Goal: Task Accomplishment & Management: Manage account settings

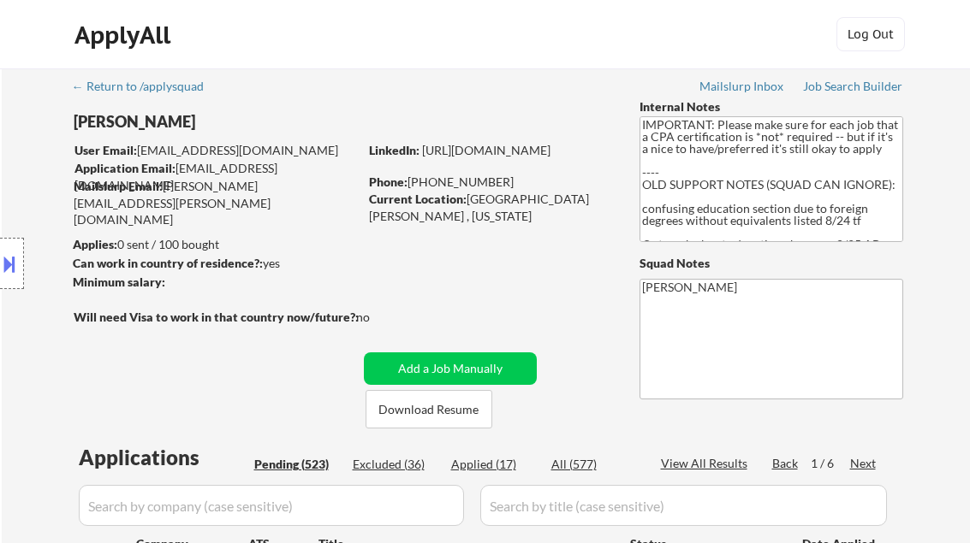
select select ""pending""
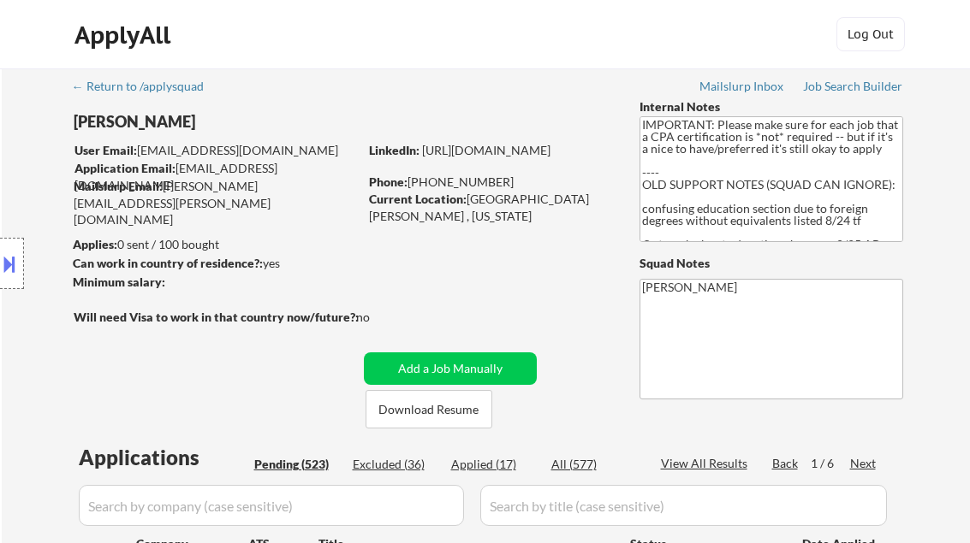
select select ""pending""
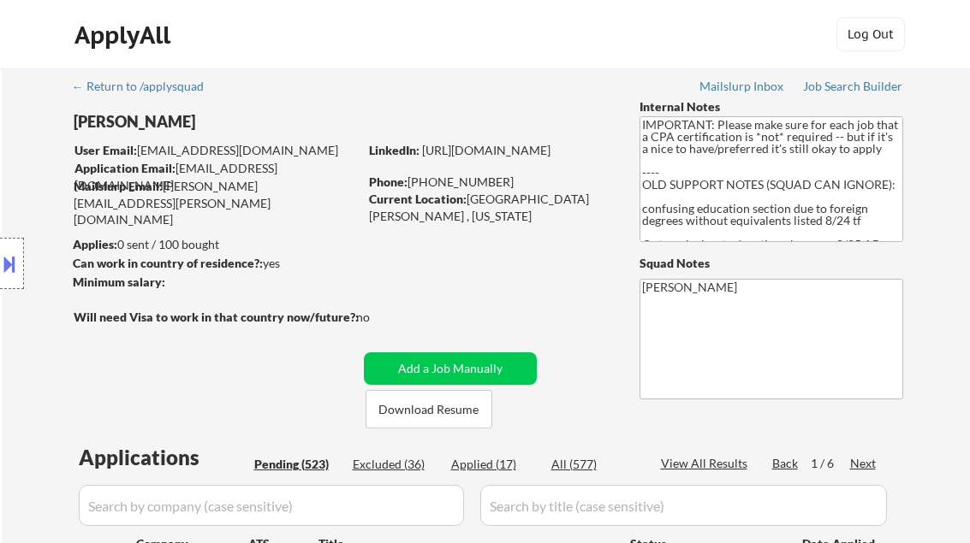
select select ""pending""
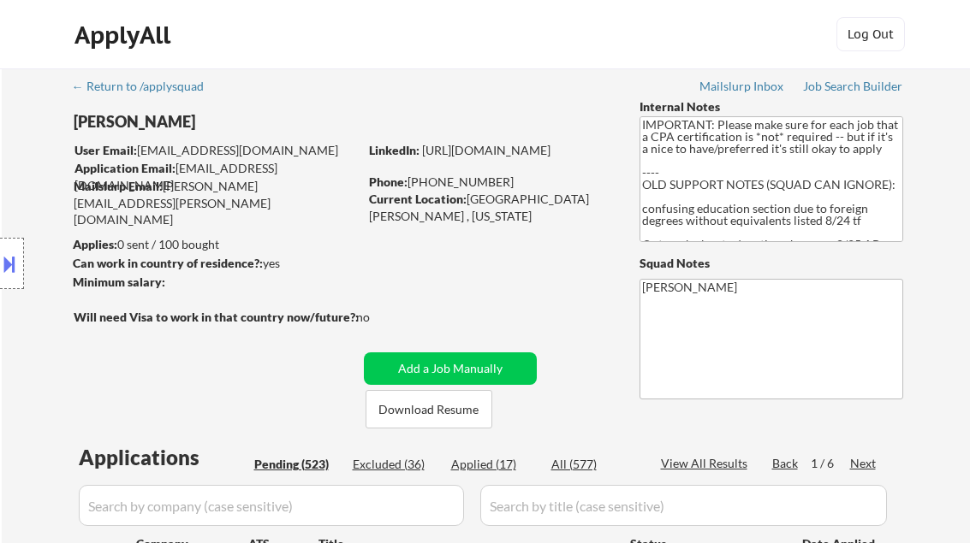
select select ""pending""
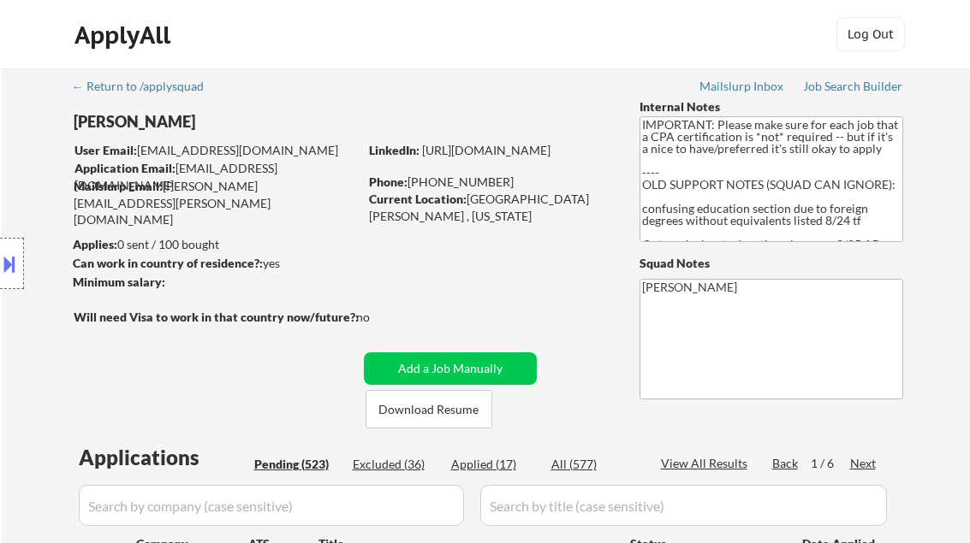
select select ""pending""
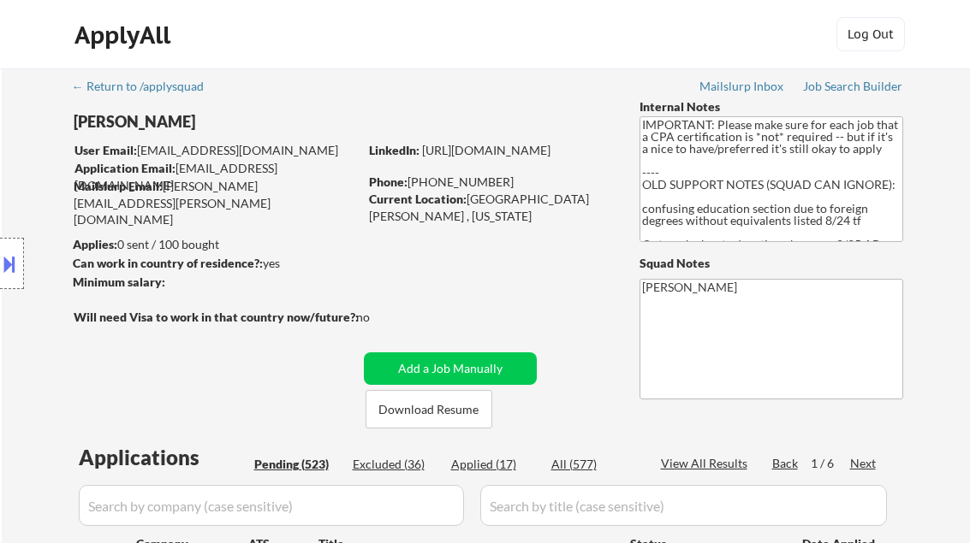
select select ""pending""
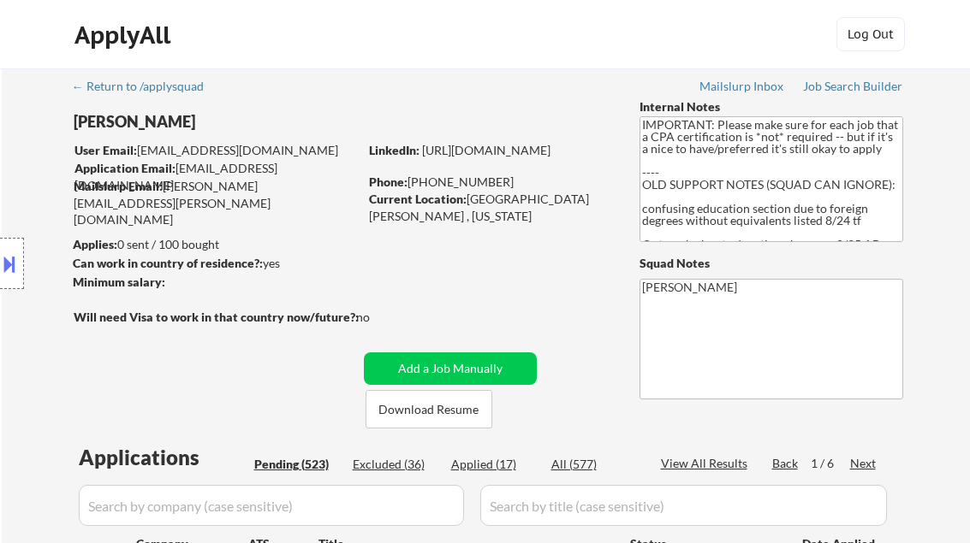
select select ""pending""
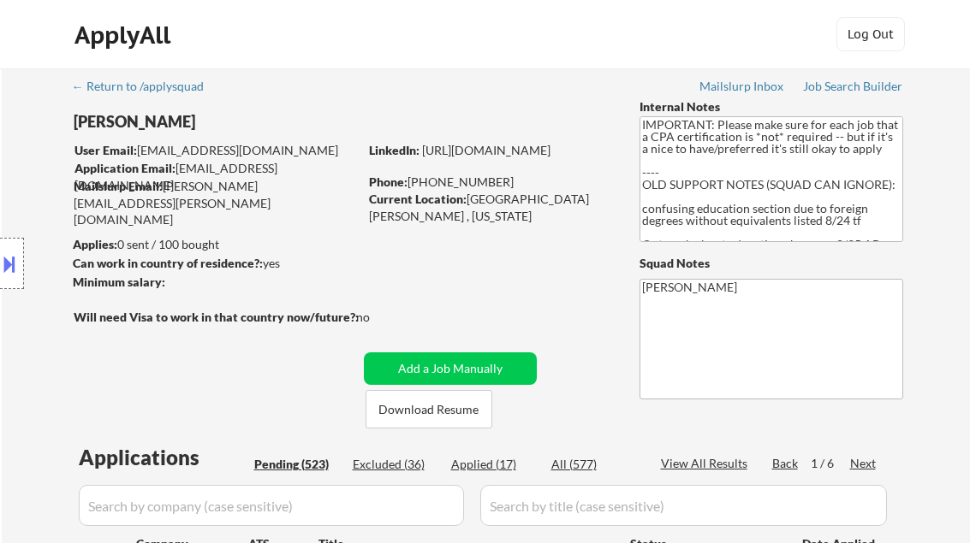
select select ""pending""
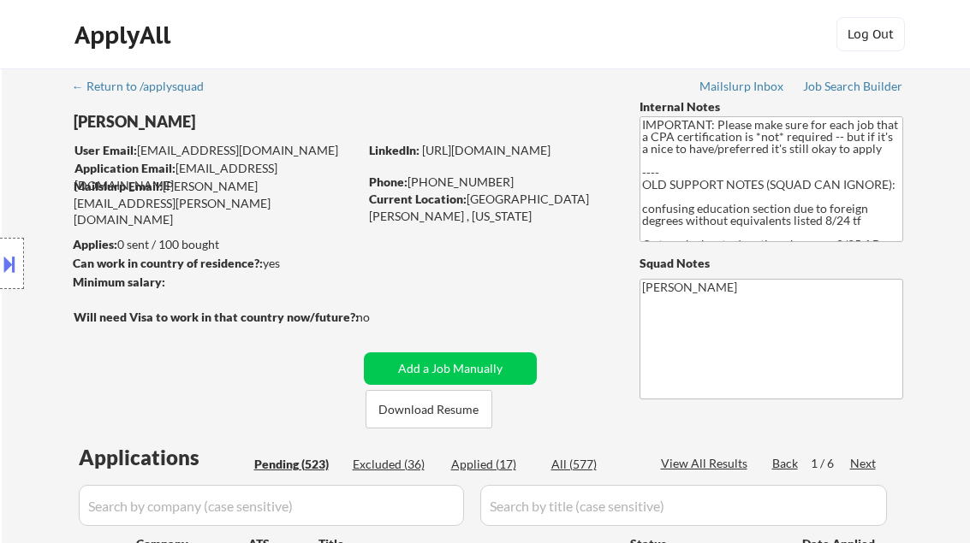
select select ""pending""
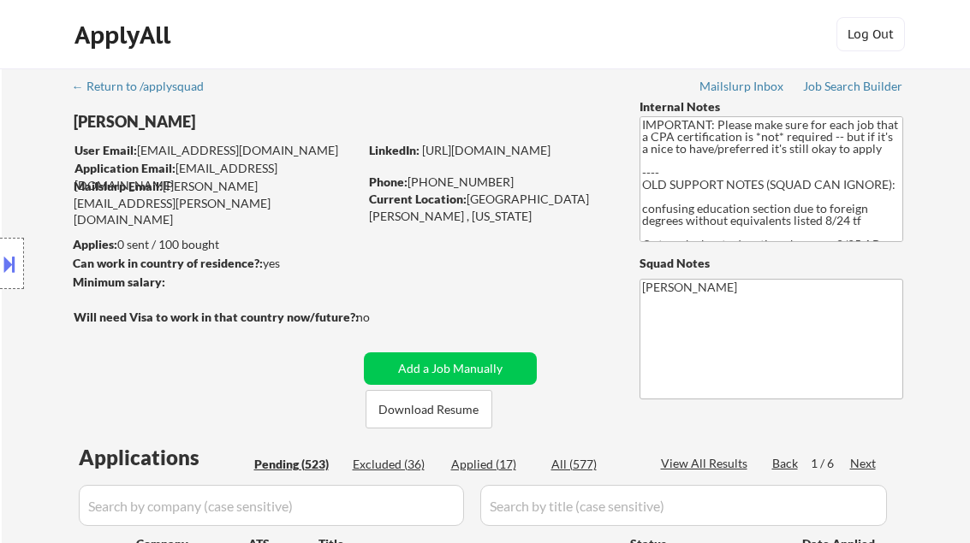
select select ""pending""
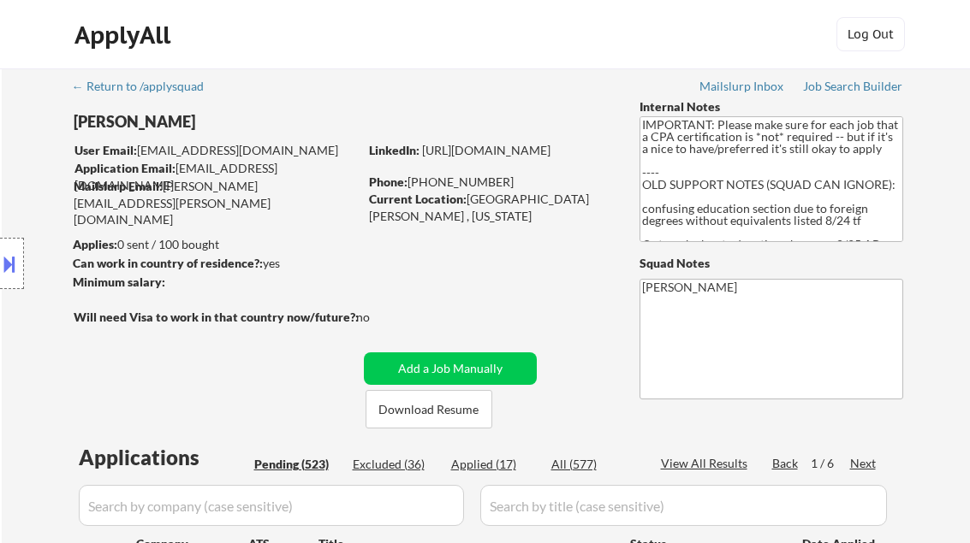
select select ""pending""
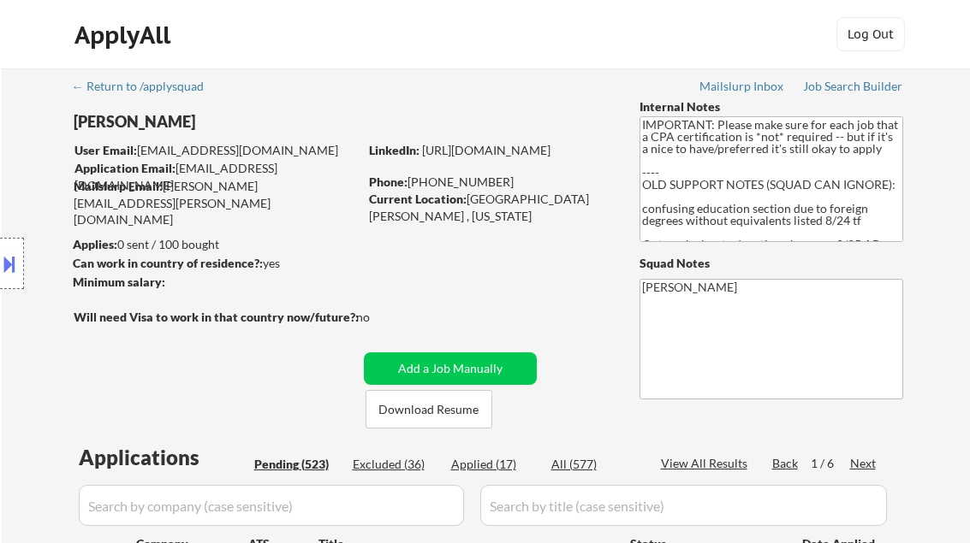
select select ""pending""
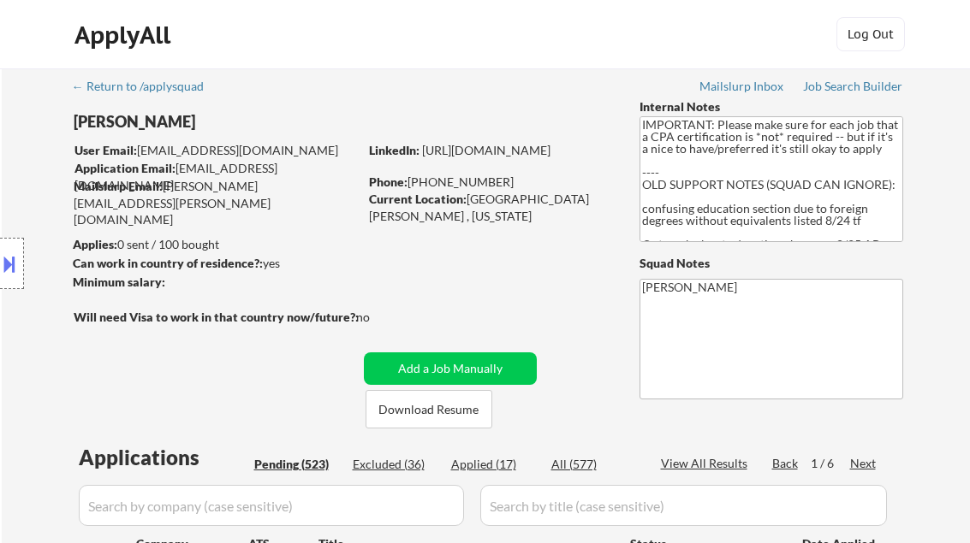
select select ""pending""
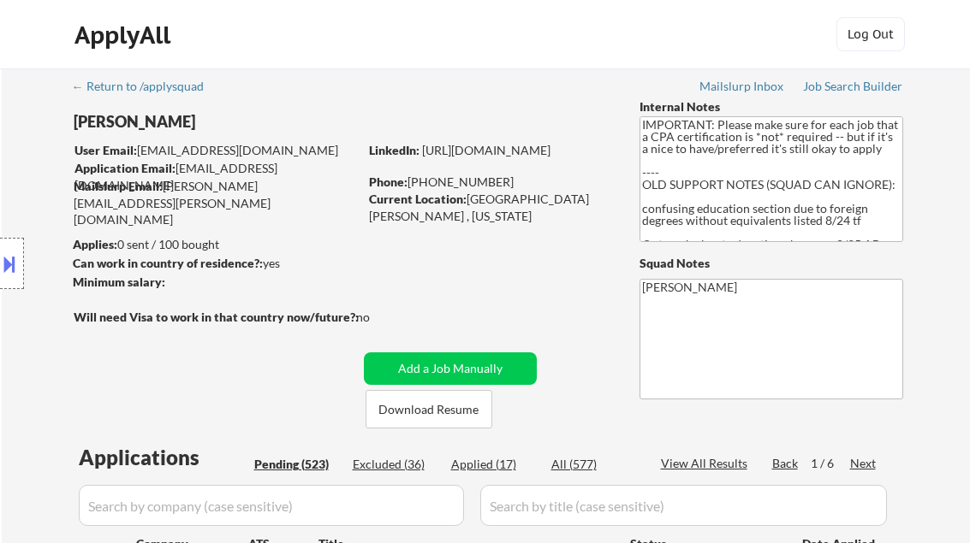
select select ""pending""
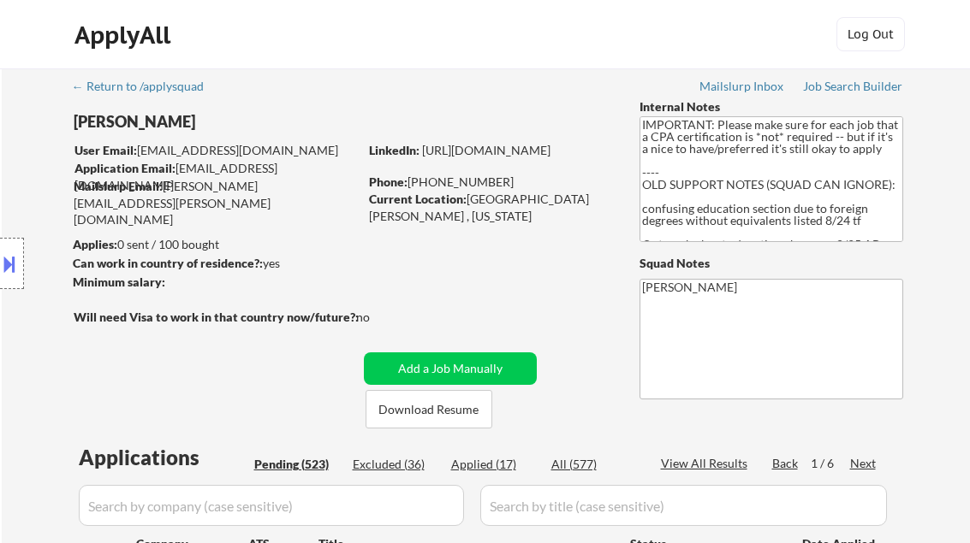
select select ""pending""
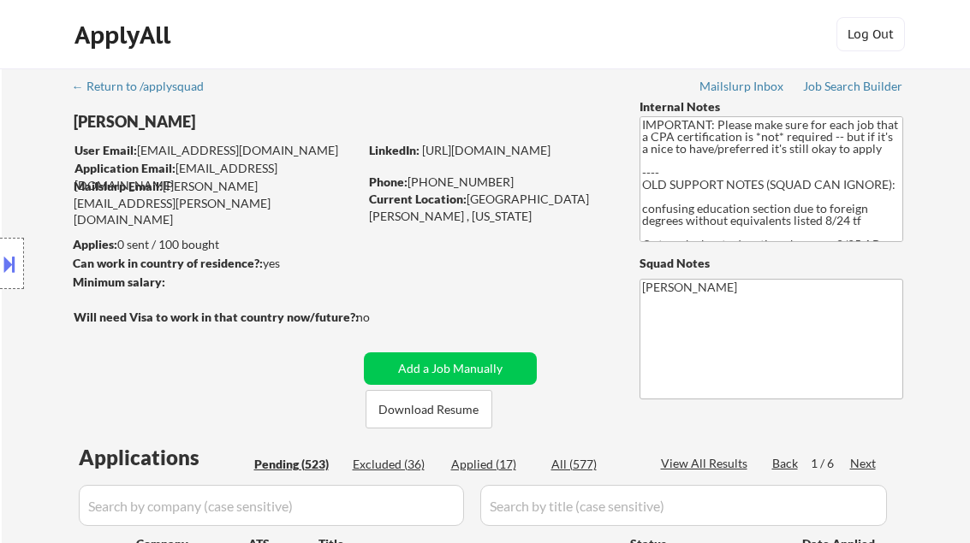
select select ""pending""
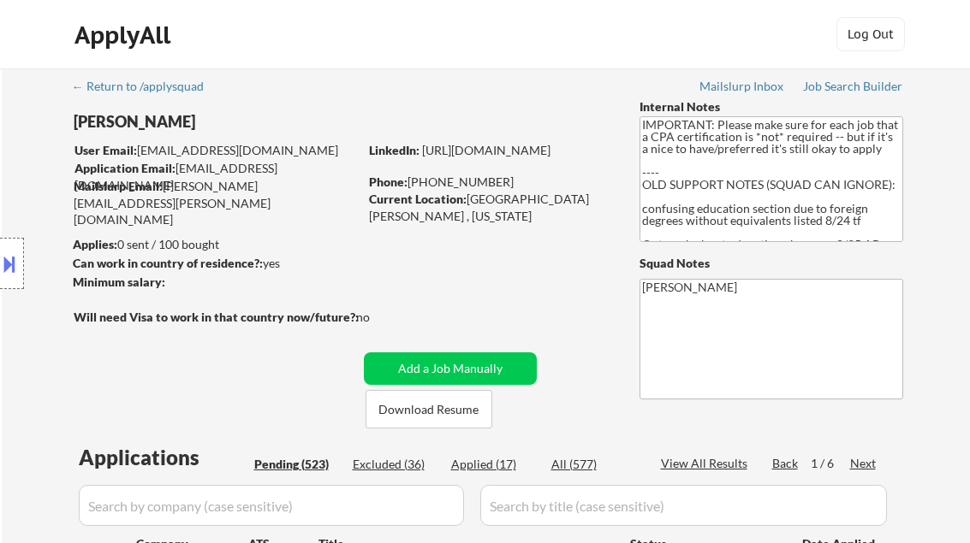
select select ""pending""
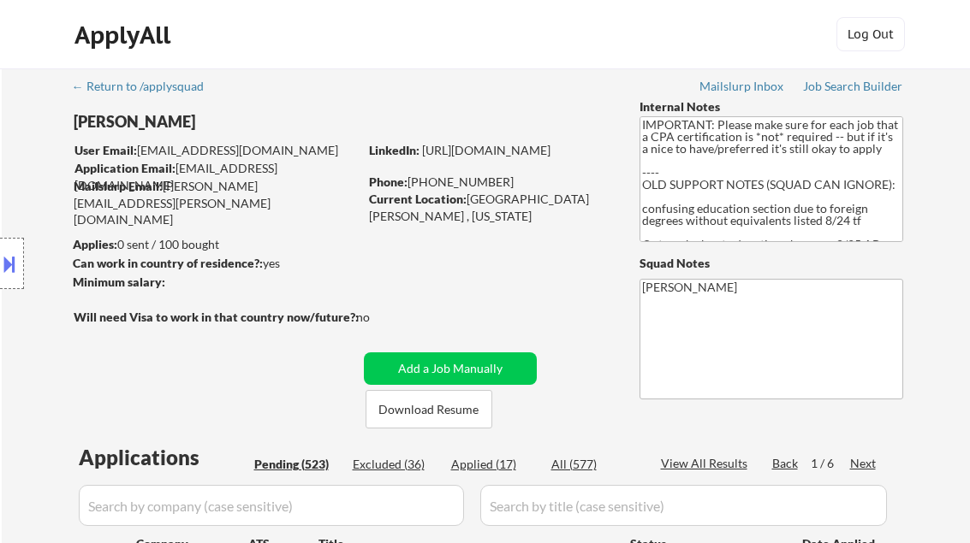
select select ""pending""
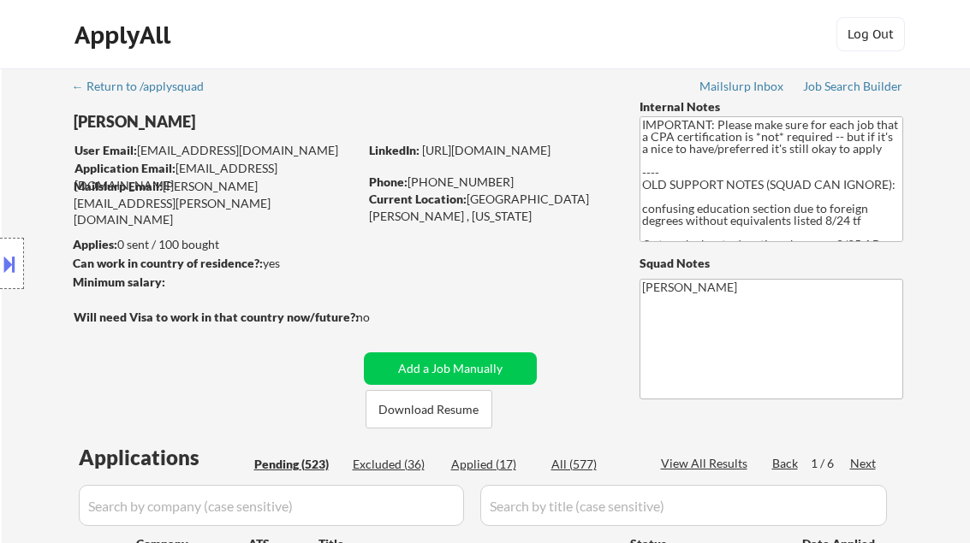
select select ""pending""
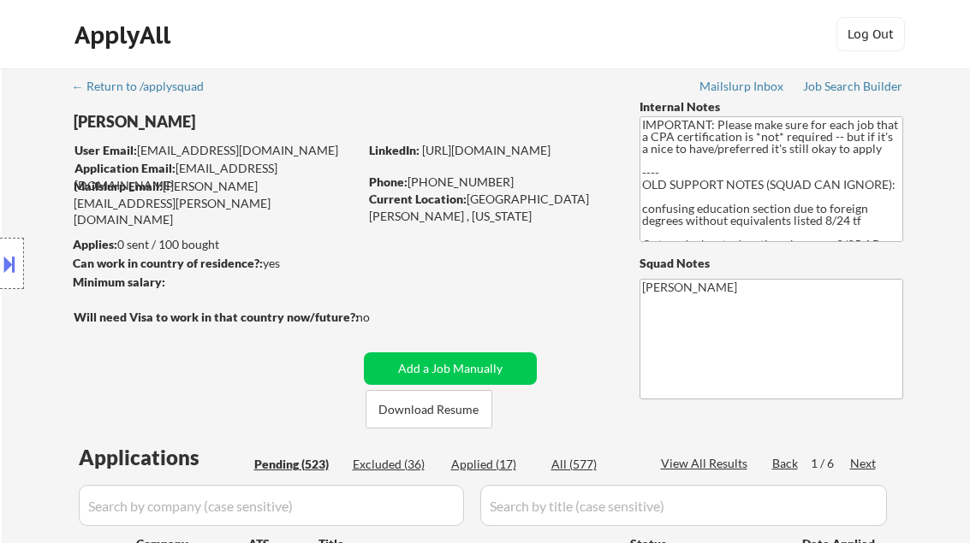
select select ""pending""
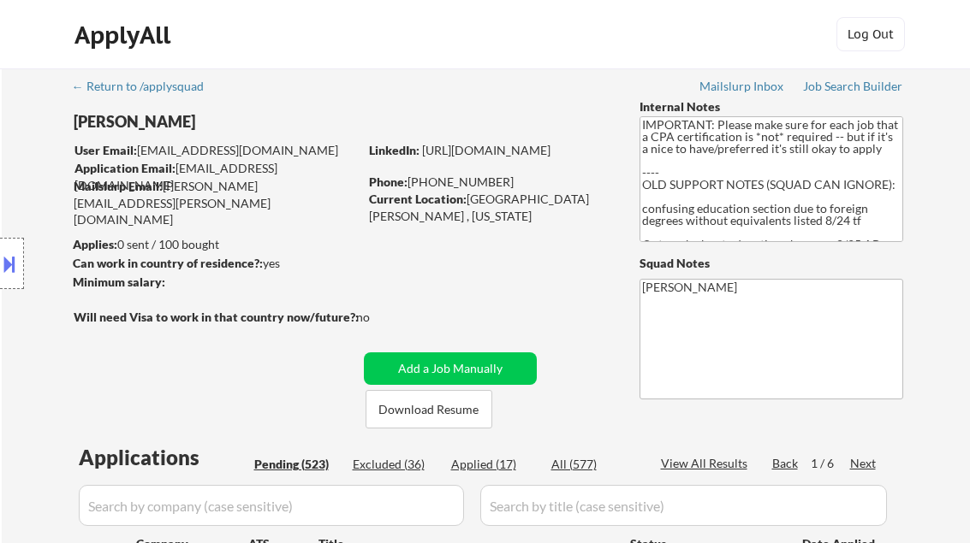
scroll to position [5947, 0]
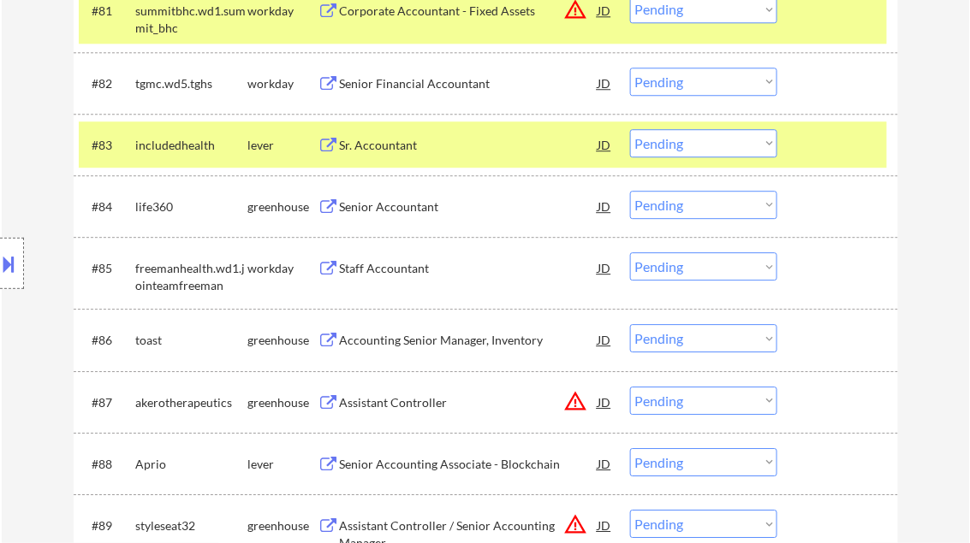
drag, startPoint x: 6, startPoint y: 69, endPoint x: 14, endPoint y: 79, distance: 12.2
click at [375, 142] on div "Sr. Accountant" at bounding box center [469, 145] width 258 height 17
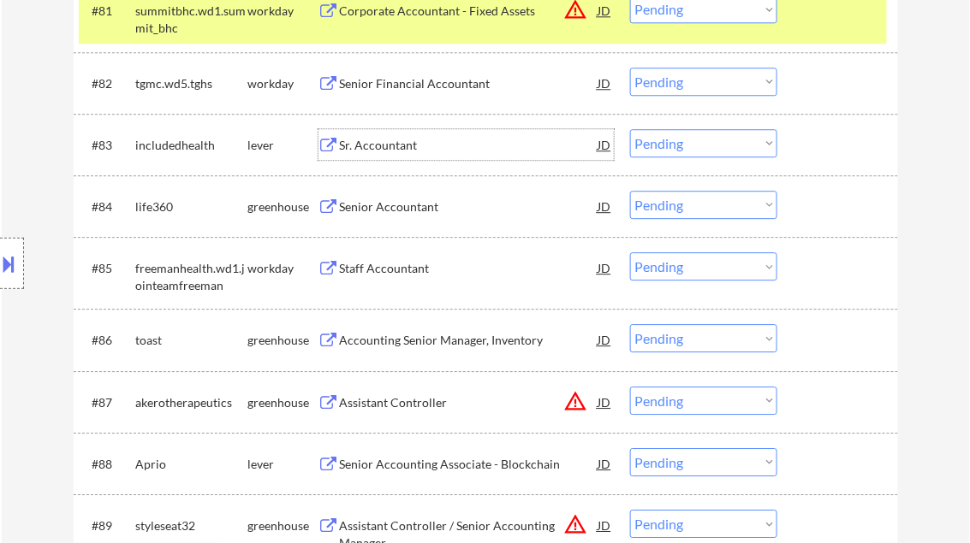
click at [674, 131] on select "Choose an option... Pending Applied Excluded (Questions) Excluded (Expired) Exc…" at bounding box center [703, 143] width 147 height 28
click at [630, 129] on select "Choose an option... Pending Applied Excluded (Questions) Excluded (Expired) Exc…" at bounding box center [703, 143] width 147 height 28
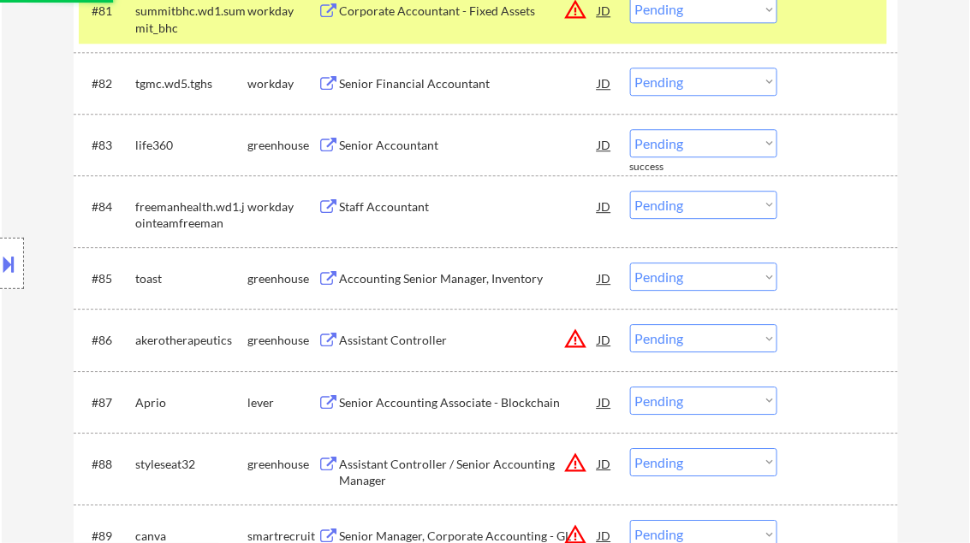
click at [407, 147] on div "Senior Accountant" at bounding box center [469, 145] width 258 height 17
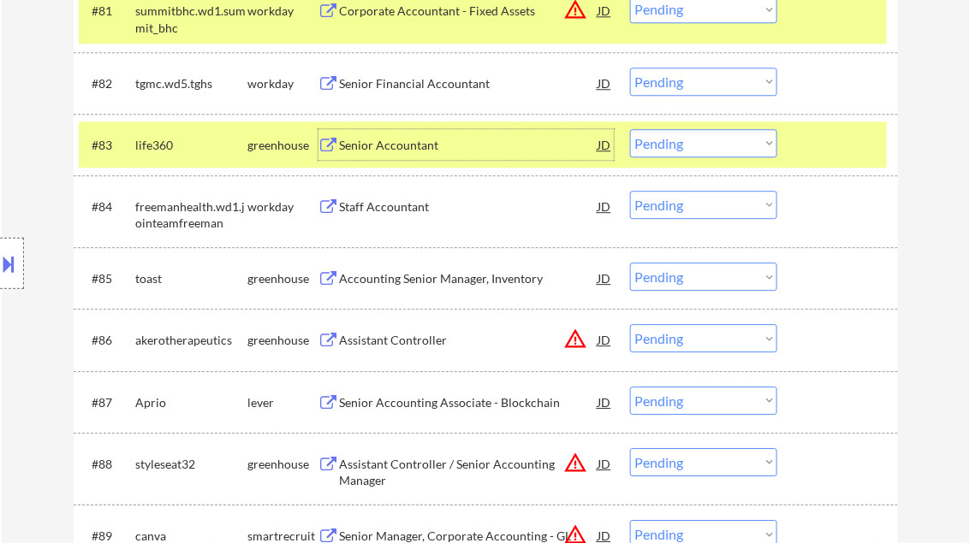
click at [674, 144] on select "Choose an option... Pending Applied Excluded (Questions) Excluded (Expired) Exc…" at bounding box center [703, 143] width 147 height 28
click at [630, 129] on select "Choose an option... Pending Applied Excluded (Questions) Excluded (Expired) Exc…" at bounding box center [703, 143] width 147 height 28
select select ""pending""
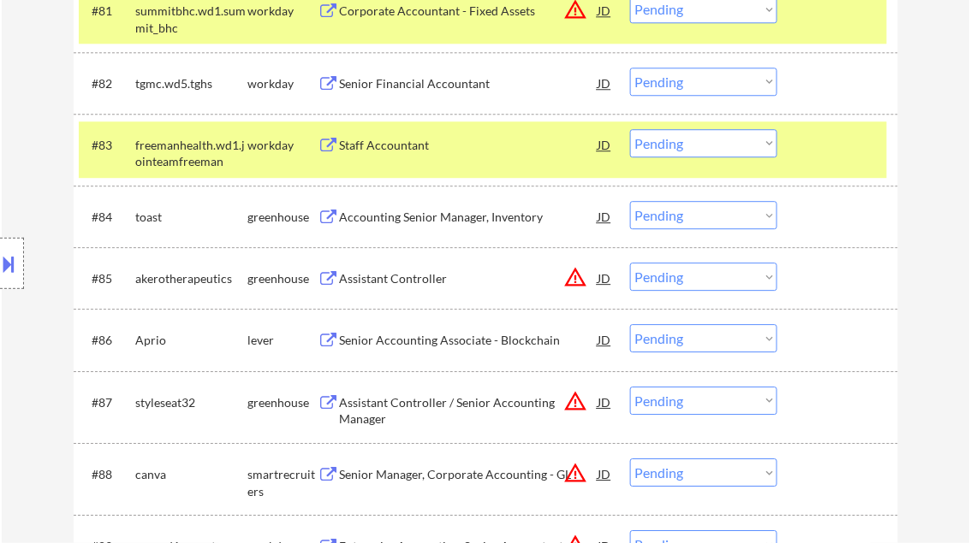
click at [442, 228] on div "Accounting Senior Manager, Inventory" at bounding box center [469, 216] width 258 height 31
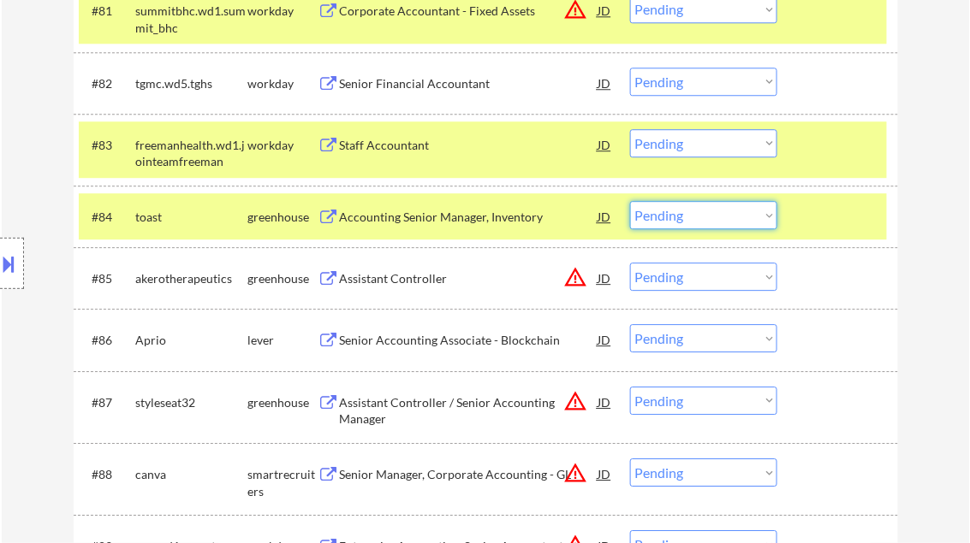
drag, startPoint x: 681, startPoint y: 213, endPoint x: 692, endPoint y: 220, distance: 12.3
click at [681, 213] on select "Choose an option... Pending Applied Excluded (Questions) Excluded (Expired) Exc…" at bounding box center [703, 215] width 147 height 28
click at [630, 201] on select "Choose an option... Pending Applied Excluded (Questions) Excluded (Expired) Exc…" at bounding box center [703, 215] width 147 height 28
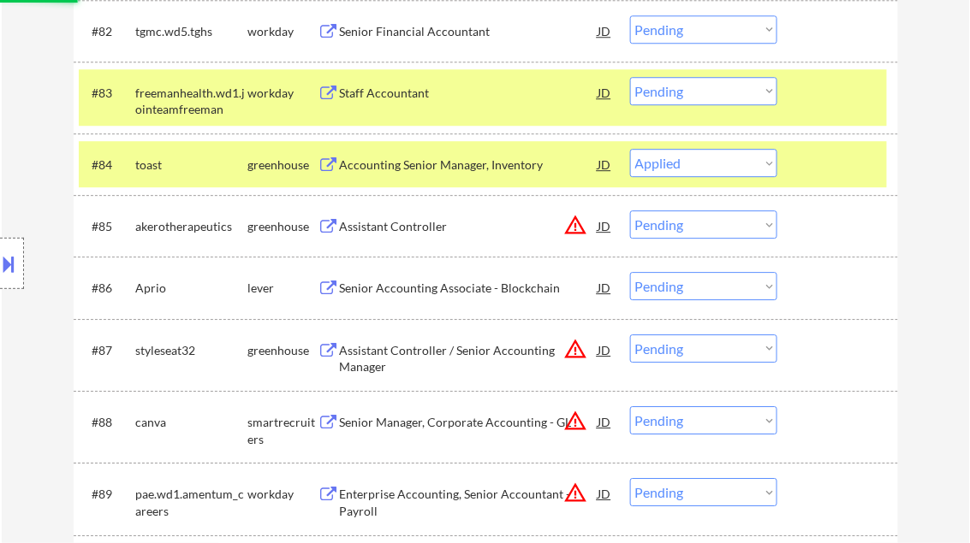
scroll to position [6016, 0]
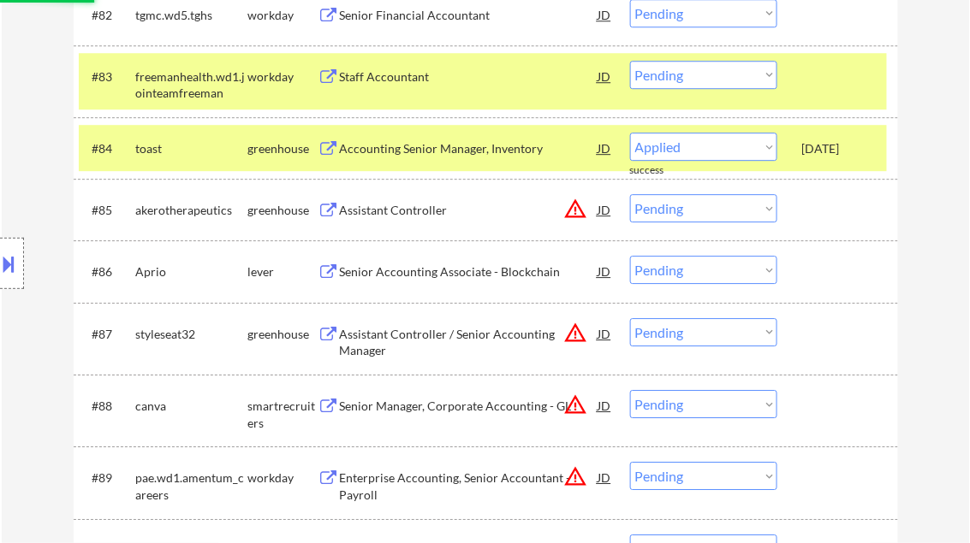
select select ""pending""
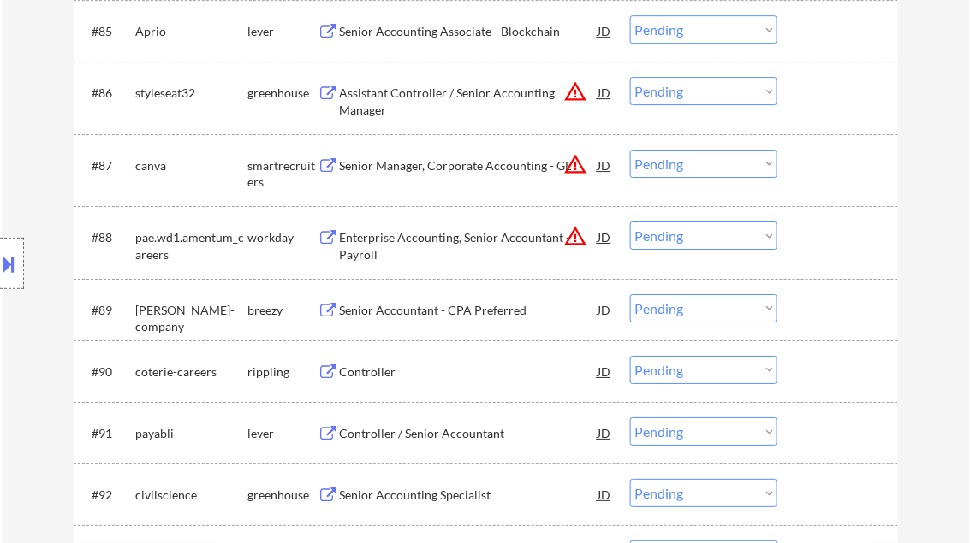
scroll to position [6221, 0]
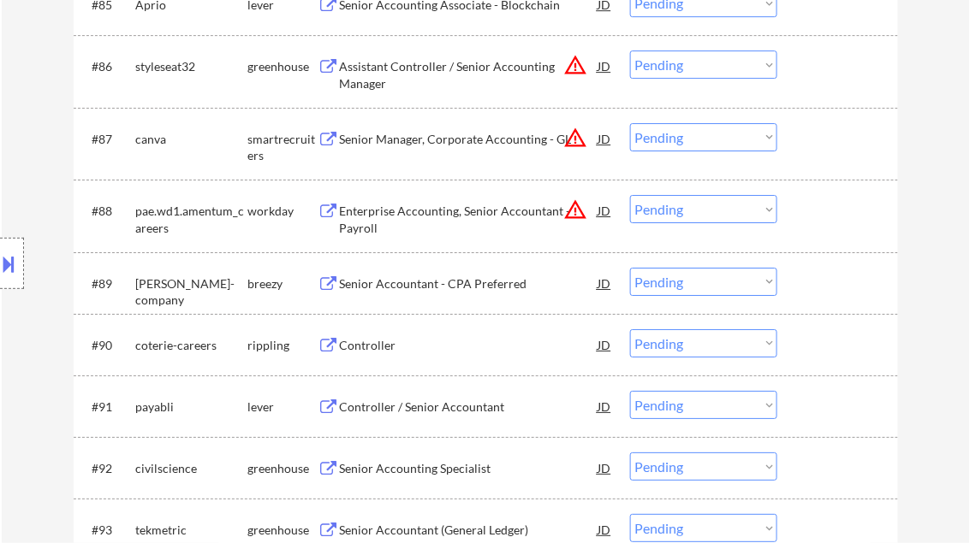
click at [413, 281] on div "Senior Accountant - CPA Preferred" at bounding box center [469, 284] width 258 height 17
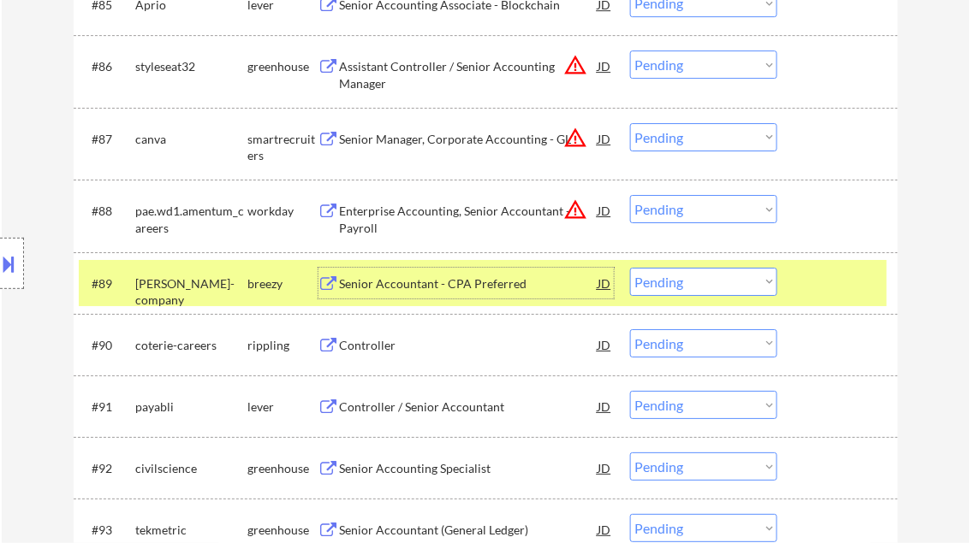
drag, startPoint x: 704, startPoint y: 286, endPoint x: 711, endPoint y: 291, distance: 9.3
click at [704, 286] on select "Choose an option... Pending Applied Excluded (Questions) Excluded (Expired) Exc…" at bounding box center [703, 282] width 147 height 28
click at [630, 268] on select "Choose an option... Pending Applied Excluded (Questions) Excluded (Expired) Exc…" at bounding box center [703, 282] width 147 height 28
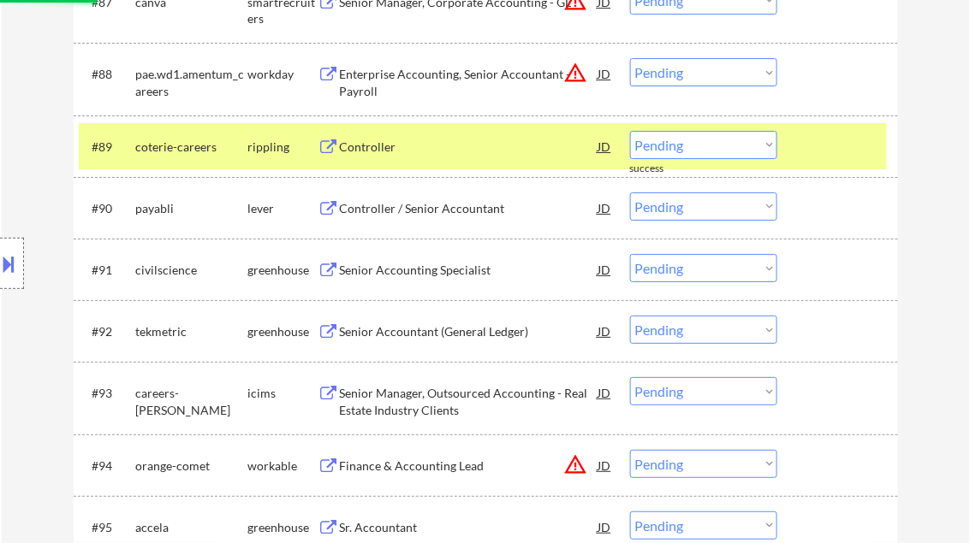
click at [377, 150] on div "Controller" at bounding box center [469, 147] width 258 height 17
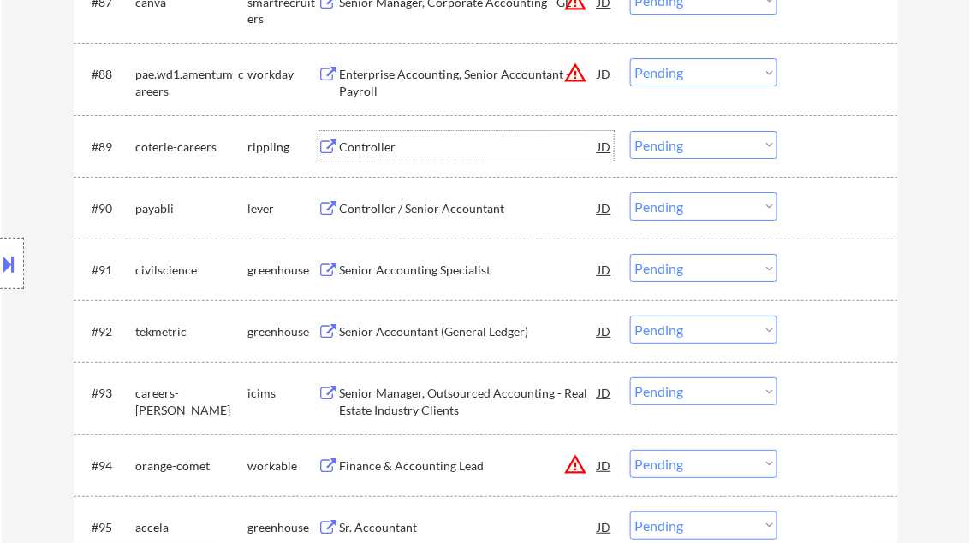
click at [653, 134] on select "Choose an option... Pending Applied Excluded (Questions) Excluded (Expired) Exc…" at bounding box center [703, 145] width 147 height 28
click at [630, 131] on select "Choose an option... Pending Applied Excluded (Questions) Excluded (Expired) Exc…" at bounding box center [703, 145] width 147 height 28
click at [457, 211] on div "Controller / Senior Accountant" at bounding box center [469, 208] width 258 height 17
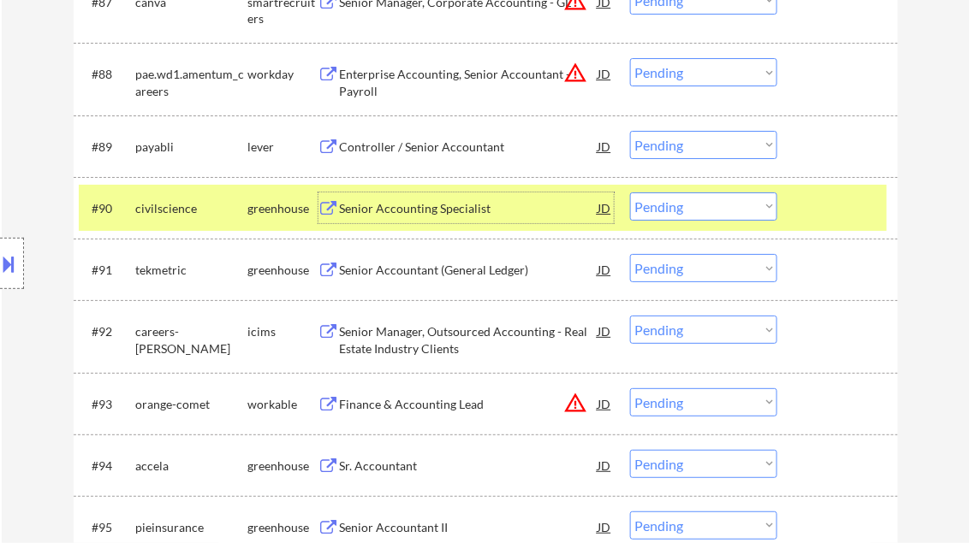
click at [654, 149] on select "Choose an option... Pending Applied Excluded (Questions) Excluded (Expired) Exc…" at bounding box center [703, 145] width 147 height 28
click at [630, 131] on select "Choose an option... Pending Applied Excluded (Questions) Excluded (Expired) Exc…" at bounding box center [703, 145] width 147 height 28
click at [834, 199] on div at bounding box center [839, 208] width 75 height 31
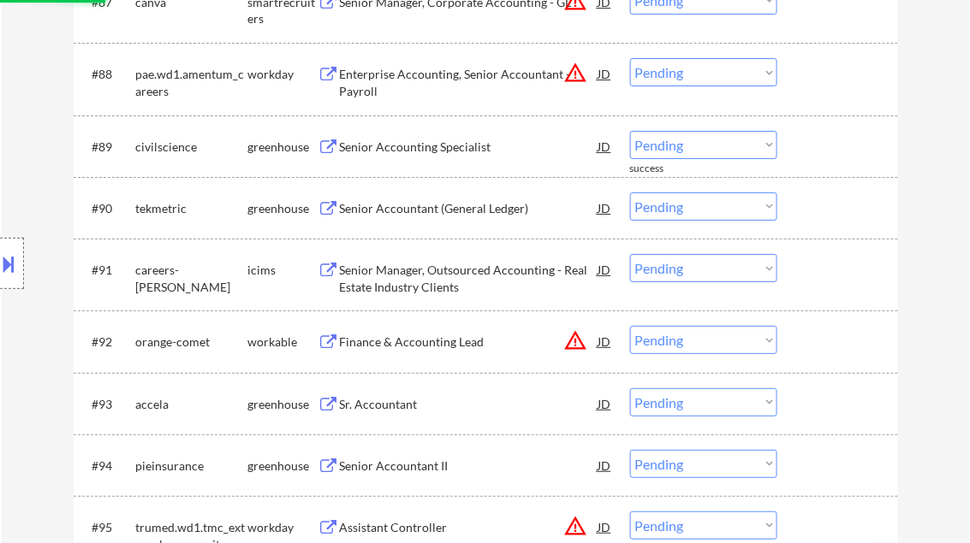
click at [421, 148] on div "Senior Accounting Specialist" at bounding box center [469, 147] width 258 height 17
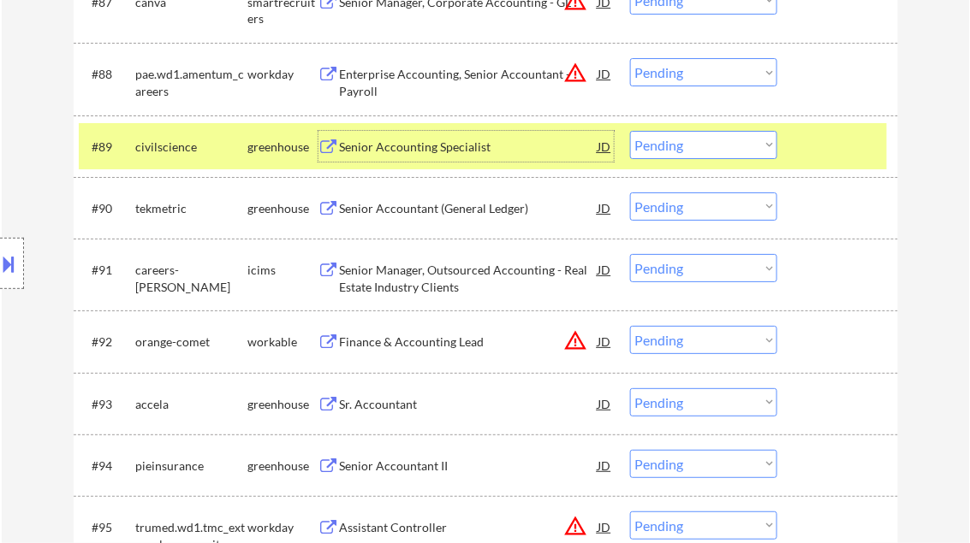
click at [693, 145] on select "Choose an option... Pending Applied Excluded (Questions) Excluded (Expired) Exc…" at bounding box center [703, 145] width 147 height 28
click at [630, 131] on select "Choose an option... Pending Applied Excluded (Questions) Excluded (Expired) Exc…" at bounding box center [703, 145] width 147 height 28
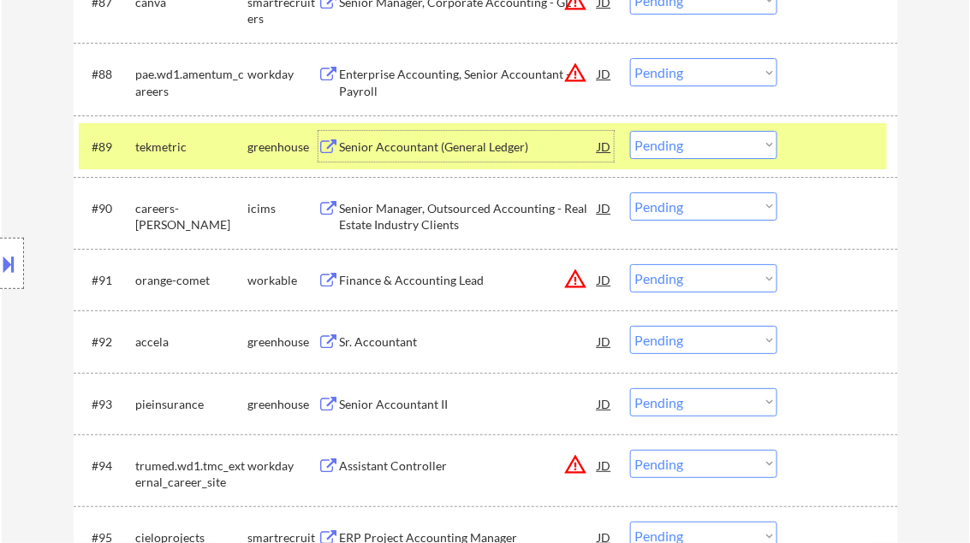
click at [417, 151] on div "Senior Accountant (General Ledger)" at bounding box center [469, 147] width 258 height 17
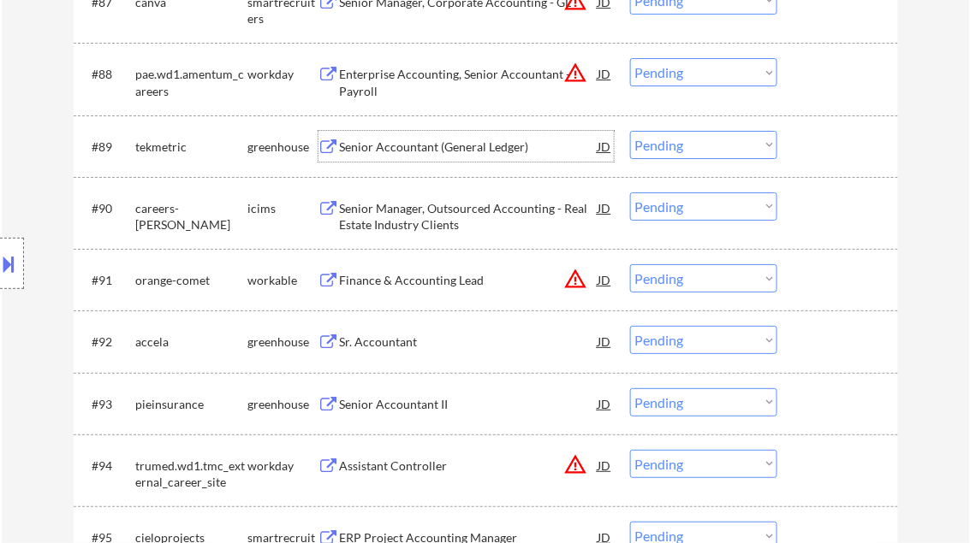
click at [664, 144] on select "Choose an option... Pending Applied Excluded (Questions) Excluded (Expired) Exc…" at bounding box center [703, 145] width 147 height 28
click at [630, 131] on select "Choose an option... Pending Applied Excluded (Questions) Excluded (Expired) Exc…" at bounding box center [703, 145] width 147 height 28
select select ""pending""
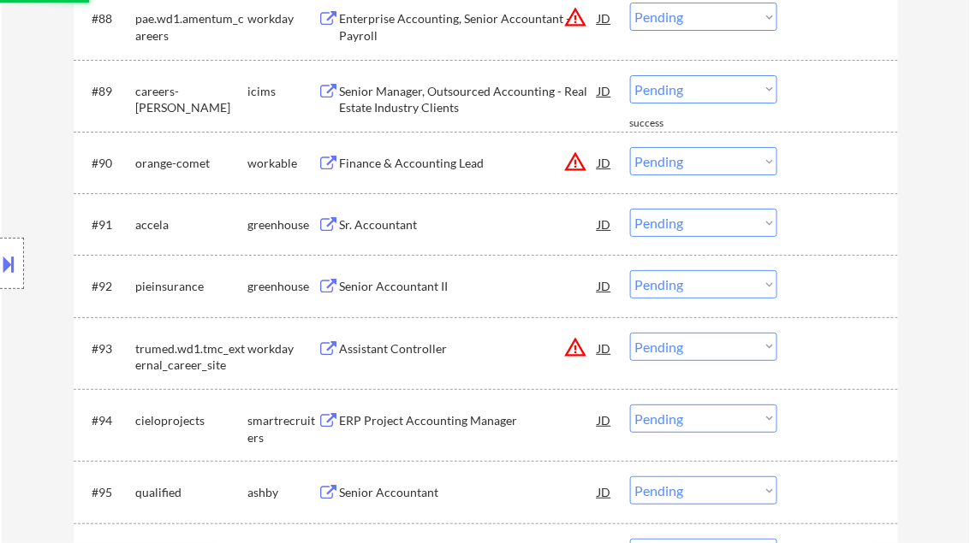
scroll to position [6427, 0]
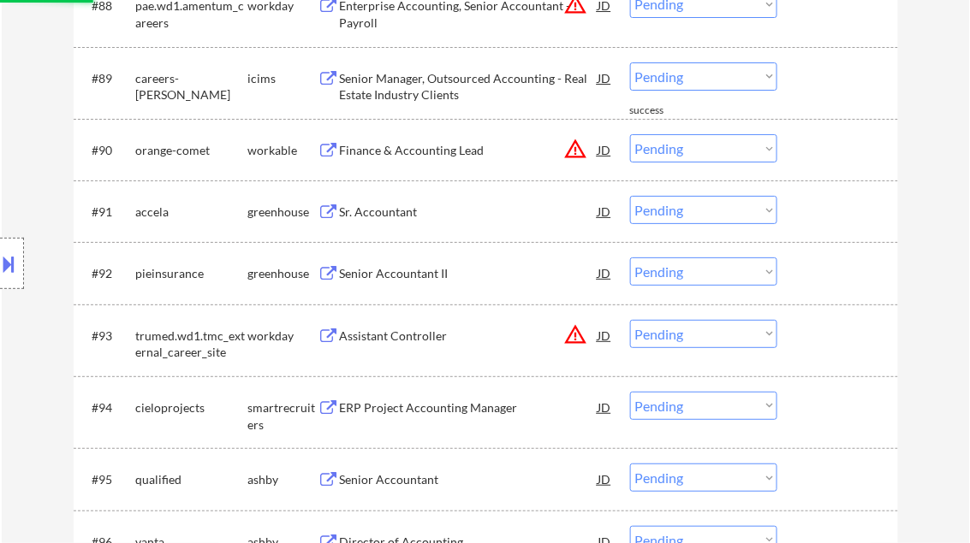
click at [382, 215] on div "Sr. Accountant" at bounding box center [469, 212] width 258 height 17
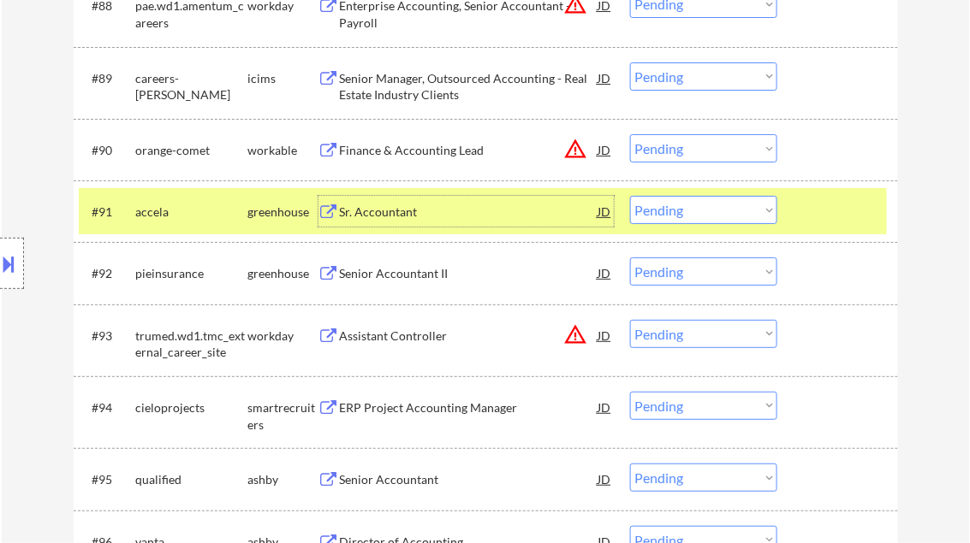
click at [693, 219] on select "Choose an option... Pending Applied Excluded (Questions) Excluded (Expired) Exc…" at bounding box center [703, 210] width 147 height 28
click at [630, 196] on select "Choose an option... Pending Applied Excluded (Questions) Excluded (Expired) Exc…" at bounding box center [703, 210] width 147 height 28
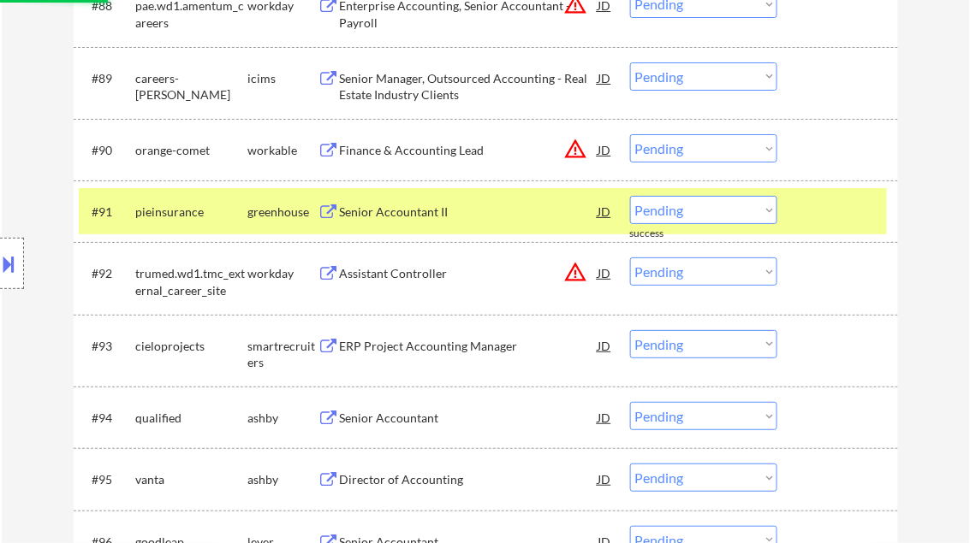
click at [398, 215] on div "Senior Accountant II" at bounding box center [469, 212] width 258 height 17
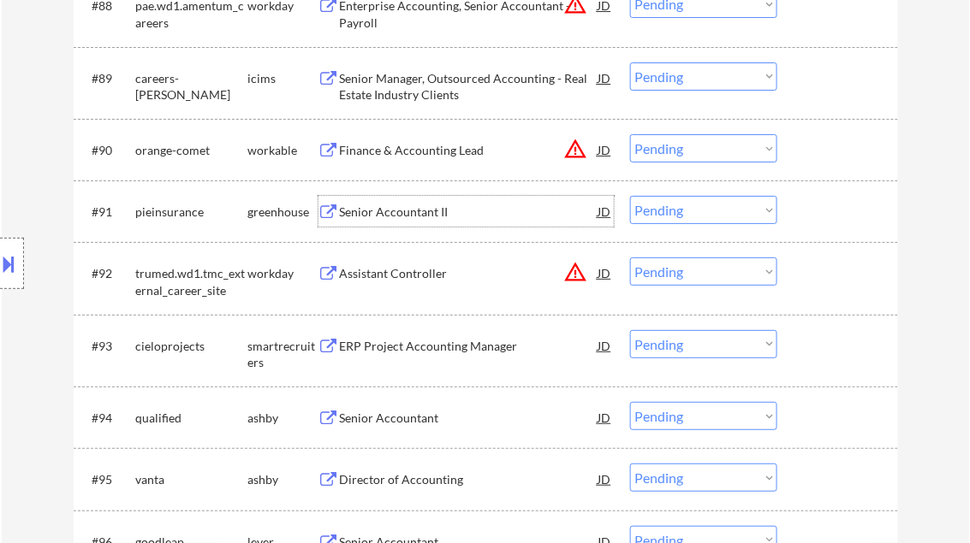
click at [743, 209] on select "Choose an option... Pending Applied Excluded (Questions) Excluded (Expired) Exc…" at bounding box center [703, 210] width 147 height 28
click at [630, 196] on select "Choose an option... Pending Applied Excluded (Questions) Excluded (Expired) Exc…" at bounding box center [703, 210] width 147 height 28
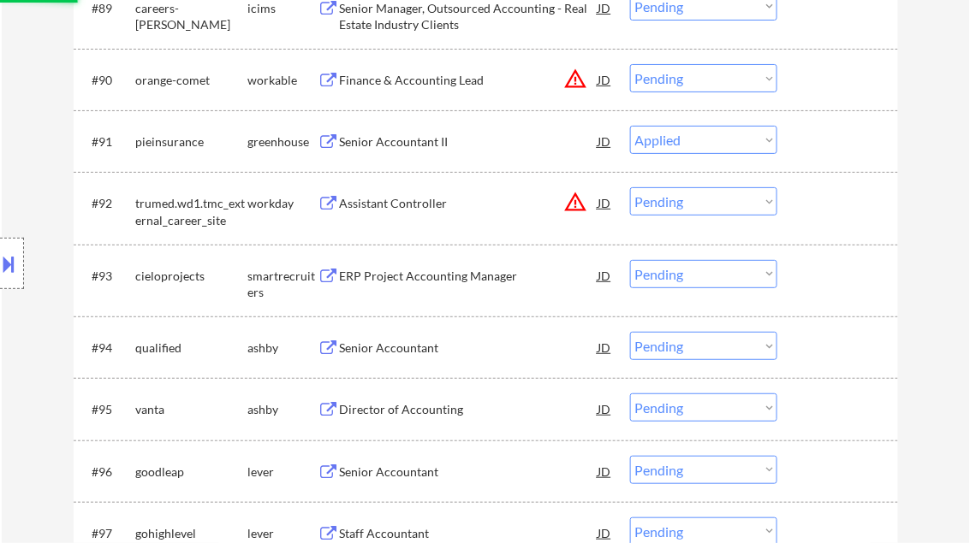
scroll to position [6564, 0]
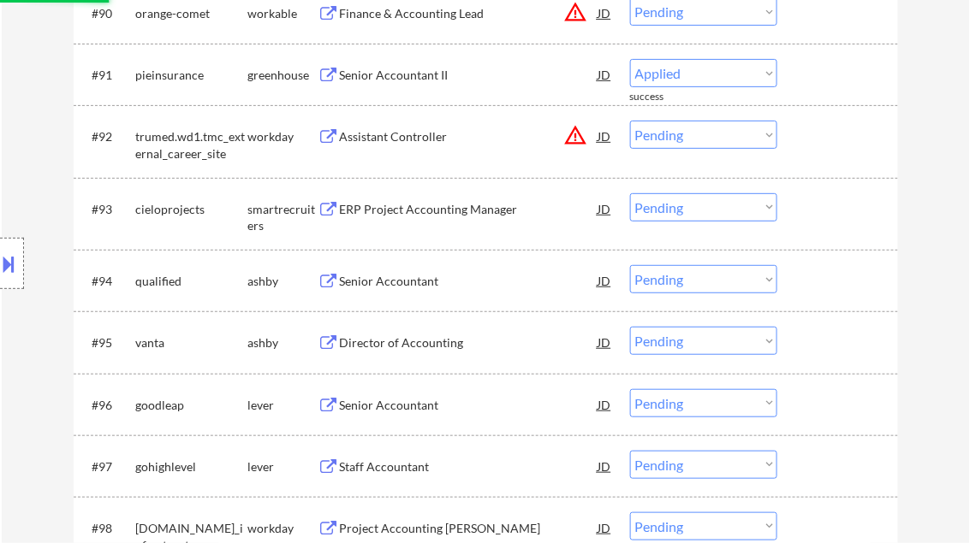
select select ""pending""
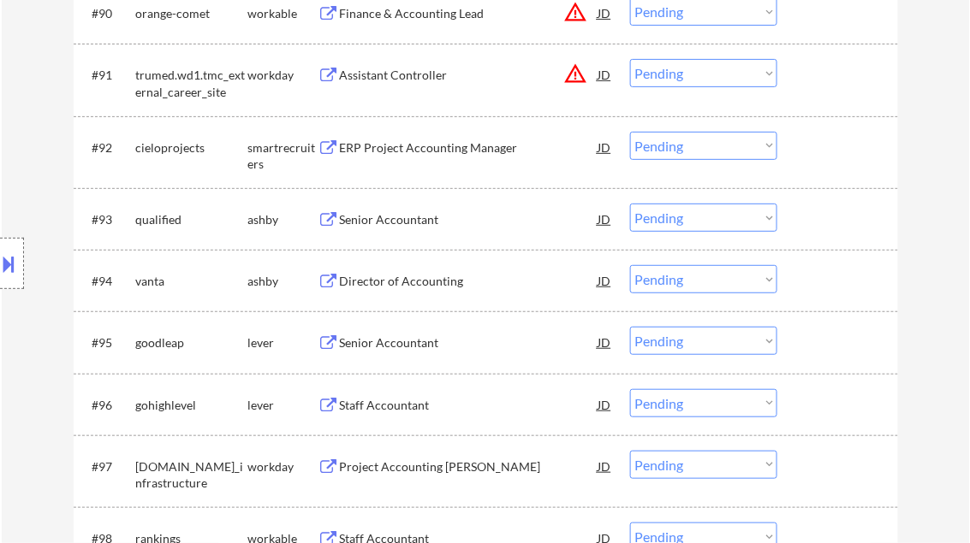
click at [396, 219] on div "Senior Accountant" at bounding box center [469, 219] width 258 height 17
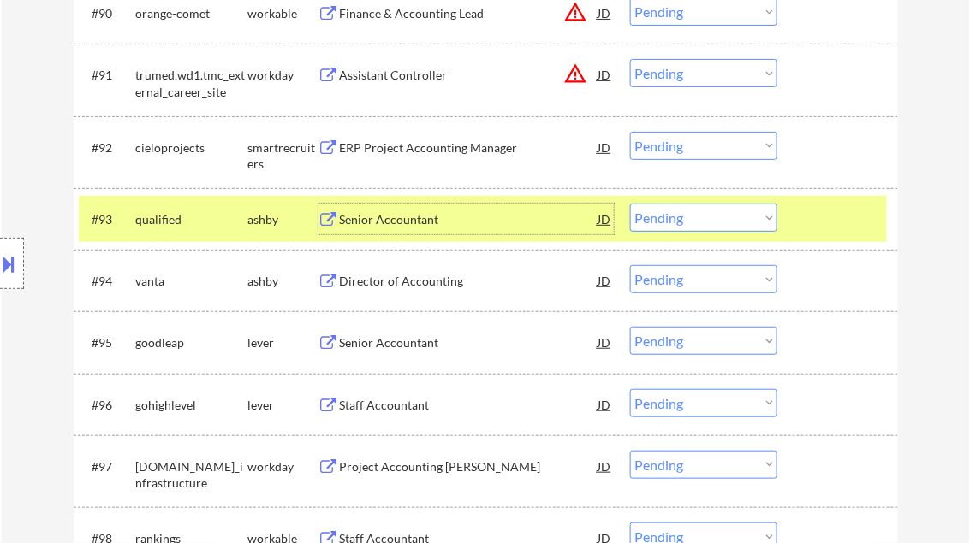
click at [715, 212] on select "Choose an option... Pending Applied Excluded (Questions) Excluded (Expired) Exc…" at bounding box center [703, 218] width 147 height 28
click at [630, 204] on select "Choose an option... Pending Applied Excluded (Questions) Excluded (Expired) Exc…" at bounding box center [703, 218] width 147 height 28
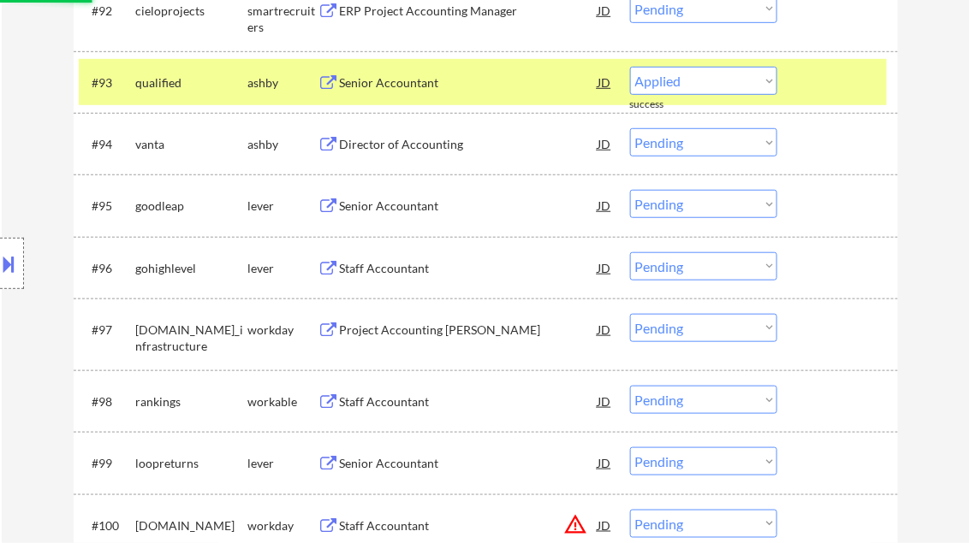
select select ""pending""
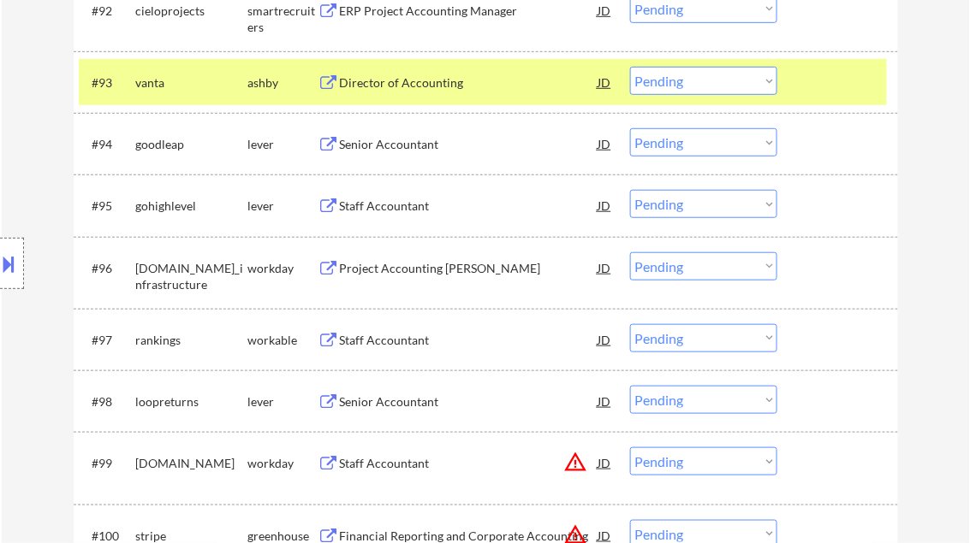
click at [398, 142] on div "Senior Accountant" at bounding box center [469, 144] width 258 height 17
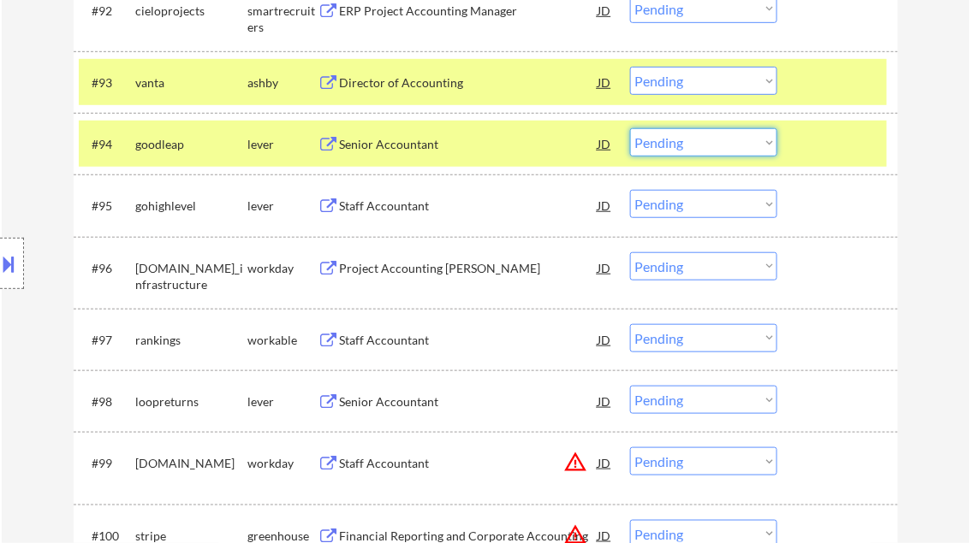
drag, startPoint x: 669, startPoint y: 134, endPoint x: 691, endPoint y: 157, distance: 32.1
click at [669, 134] on select "Choose an option... Pending Applied Excluded (Questions) Excluded (Expired) Exc…" at bounding box center [703, 142] width 147 height 28
click at [630, 128] on select "Choose an option... Pending Applied Excluded (Questions) Excluded (Expired) Exc…" at bounding box center [703, 142] width 147 height 28
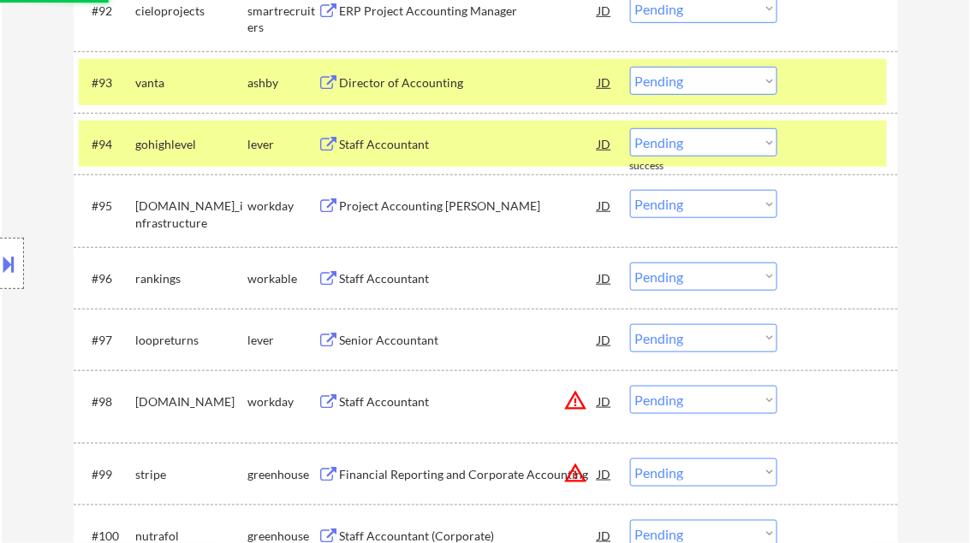
click at [391, 142] on div "Staff Accountant" at bounding box center [469, 144] width 258 height 17
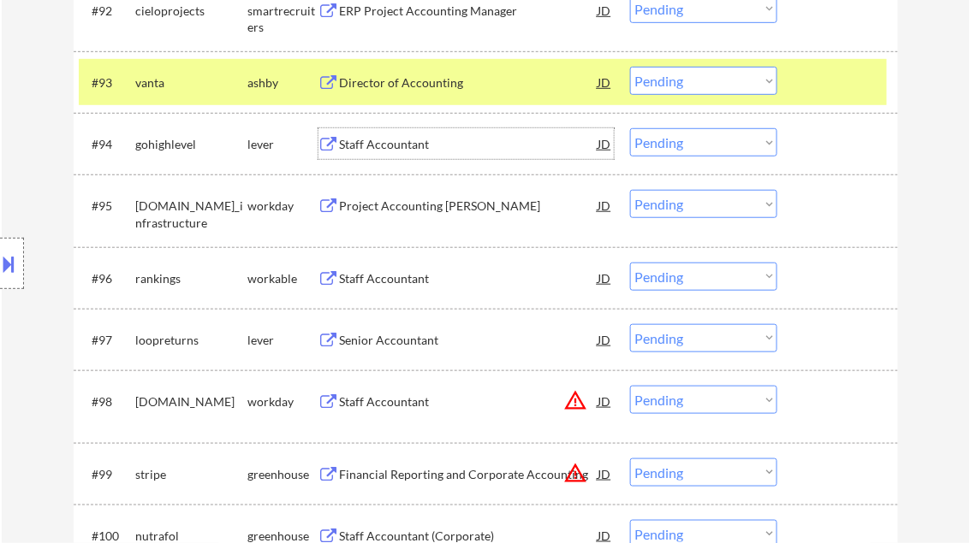
click at [729, 149] on select "Choose an option... Pending Applied Excluded (Questions) Excluded (Expired) Exc…" at bounding box center [703, 142] width 147 height 28
click at [630, 128] on select "Choose an option... Pending Applied Excluded (Questions) Excluded (Expired) Exc…" at bounding box center [703, 142] width 147 height 28
select select ""pending""
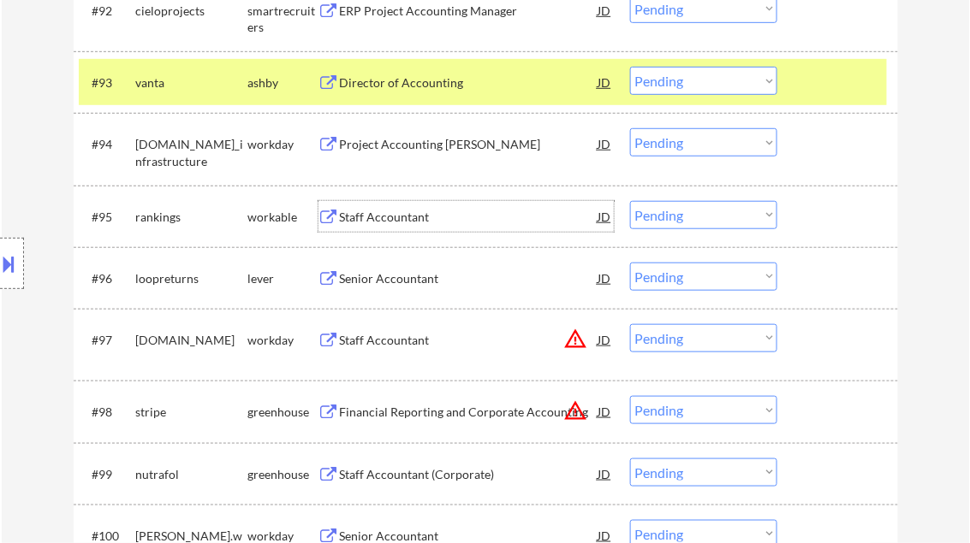
click at [377, 216] on div "Staff Accountant" at bounding box center [469, 217] width 258 height 17
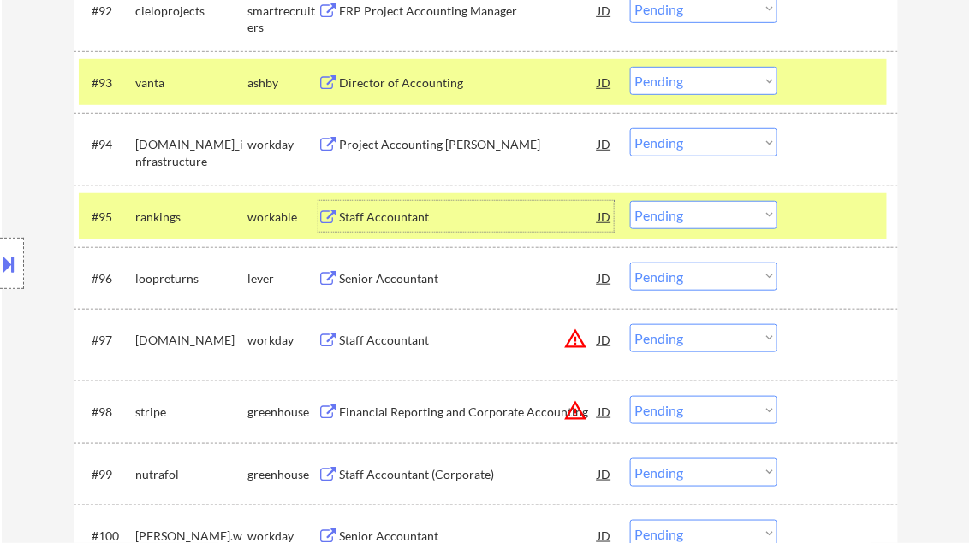
click at [668, 219] on select "Choose an option... Pending Applied Excluded (Questions) Excluded (Expired) Exc…" at bounding box center [703, 215] width 147 height 28
click at [630, 201] on select "Choose an option... Pending Applied Excluded (Questions) Excluded (Expired) Exc…" at bounding box center [703, 215] width 147 height 28
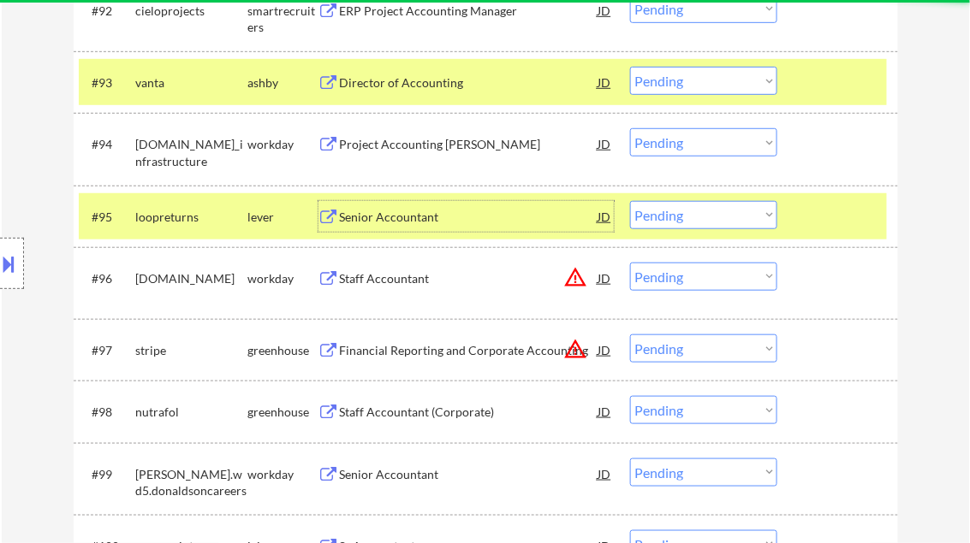
click at [411, 223] on div "Senior Accountant" at bounding box center [469, 217] width 258 height 17
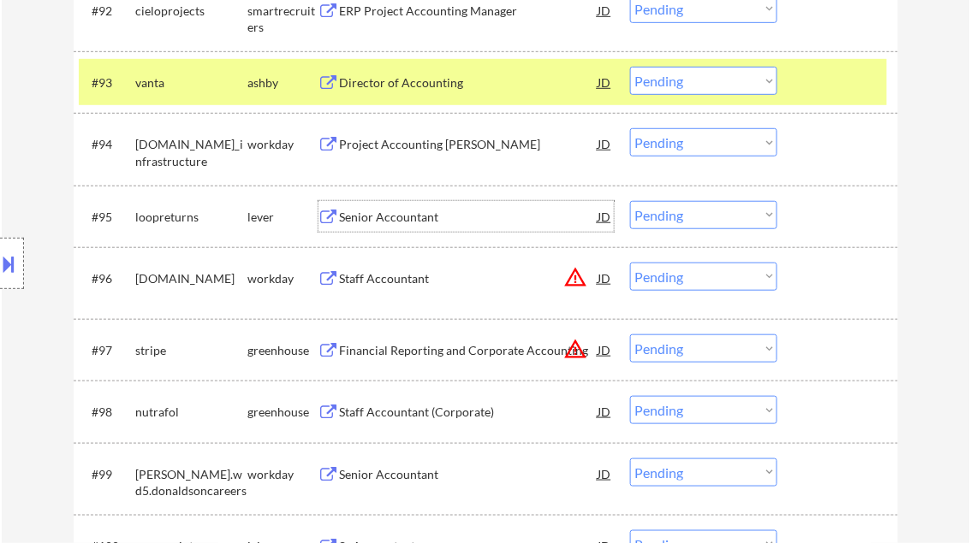
click at [702, 218] on select "Choose an option... Pending Applied Excluded (Questions) Excluded (Expired) Exc…" at bounding box center [703, 215] width 147 height 28
click at [630, 201] on select "Choose an option... Pending Applied Excluded (Questions) Excluded (Expired) Exc…" at bounding box center [703, 215] width 147 height 28
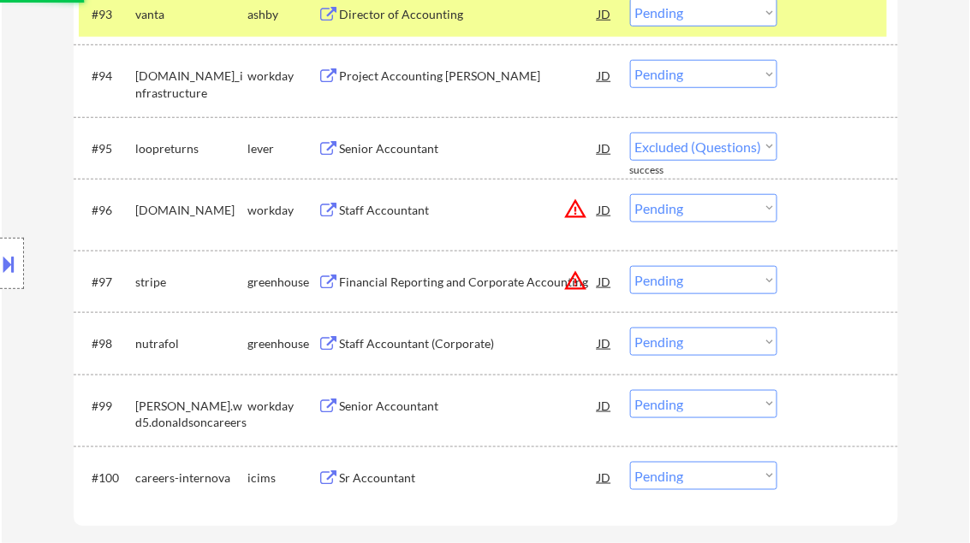
select select ""pending""
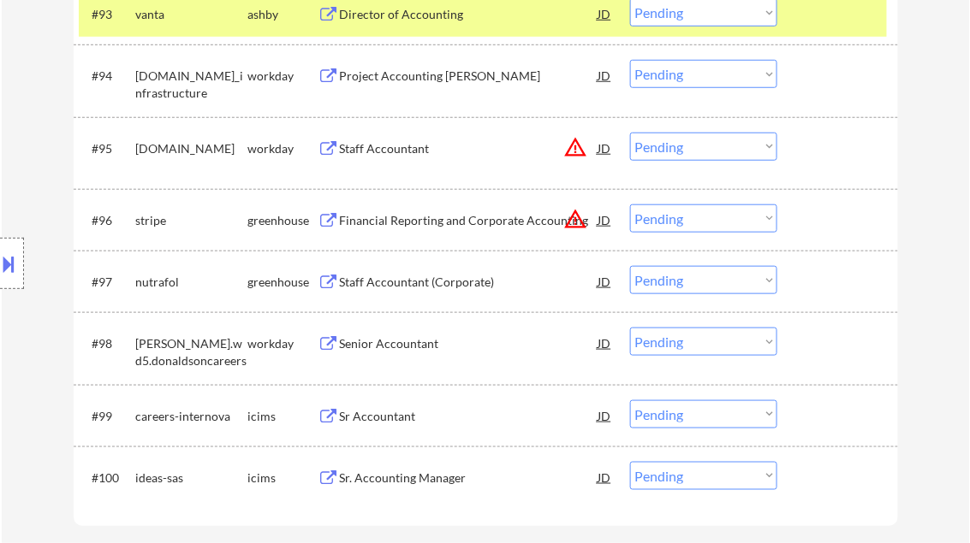
click at [472, 285] on div "Staff Accountant (Corporate)" at bounding box center [469, 282] width 258 height 17
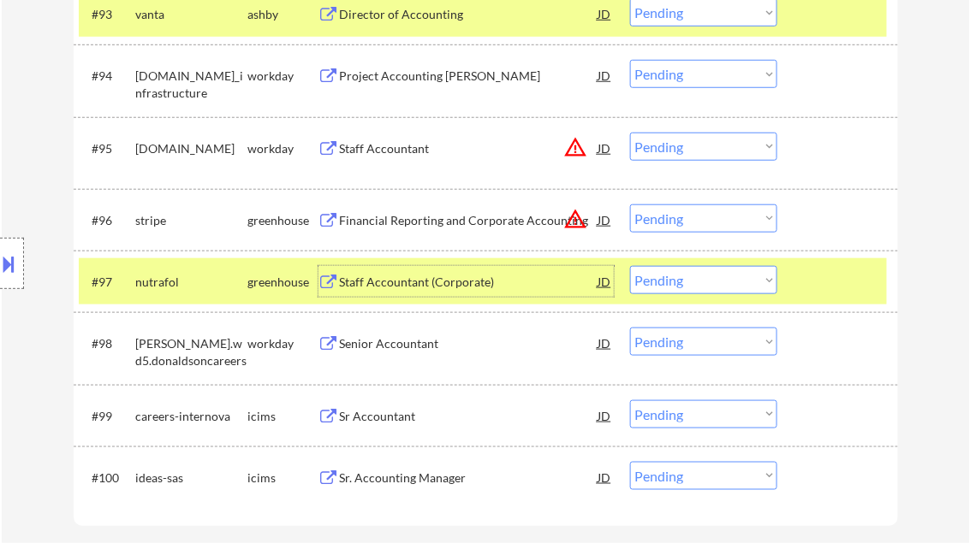
drag, startPoint x: 694, startPoint y: 277, endPoint x: 704, endPoint y: 294, distance: 20.0
click at [694, 277] on select "Choose an option... Pending Applied Excluded (Questions) Excluded (Expired) Exc…" at bounding box center [703, 280] width 147 height 28
click at [630, 266] on select "Choose an option... Pending Applied Excluded (Questions) Excluded (Expired) Exc…" at bounding box center [703, 280] width 147 height 28
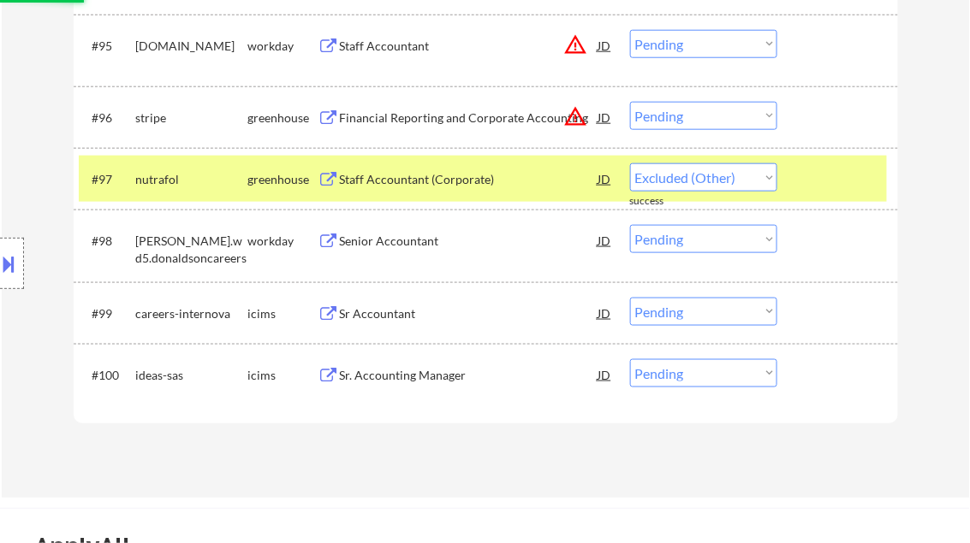
scroll to position [6906, 0]
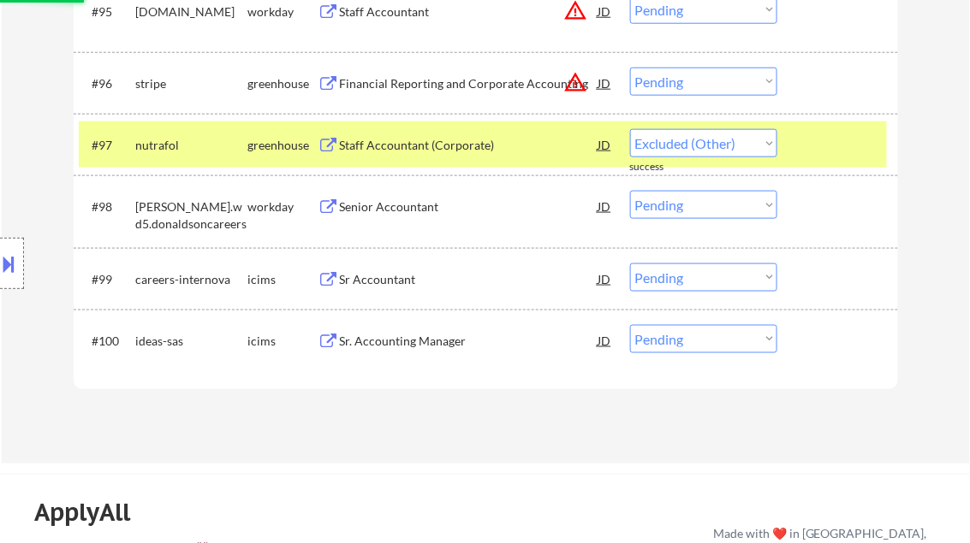
select select ""pending""
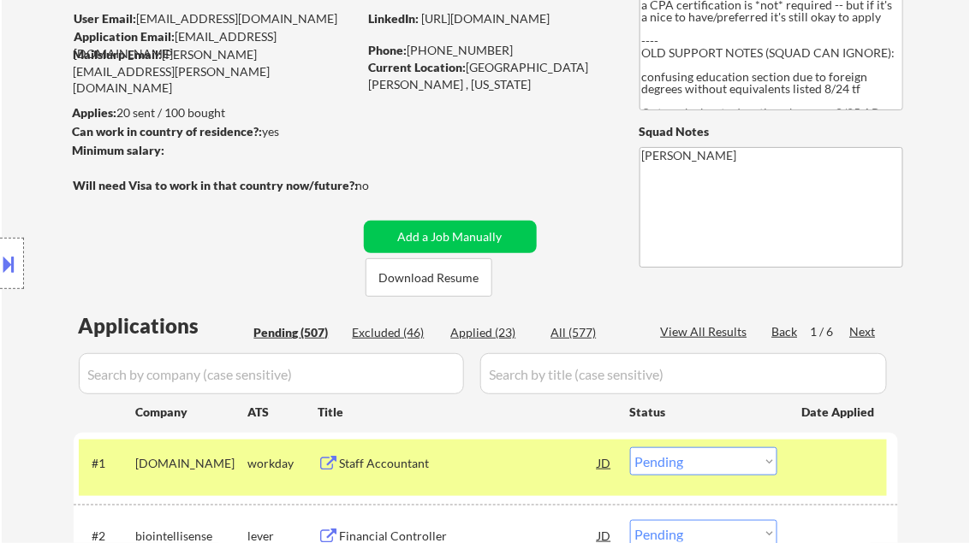
scroll to position [205, 0]
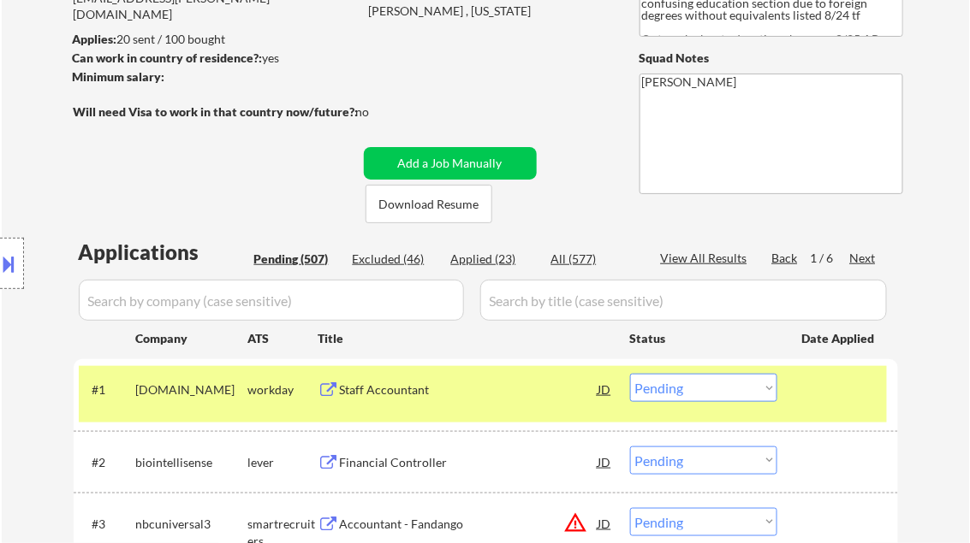
click at [869, 256] on div "Next" at bounding box center [863, 258] width 27 height 17
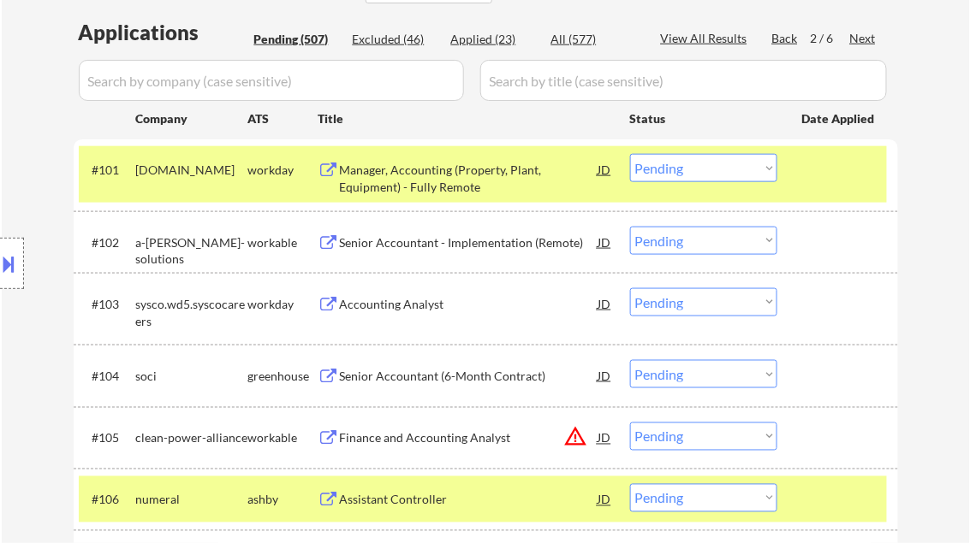
scroll to position [548, 0]
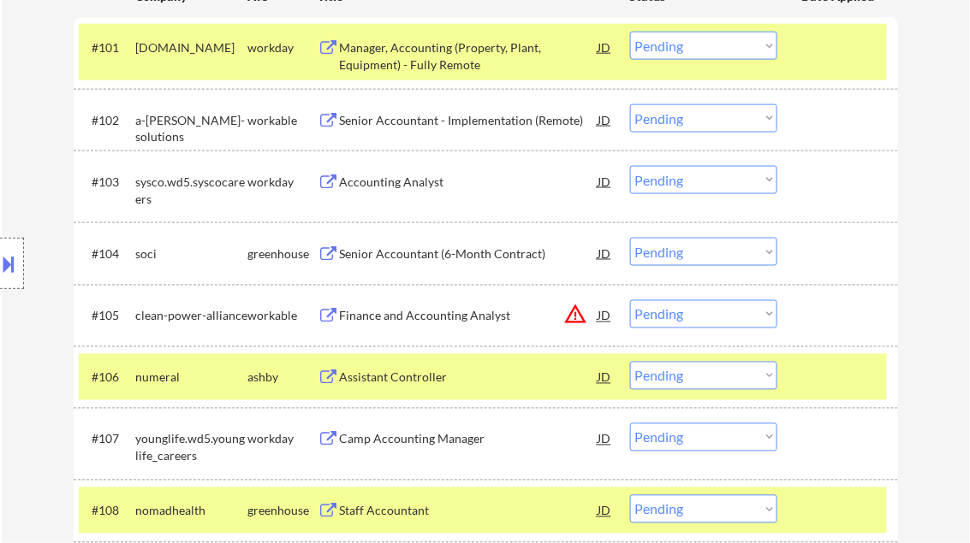
click at [664, 254] on select "Choose an option... Pending Applied Excluded (Questions) Excluded (Expired) Exc…" at bounding box center [703, 252] width 147 height 28
click at [630, 238] on select "Choose an option... Pending Applied Excluded (Questions) Excluded (Expired) Exc…" at bounding box center [703, 252] width 147 height 28
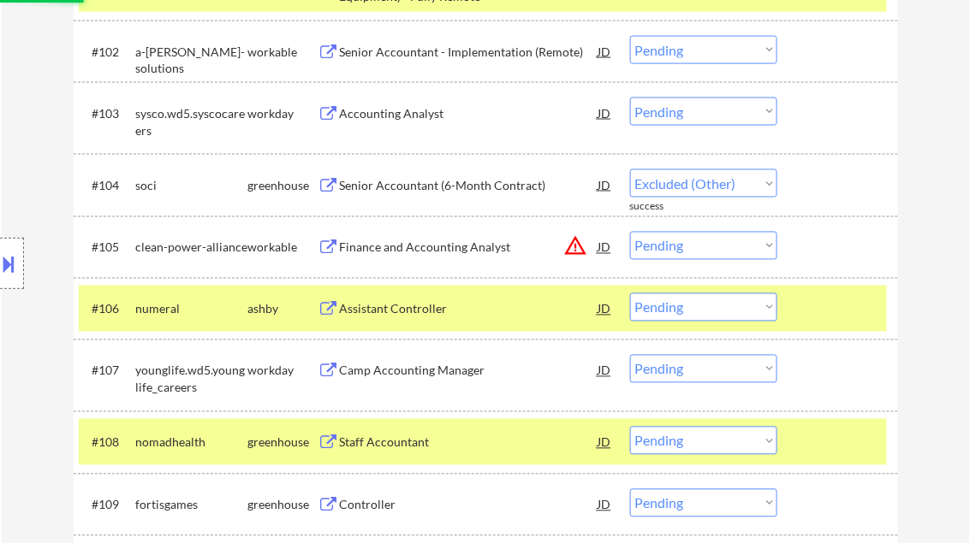
click at [822, 313] on div at bounding box center [839, 309] width 75 height 31
select select ""pending""
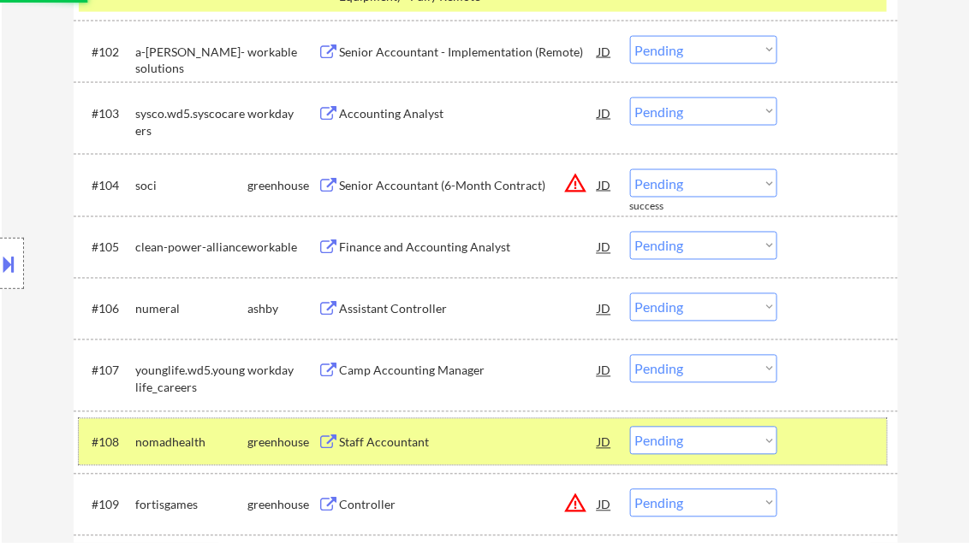
click at [841, 438] on div at bounding box center [839, 442] width 75 height 31
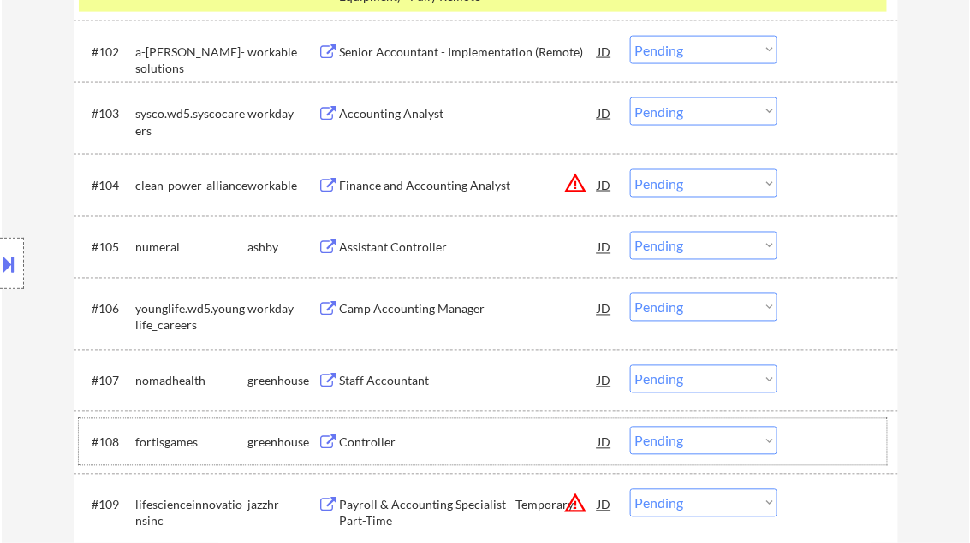
click at [409, 253] on div "Assistant Controller" at bounding box center [469, 248] width 258 height 17
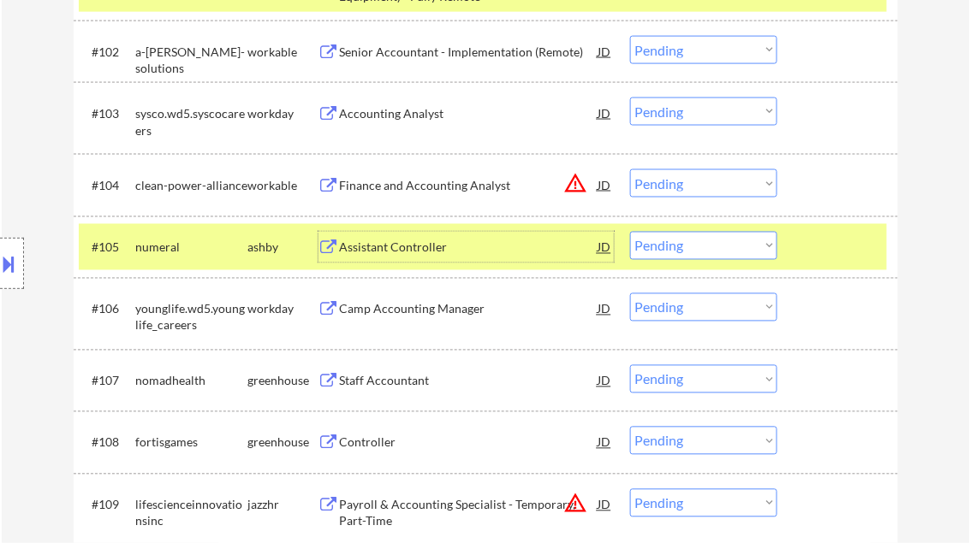
click at [500, 252] on div "Assistant Controller" at bounding box center [469, 248] width 258 height 17
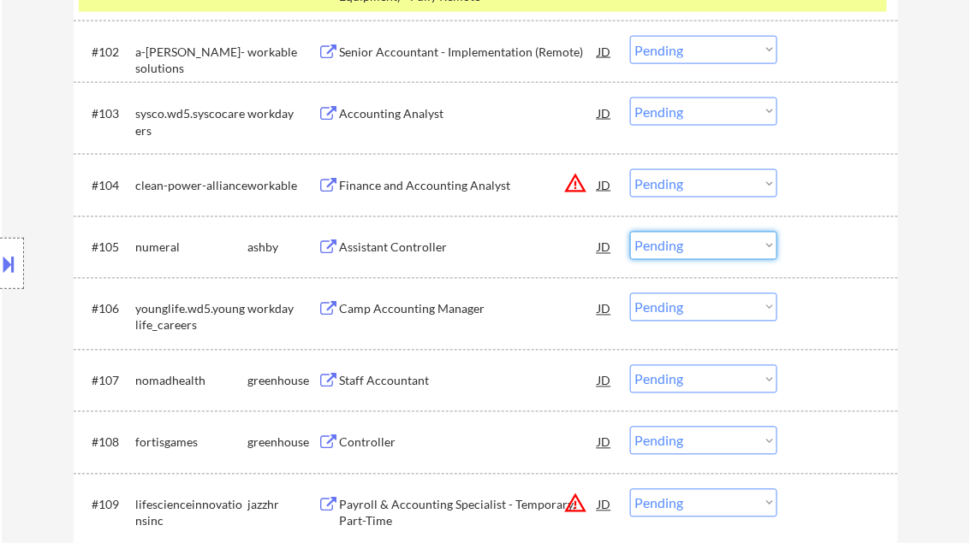
drag, startPoint x: 710, startPoint y: 248, endPoint x: 716, endPoint y: 258, distance: 11.9
click at [710, 248] on select "Choose an option... Pending Applied Excluded (Questions) Excluded (Expired) Exc…" at bounding box center [703, 246] width 147 height 28
click at [630, 232] on select "Choose an option... Pending Applied Excluded (Questions) Excluded (Expired) Exc…" at bounding box center [703, 246] width 147 height 28
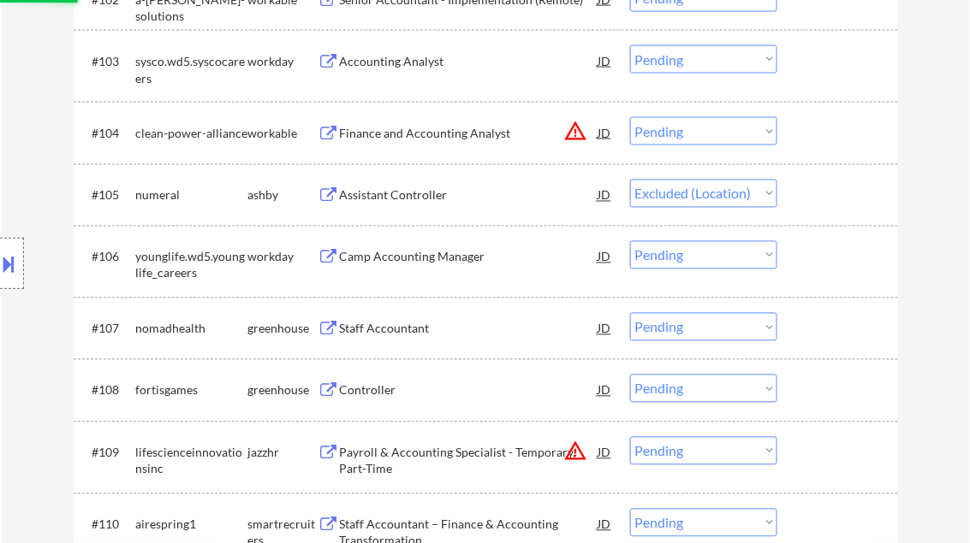
scroll to position [685, 0]
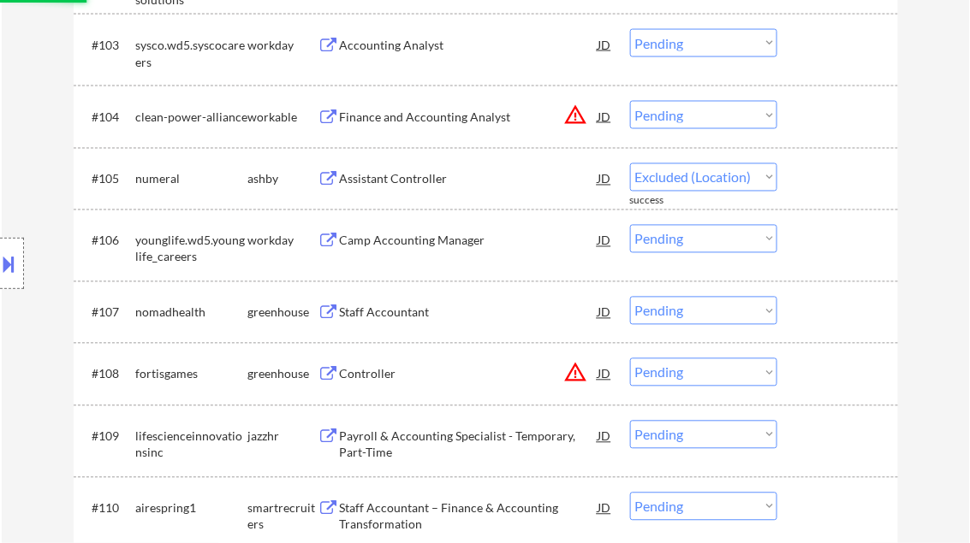
select select ""pending""
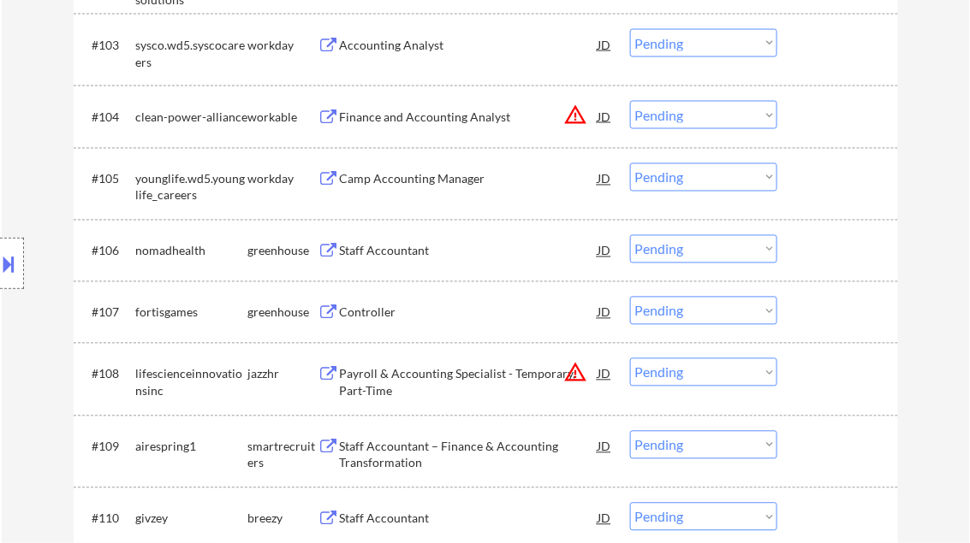
click at [394, 249] on div "Staff Accountant" at bounding box center [469, 251] width 258 height 17
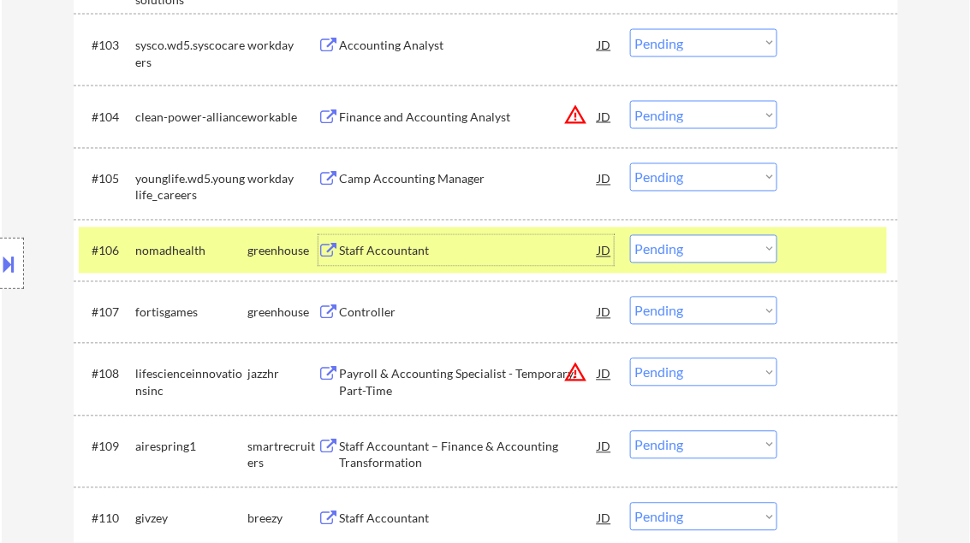
click at [662, 249] on select "Choose an option... Pending Applied Excluded (Questions) Excluded (Expired) Exc…" at bounding box center [703, 249] width 147 height 28
click at [630, 235] on select "Choose an option... Pending Applied Excluded (Questions) Excluded (Expired) Exc…" at bounding box center [703, 249] width 147 height 28
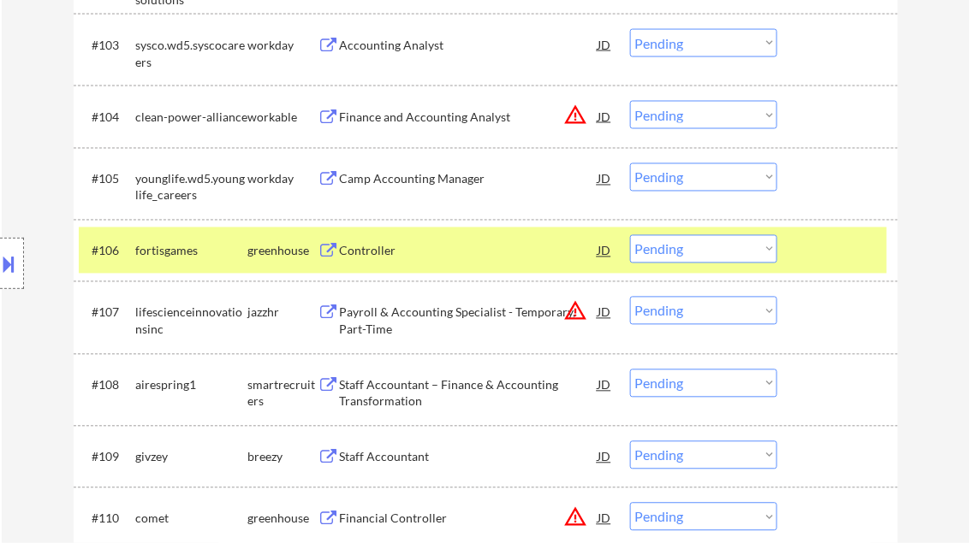
click at [374, 246] on div "Controller" at bounding box center [469, 251] width 258 height 17
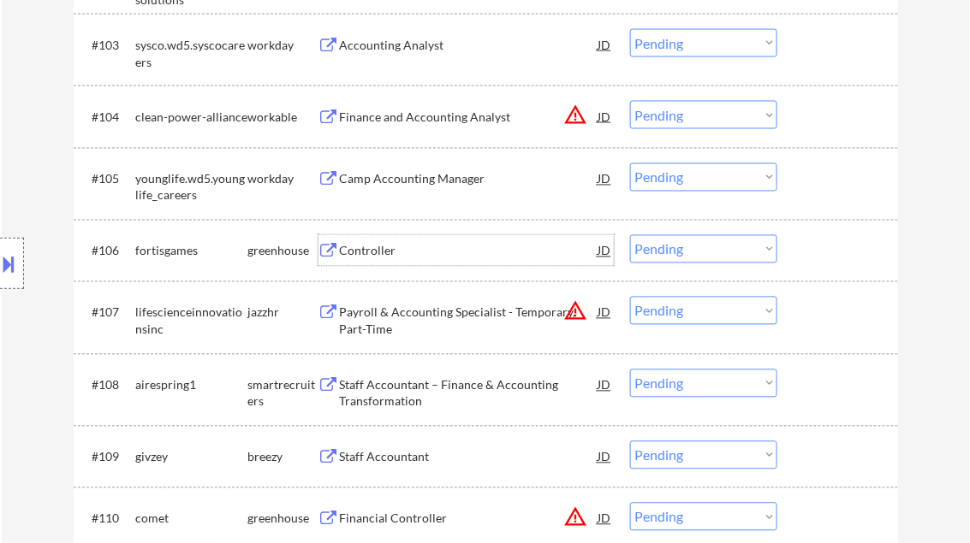
drag, startPoint x: 681, startPoint y: 252, endPoint x: 695, endPoint y: 265, distance: 19.4
click at [681, 252] on select "Choose an option... Pending Applied Excluded (Questions) Excluded (Expired) Exc…" at bounding box center [703, 249] width 147 height 28
click at [630, 235] on select "Choose an option... Pending Applied Excluded (Questions) Excluded (Expired) Exc…" at bounding box center [703, 249] width 147 height 28
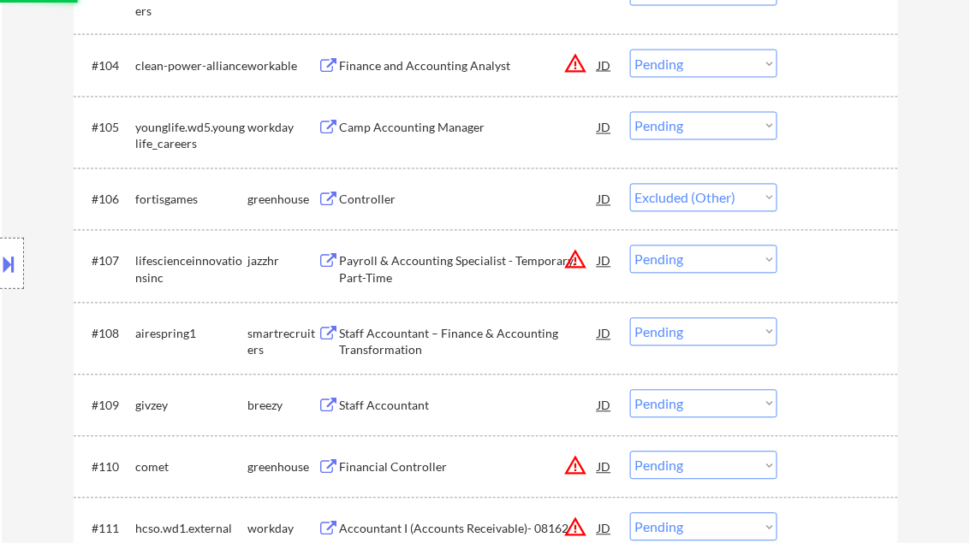
scroll to position [753, 0]
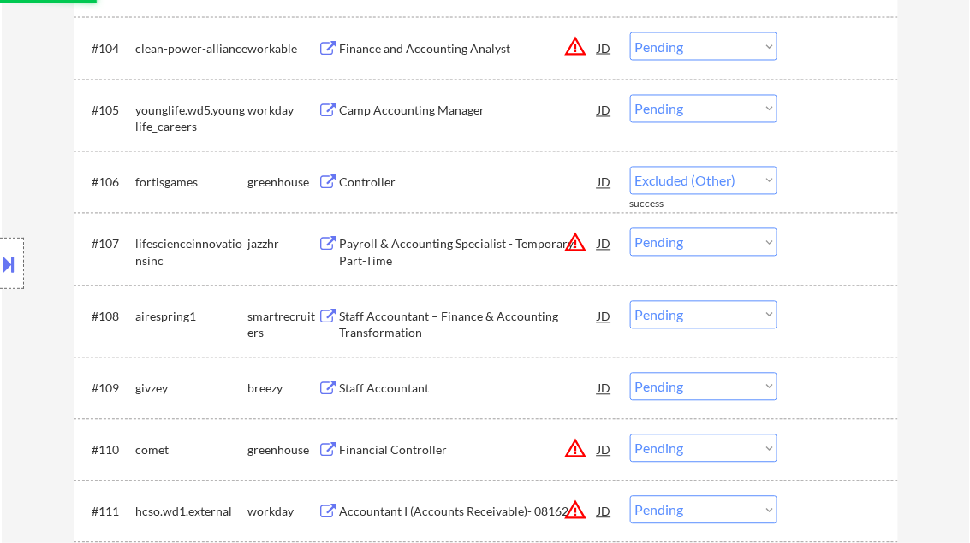
select select ""pending""
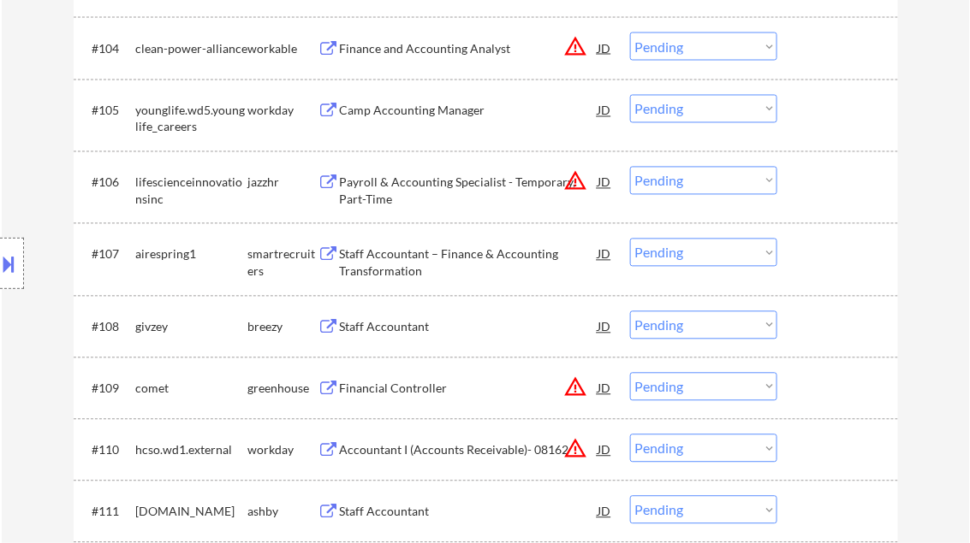
click at [419, 258] on div "Staff Accountant – Finance & Accounting Transformation" at bounding box center [469, 262] width 258 height 33
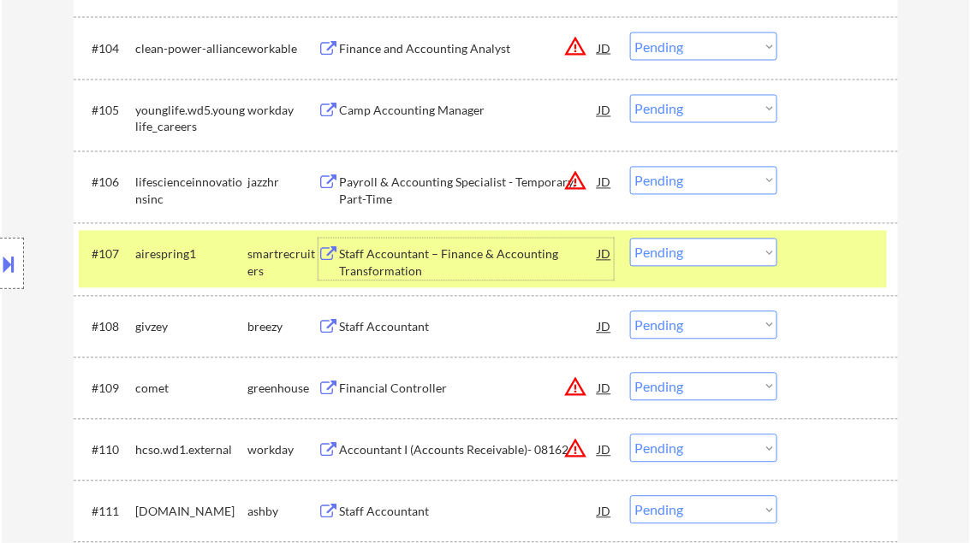
drag, startPoint x: 659, startPoint y: 258, endPoint x: 668, endPoint y: 267, distance: 12.7
click at [659, 258] on select "Choose an option... Pending Applied Excluded (Questions) Excluded (Expired) Exc…" at bounding box center [703, 253] width 147 height 28
click at [630, 239] on select "Choose an option... Pending Applied Excluded (Questions) Excluded (Expired) Exc…" at bounding box center [703, 253] width 147 height 28
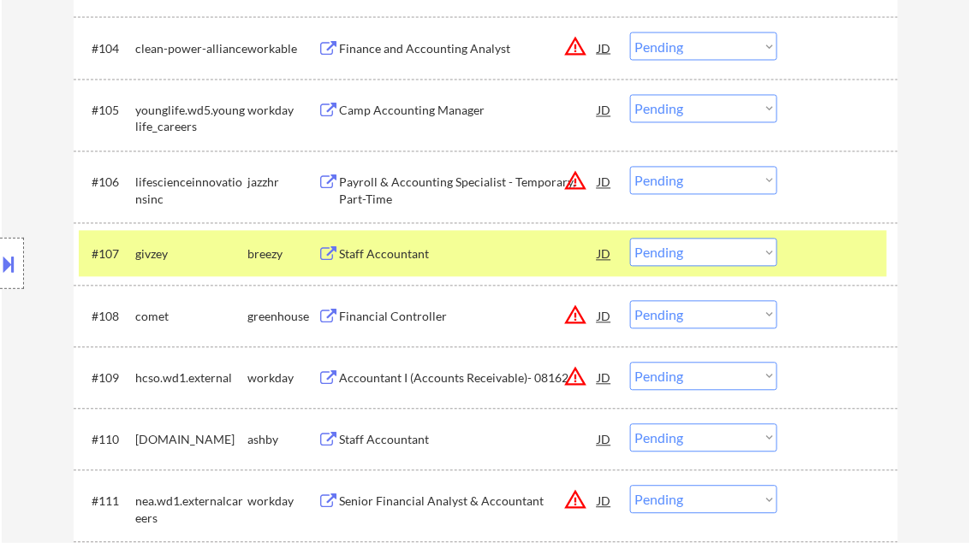
click at [401, 251] on div "Staff Accountant" at bounding box center [469, 254] width 258 height 17
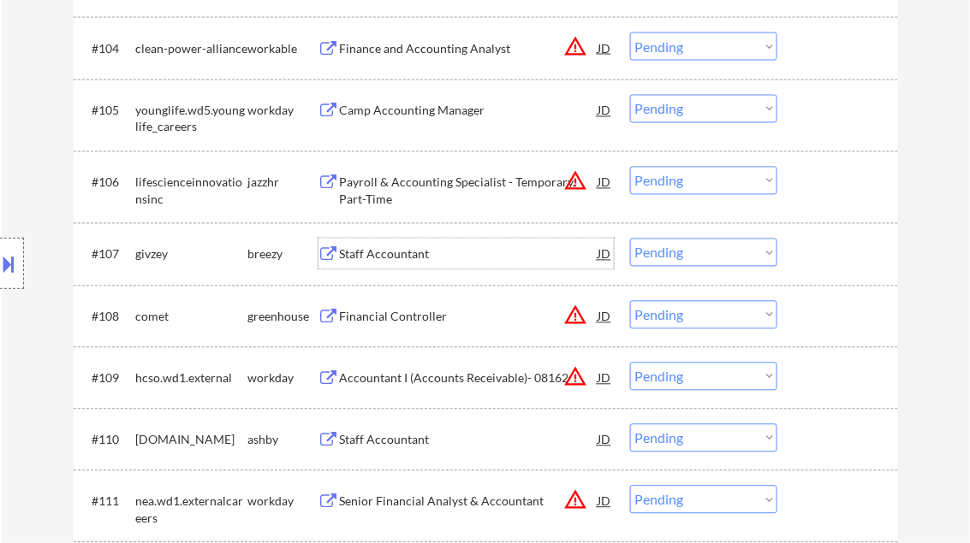
drag, startPoint x: 662, startPoint y: 256, endPoint x: 671, endPoint y: 264, distance: 12.2
click at [662, 256] on select "Choose an option... Pending Applied Excluded (Questions) Excluded (Expired) Exc…" at bounding box center [703, 253] width 147 height 28
click at [630, 239] on select "Choose an option... Pending Applied Excluded (Questions) Excluded (Expired) Exc…" at bounding box center [703, 253] width 147 height 28
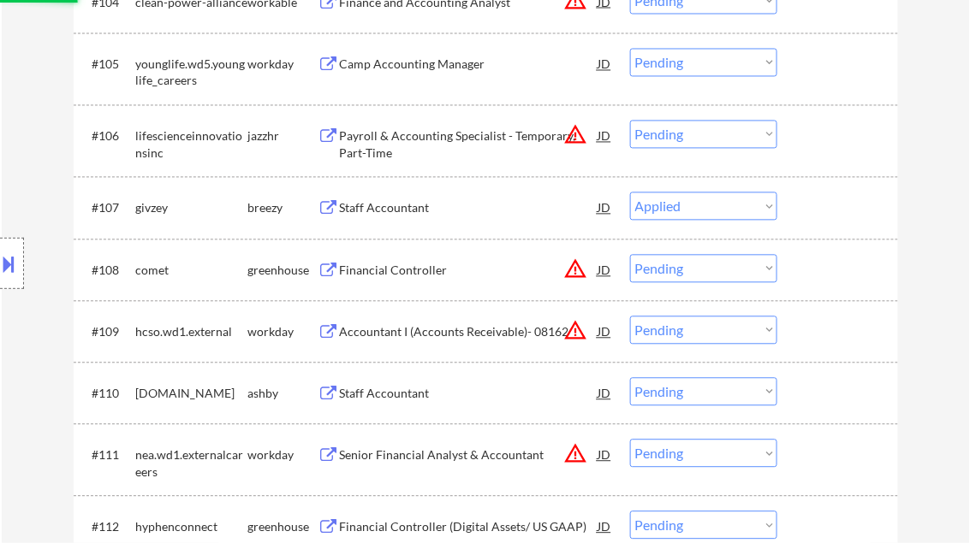
scroll to position [822, 0]
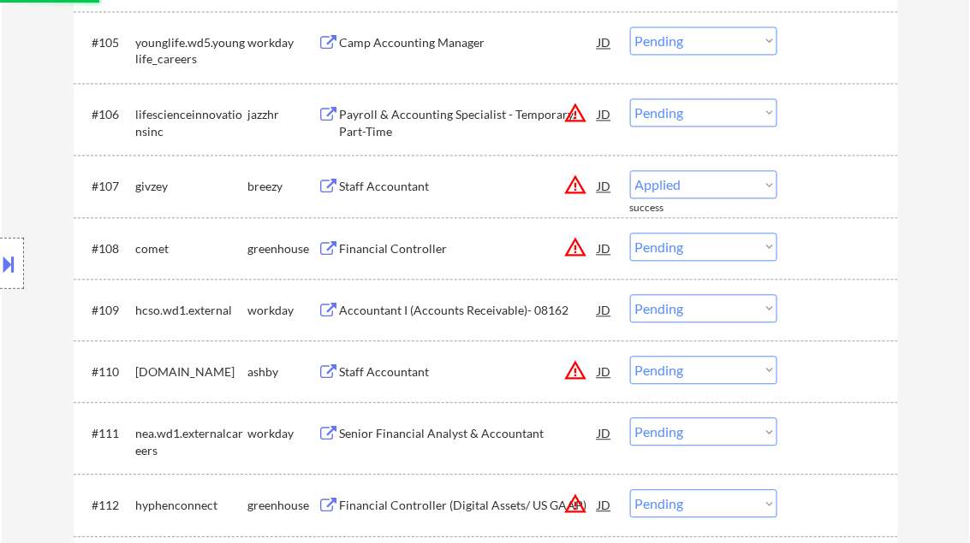
select select ""pending""
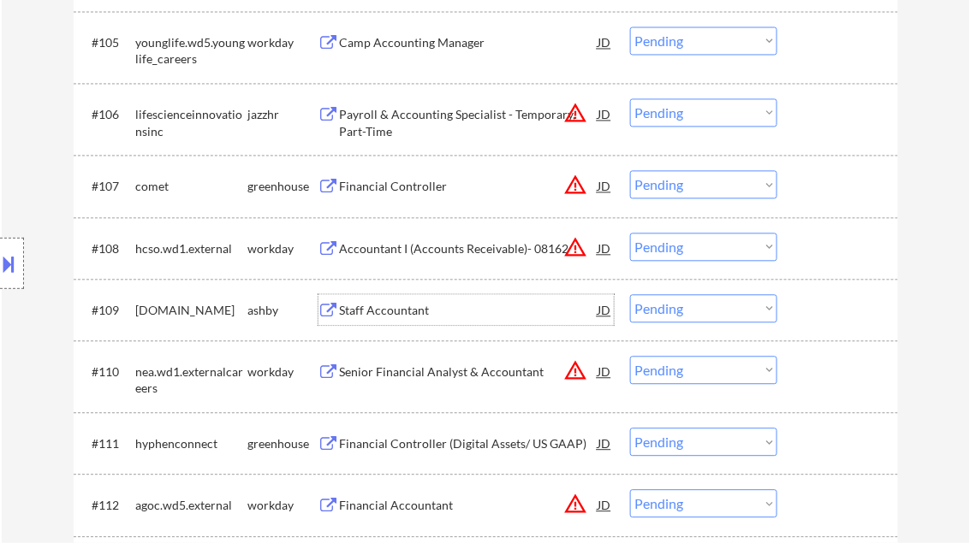
click at [407, 308] on div "Staff Accountant" at bounding box center [469, 310] width 258 height 17
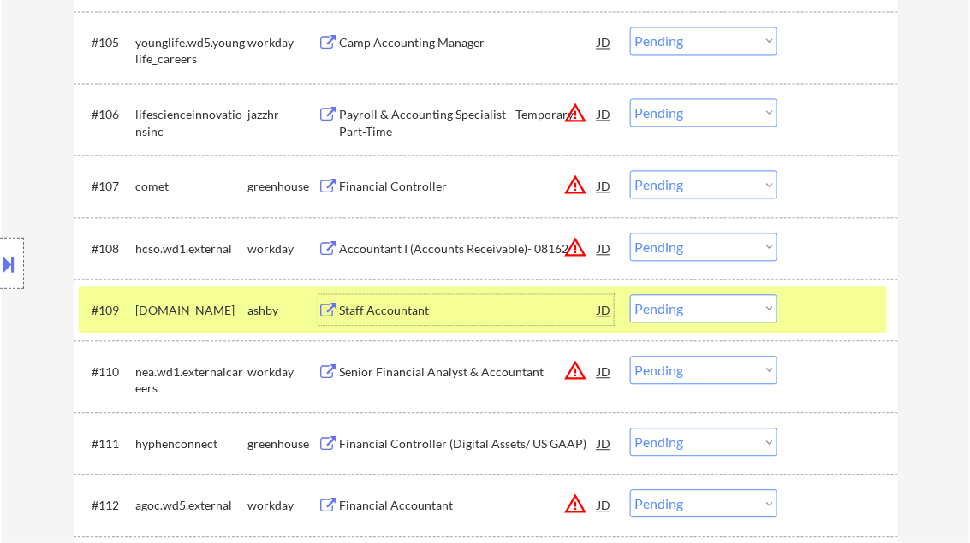
drag, startPoint x: 683, startPoint y: 317, endPoint x: 692, endPoint y: 322, distance: 10.7
click at [683, 317] on select "Choose an option... Pending Applied Excluded (Questions) Excluded (Expired) Exc…" at bounding box center [703, 308] width 147 height 28
click at [630, 294] on select "Choose an option... Pending Applied Excluded (Questions) Excluded (Expired) Exc…" at bounding box center [703, 308] width 147 height 28
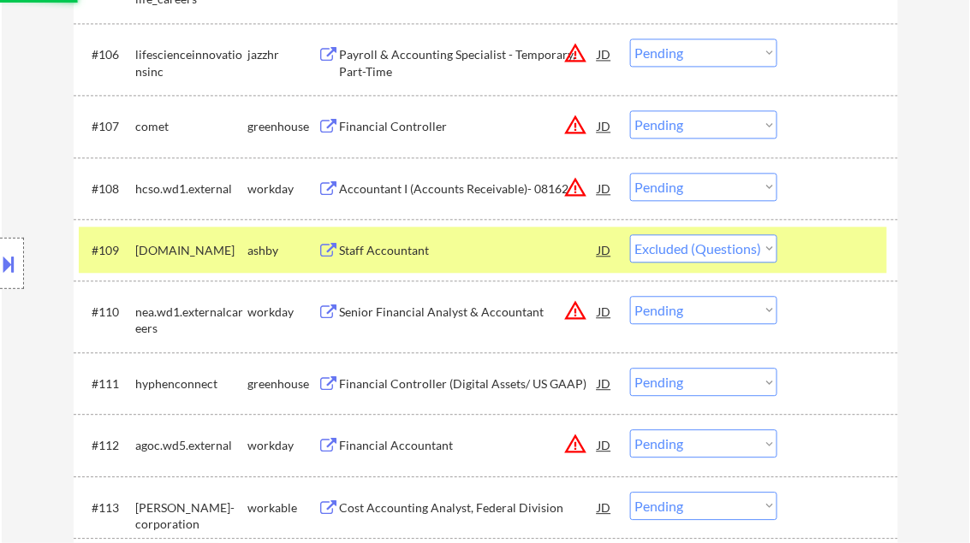
scroll to position [959, 0]
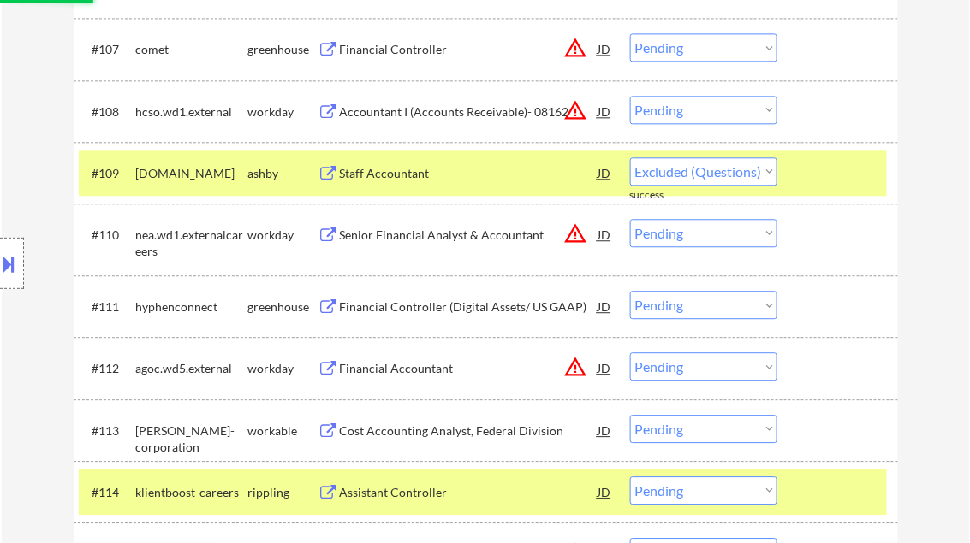
select select ""pending""
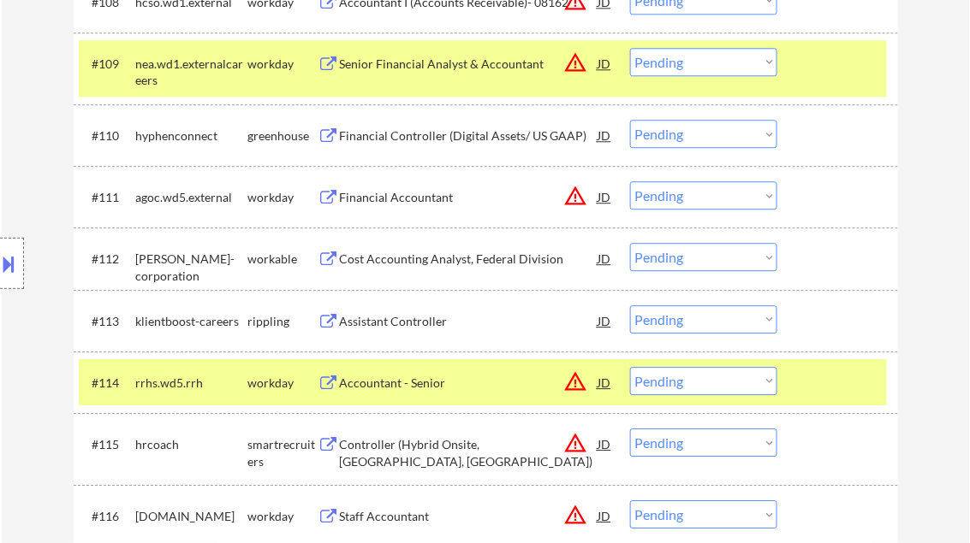
scroll to position [1095, 0]
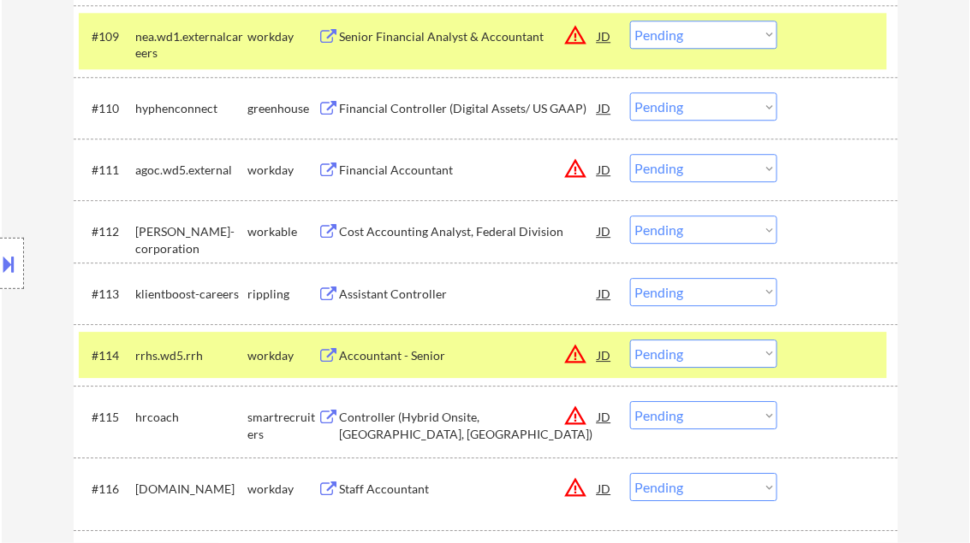
click at [425, 292] on div "Assistant Controller" at bounding box center [469, 294] width 258 height 17
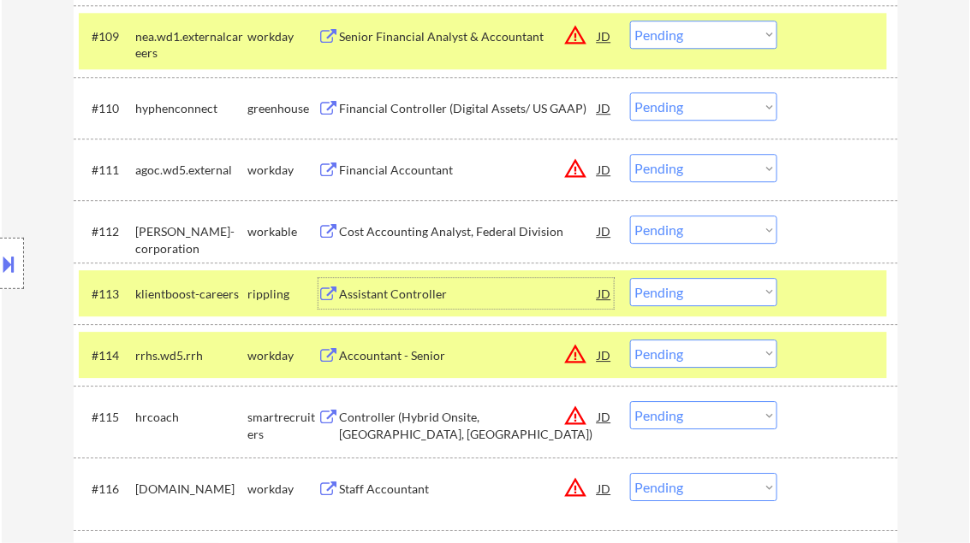
click at [707, 303] on select "Choose an option... Pending Applied Excluded (Questions) Excluded (Expired) Exc…" at bounding box center [703, 292] width 147 height 28
click at [630, 278] on select "Choose an option... Pending Applied Excluded (Questions) Excluded (Expired) Exc…" at bounding box center [703, 292] width 147 height 28
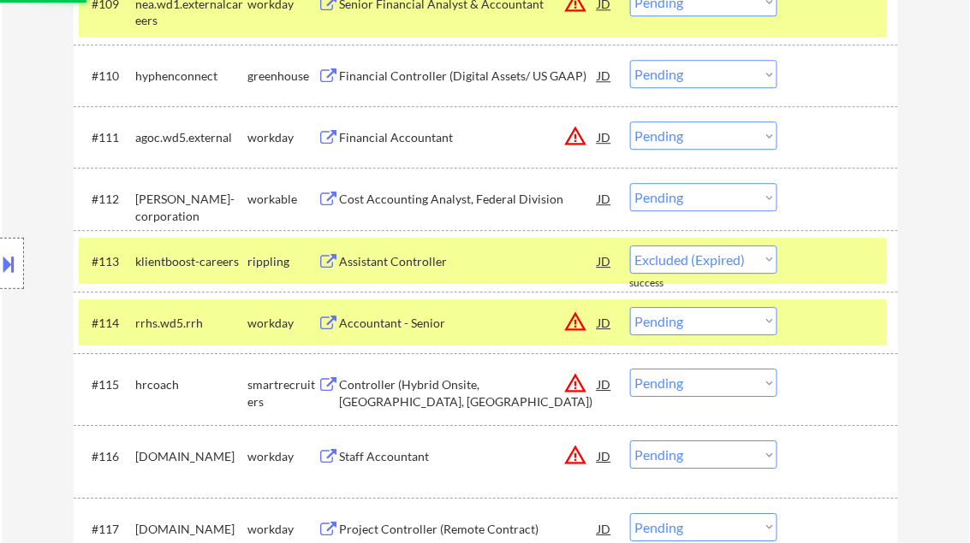
select select ""pending""
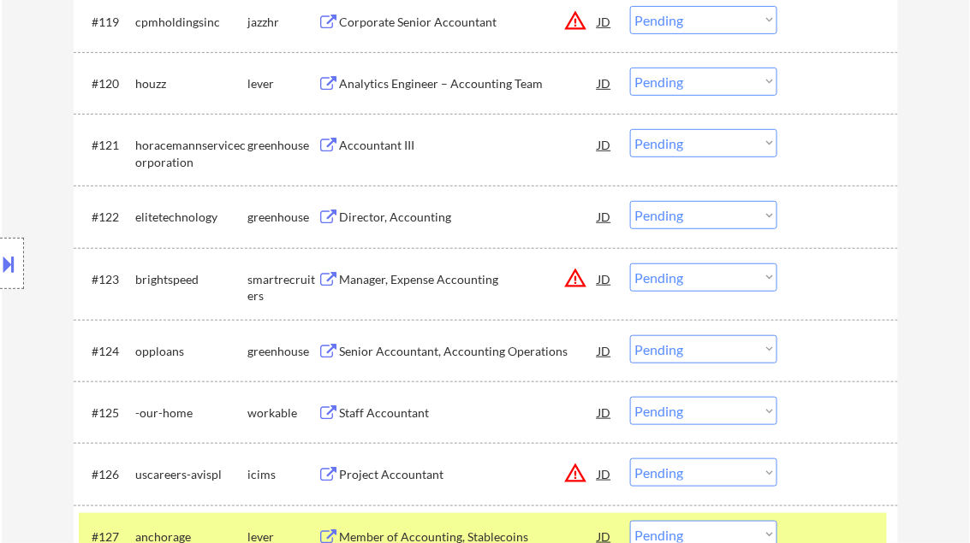
scroll to position [1849, 0]
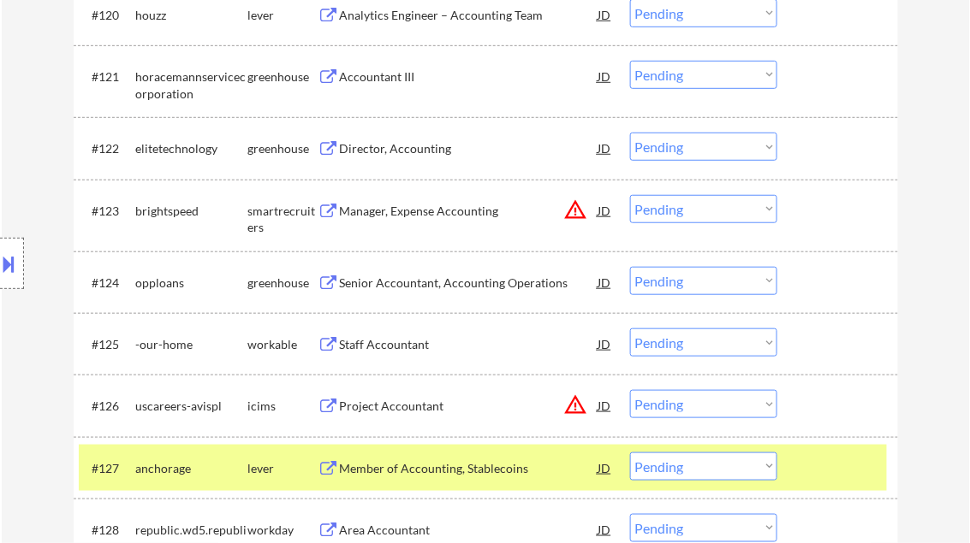
click at [411, 344] on div "Staff Accountant" at bounding box center [469, 344] width 258 height 17
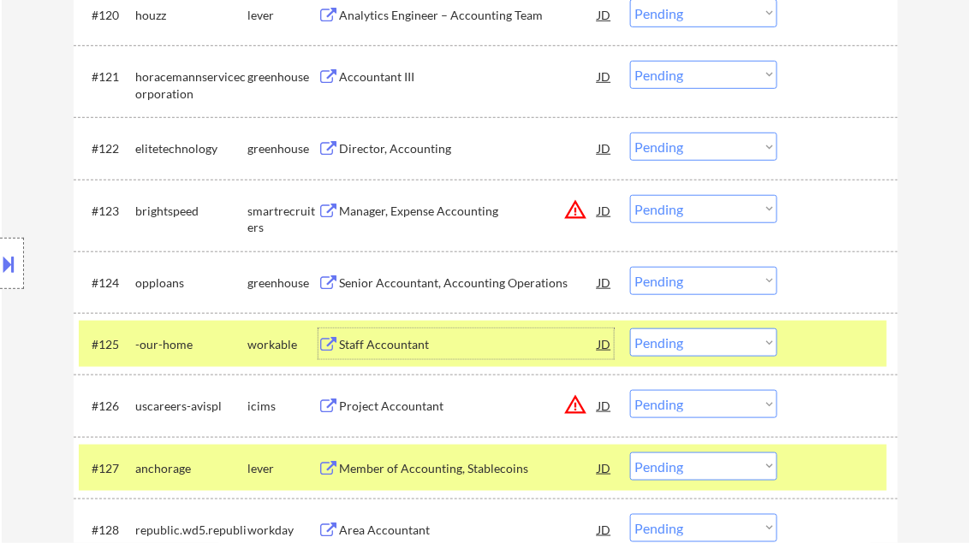
click at [681, 341] on select "Choose an option... Pending Applied Excluded (Questions) Excluded (Expired) Exc…" at bounding box center [703, 343] width 147 height 28
click at [630, 329] on select "Choose an option... Pending Applied Excluded (Questions) Excluded (Expired) Exc…" at bounding box center [703, 343] width 147 height 28
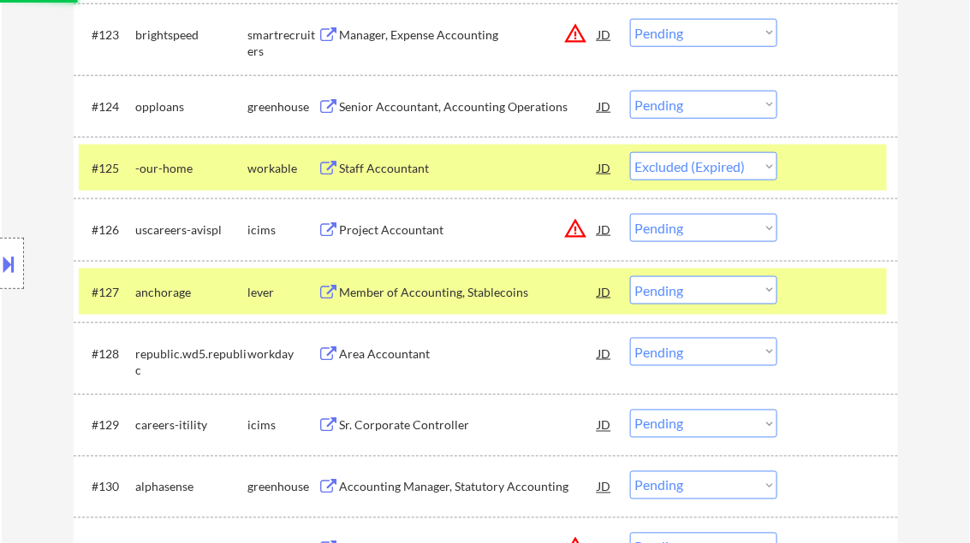
scroll to position [2054, 0]
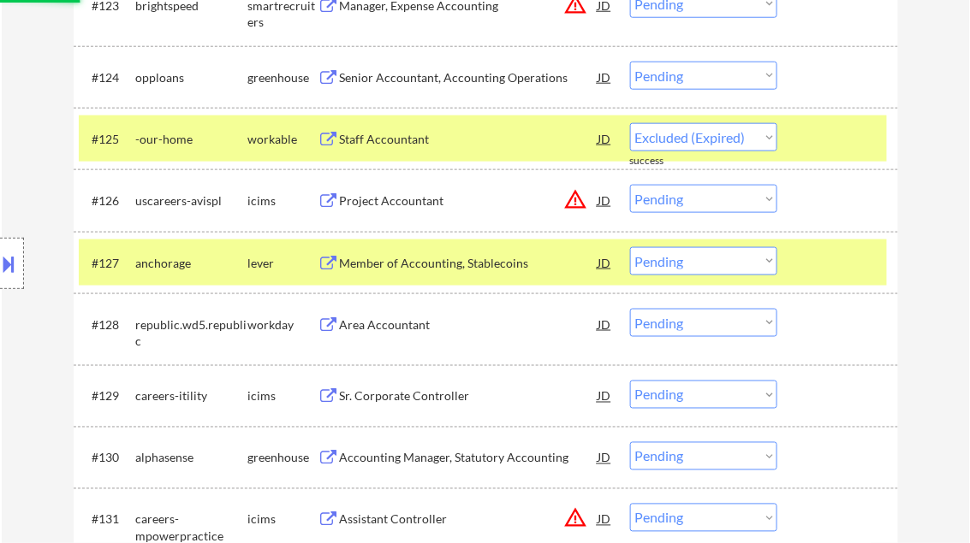
select select ""pending""
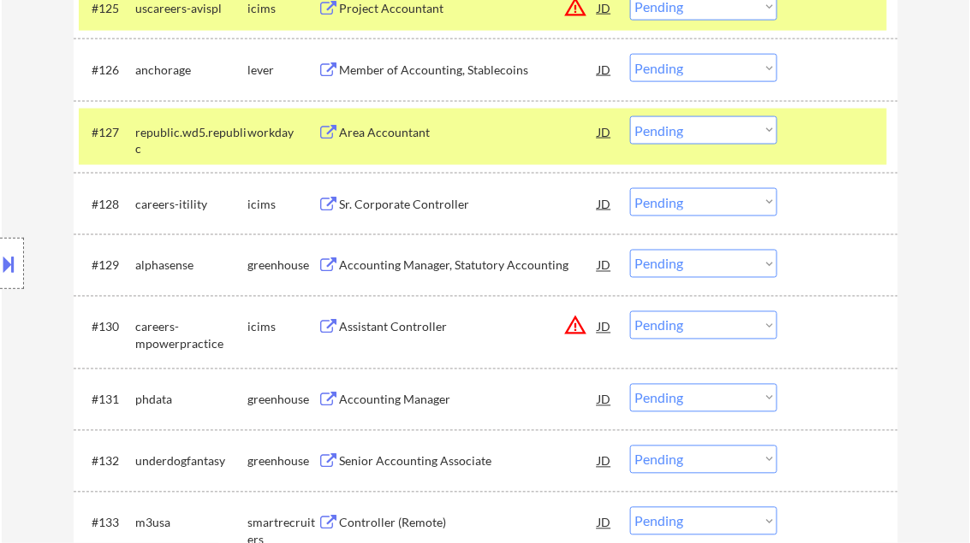
scroll to position [2259, 0]
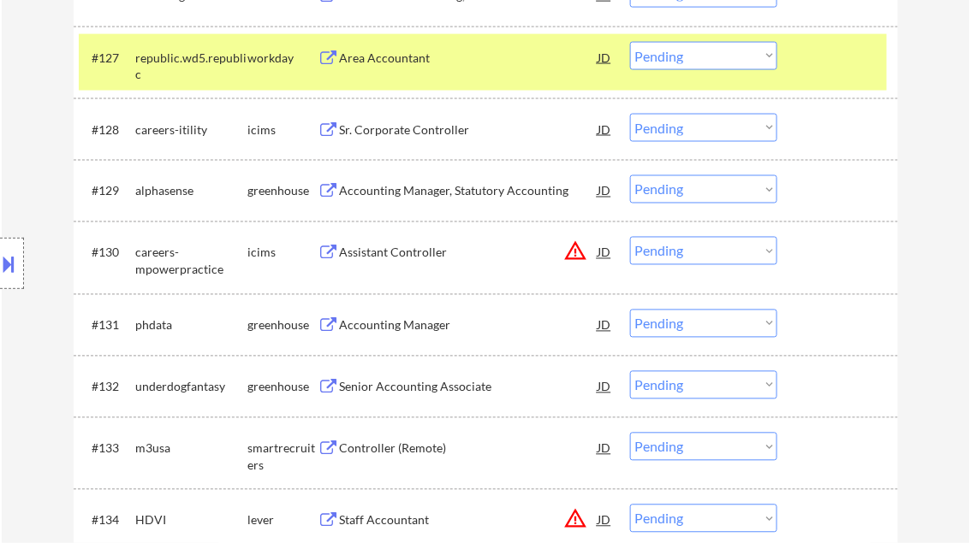
click at [383, 325] on div "Accounting Manager" at bounding box center [469, 326] width 258 height 17
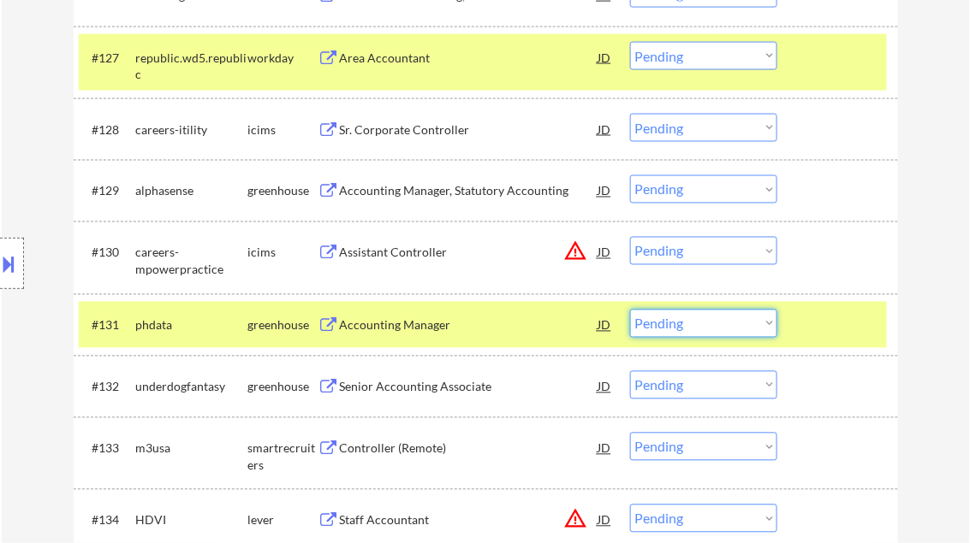
click at [720, 318] on select "Choose an option... Pending Applied Excluded (Questions) Excluded (Expired) Exc…" at bounding box center [703, 324] width 147 height 28
click at [630, 310] on select "Choose an option... Pending Applied Excluded (Questions) Excluded (Expired) Exc…" at bounding box center [703, 324] width 147 height 28
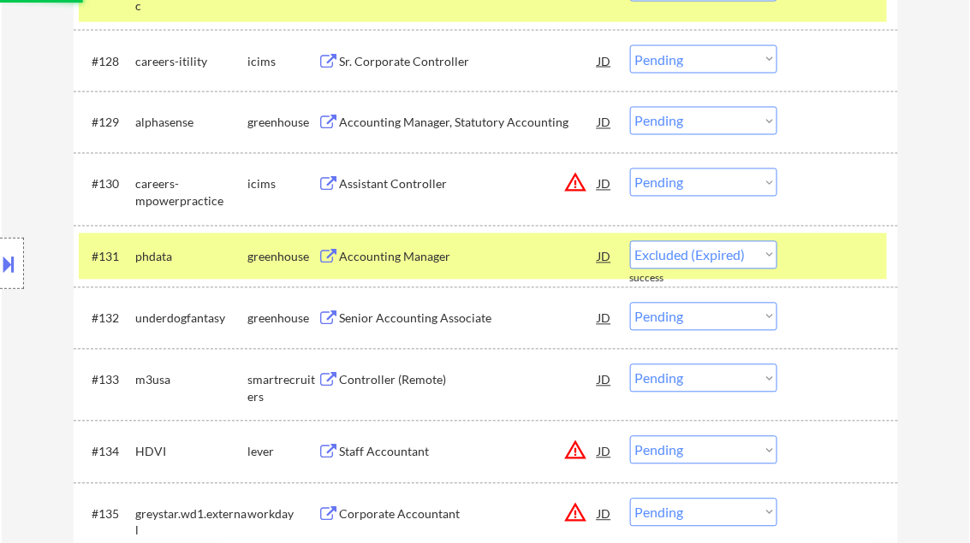
select select ""pending""
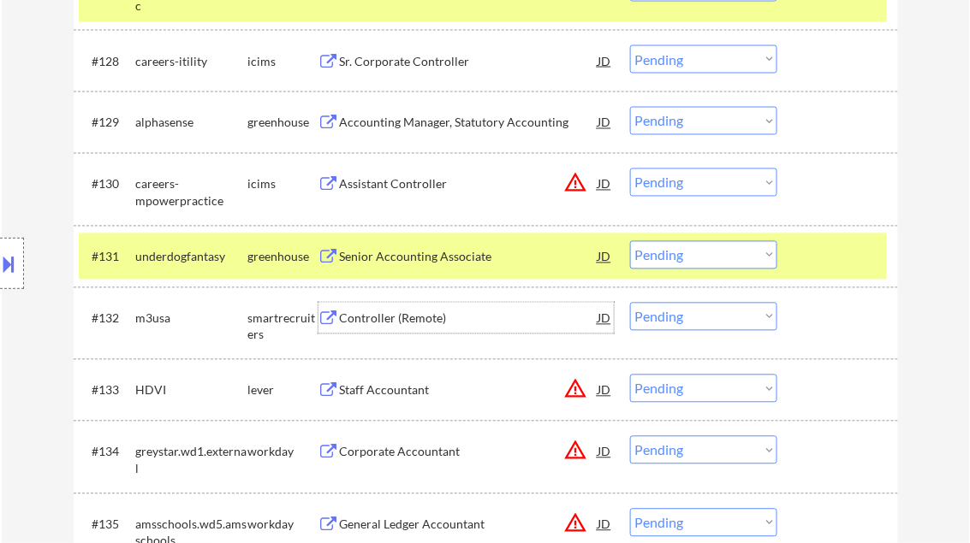
click at [408, 322] on div "Controller (Remote)" at bounding box center [469, 319] width 258 height 17
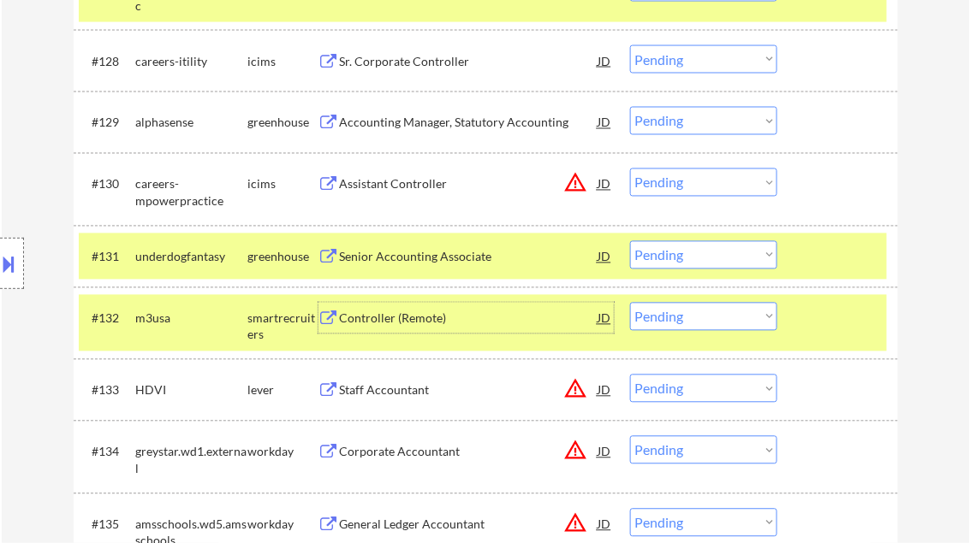
click at [707, 325] on select "Choose an option... Pending Applied Excluded (Questions) Excluded (Expired) Exc…" at bounding box center [703, 317] width 147 height 28
click at [630, 303] on select "Choose an option... Pending Applied Excluded (Questions) Excluded (Expired) Exc…" at bounding box center [703, 317] width 147 height 28
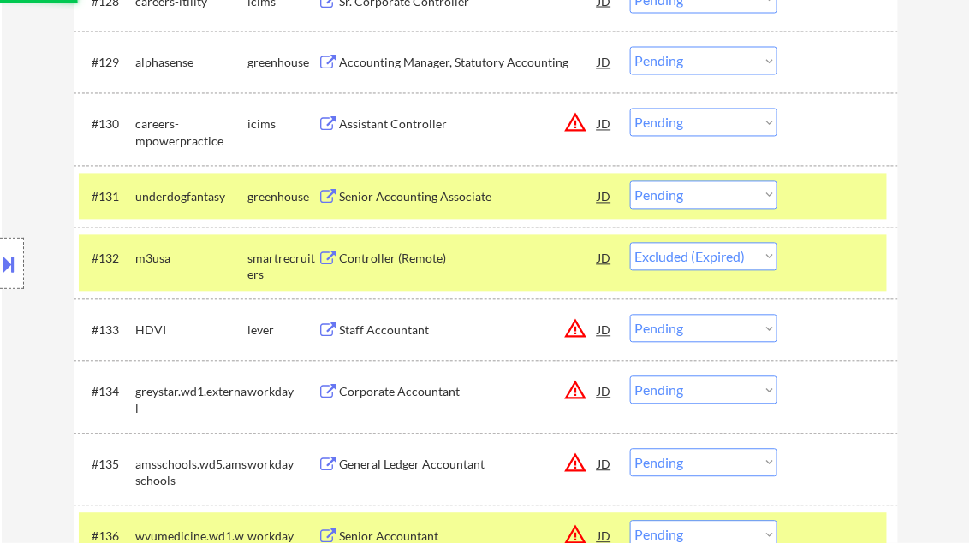
scroll to position [2396, 0]
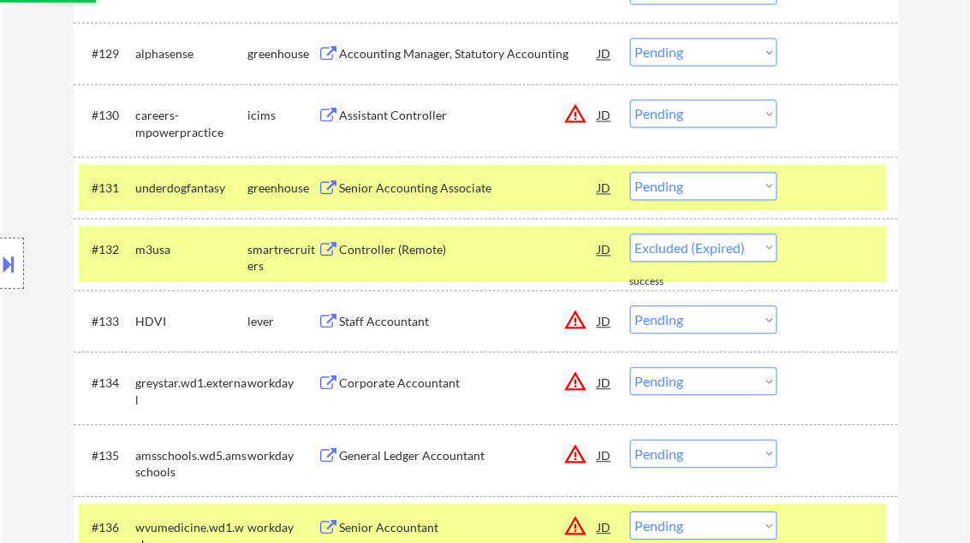
select select ""pending""
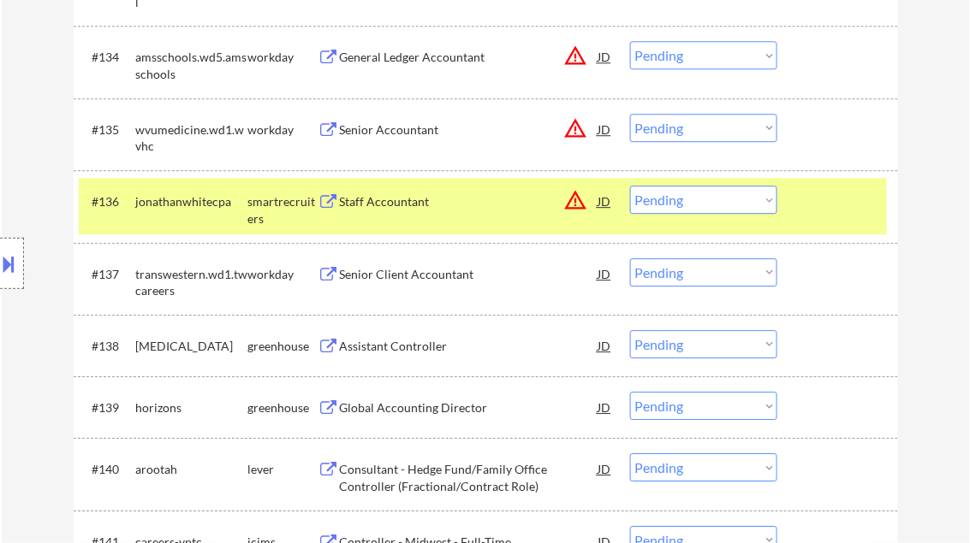
scroll to position [2739, 0]
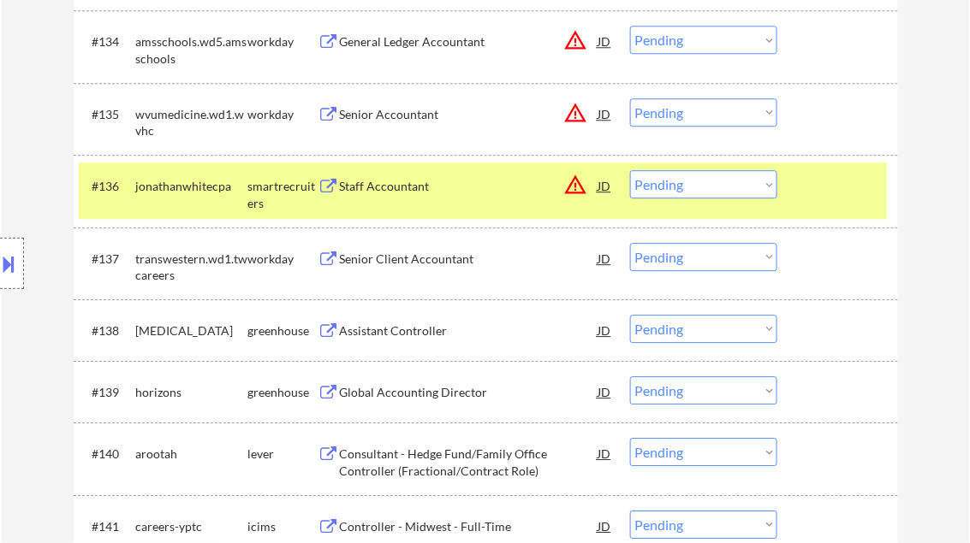
click at [386, 334] on div "Assistant Controller" at bounding box center [469, 331] width 258 height 17
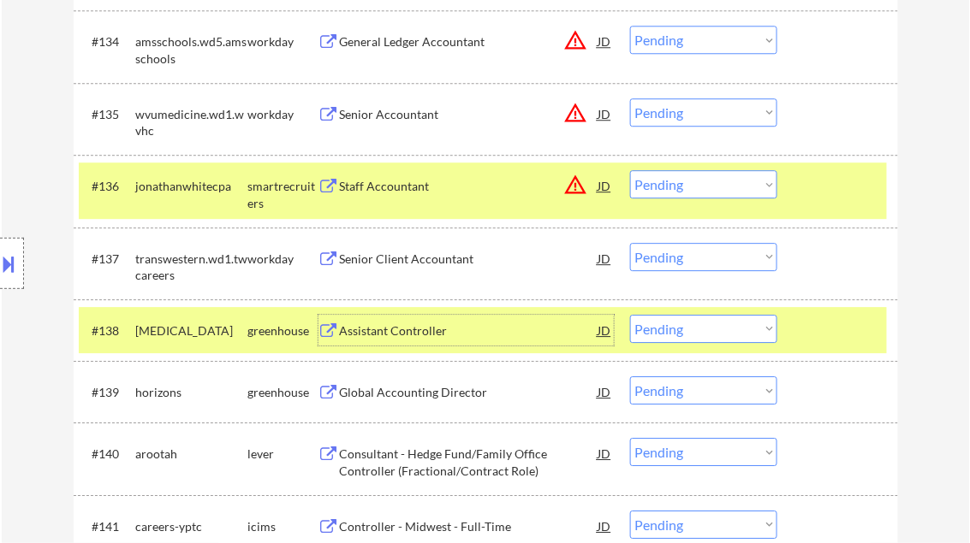
click at [648, 330] on select "Choose an option... Pending Applied Excluded (Questions) Excluded (Expired) Exc…" at bounding box center [703, 329] width 147 height 28
click at [630, 315] on select "Choose an option... Pending Applied Excluded (Questions) Excluded (Expired) Exc…" at bounding box center [703, 329] width 147 height 28
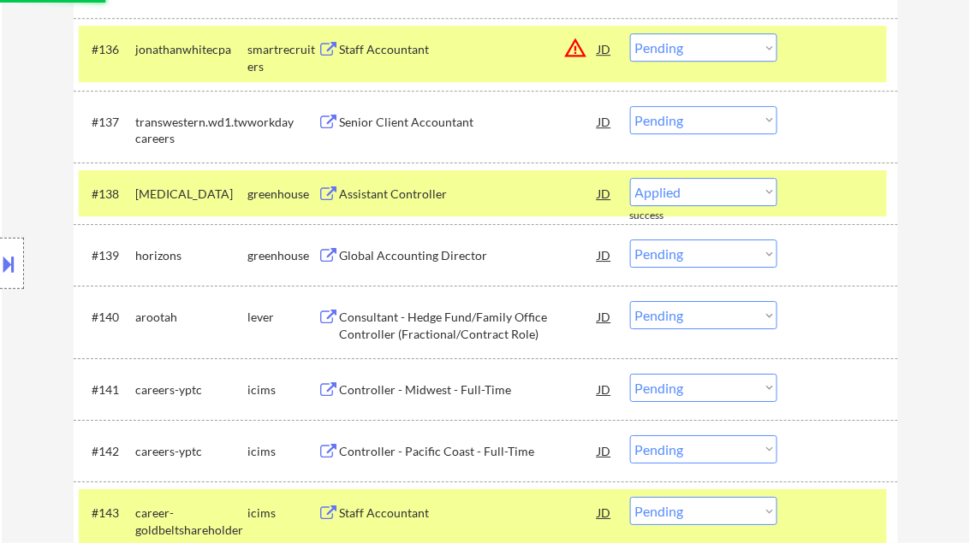
select select ""pending""
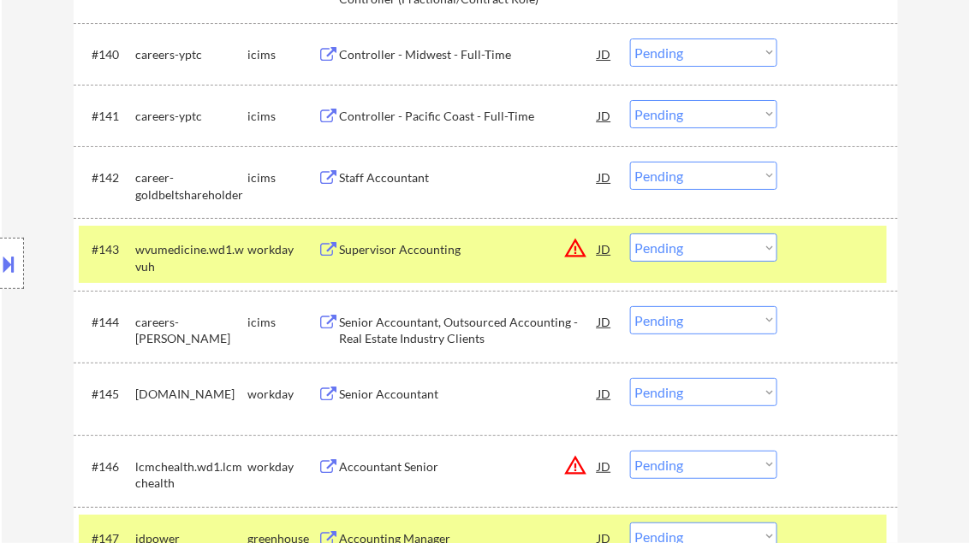
scroll to position [3355, 0]
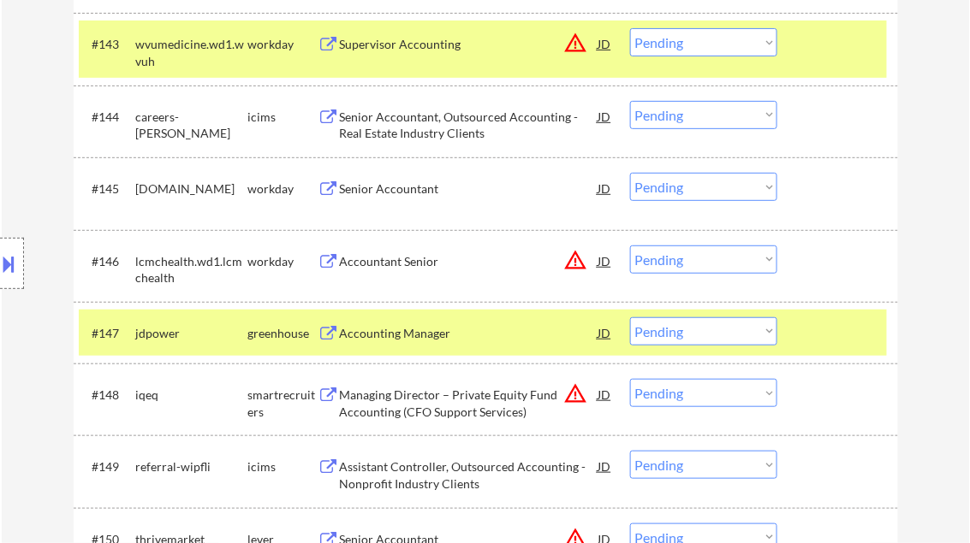
click at [412, 339] on div "Accounting Manager" at bounding box center [469, 333] width 258 height 17
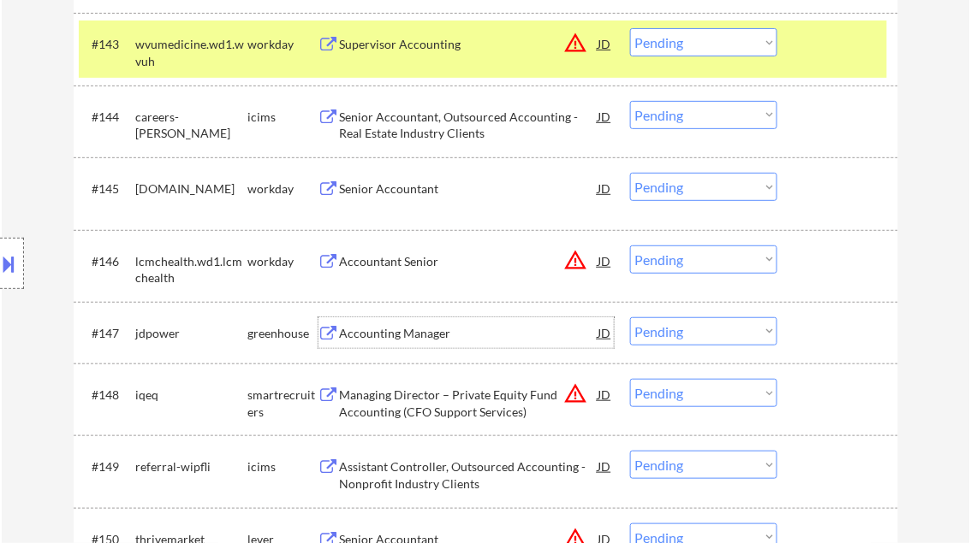
drag, startPoint x: 674, startPoint y: 327, endPoint x: 721, endPoint y: 341, distance: 48.2
click at [674, 327] on select "Choose an option... Pending Applied Excluded (Questions) Excluded (Expired) Exc…" at bounding box center [703, 332] width 147 height 28
click at [630, 318] on select "Choose an option... Pending Applied Excluded (Questions) Excluded (Expired) Exc…" at bounding box center [703, 332] width 147 height 28
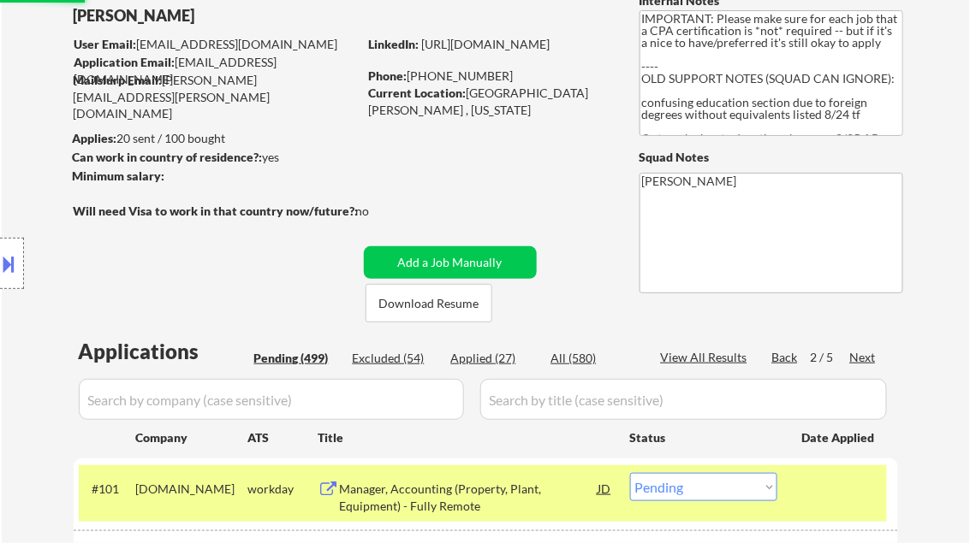
scroll to position [0, 0]
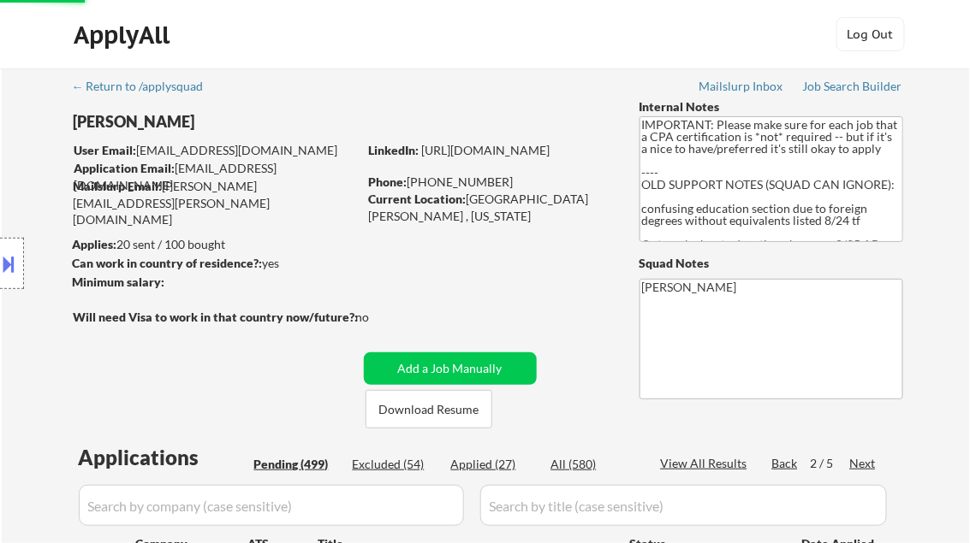
select select ""pending""
click at [775, 460] on div "Back" at bounding box center [785, 463] width 27 height 17
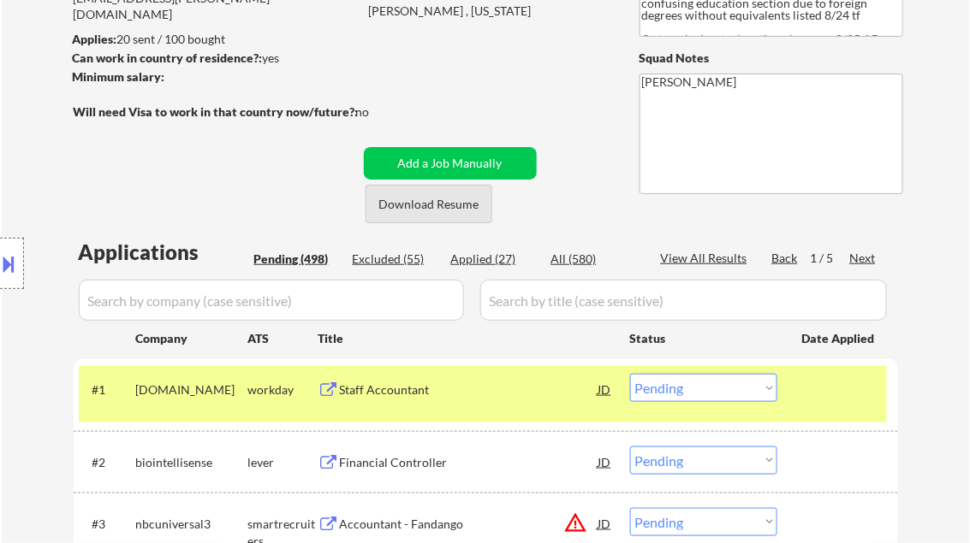
scroll to position [342, 0]
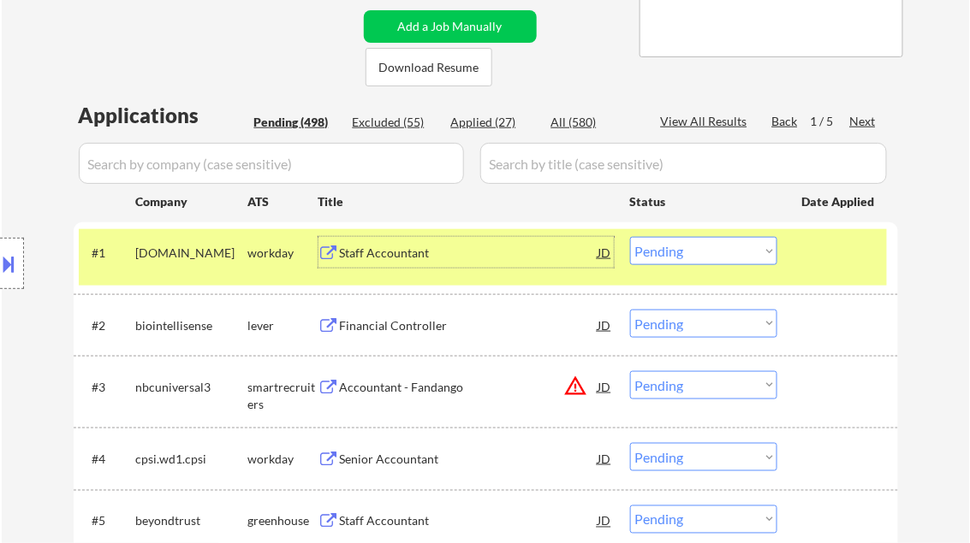
click at [409, 256] on div "Staff Accountant" at bounding box center [469, 253] width 258 height 17
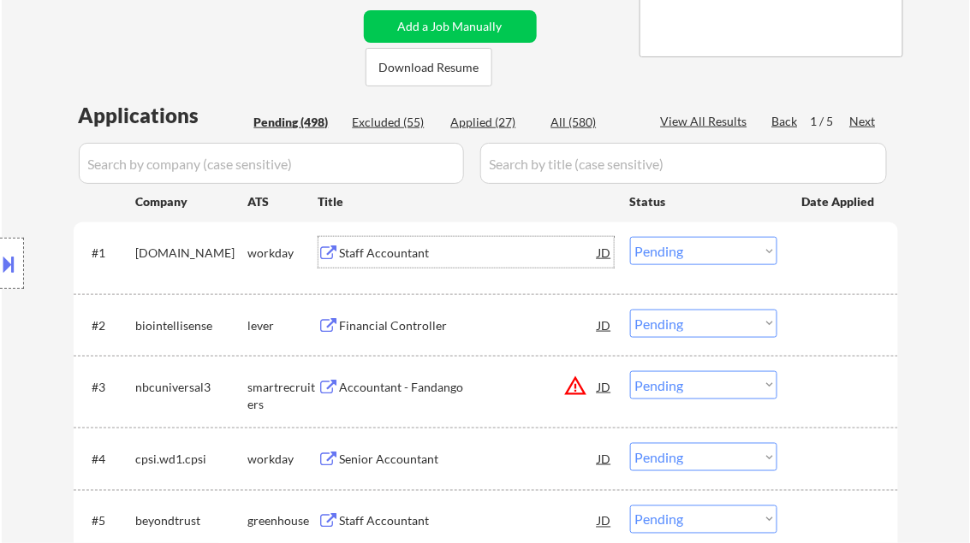
drag, startPoint x: 664, startPoint y: 243, endPoint x: 668, endPoint y: 264, distance: 21.0
click at [664, 243] on select "Choose an option... Pending Applied Excluded (Questions) Excluded (Expired) Exc…" at bounding box center [703, 251] width 147 height 28
click at [630, 237] on select "Choose an option... Pending Applied Excluded (Questions) Excluded (Expired) Exc…" at bounding box center [703, 251] width 147 height 28
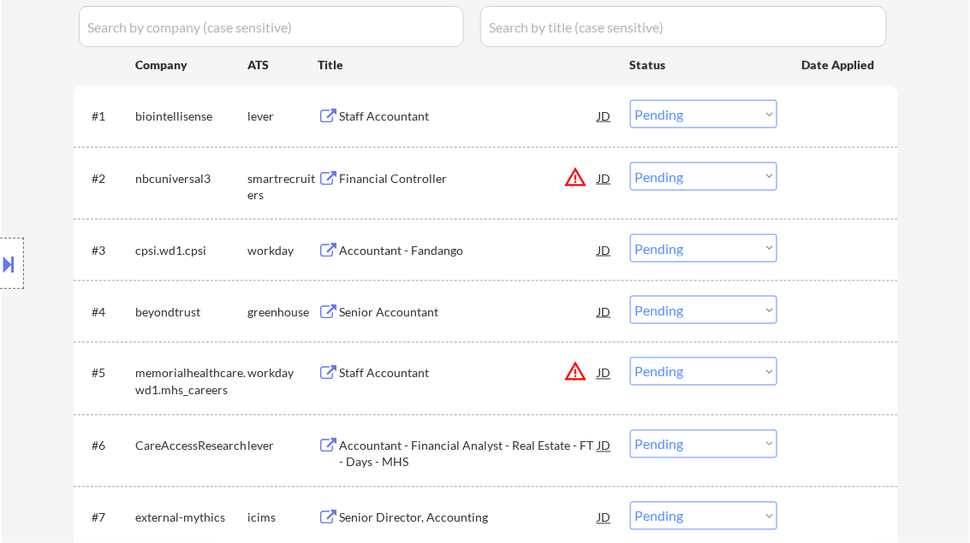
drag, startPoint x: 384, startPoint y: 120, endPoint x: 394, endPoint y: 122, distance: 9.6
click at [385, 119] on div "Staff Accountant" at bounding box center [469, 116] width 258 height 17
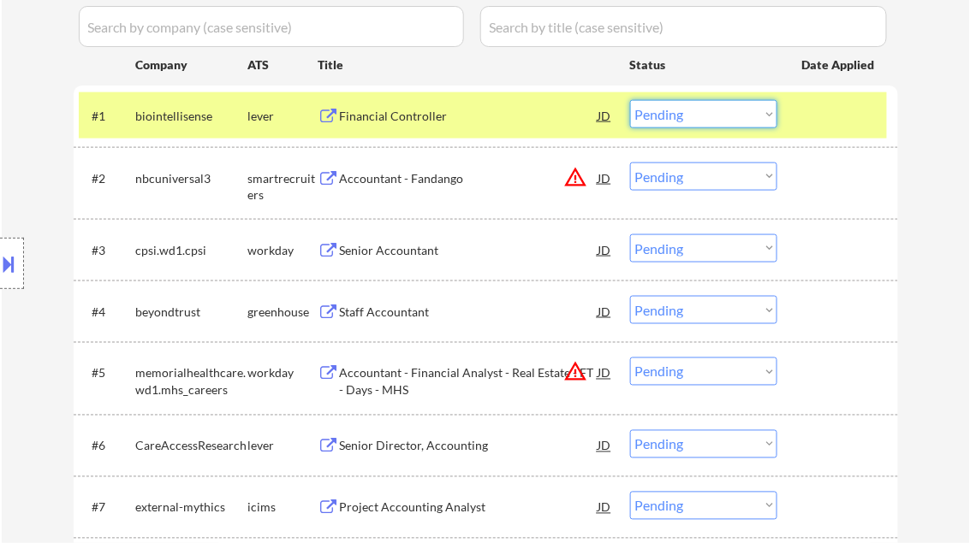
drag, startPoint x: 683, startPoint y: 108, endPoint x: 720, endPoint y: 125, distance: 40.6
click at [685, 108] on select "Choose an option... Pending Applied Excluded (Questions) Excluded (Expired) Exc…" at bounding box center [703, 114] width 147 height 28
click at [630, 100] on select "Choose an option... Pending Applied Excluded (Questions) Excluded (Expired) Exc…" at bounding box center [703, 114] width 147 height 28
select select ""pending""
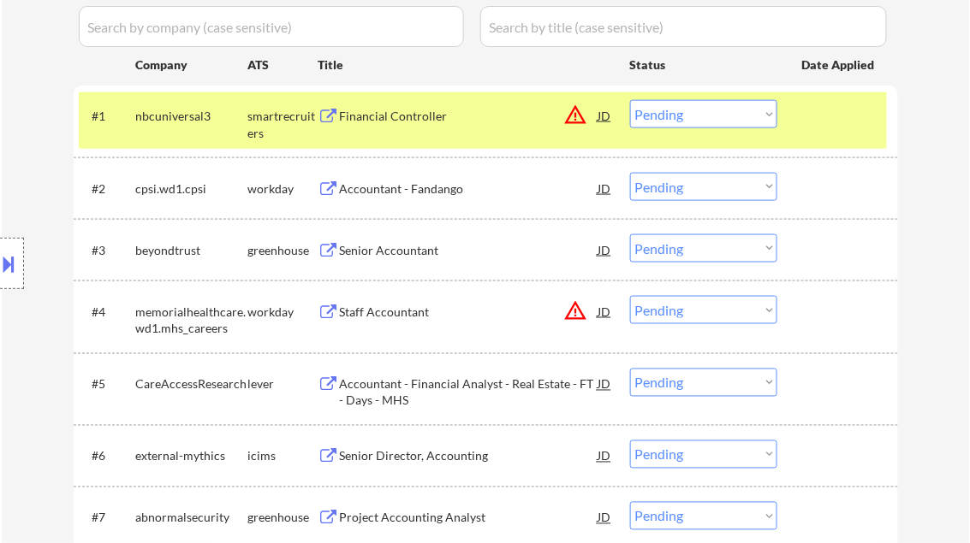
click at [413, 114] on div "Financial Controller" at bounding box center [469, 116] width 258 height 17
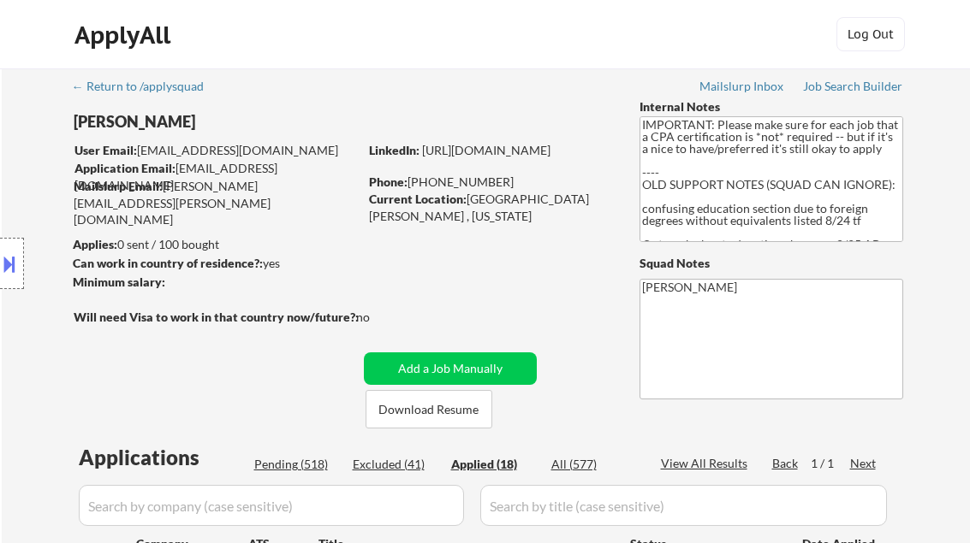
select select ""applied""
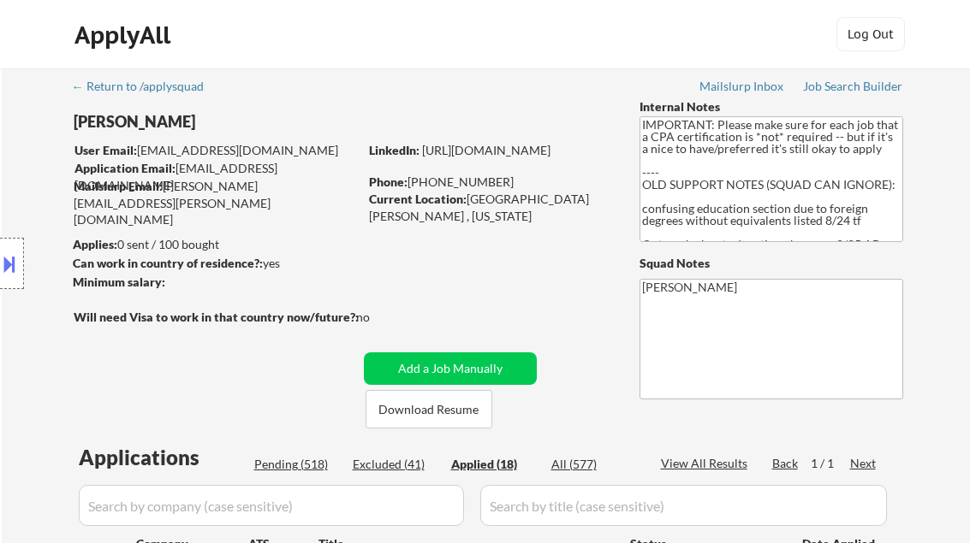
select select ""applied""
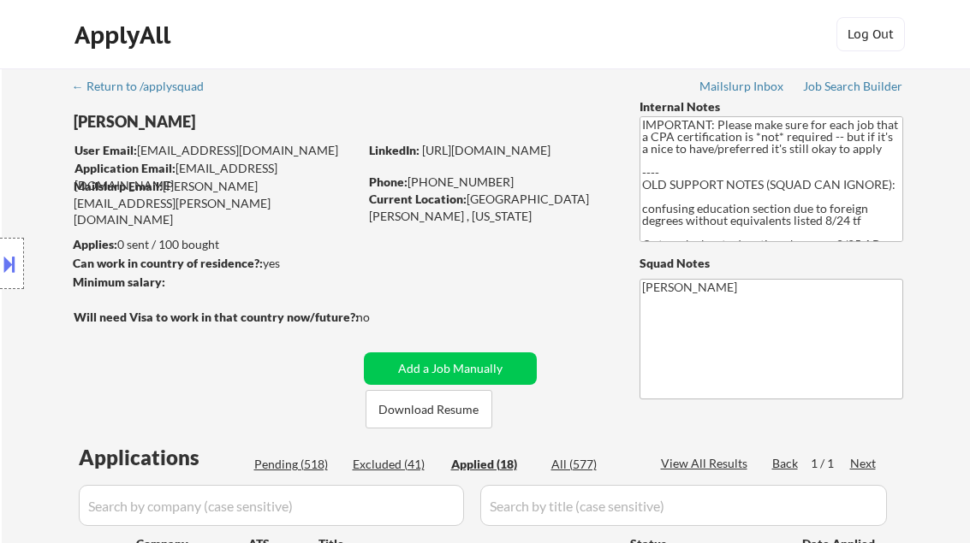
select select ""applied""
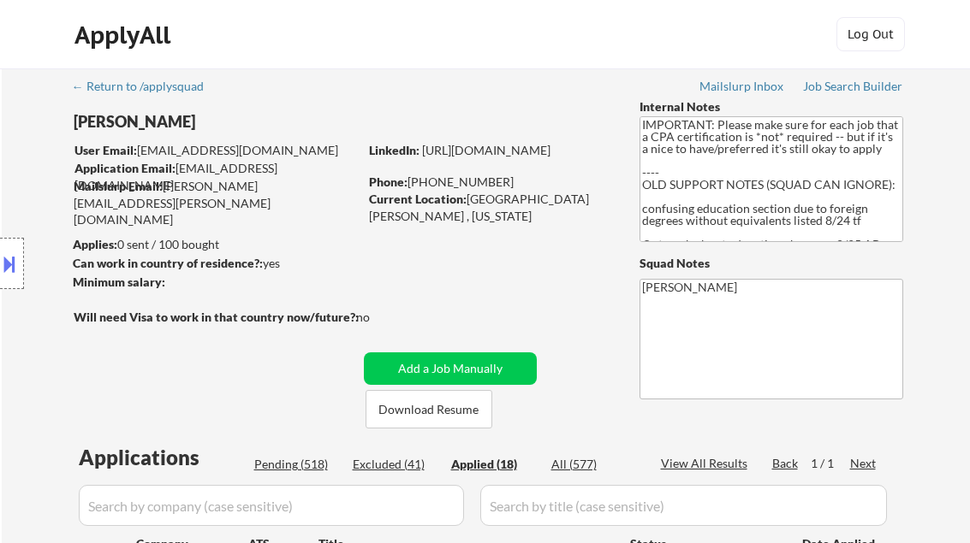
select select ""applied""
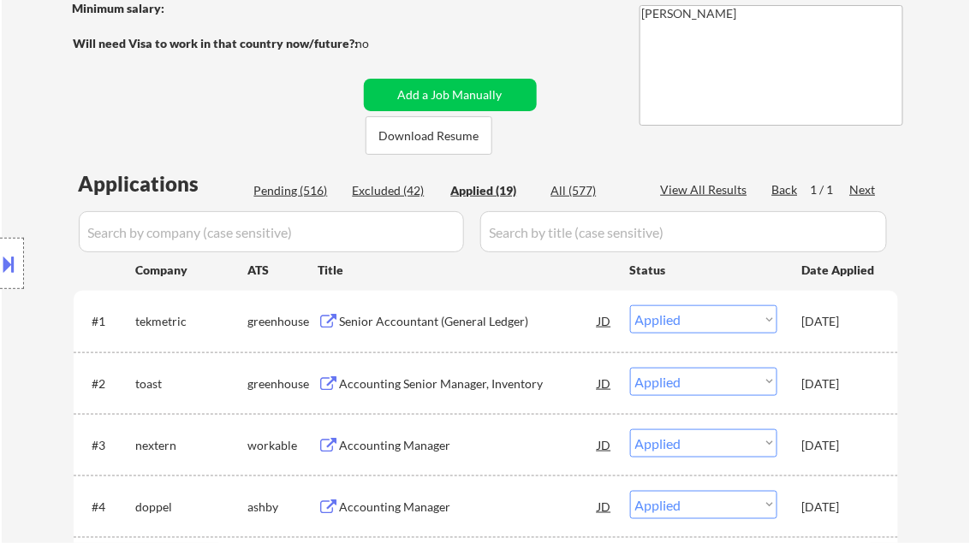
select select ""applied""
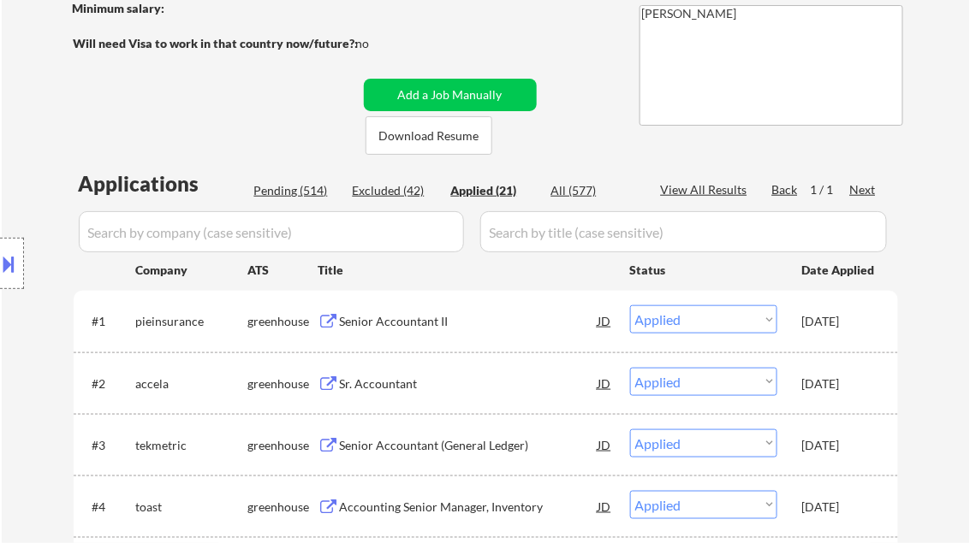
select select ""applied""
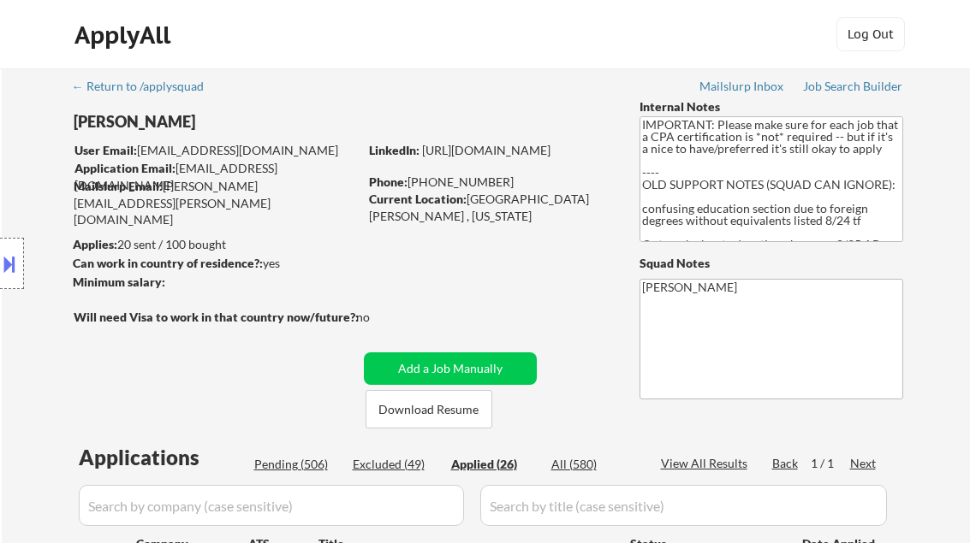
select select ""applied""
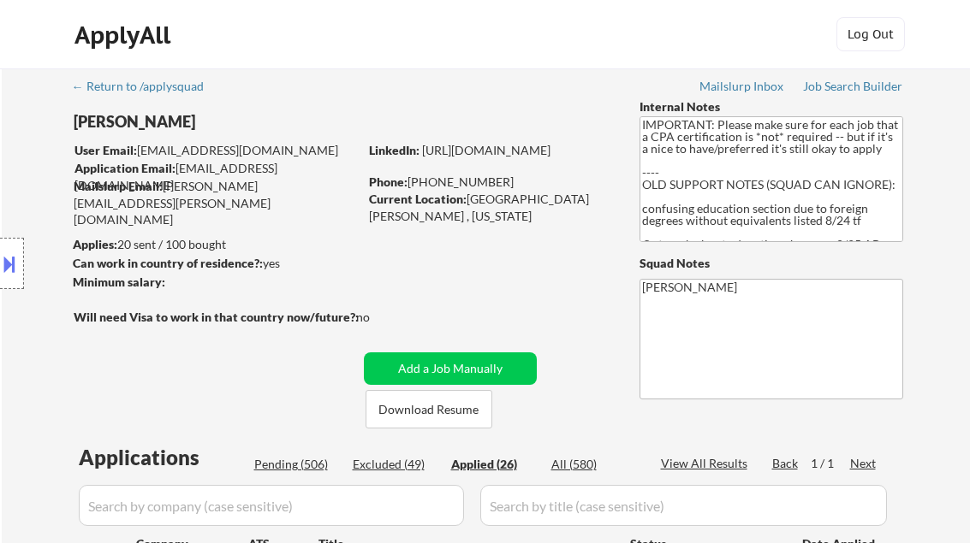
select select ""applied""
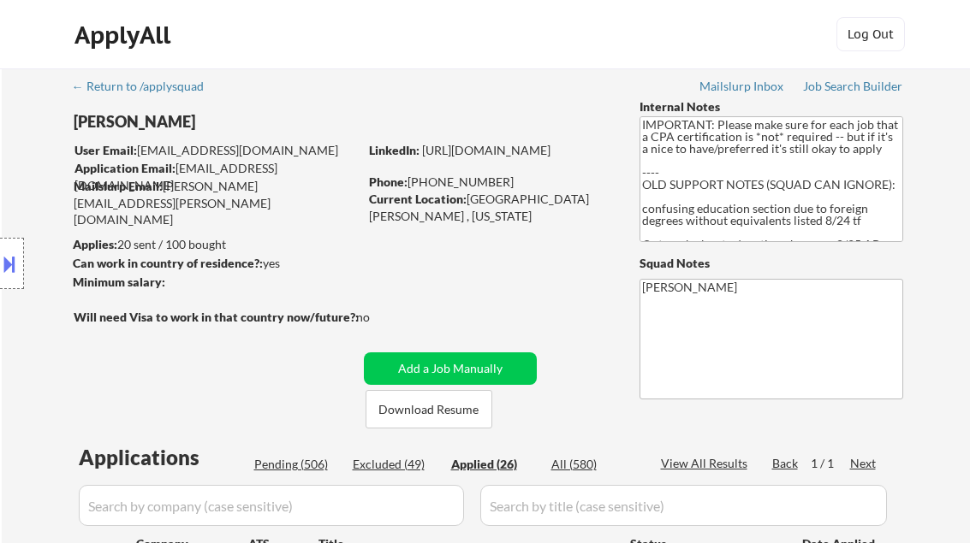
select select ""applied""
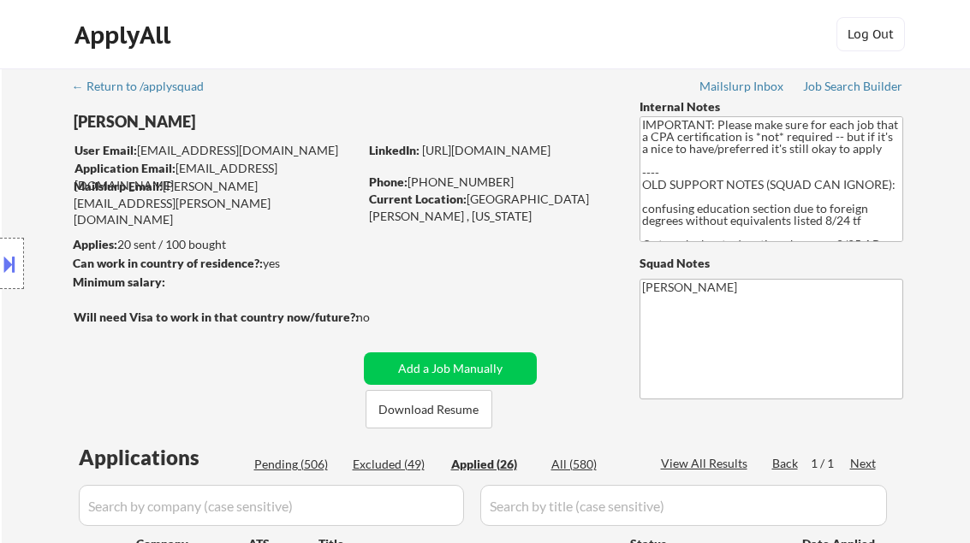
select select ""applied""
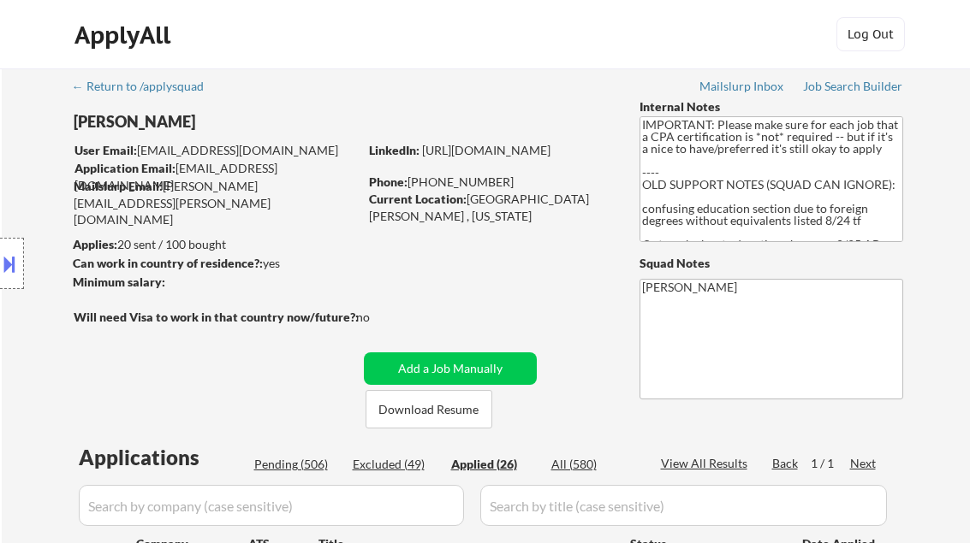
select select ""applied""
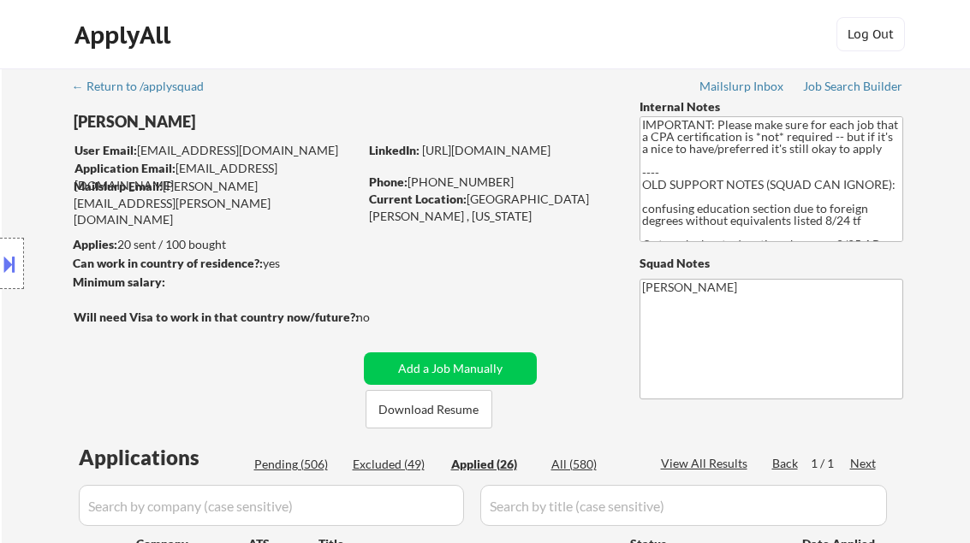
select select ""applied""
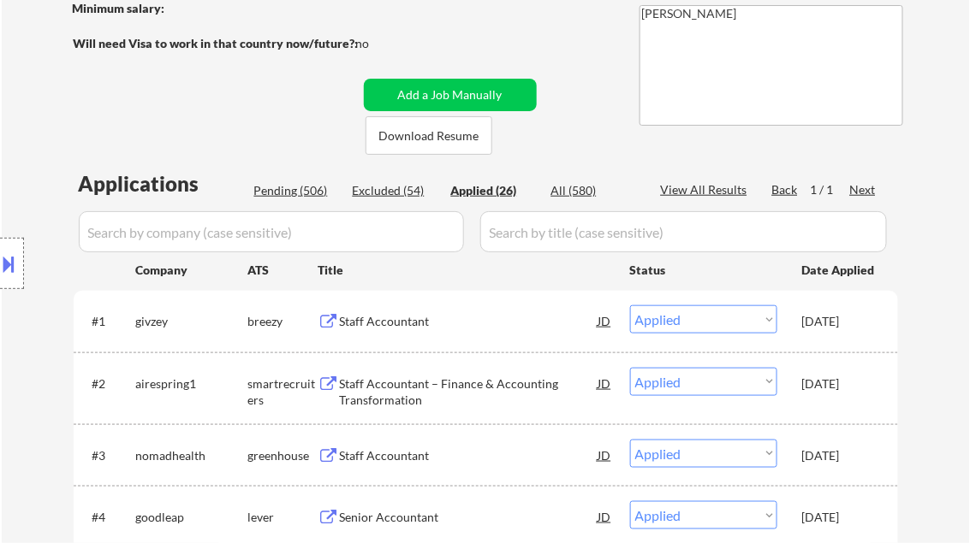
select select ""applied""
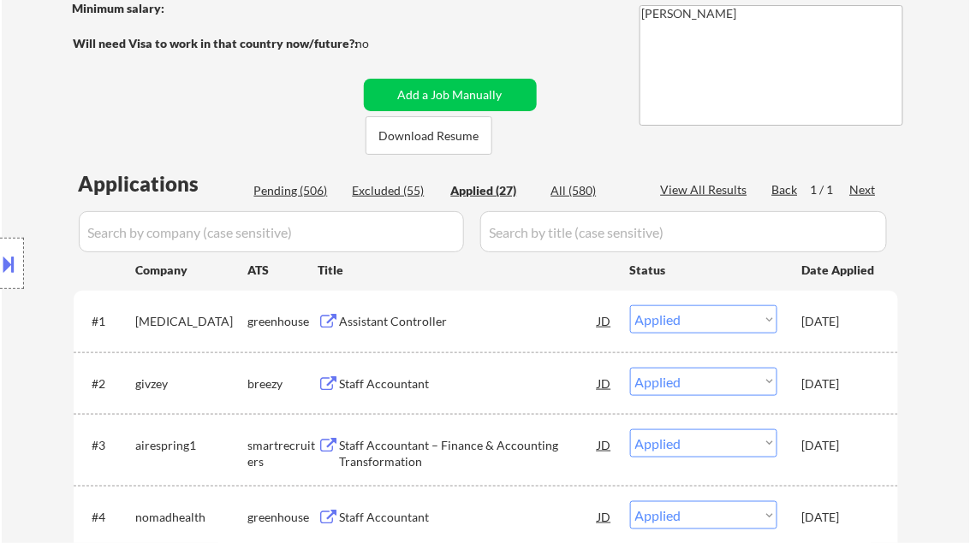
select select ""applied""
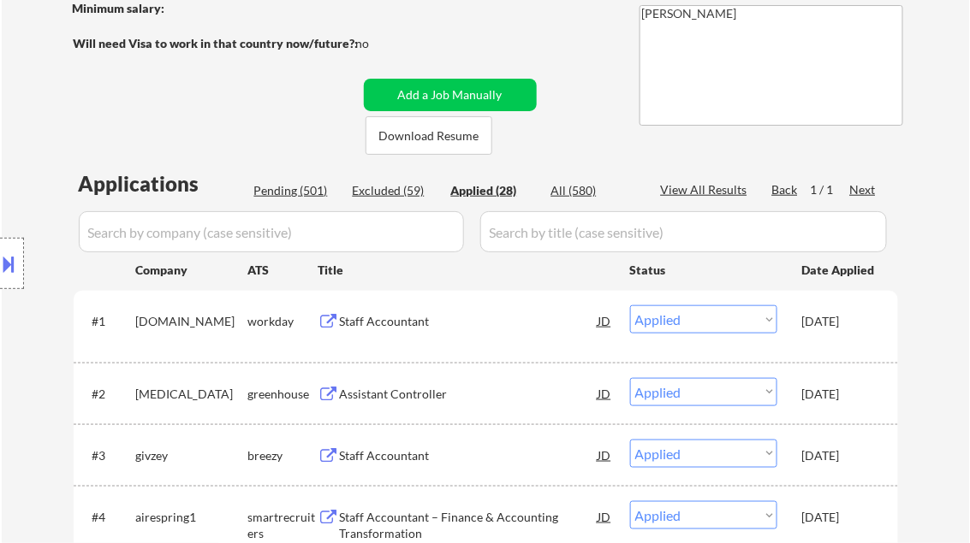
select select ""applied""
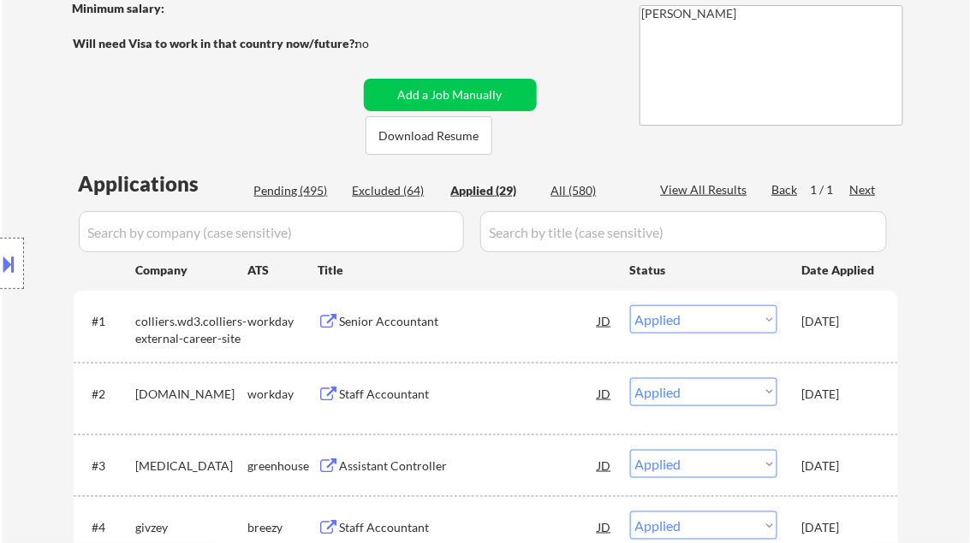
select select ""applied""
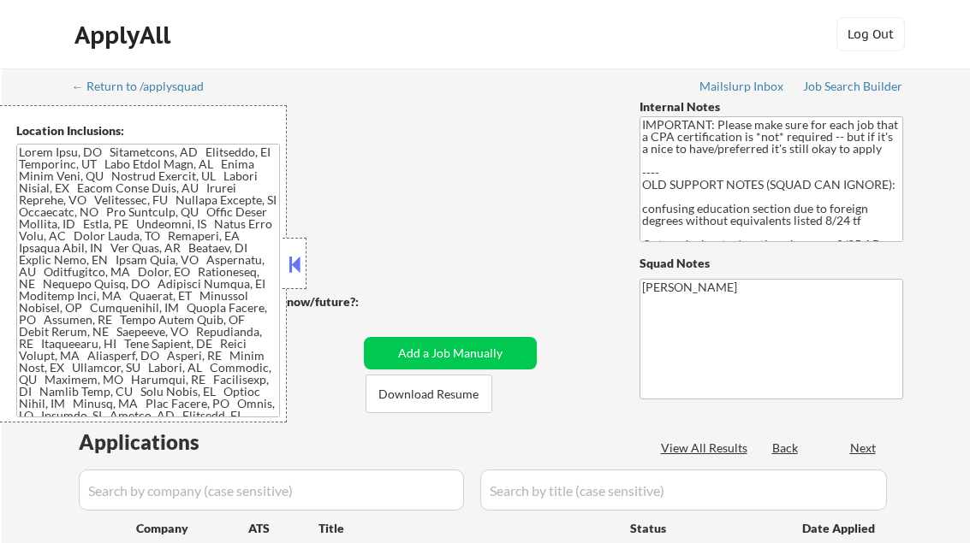
scroll to position [342, 0]
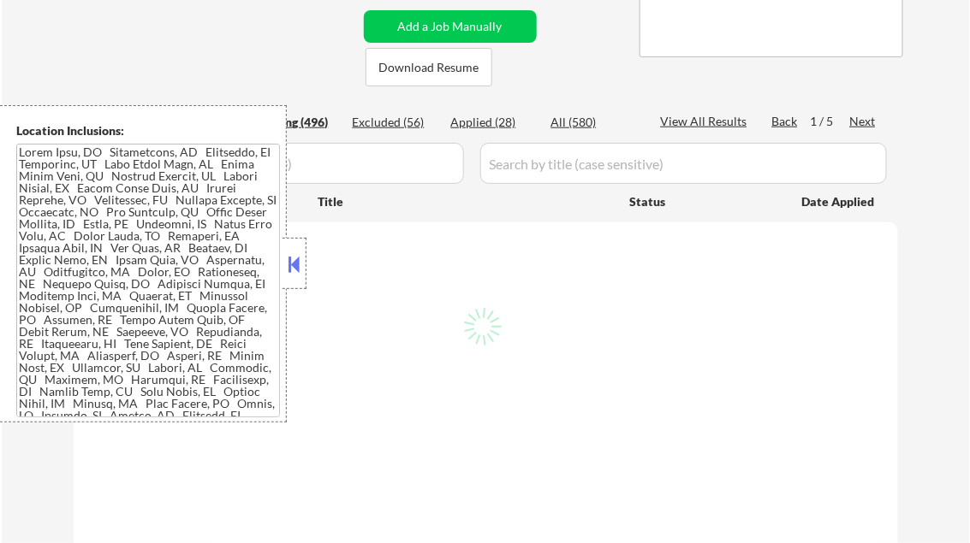
select select ""pending""
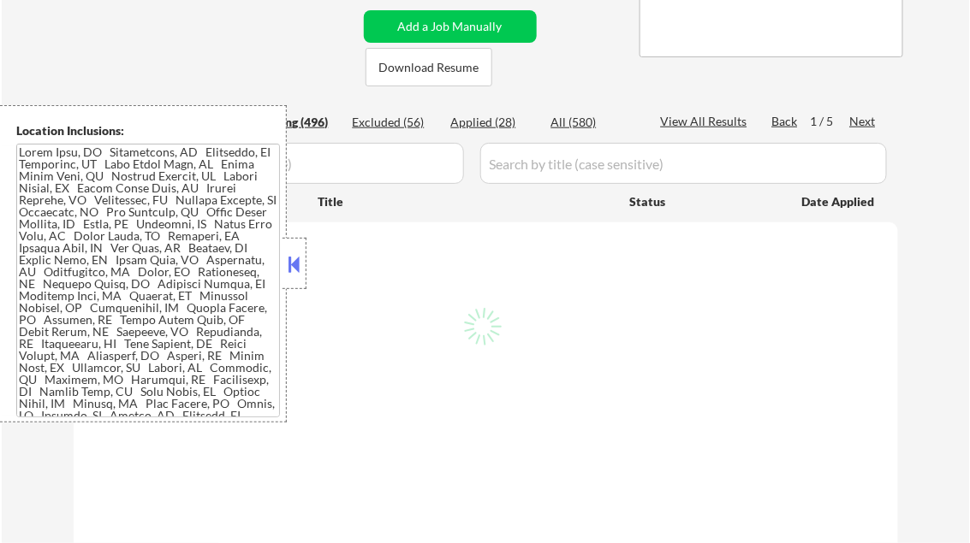
select select ""pending""
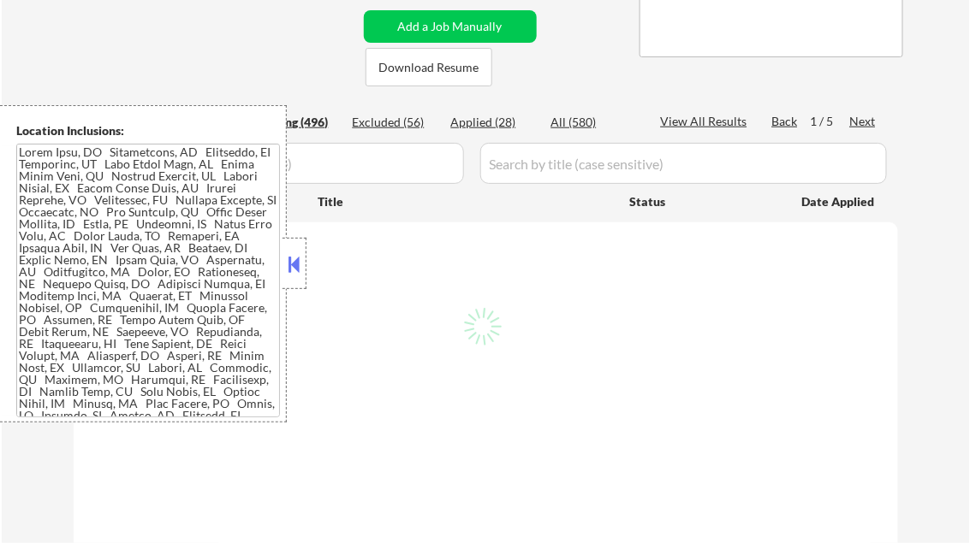
select select ""pending""
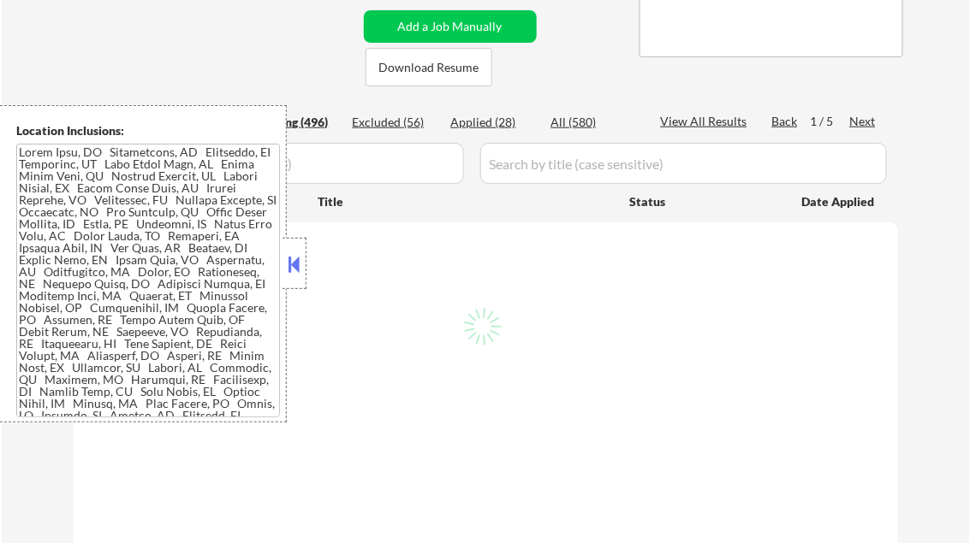
select select ""pending""
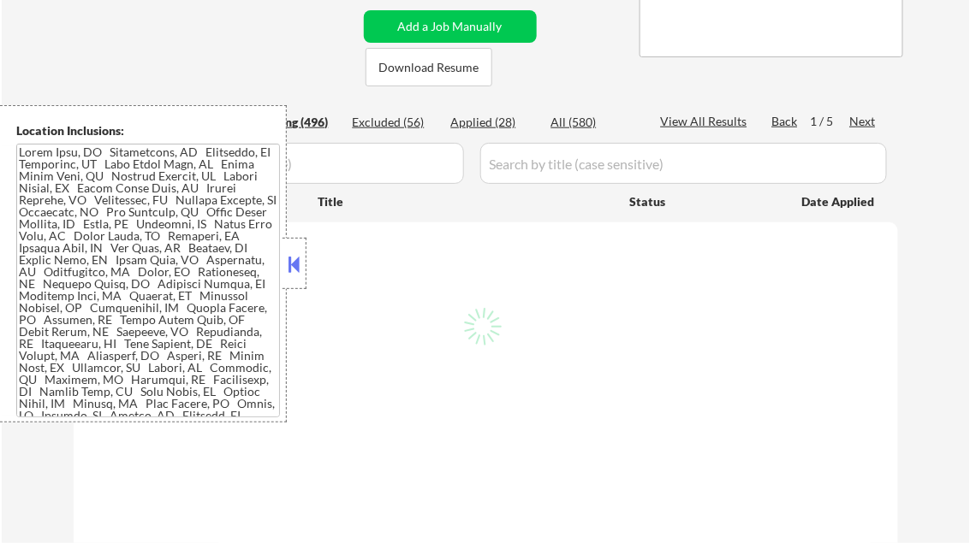
select select ""pending""
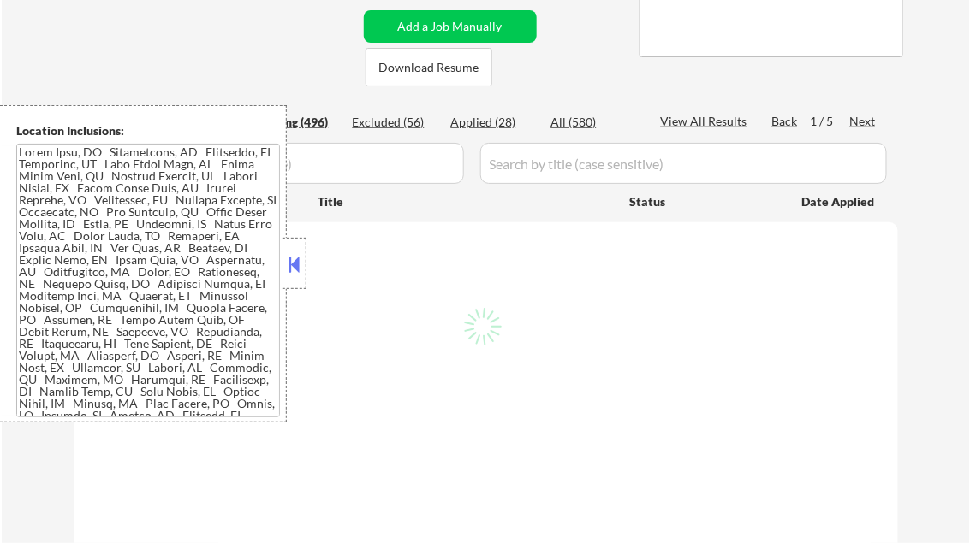
select select ""pending""
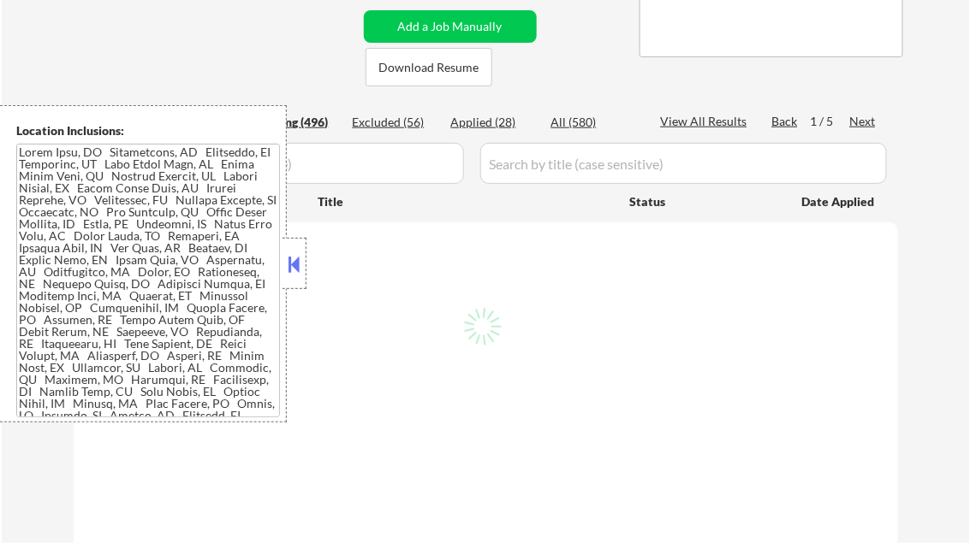
select select ""pending""
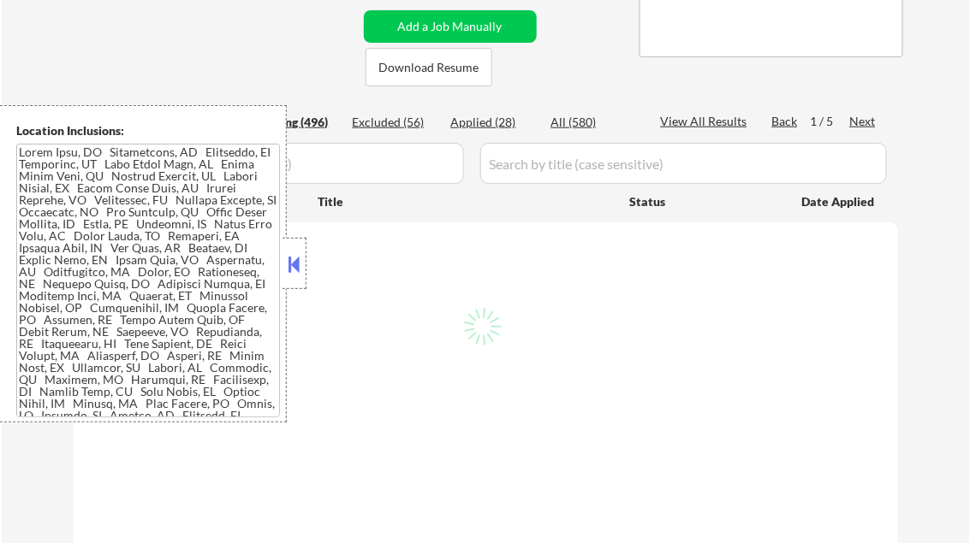
select select ""pending""
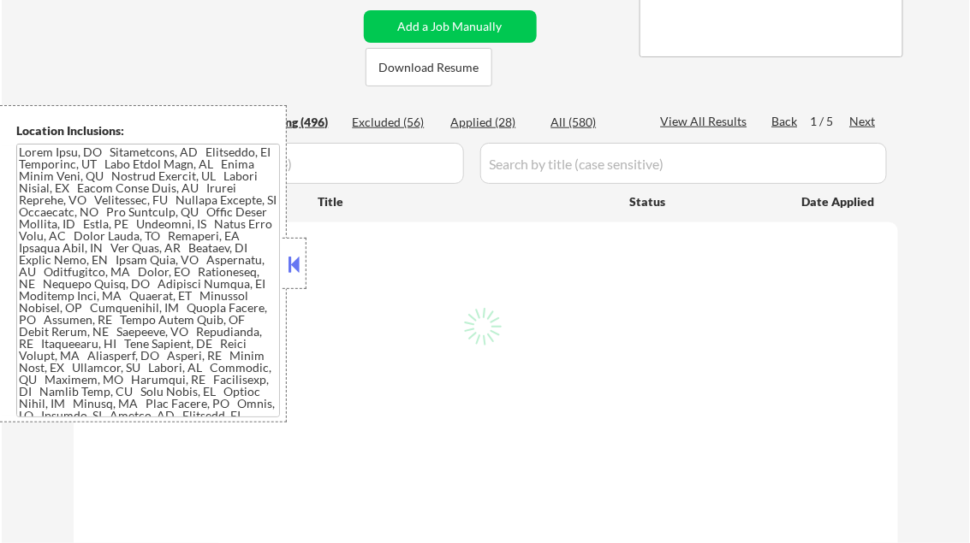
select select ""pending""
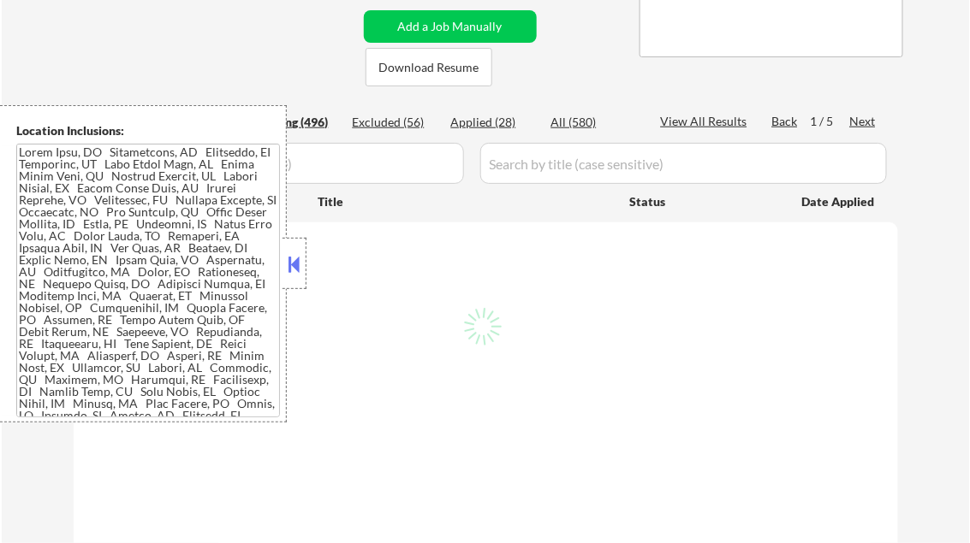
select select ""pending""
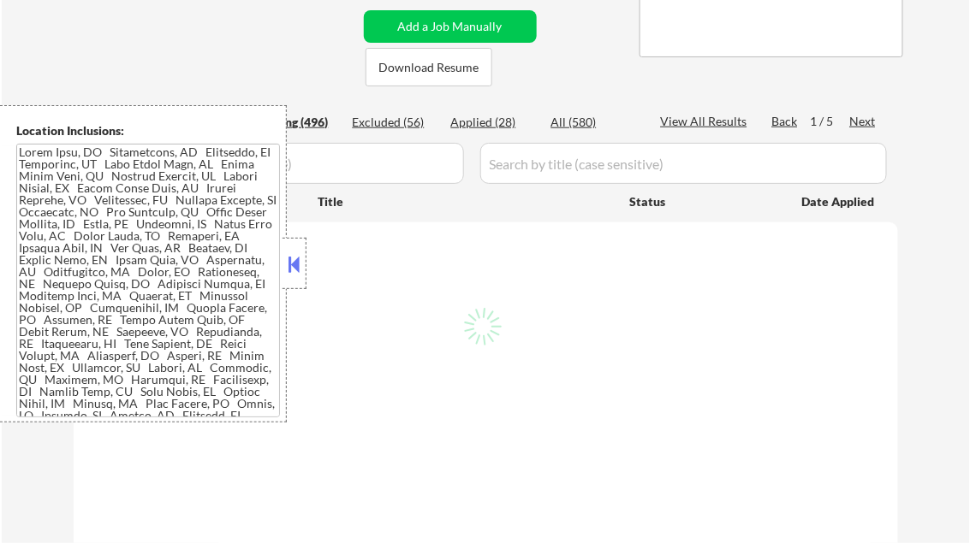
select select ""pending""
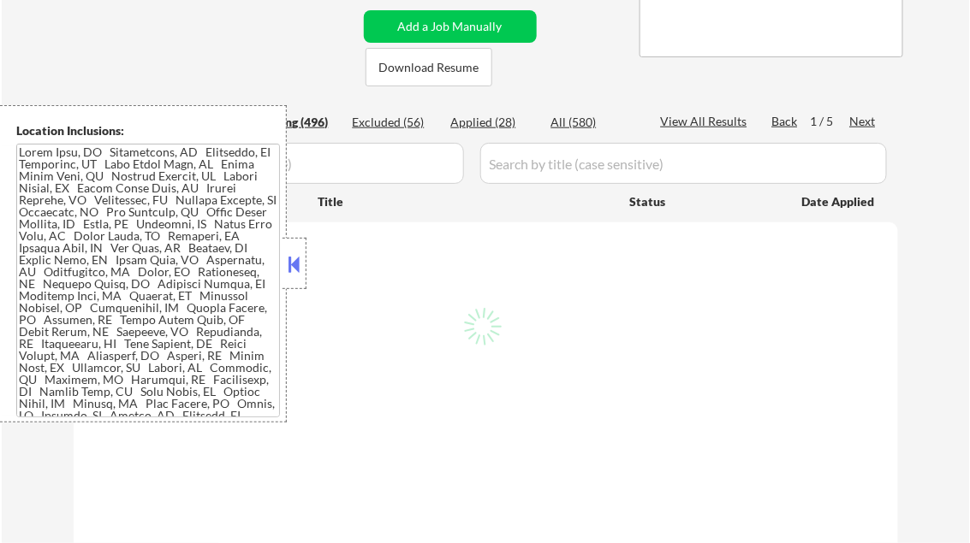
select select ""pending""
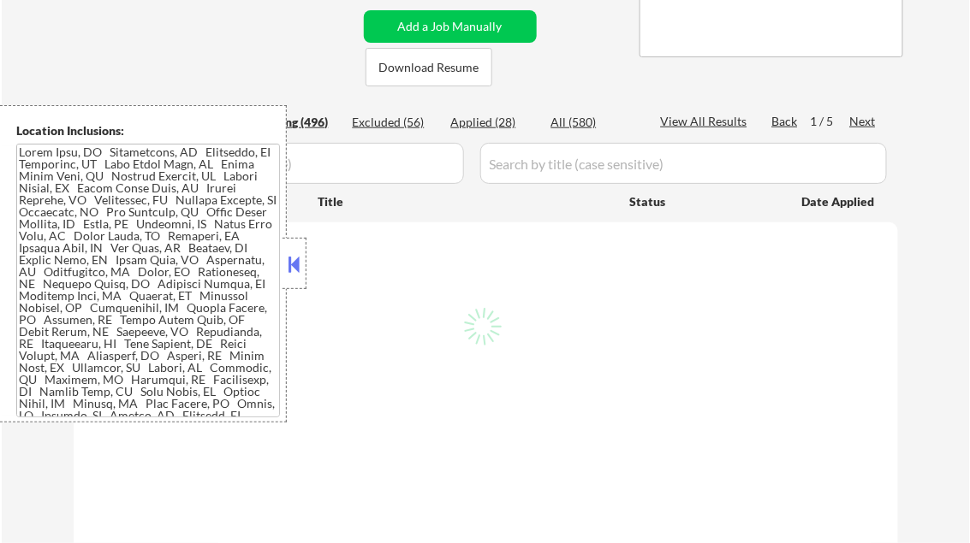
select select ""pending""
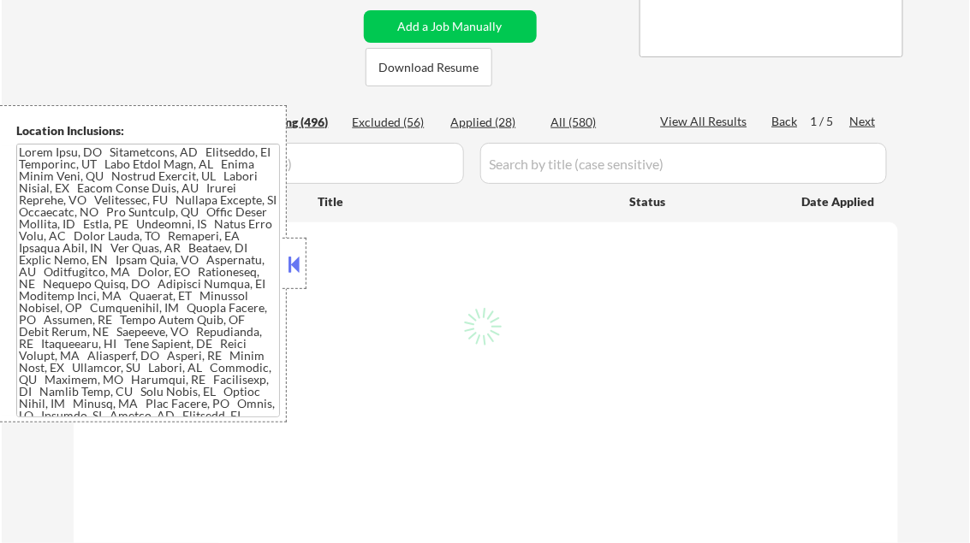
select select ""pending""
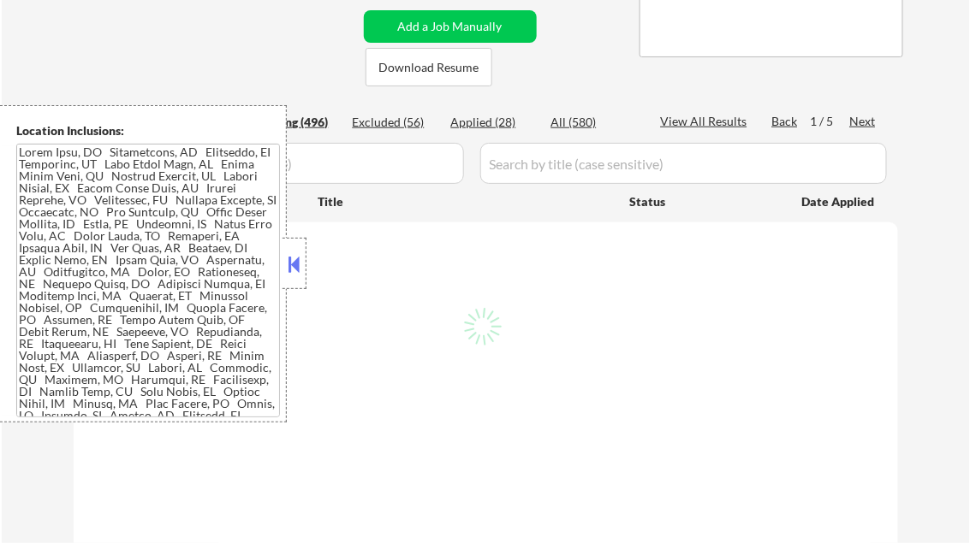
select select ""pending""
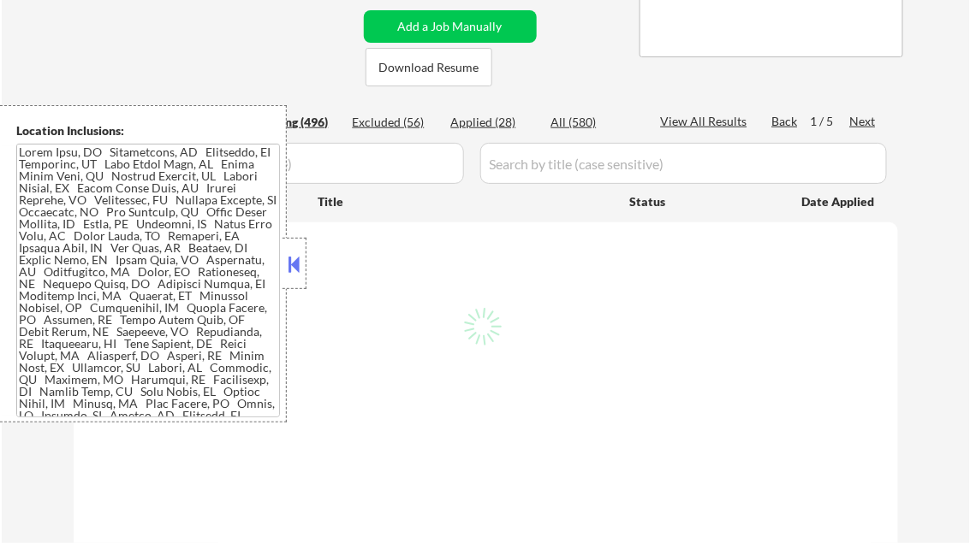
select select ""pending""
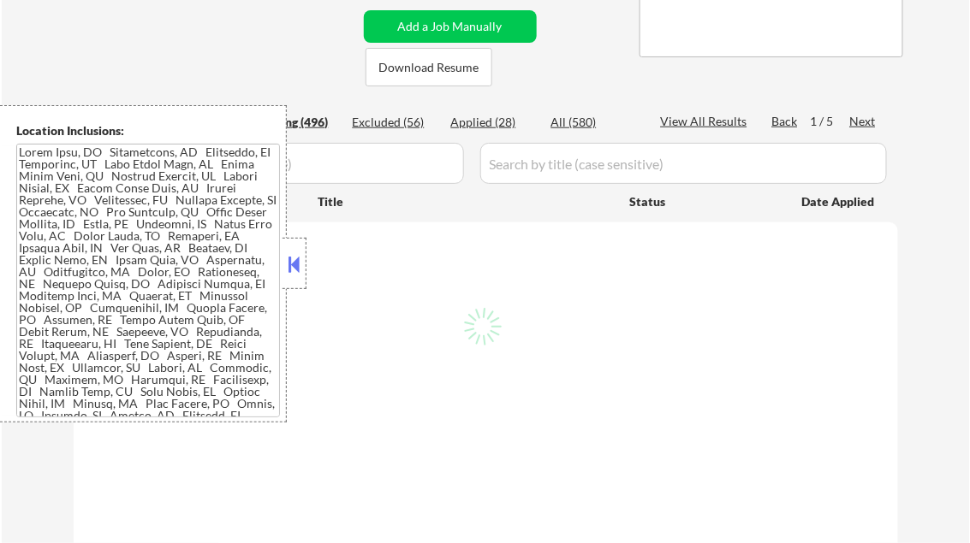
select select ""pending""
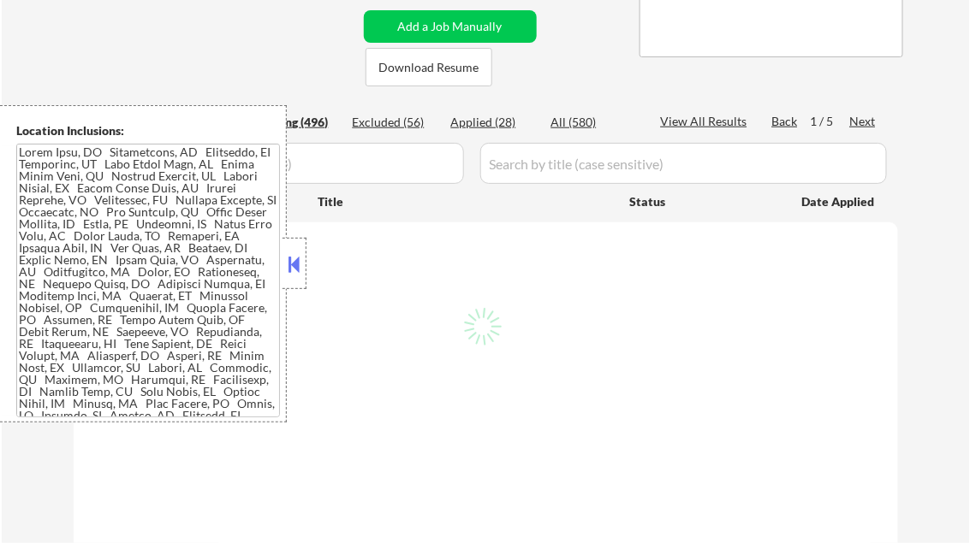
select select ""pending""
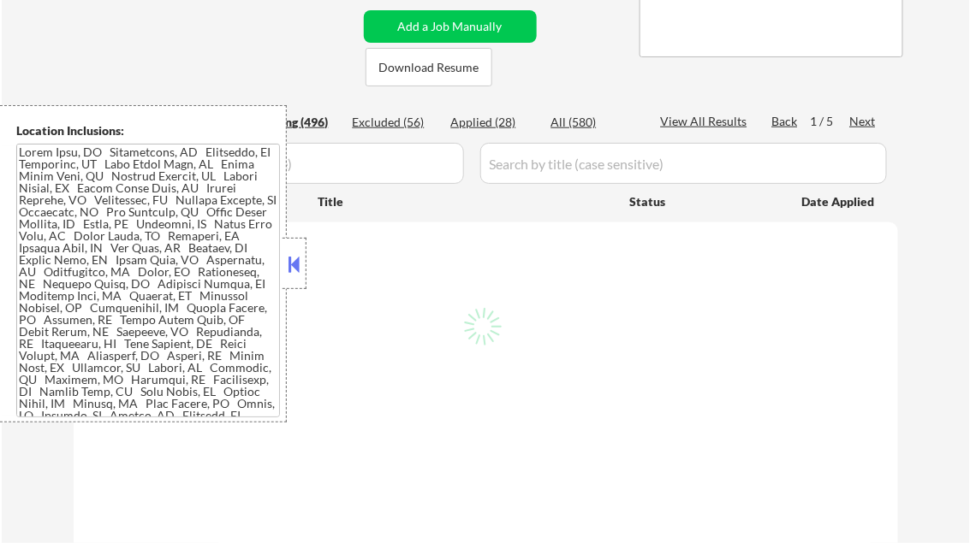
select select ""pending""
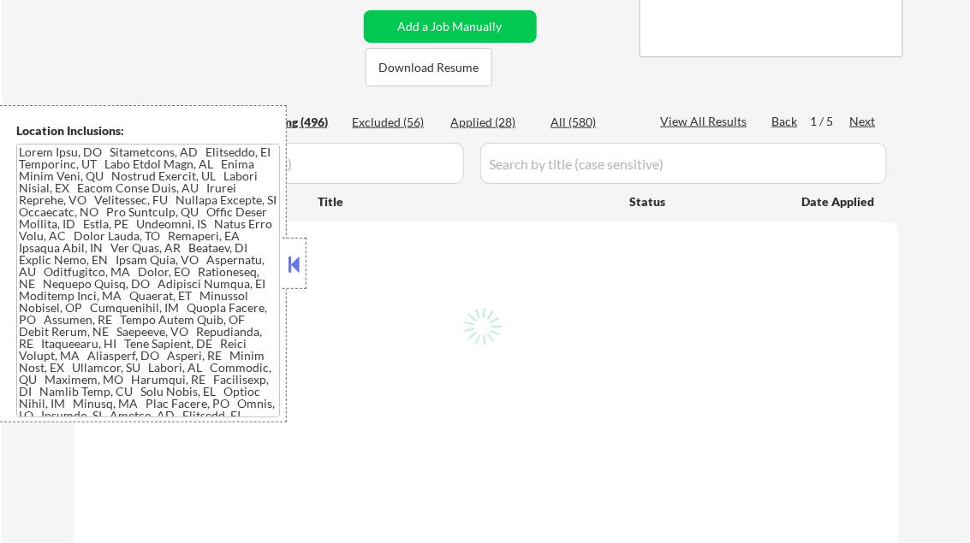
select select ""pending""
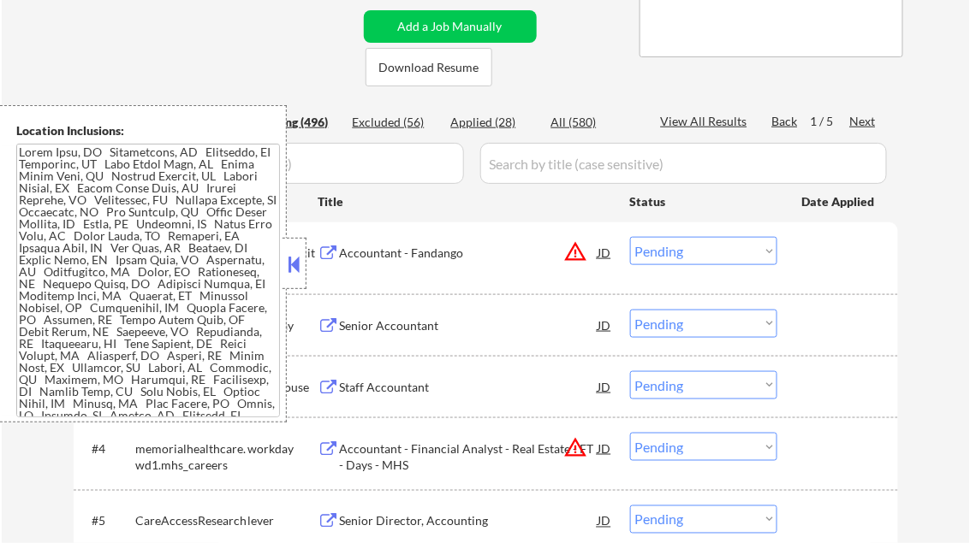
click at [300, 264] on button at bounding box center [294, 265] width 19 height 26
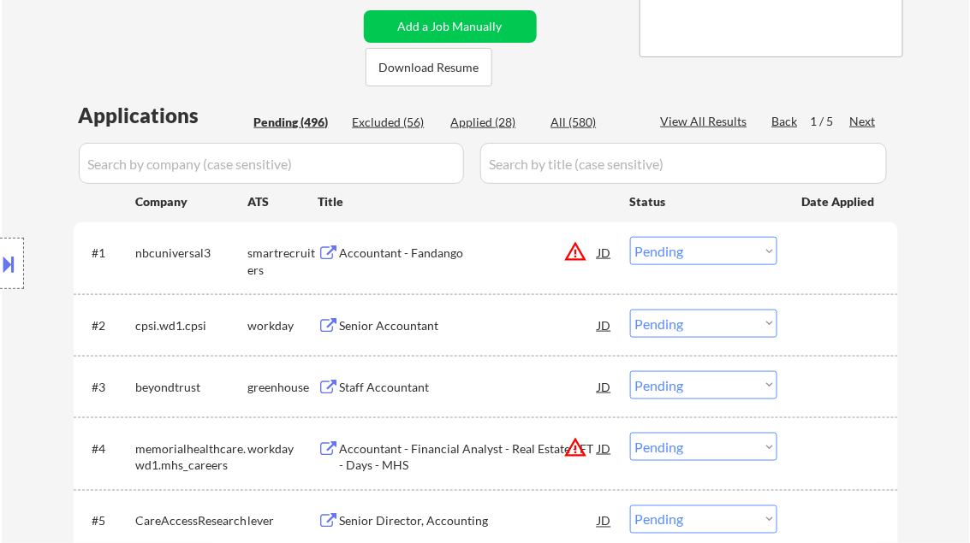
scroll to position [274, 0]
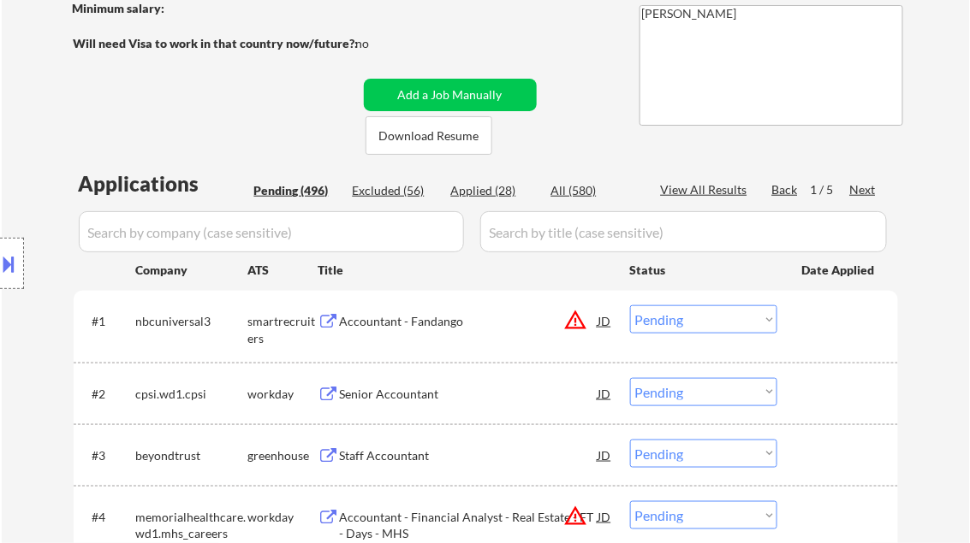
click at [436, 322] on div "Accountant - Fandango" at bounding box center [469, 321] width 258 height 17
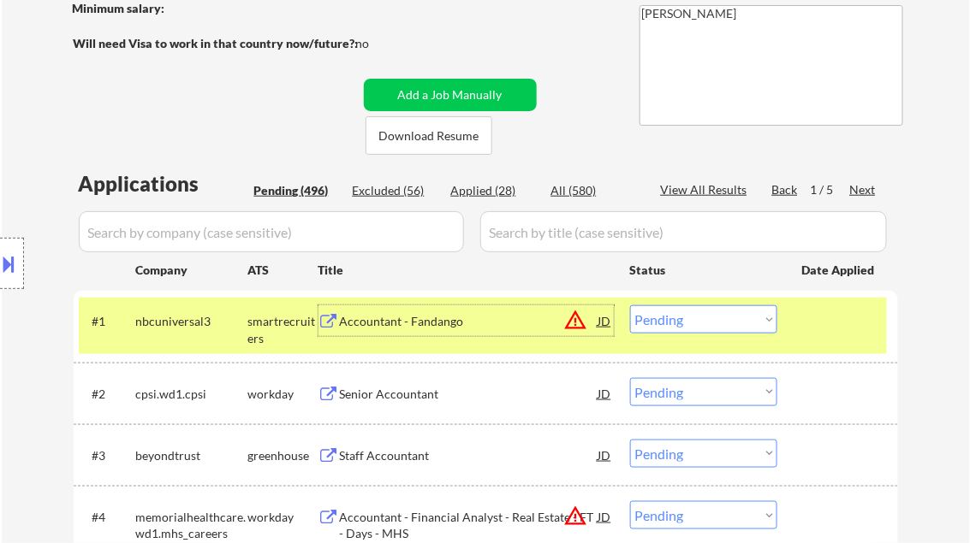
click at [697, 325] on select "Choose an option... Pending Applied Excluded (Questions) Excluded (Expired) Exc…" at bounding box center [703, 320] width 147 height 28
click at [630, 306] on select "Choose an option... Pending Applied Excluded (Questions) Excluded (Expired) Exc…" at bounding box center [703, 320] width 147 height 28
select select ""pending""
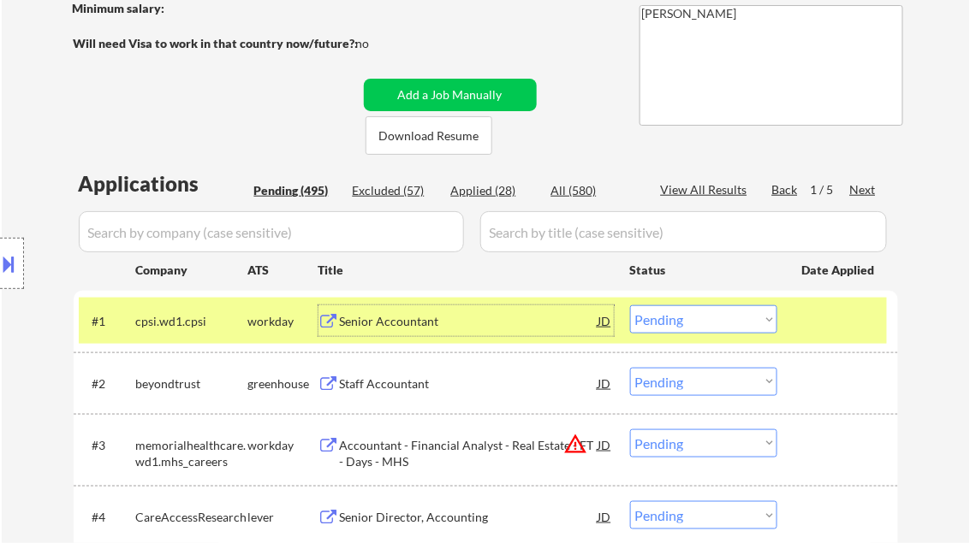
click at [395, 320] on div "Senior Accountant" at bounding box center [469, 321] width 258 height 17
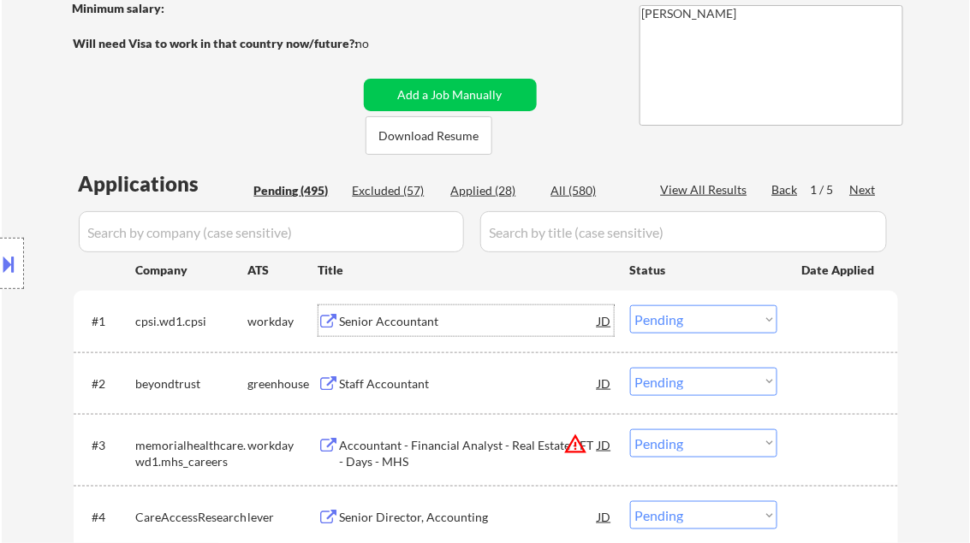
click at [397, 387] on div "Staff Accountant" at bounding box center [469, 384] width 258 height 17
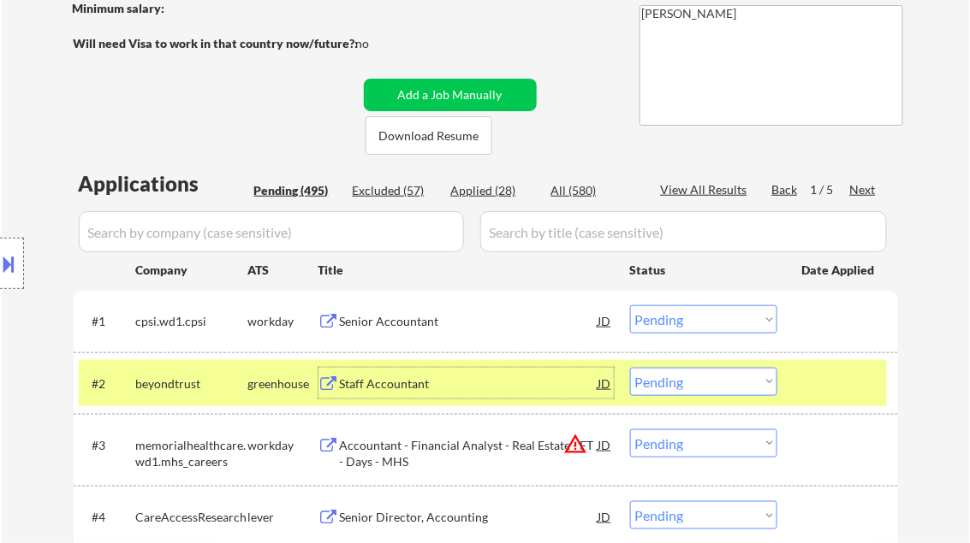
click at [679, 377] on select "Choose an option... Pending Applied Excluded (Questions) Excluded (Expired) Exc…" at bounding box center [703, 382] width 147 height 28
click at [630, 368] on select "Choose an option... Pending Applied Excluded (Questions) Excluded (Expired) Exc…" at bounding box center [703, 382] width 147 height 28
select select ""pending""
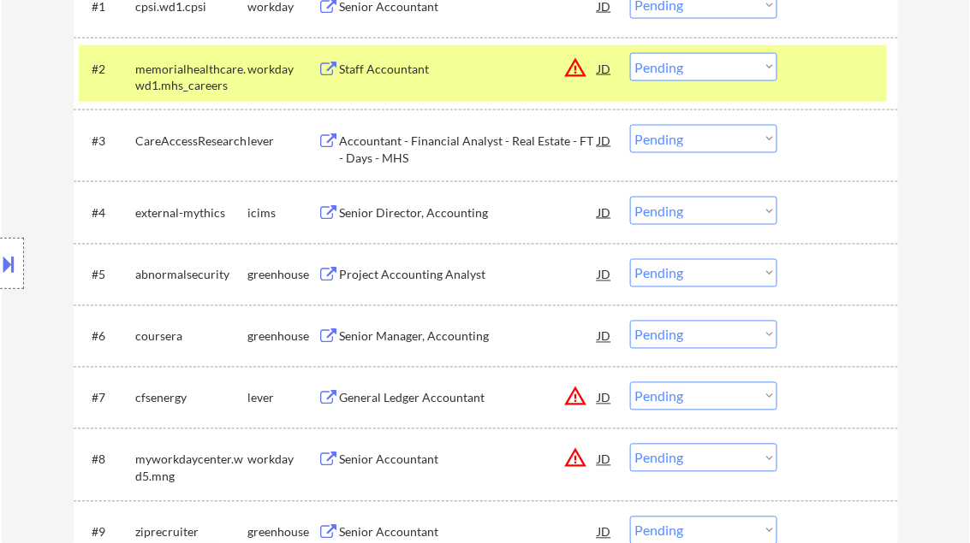
scroll to position [616, 0]
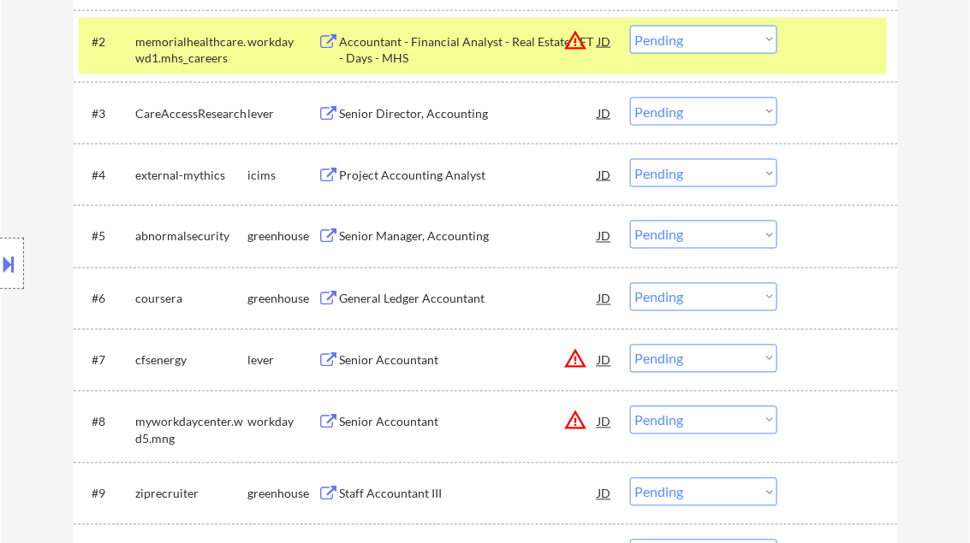
click at [403, 237] on div "Senior Manager, Accounting" at bounding box center [469, 237] width 258 height 17
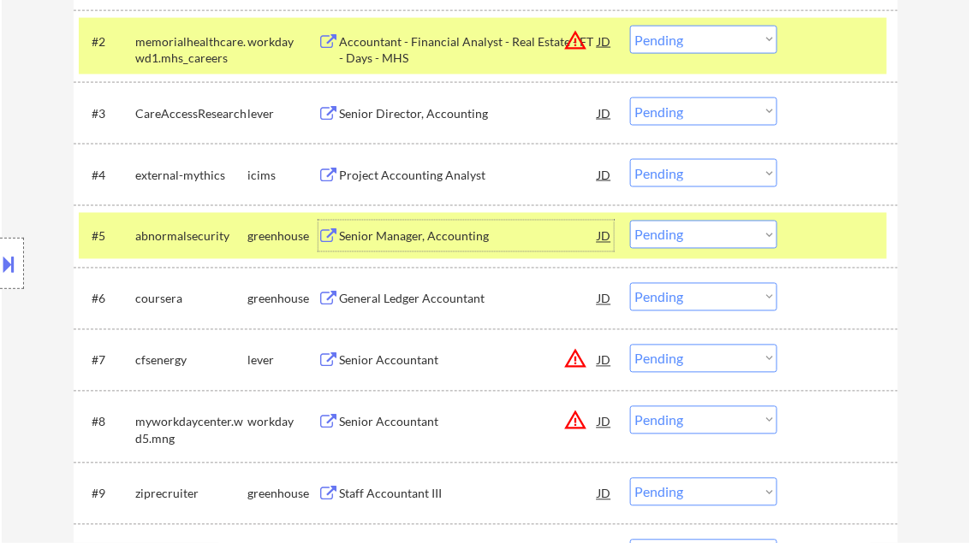
click at [683, 231] on select "Choose an option... Pending Applied Excluded (Questions) Excluded (Expired) Exc…" at bounding box center [703, 235] width 147 height 28
click at [630, 221] on select "Choose an option... Pending Applied Excluded (Questions) Excluded (Expired) Exc…" at bounding box center [703, 235] width 147 height 28
select select ""pending""
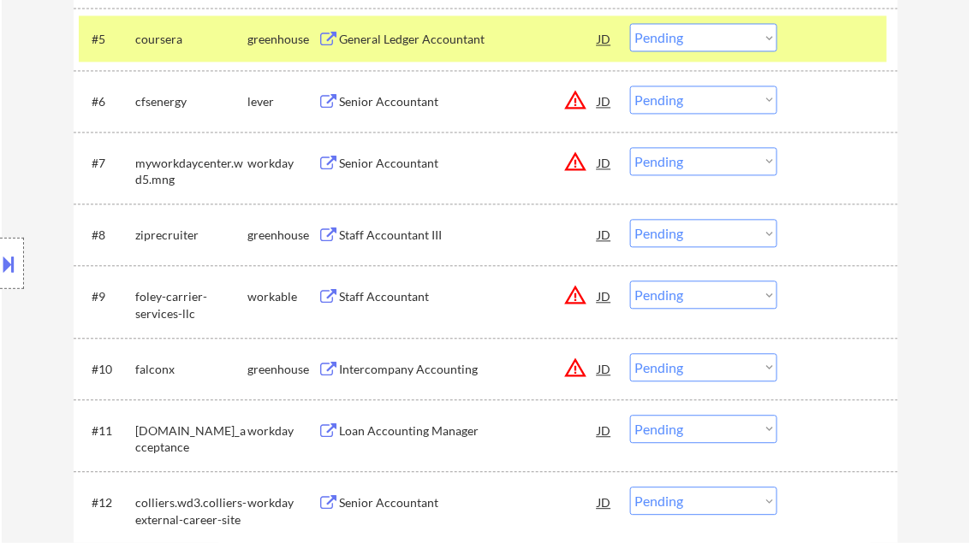
scroll to position [890, 0]
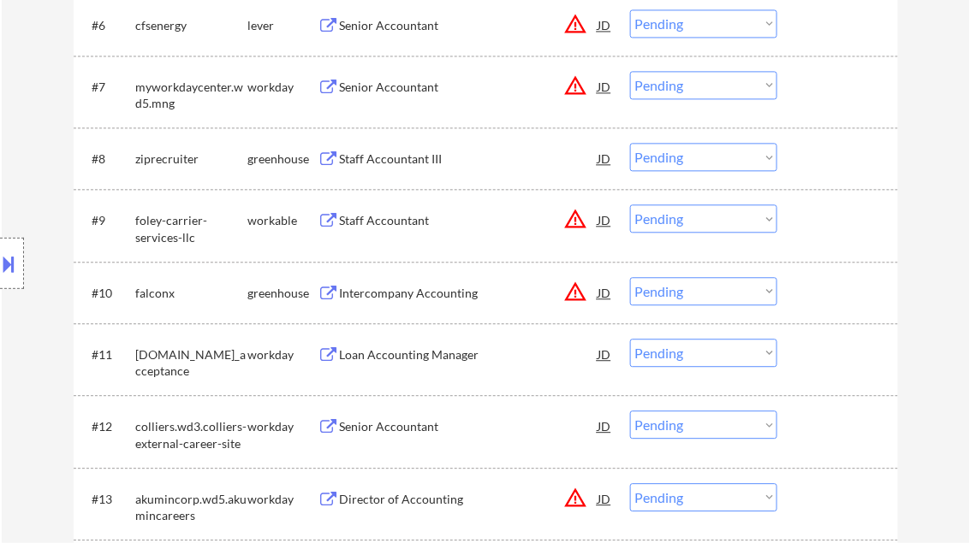
click at [397, 425] on div "Senior Accountant" at bounding box center [469, 427] width 258 height 17
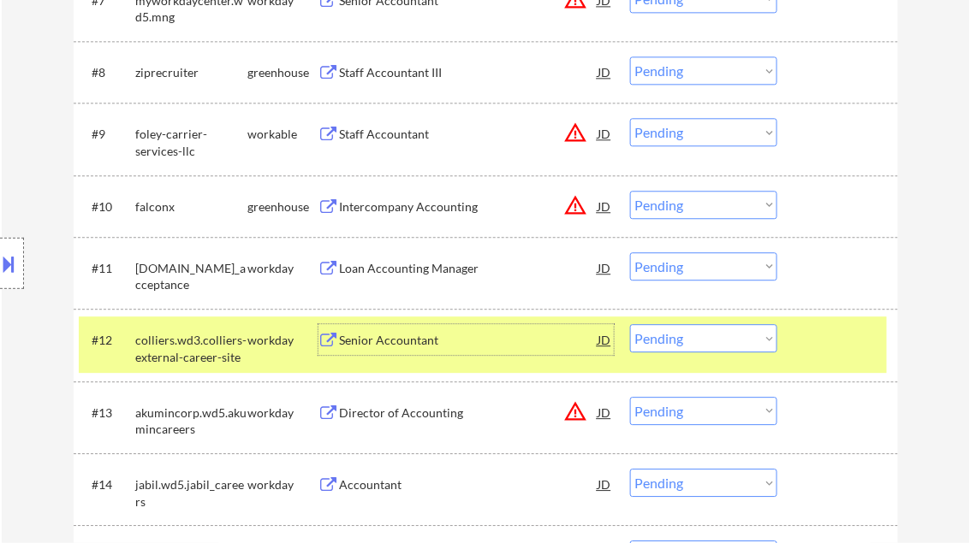
scroll to position [1027, 0]
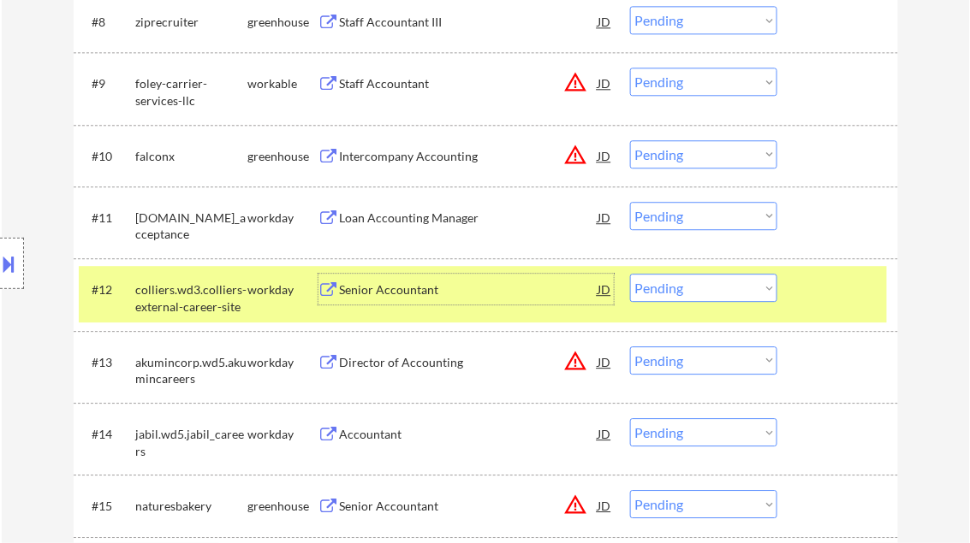
click at [714, 297] on select "Choose an option... Pending Applied Excluded (Questions) Excluded (Expired) Exc…" at bounding box center [703, 288] width 147 height 28
click at [630, 274] on select "Choose an option... Pending Applied Excluded (Questions) Excluded (Expired) Exc…" at bounding box center [703, 288] width 147 height 28
select select ""pending""
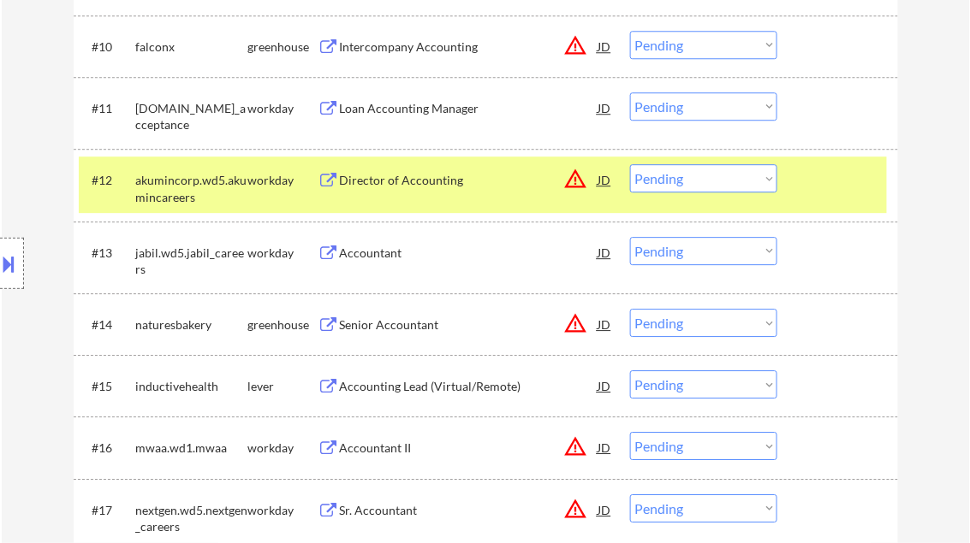
scroll to position [1164, 0]
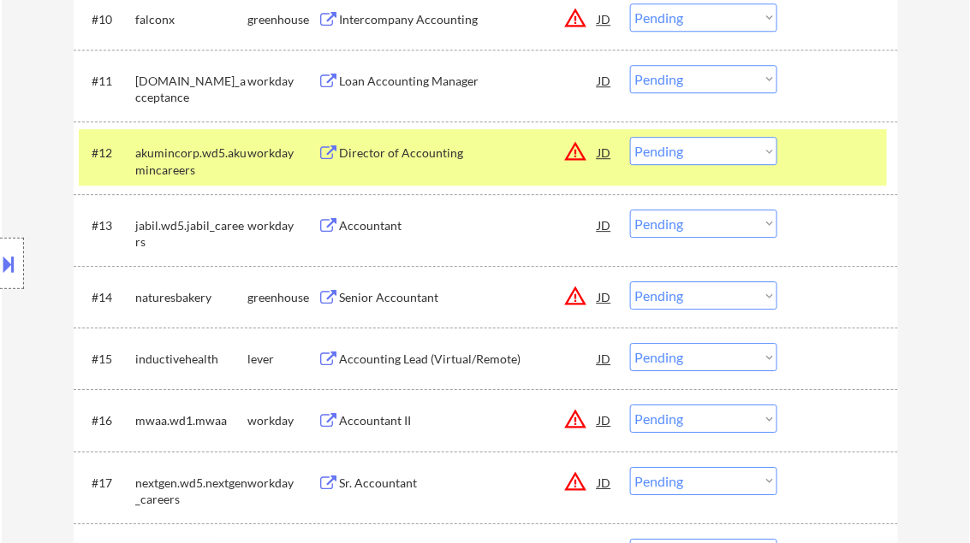
click at [409, 229] on div "Accountant" at bounding box center [469, 225] width 258 height 17
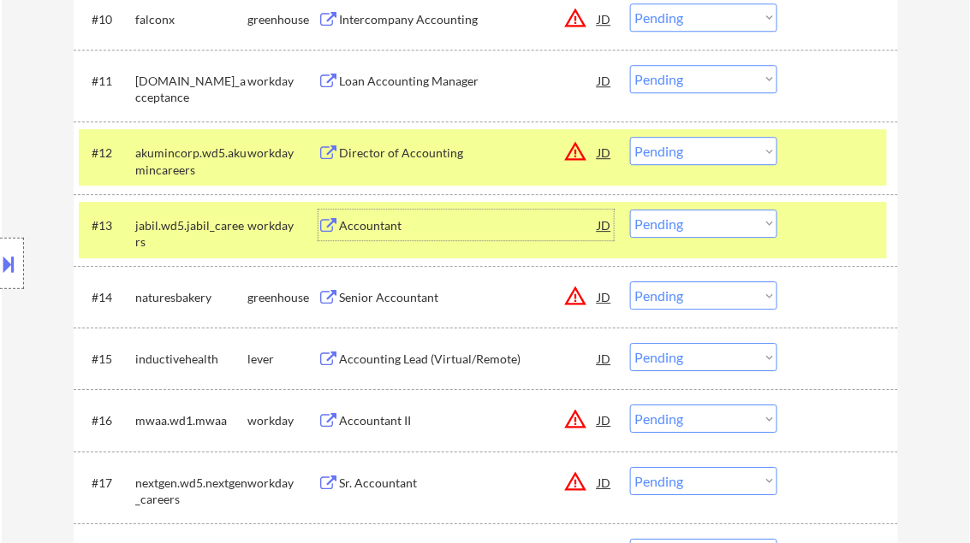
click at [693, 221] on select "Choose an option... Pending Applied Excluded (Questions) Excluded (Expired) Exc…" at bounding box center [703, 224] width 147 height 28
click at [630, 210] on select "Choose an option... Pending Applied Excluded (Questions) Excluded (Expired) Exc…" at bounding box center [703, 224] width 147 height 28
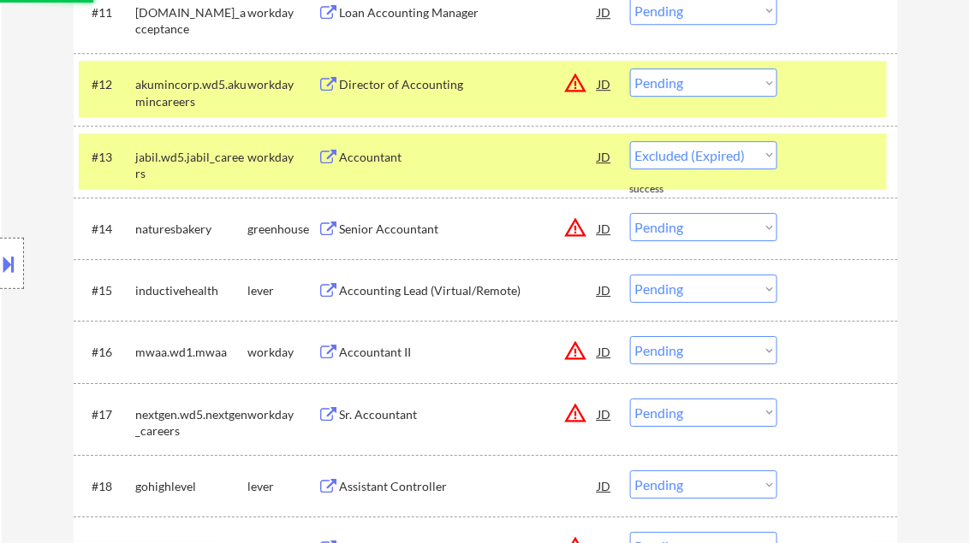
select select ""pending""
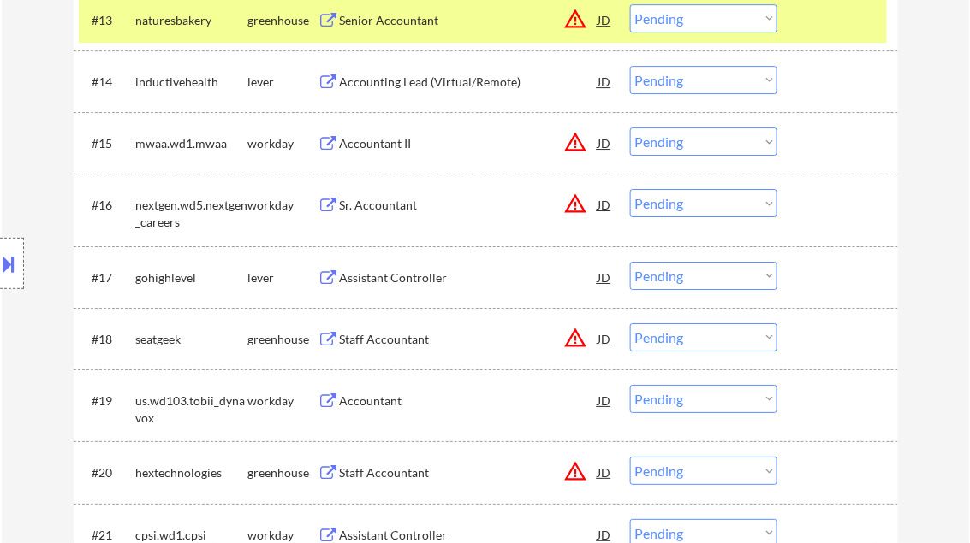
click at [410, 278] on div "Assistant Controller" at bounding box center [469, 278] width 258 height 17
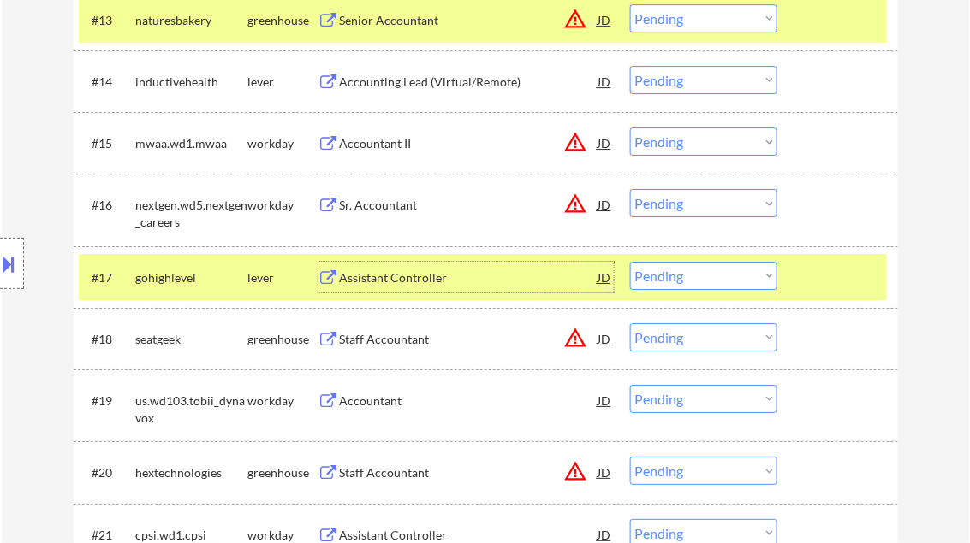
click at [682, 281] on select "Choose an option... Pending Applied Excluded (Questions) Excluded (Expired) Exc…" at bounding box center [703, 276] width 147 height 28
click at [630, 262] on select "Choose an option... Pending Applied Excluded (Questions) Excluded (Expired) Exc…" at bounding box center [703, 276] width 147 height 28
select select ""pending""
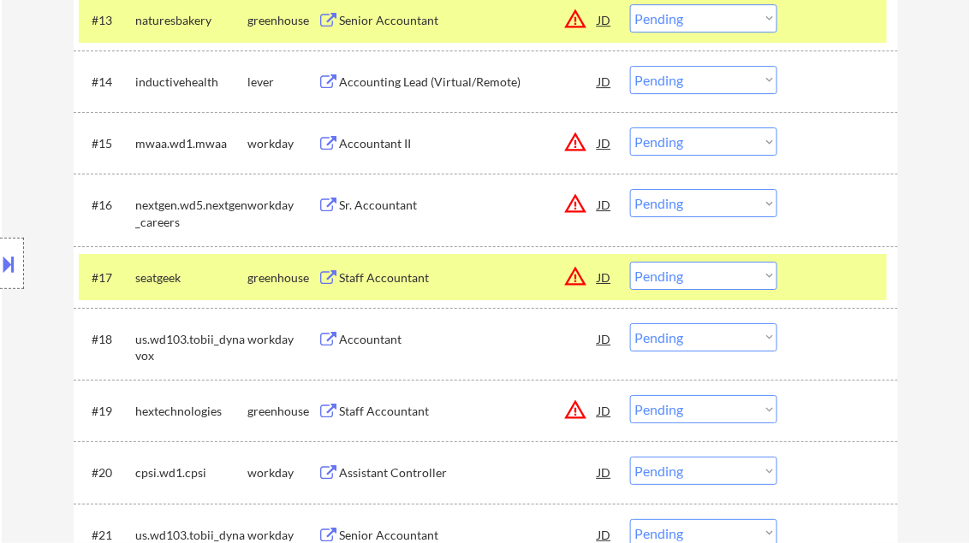
click at [380, 335] on div "Accountant" at bounding box center [469, 339] width 258 height 17
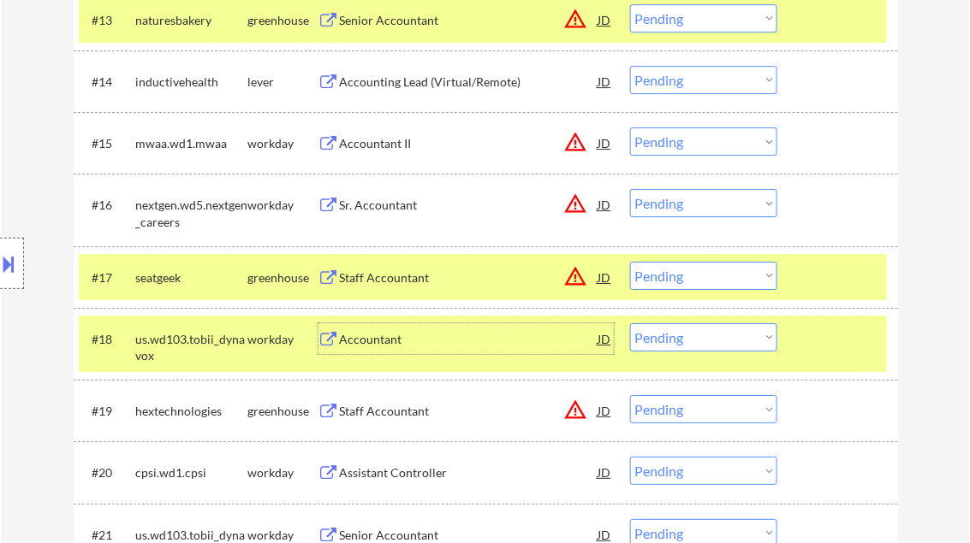
scroll to position [1506, 0]
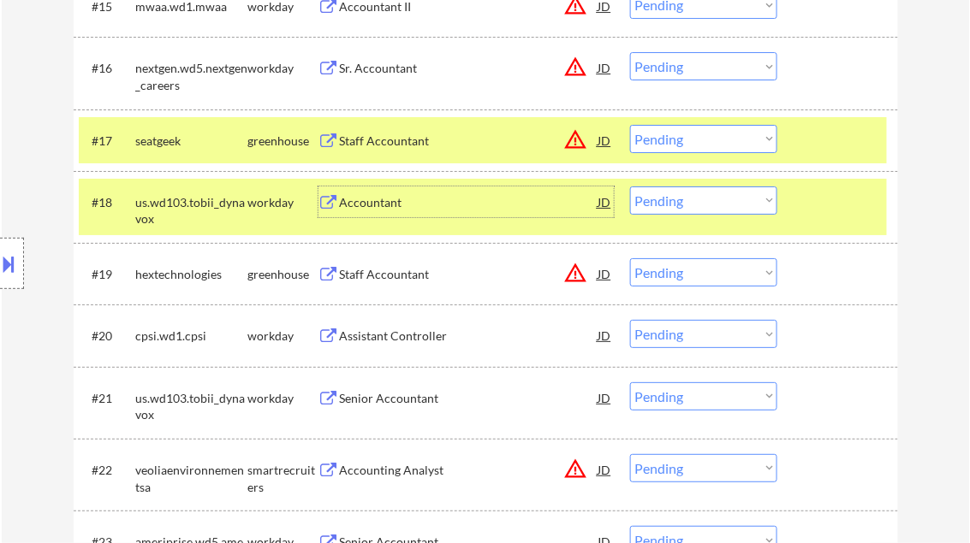
click at [424, 330] on div "Assistant Controller" at bounding box center [469, 336] width 258 height 17
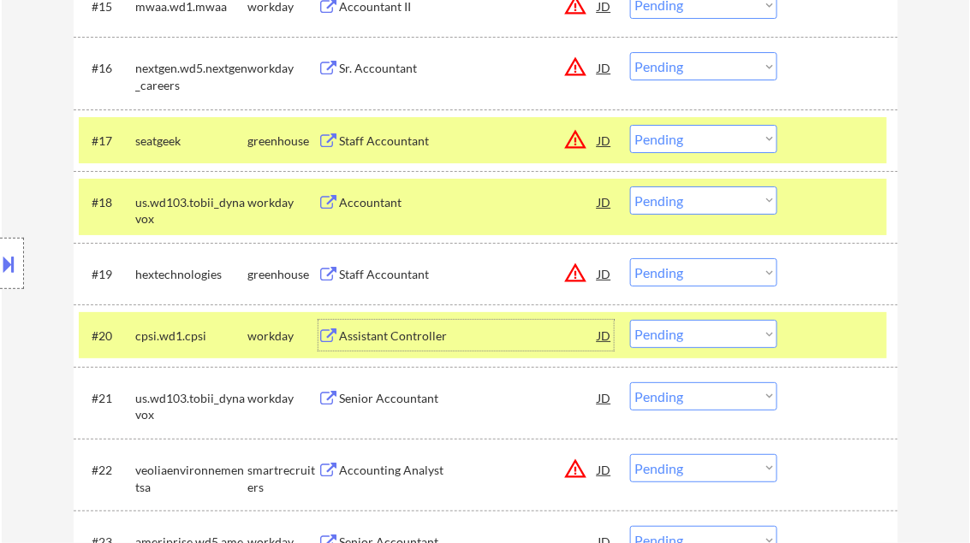
click at [681, 341] on select "Choose an option... Pending Applied Excluded (Questions) Excluded (Expired) Exc…" at bounding box center [703, 334] width 147 height 28
click at [630, 320] on select "Choose an option... Pending Applied Excluded (Questions) Excluded (Expired) Exc…" at bounding box center [703, 334] width 147 height 28
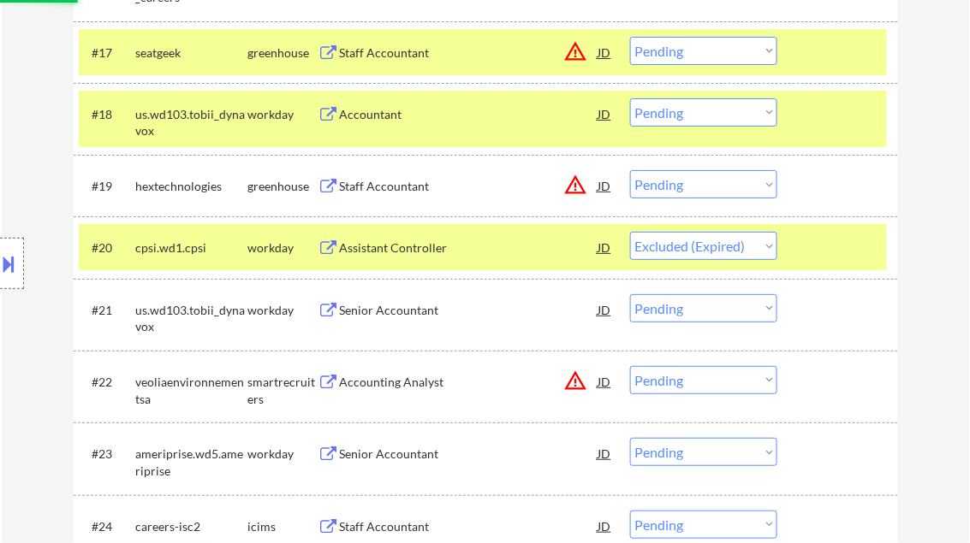
scroll to position [1643, 0]
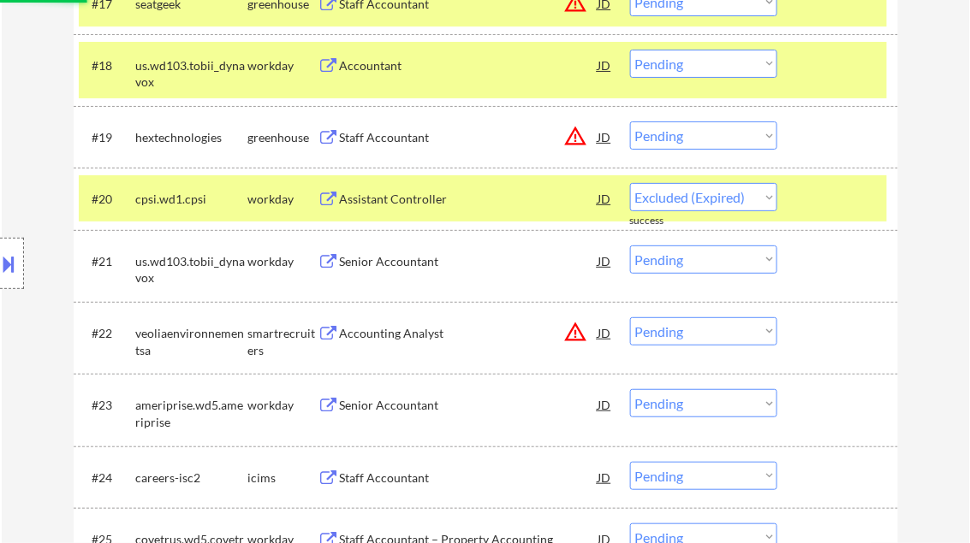
select select ""pending""
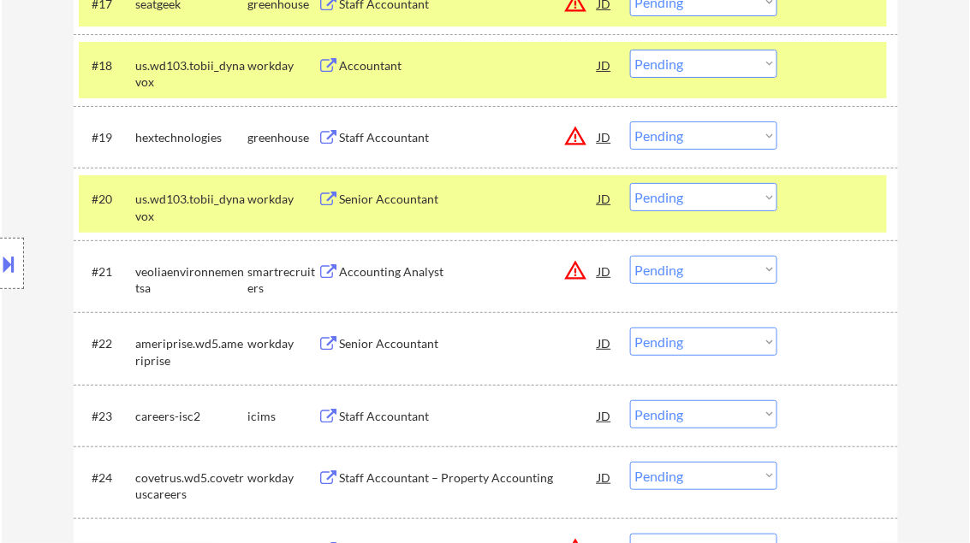
click at [396, 197] on div "Senior Accountant" at bounding box center [469, 199] width 258 height 17
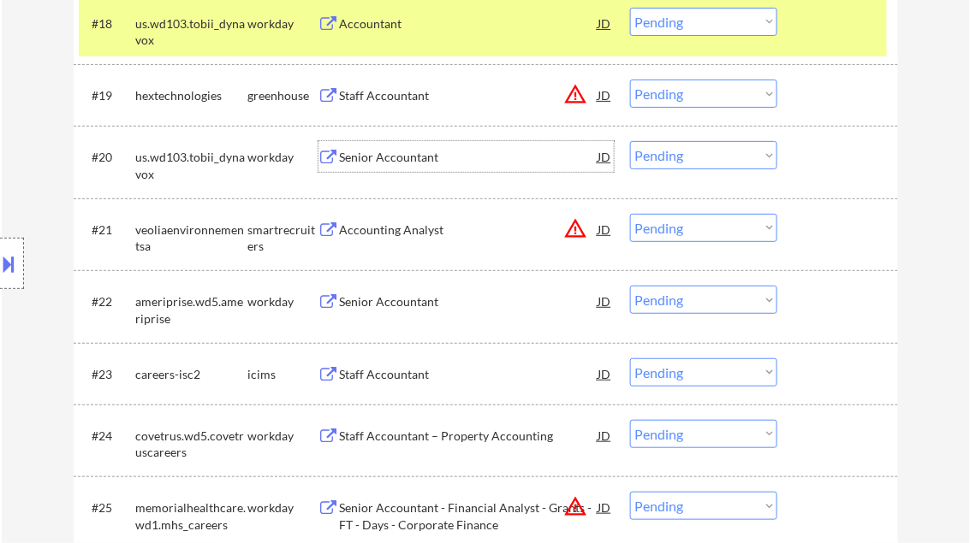
scroll to position [1712, 0]
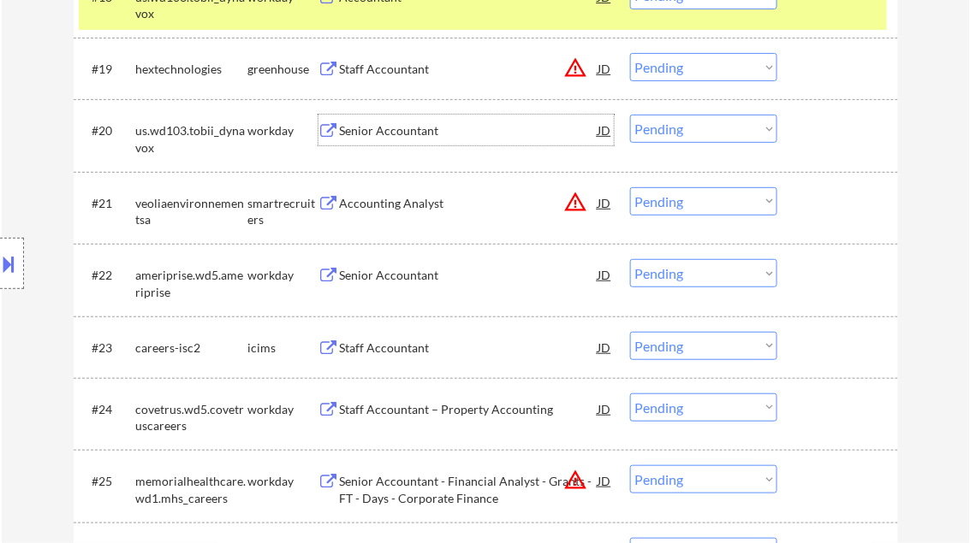
click at [422, 277] on div "Senior Accountant" at bounding box center [469, 275] width 258 height 17
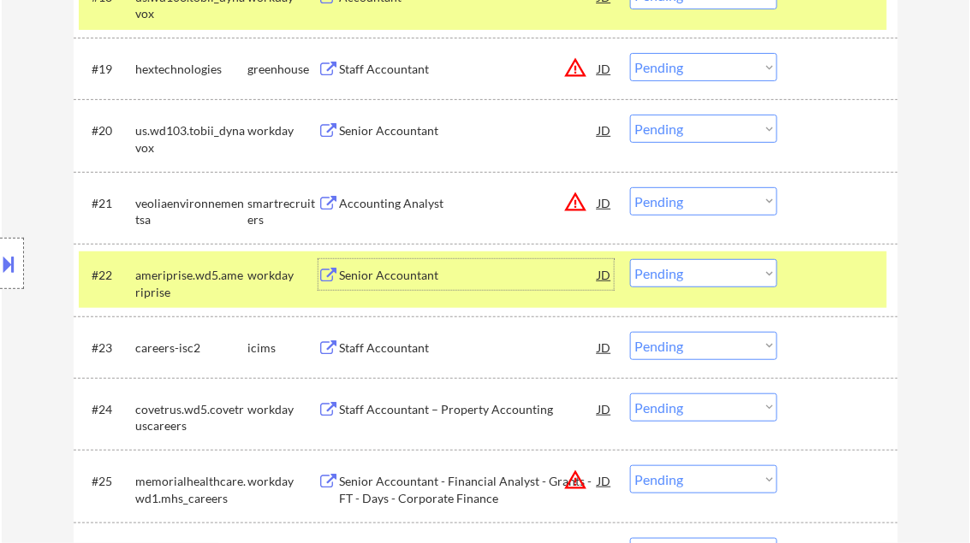
click at [684, 275] on select "Choose an option... Pending Applied Excluded (Questions) Excluded (Expired) Exc…" at bounding box center [703, 273] width 147 height 28
click at [630, 259] on select "Choose an option... Pending Applied Excluded (Questions) Excluded (Expired) Exc…" at bounding box center [703, 273] width 147 height 28
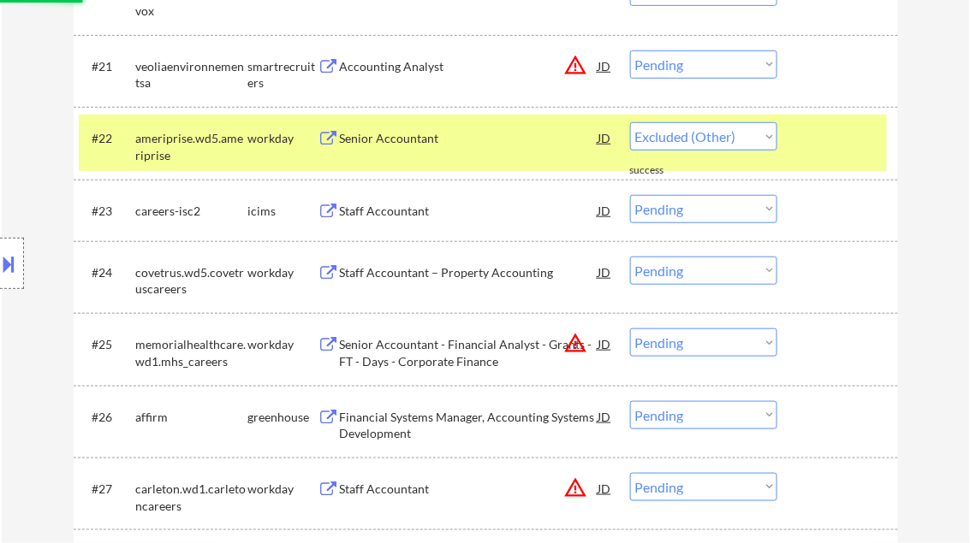
select select ""pending""
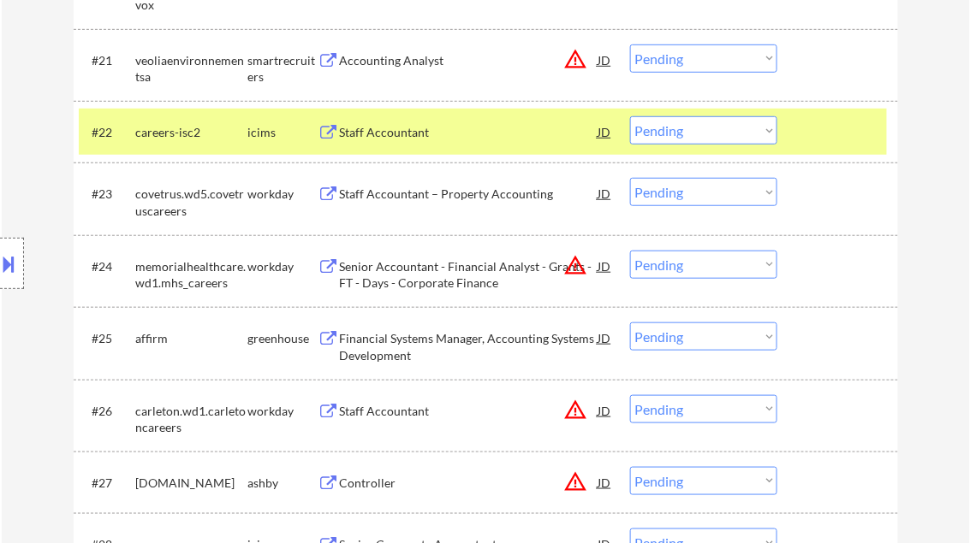
scroll to position [2123, 0]
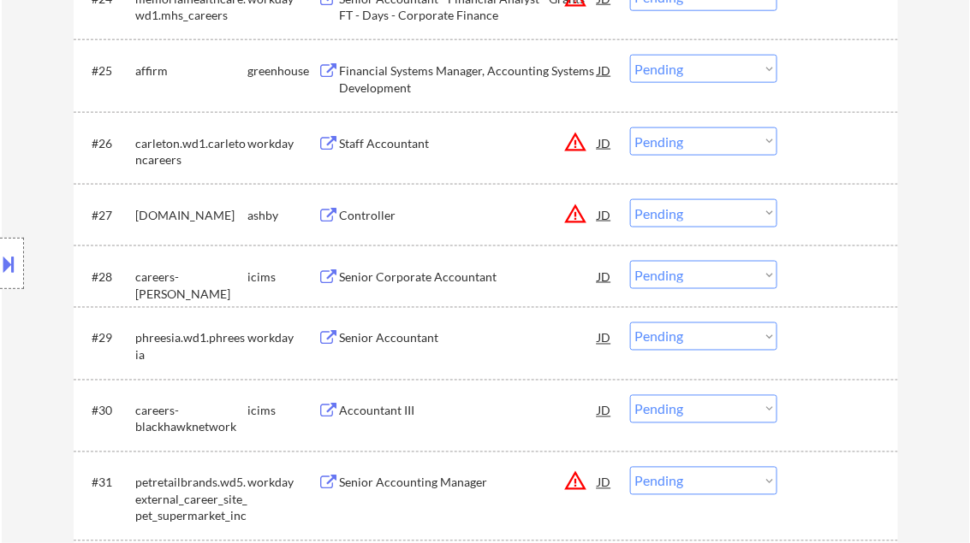
click at [430, 339] on div "Senior Accountant" at bounding box center [469, 338] width 258 height 17
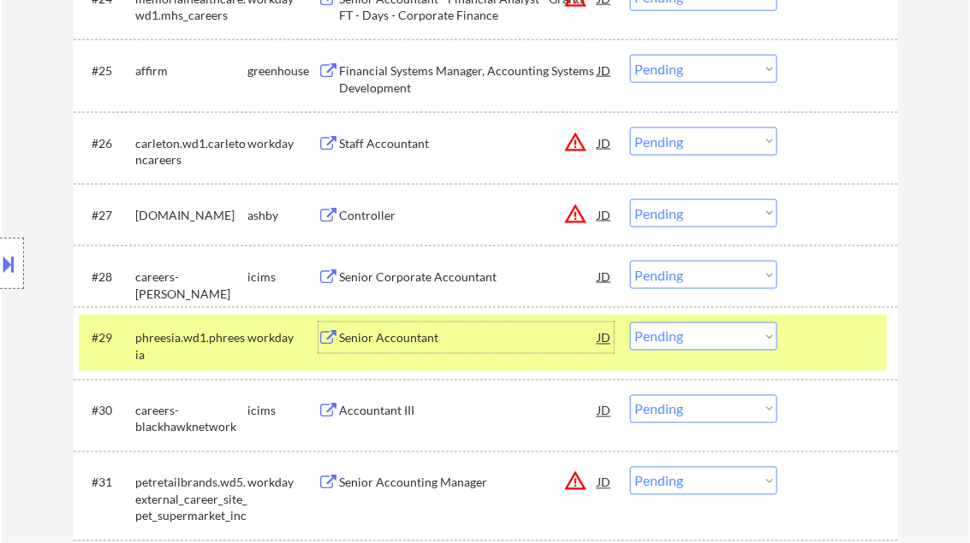
click at [674, 344] on select "Choose an option... Pending Applied Excluded (Questions) Excluded (Expired) Exc…" at bounding box center [703, 337] width 147 height 28
click at [630, 323] on select "Choose an option... Pending Applied Excluded (Questions) Excluded (Expired) Exc…" at bounding box center [703, 337] width 147 height 28
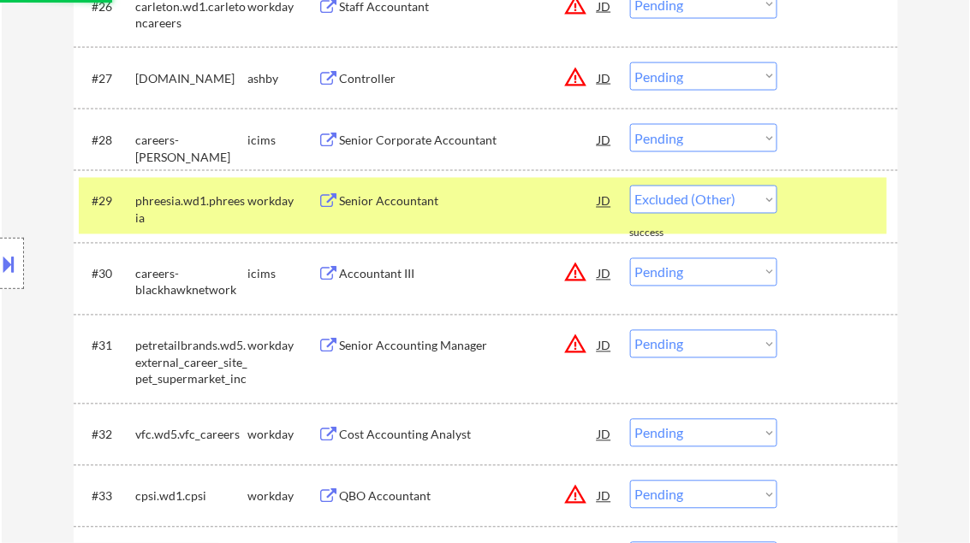
select select ""pending""
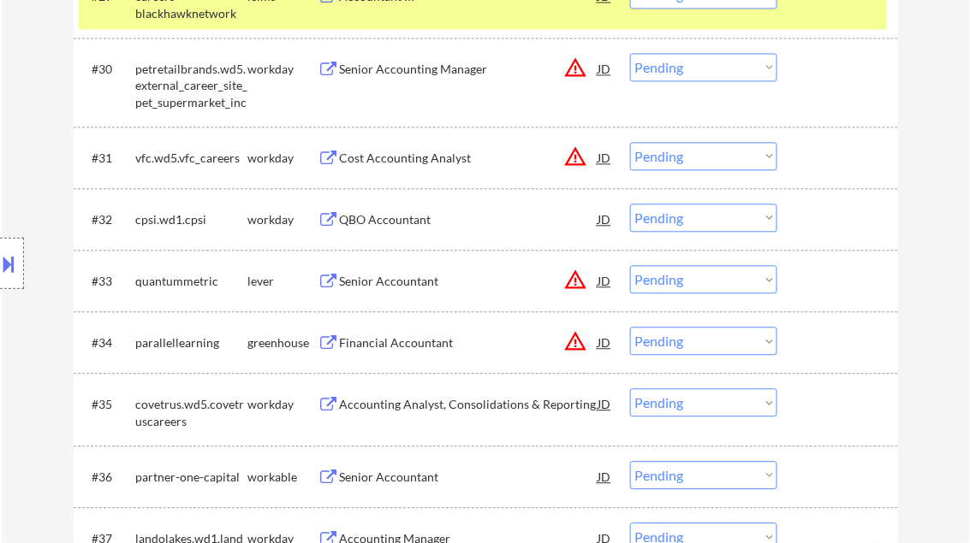
scroll to position [2602, 0]
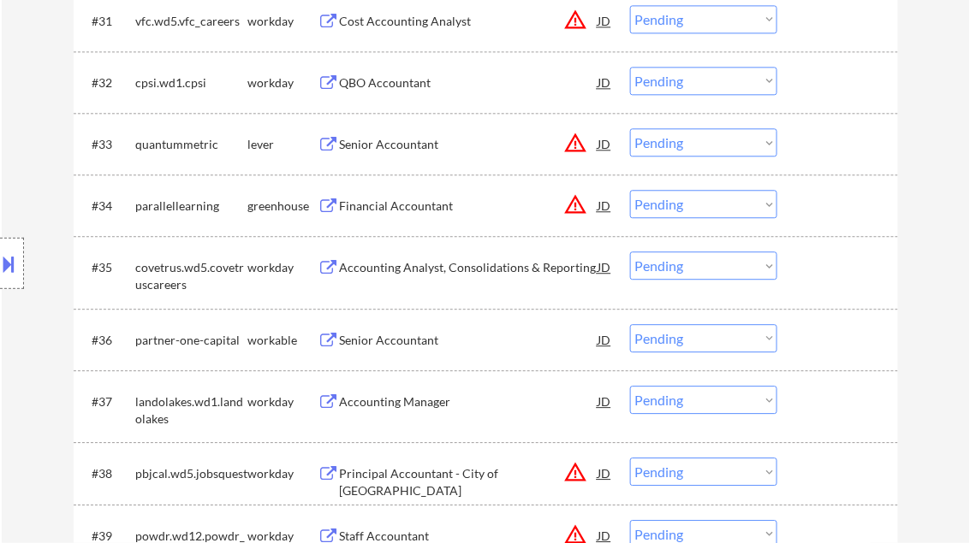
click at [396, 340] on div "Senior Accountant" at bounding box center [469, 340] width 258 height 17
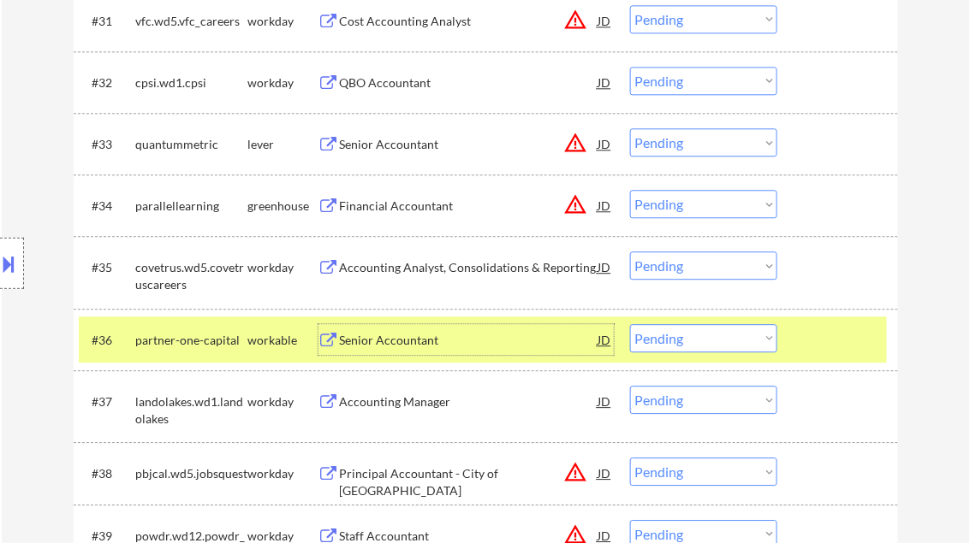
drag, startPoint x: 671, startPoint y: 334, endPoint x: 673, endPoint y: 345, distance: 11.3
click at [671, 333] on select "Choose an option... Pending Applied Excluded (Questions) Excluded (Expired) Exc…" at bounding box center [703, 338] width 147 height 28
click at [630, 324] on select "Choose an option... Pending Applied Excluded (Questions) Excluded (Expired) Exc…" at bounding box center [703, 338] width 147 height 28
select select ""pending""
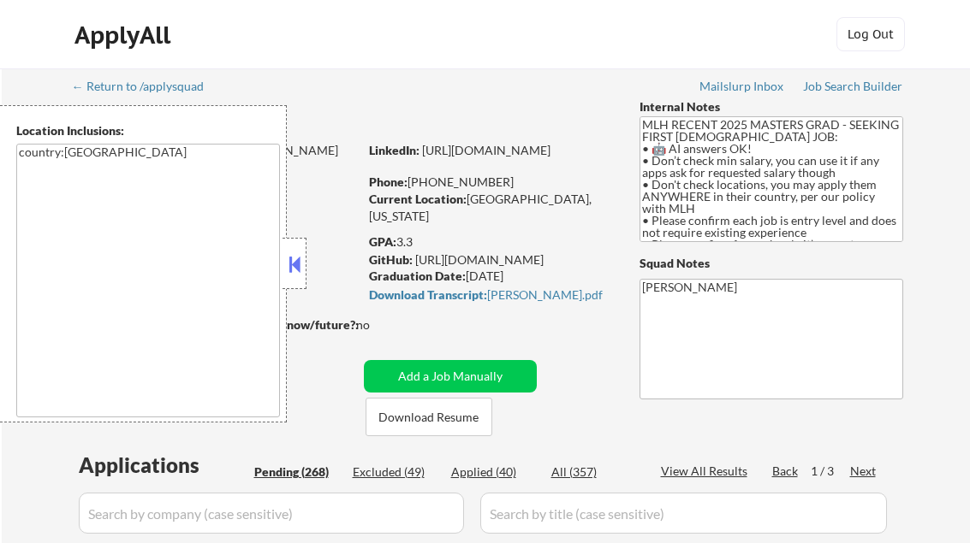
select select ""pending""
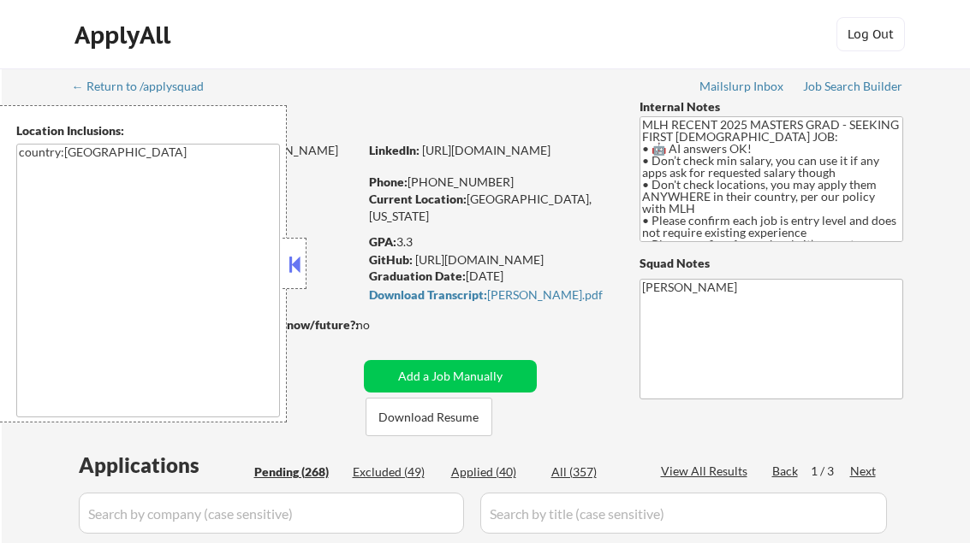
select select ""pending""
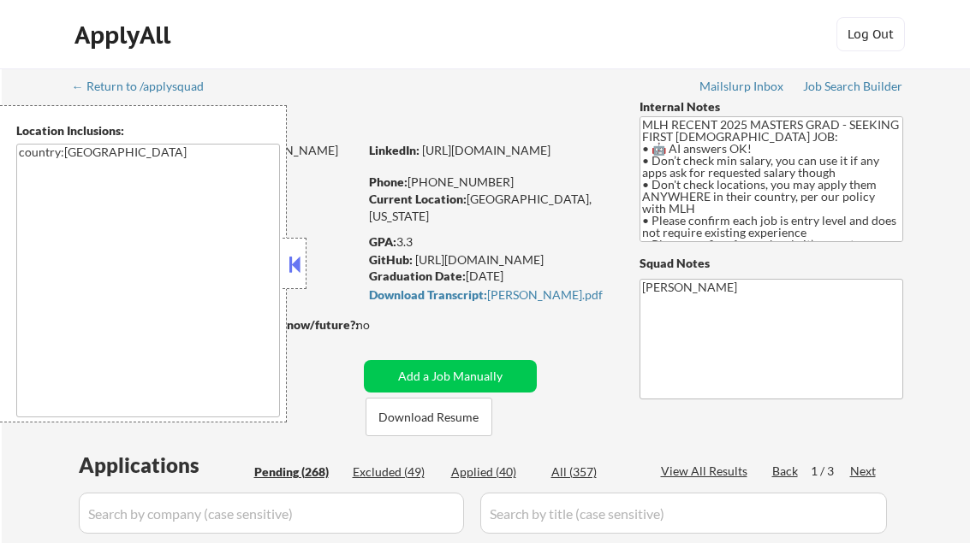
select select ""pending""
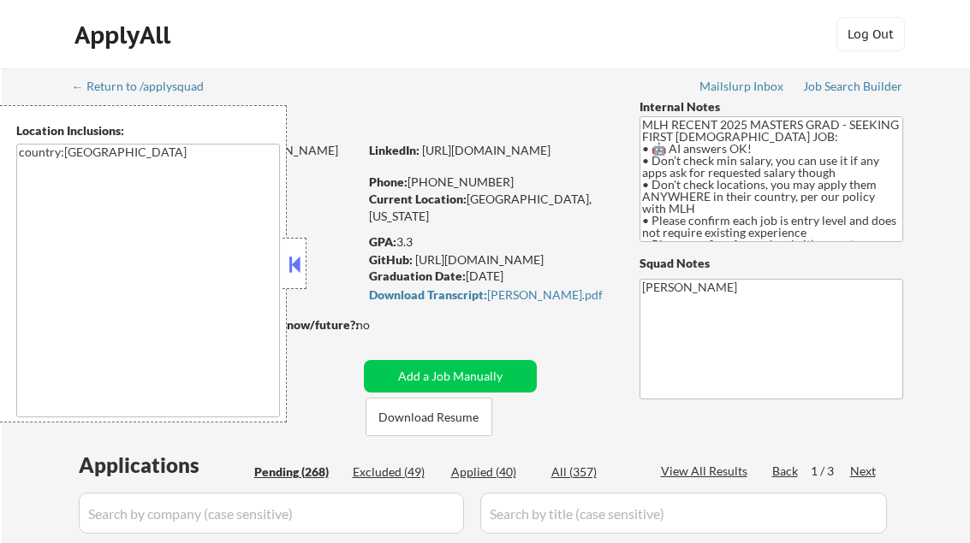
select select ""pending""
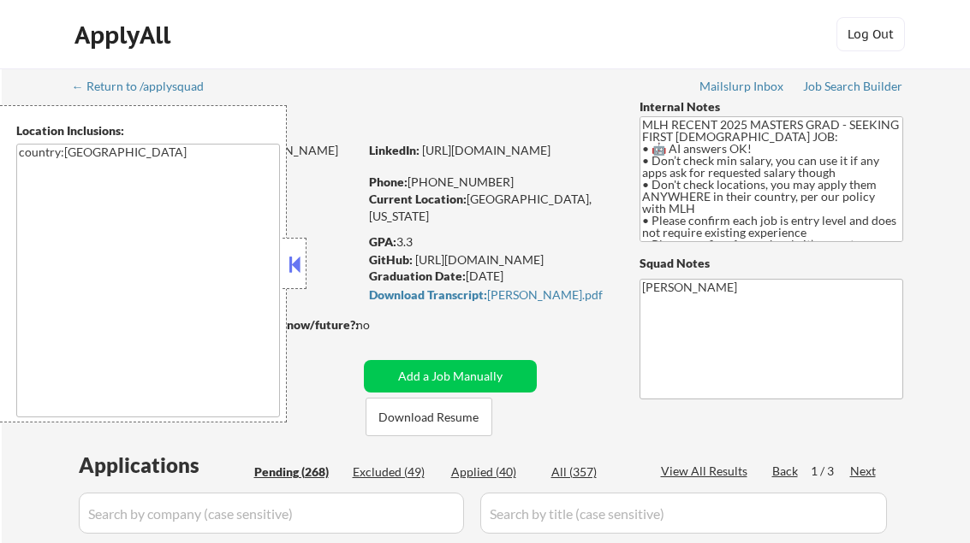
select select ""pending""
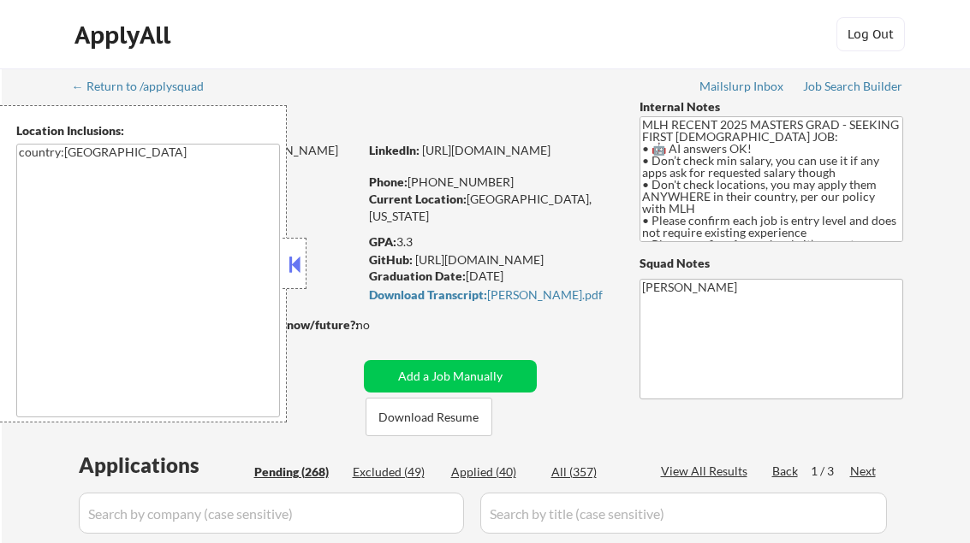
select select ""pending""
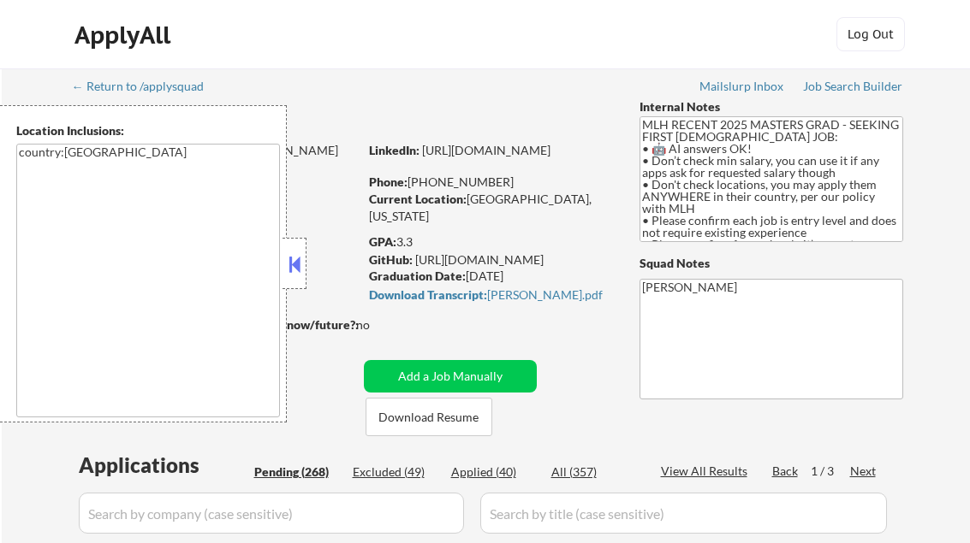
select select ""pending""
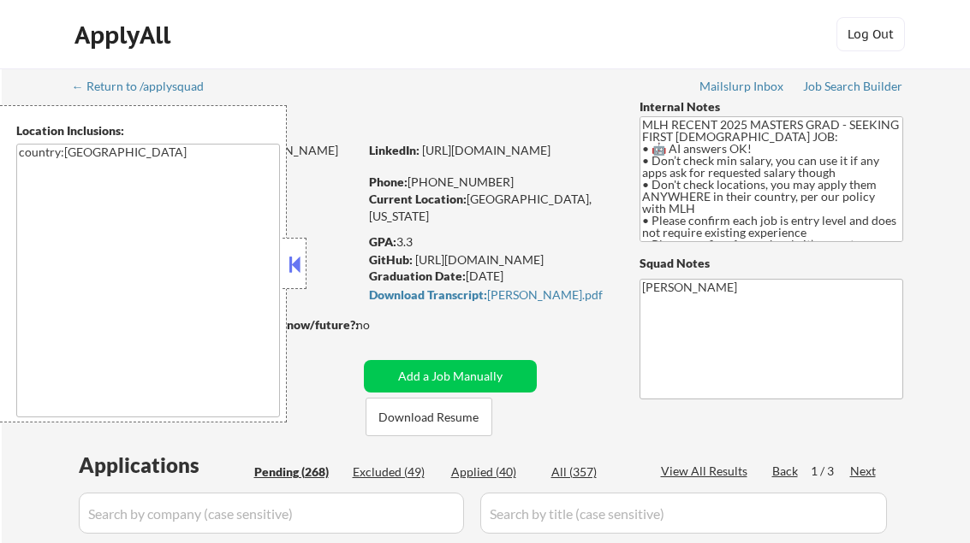
select select ""pending""
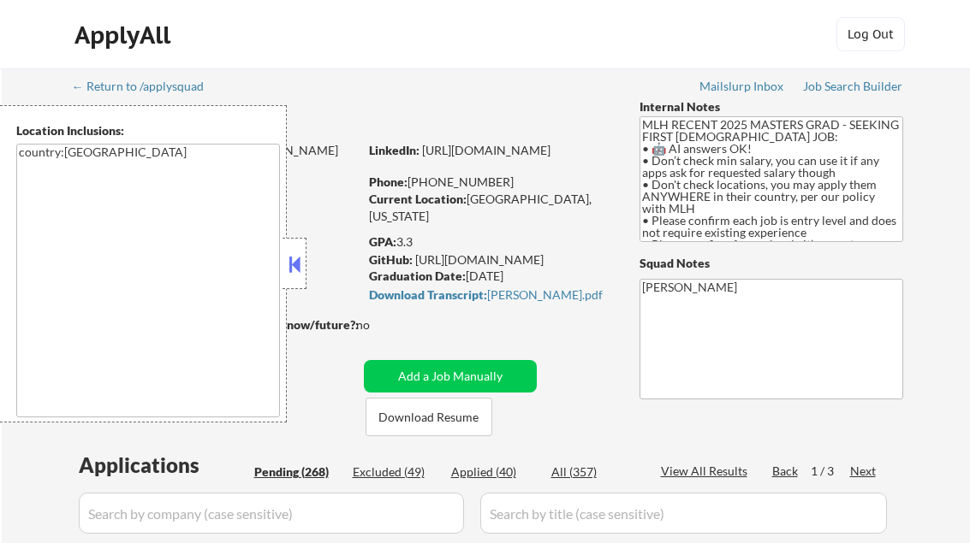
select select ""pending""
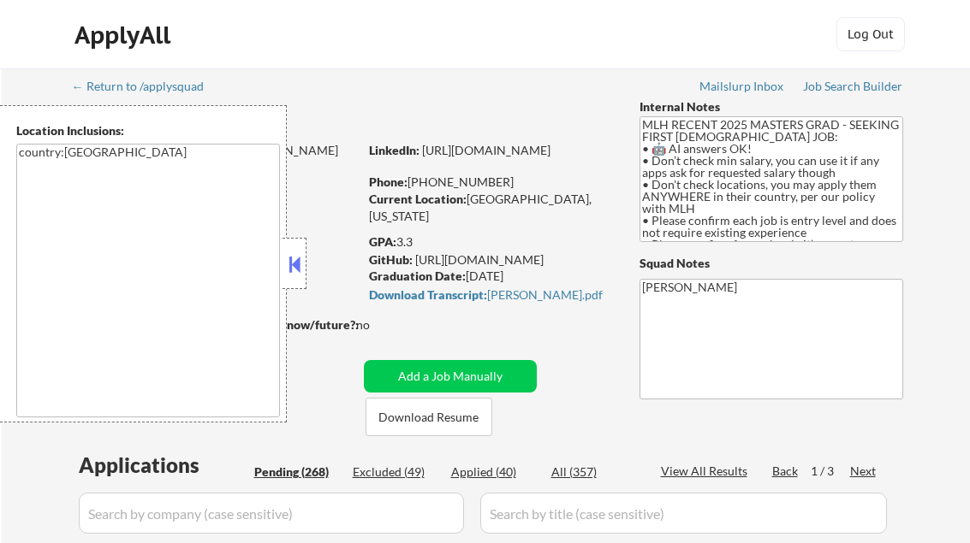
select select ""pending""
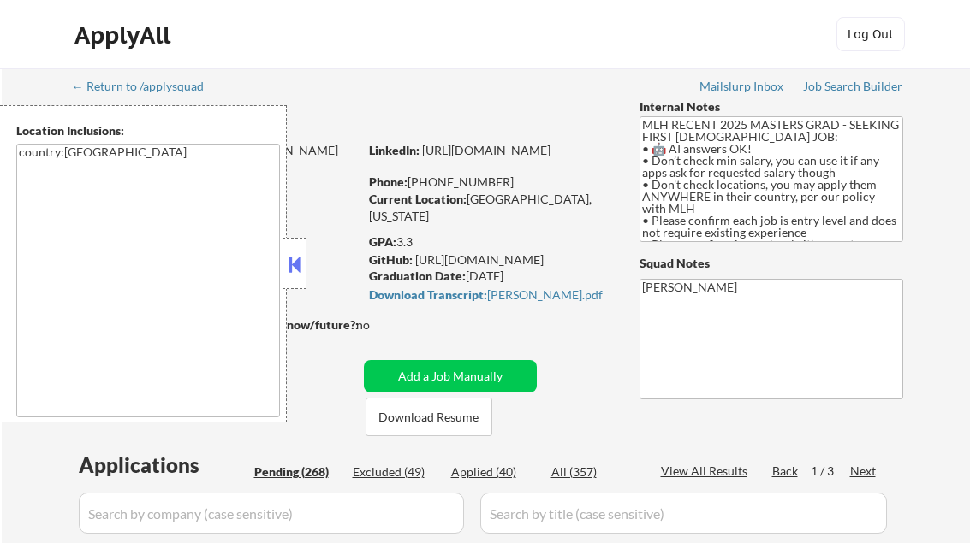
select select ""pending""
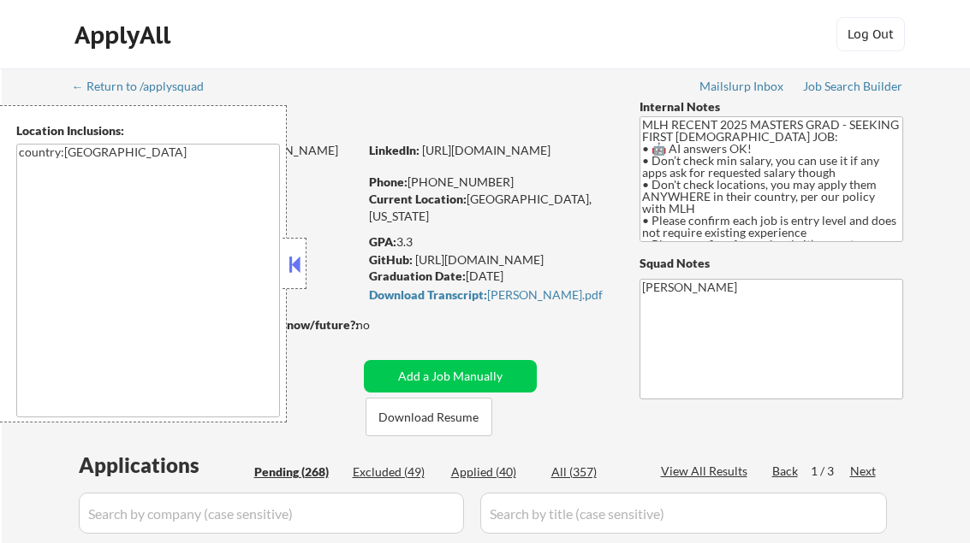
select select ""pending""
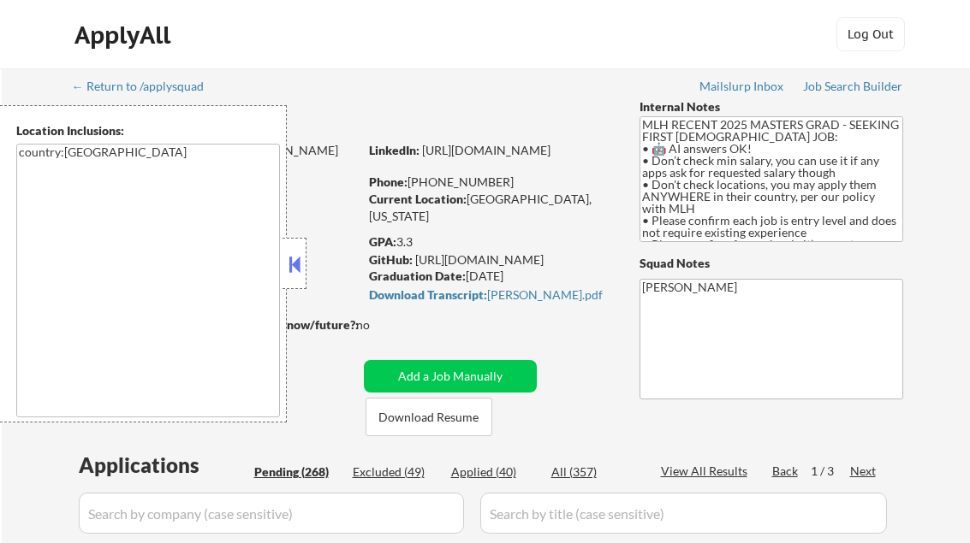
select select ""pending""
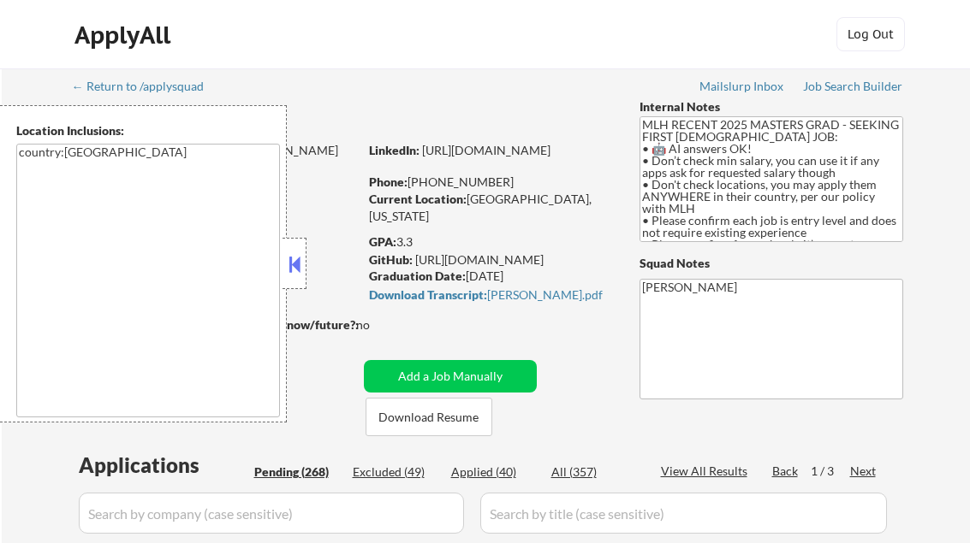
select select ""pending""
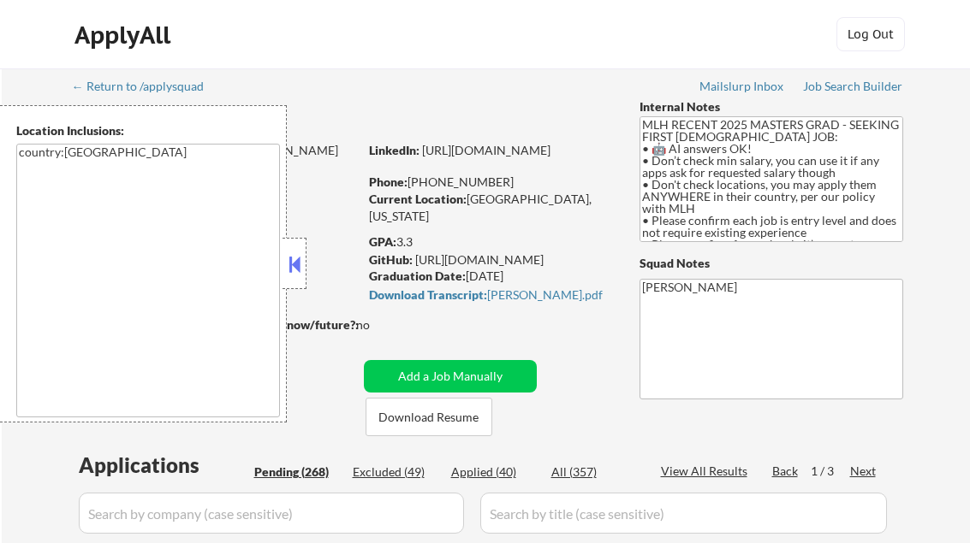
select select ""pending""
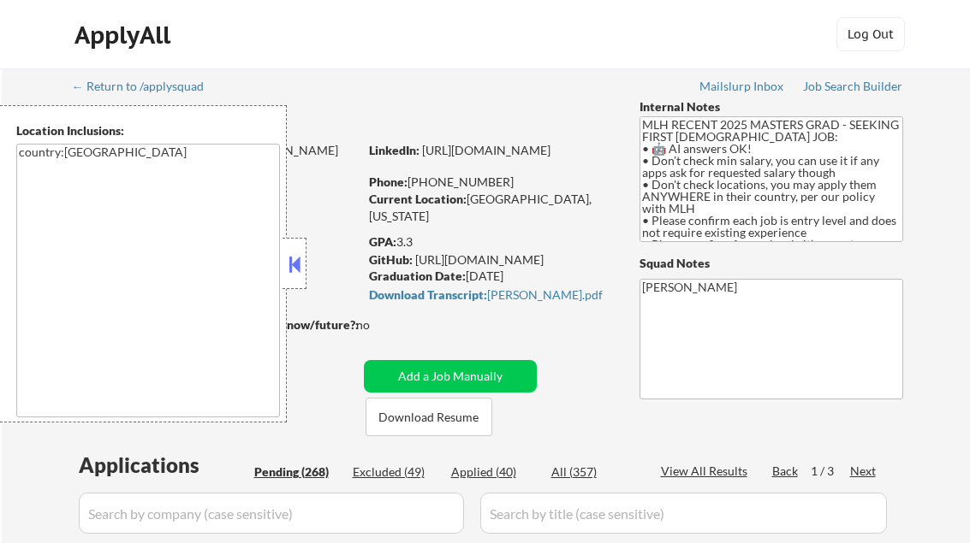
select select ""pending""
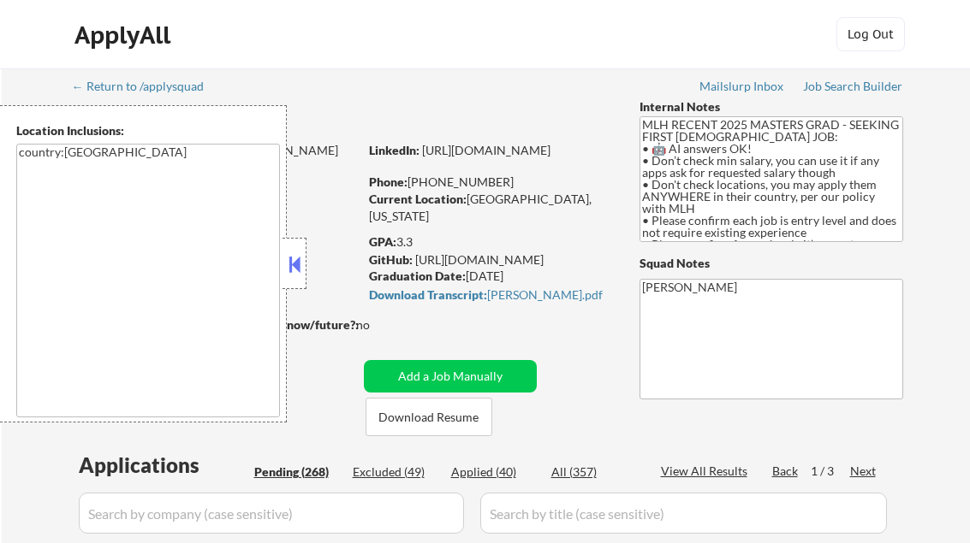
select select ""pending""
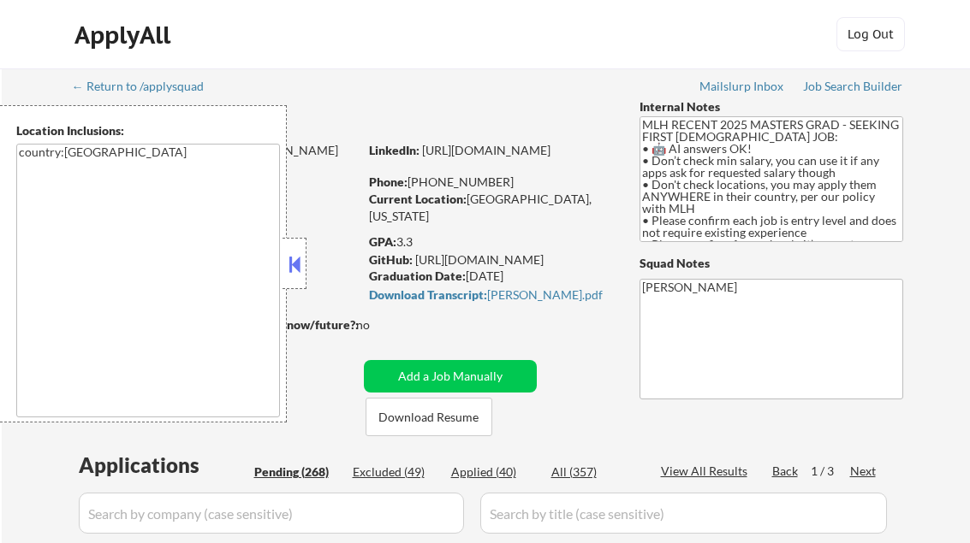
select select ""pending""
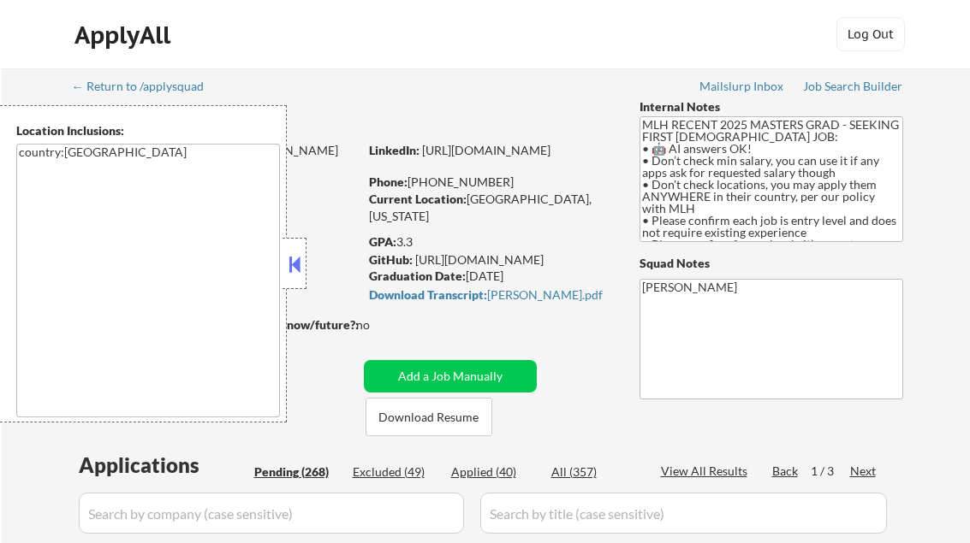
select select ""pending""
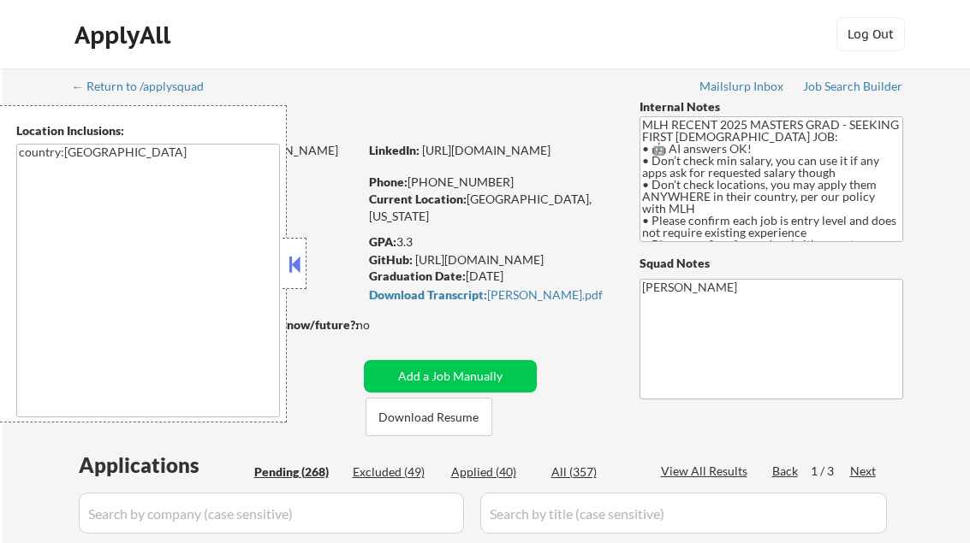
select select ""pending""
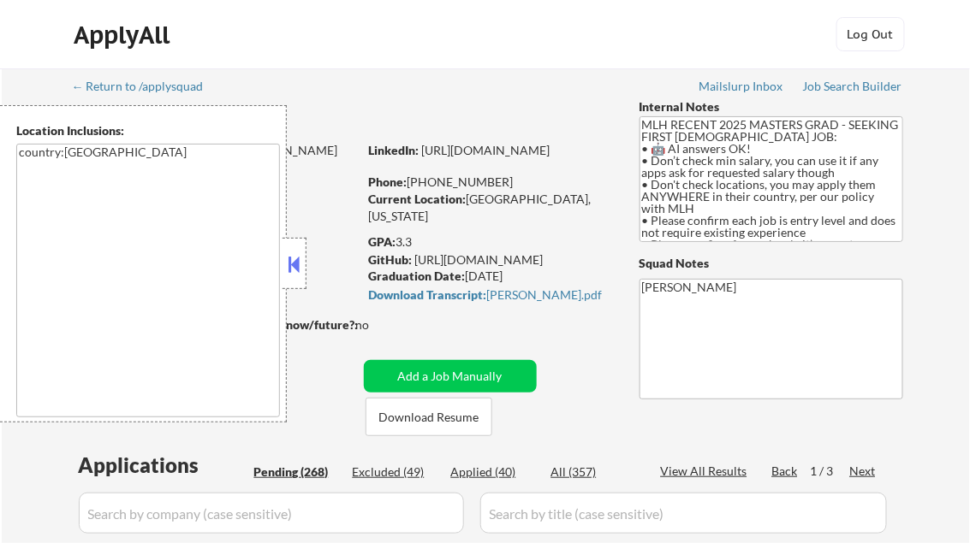
click at [298, 264] on button at bounding box center [294, 265] width 19 height 26
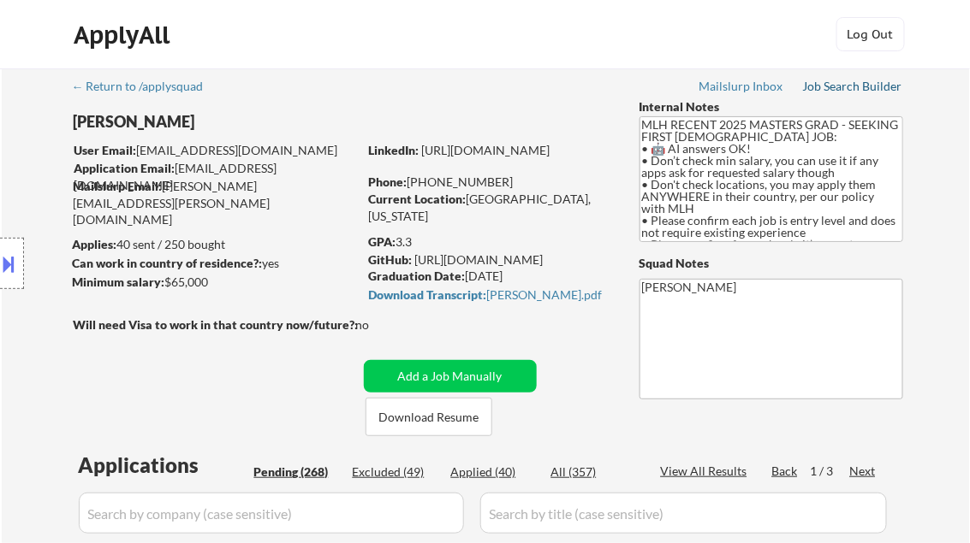
drag, startPoint x: 819, startPoint y: 85, endPoint x: 755, endPoint y: 116, distance: 71.6
click at [819, 85] on div "Job Search Builder" at bounding box center [853, 86] width 100 height 12
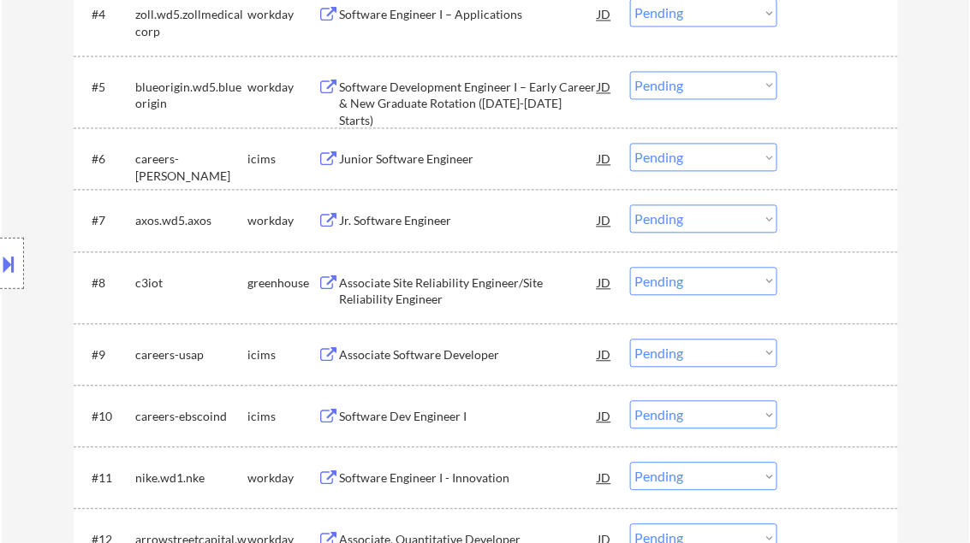
scroll to position [822, 0]
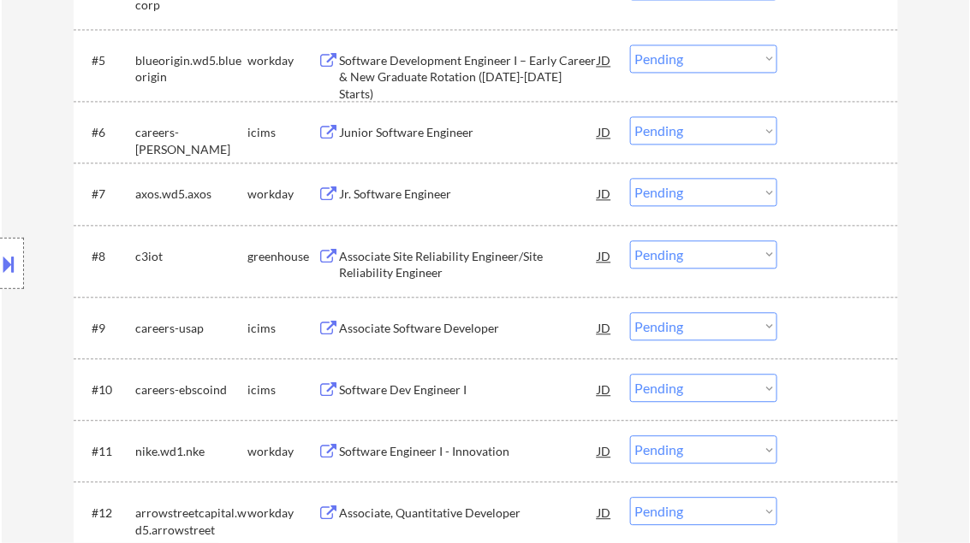
click at [434, 253] on div "Associate Site Reliability Engineer/Site Reliability Engineer" at bounding box center [469, 264] width 258 height 33
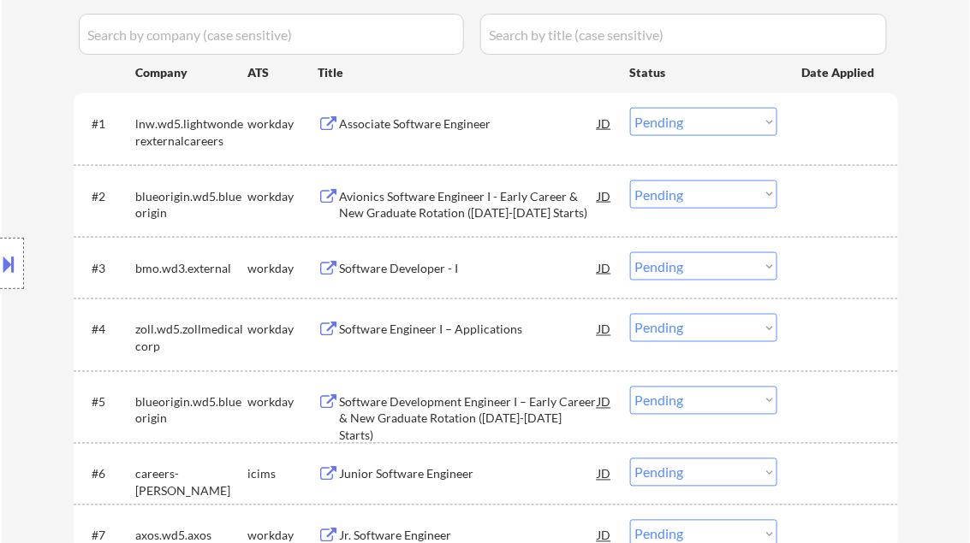
scroll to position [685, 0]
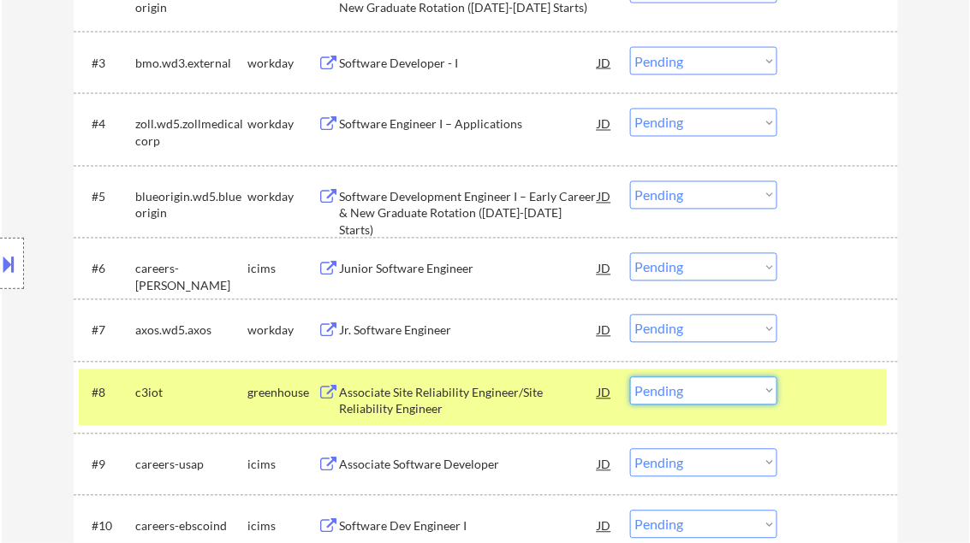
click at [709, 394] on select "Choose an option... Pending Applied Excluded (Questions) Excluded (Expired) Exc…" at bounding box center [703, 391] width 147 height 28
click at [630, 377] on select "Choose an option... Pending Applied Excluded (Questions) Excluded (Expired) Exc…" at bounding box center [703, 391] width 147 height 28
select select ""pending""
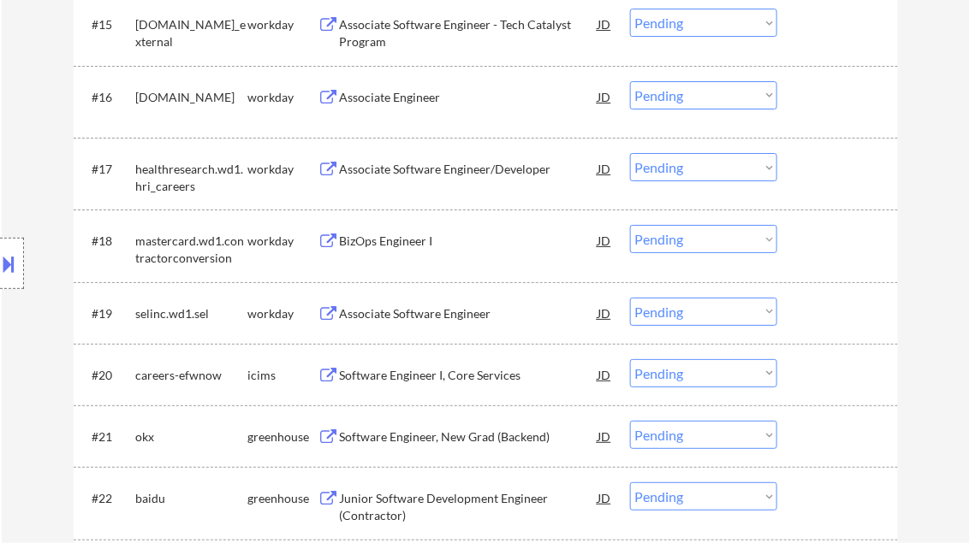
scroll to position [1712, 0]
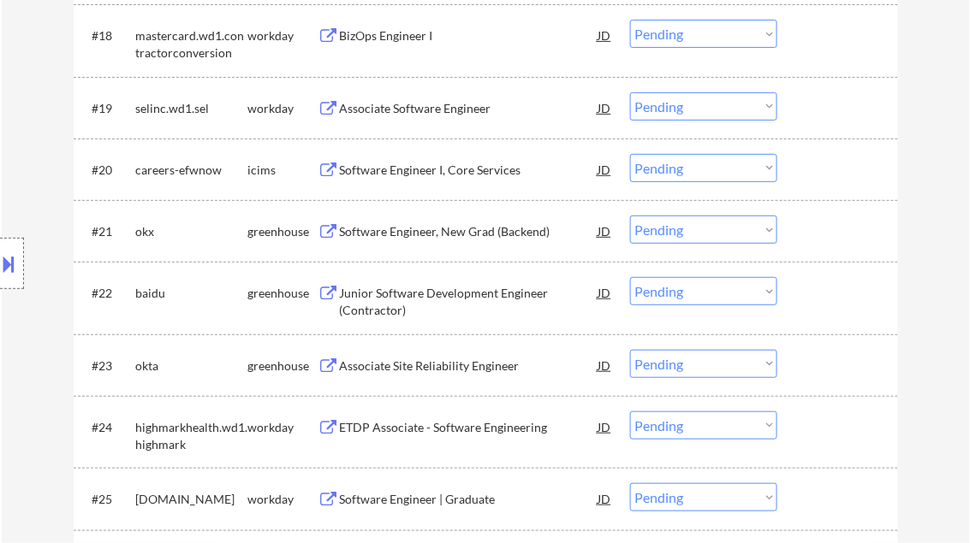
click at [403, 236] on div "Software Engineer, New Grad (Backend)" at bounding box center [469, 231] width 258 height 17
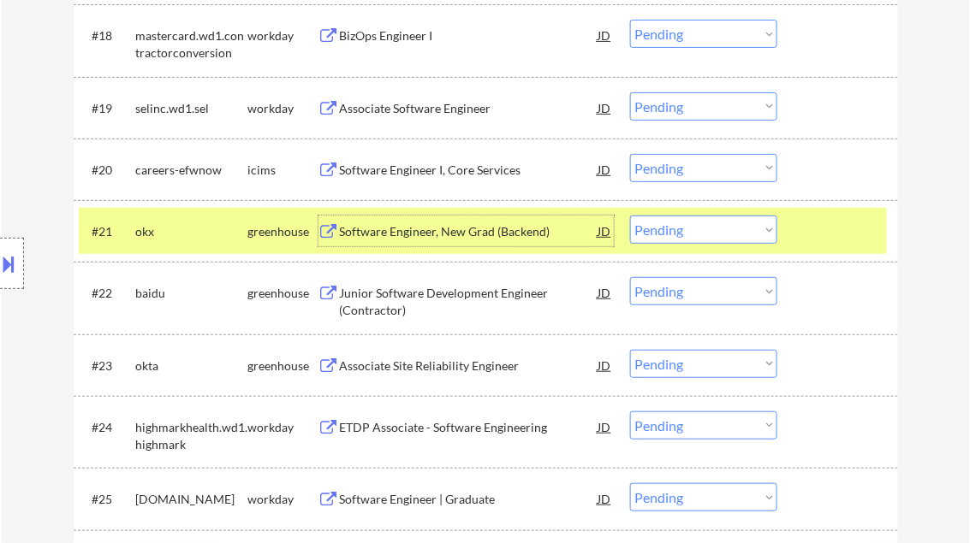
drag, startPoint x: 717, startPoint y: 234, endPoint x: 727, endPoint y: 244, distance: 14.5
click at [717, 234] on select "Choose an option... Pending Applied Excluded (Questions) Excluded (Expired) Exc…" at bounding box center [703, 230] width 147 height 28
click at [630, 216] on select "Choose an option... Pending Applied Excluded (Questions) Excluded (Expired) Exc…" at bounding box center [703, 230] width 147 height 28
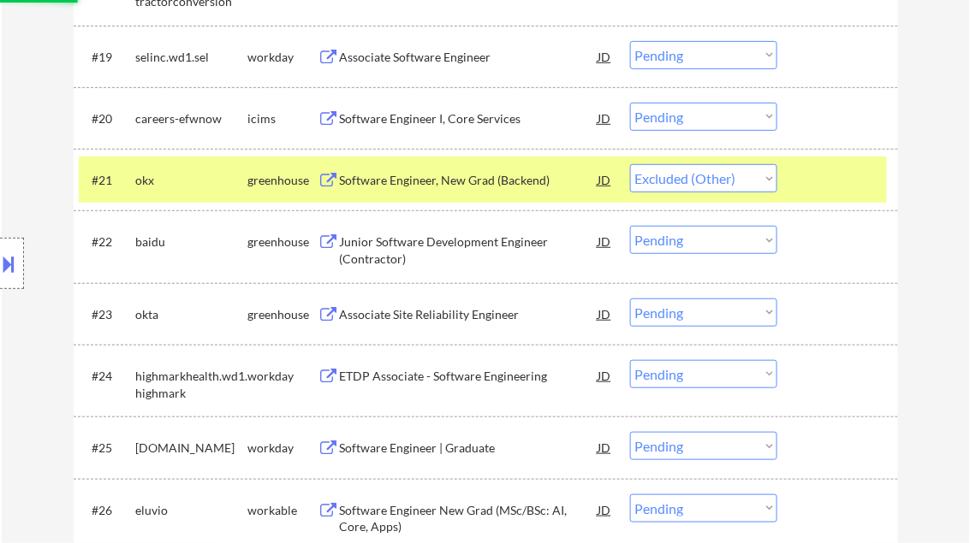
scroll to position [1780, 0]
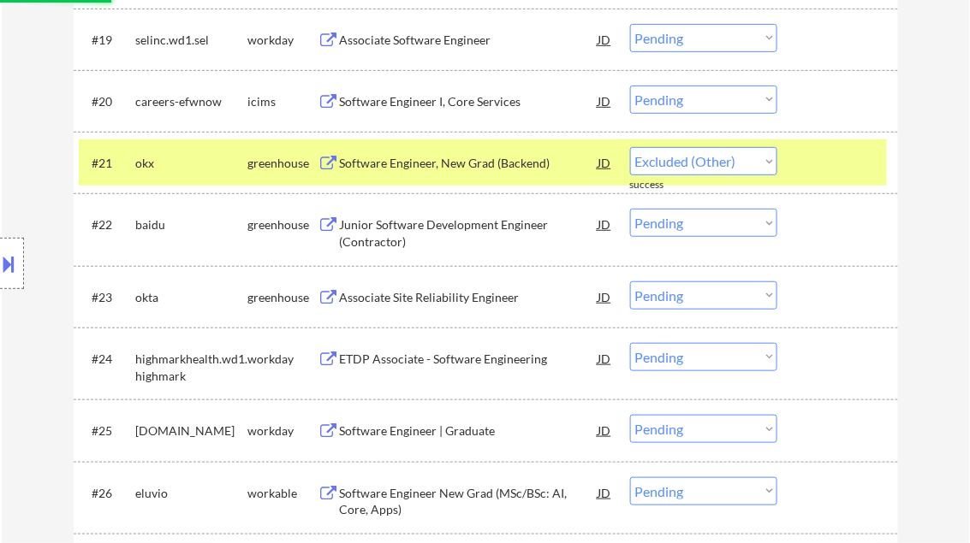
select select ""pending""
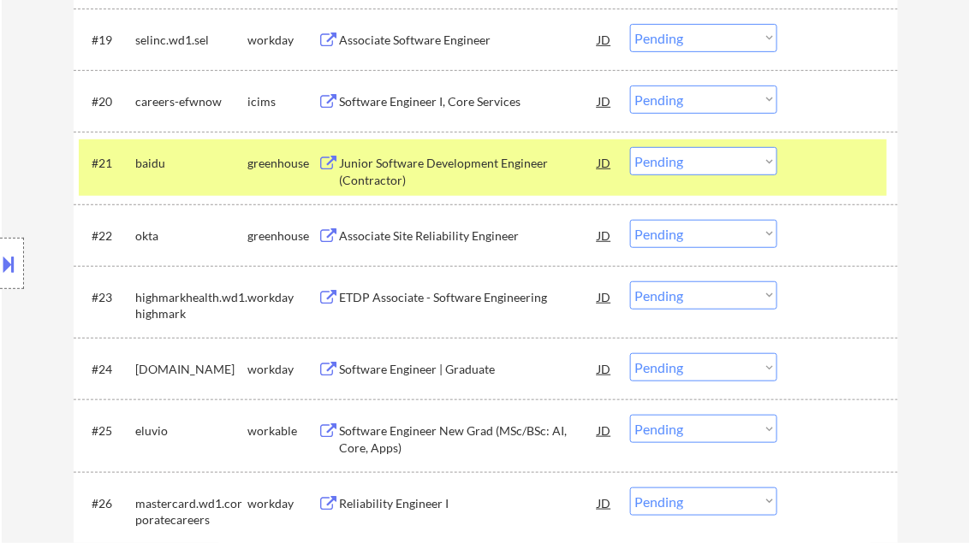
click at [447, 235] on div "Associate Site Reliability Engineer" at bounding box center [469, 236] width 258 height 17
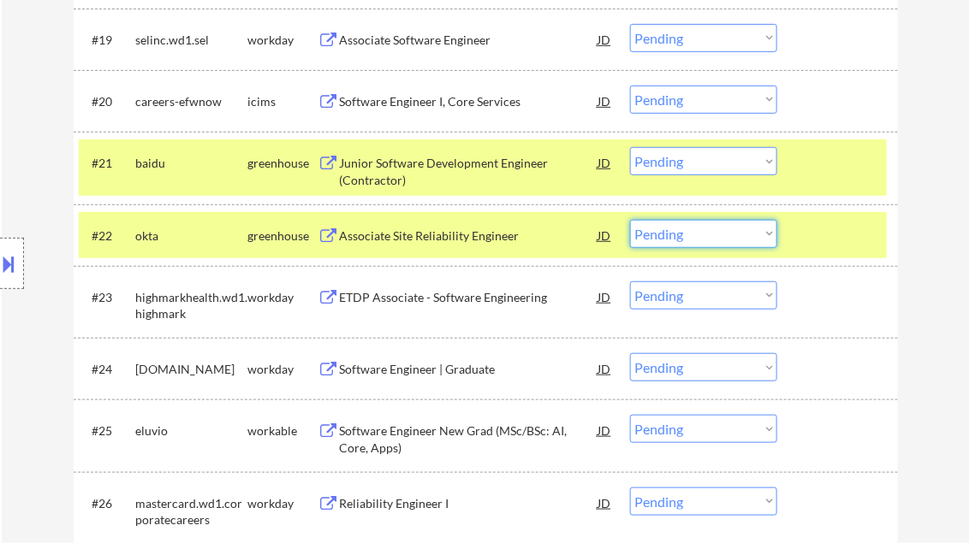
click at [727, 238] on select "Choose an option... Pending Applied Excluded (Questions) Excluded (Expired) Exc…" at bounding box center [703, 234] width 147 height 28
click at [630, 220] on select "Choose an option... Pending Applied Excluded (Questions) Excluded (Expired) Exc…" at bounding box center [703, 234] width 147 height 28
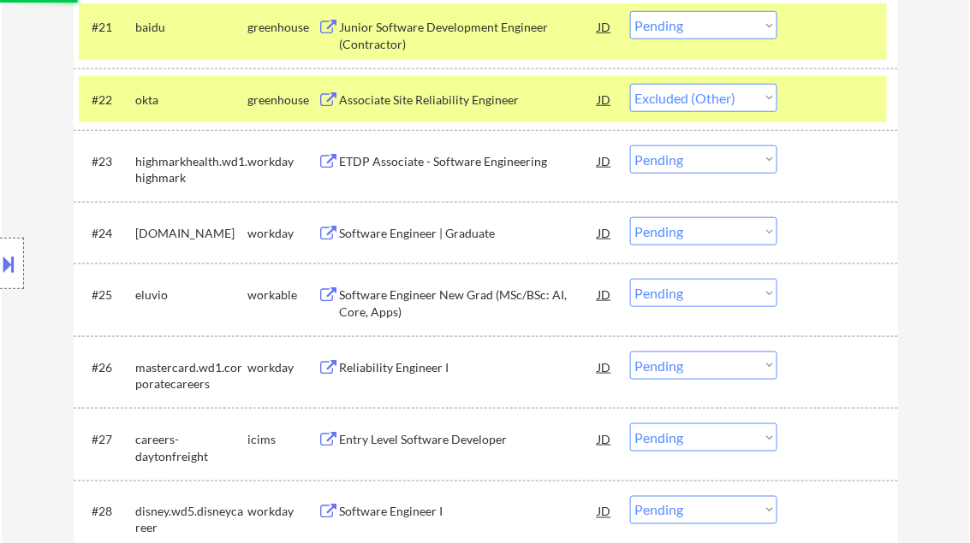
scroll to position [1917, 0]
select select ""pending""
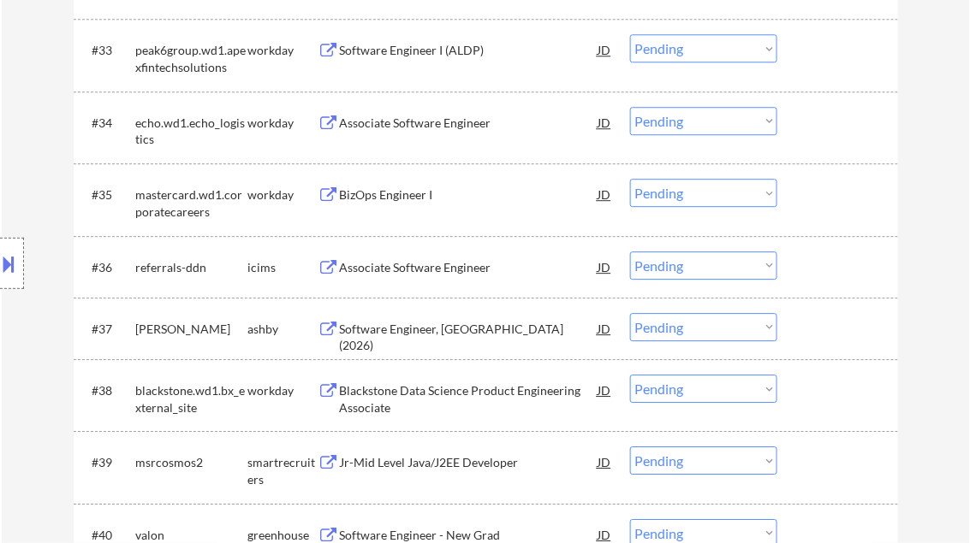
scroll to position [2944, 0]
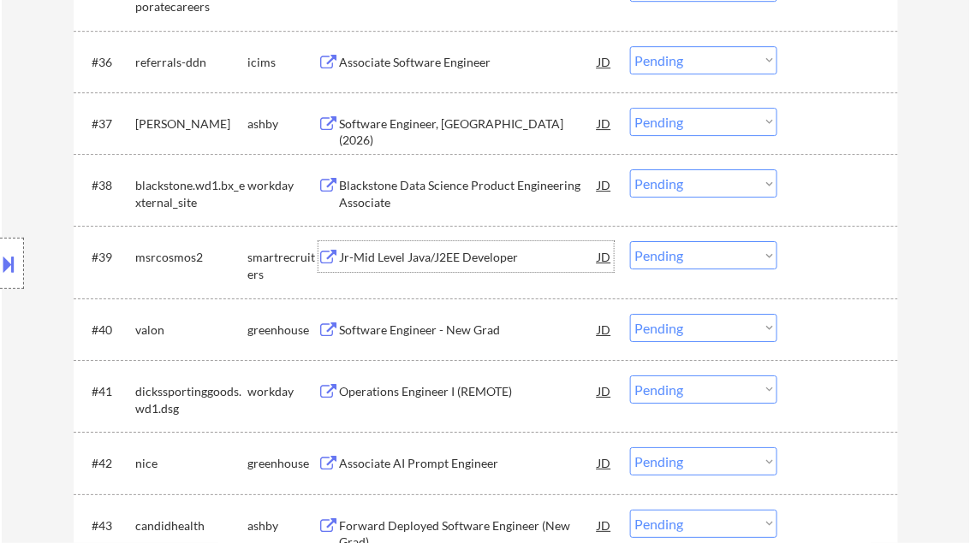
click at [430, 258] on div "Jr-Mid Level Java/J2EE Developer" at bounding box center [469, 257] width 258 height 17
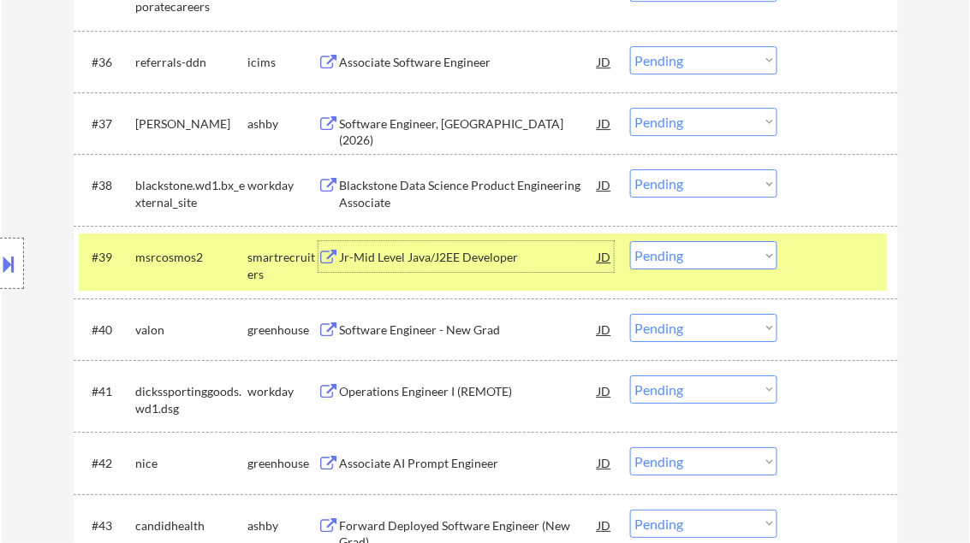
click at [705, 257] on select "Choose an option... Pending Applied Excluded (Questions) Excluded (Expired) Exc…" at bounding box center [703, 255] width 147 height 28
click at [630, 241] on select "Choose an option... Pending Applied Excluded (Questions) Excluded (Expired) Exc…" at bounding box center [703, 255] width 147 height 28
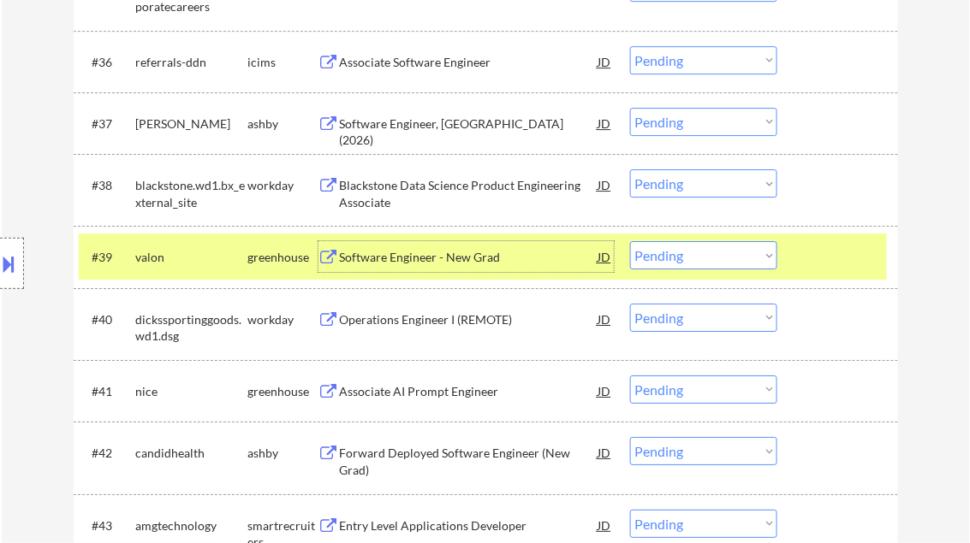
click at [443, 253] on div "Software Engineer - New Grad" at bounding box center [469, 257] width 258 height 17
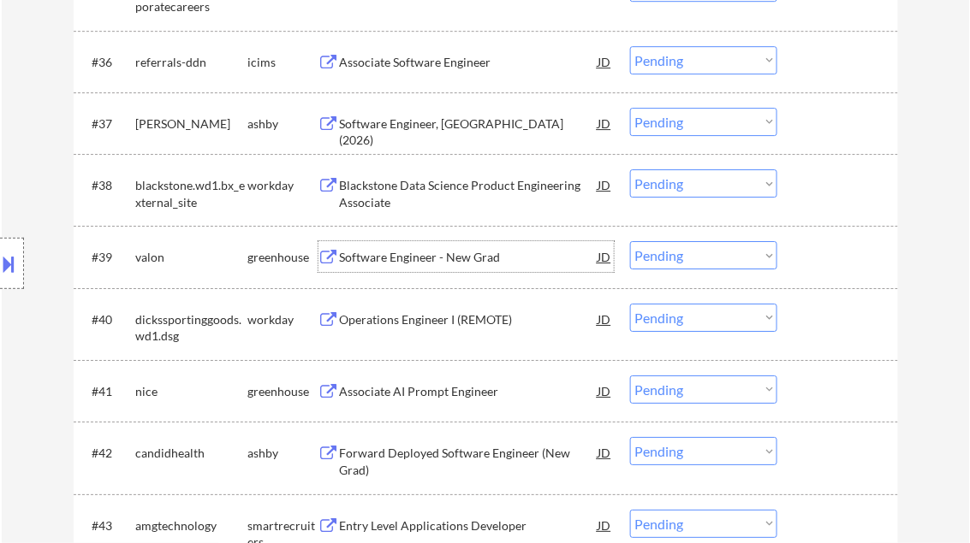
click at [696, 253] on select "Choose an option... Pending Applied Excluded (Questions) Excluded (Expired) Exc…" at bounding box center [703, 255] width 147 height 28
click at [630, 241] on select "Choose an option... Pending Applied Excluded (Questions) Excluded (Expired) Exc…" at bounding box center [703, 255] width 147 height 28
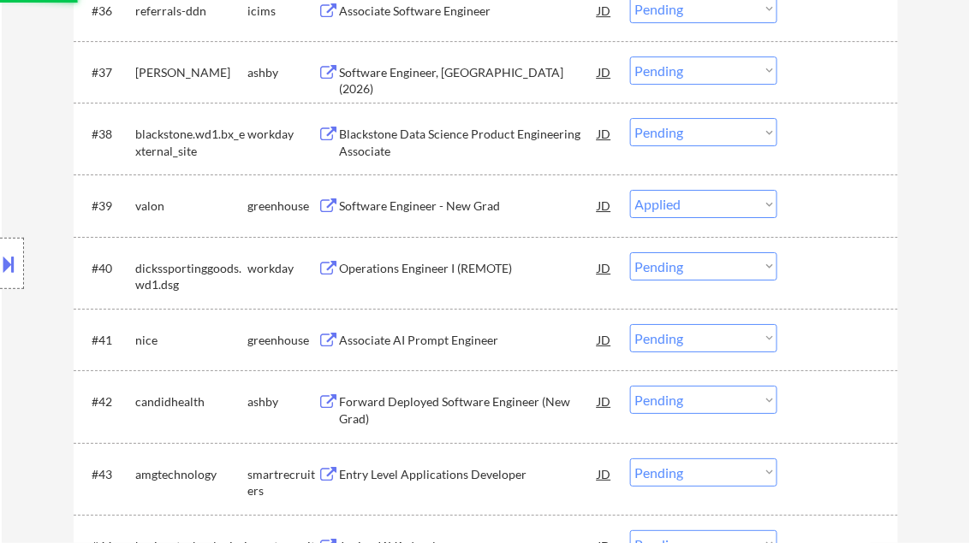
scroll to position [3013, 0]
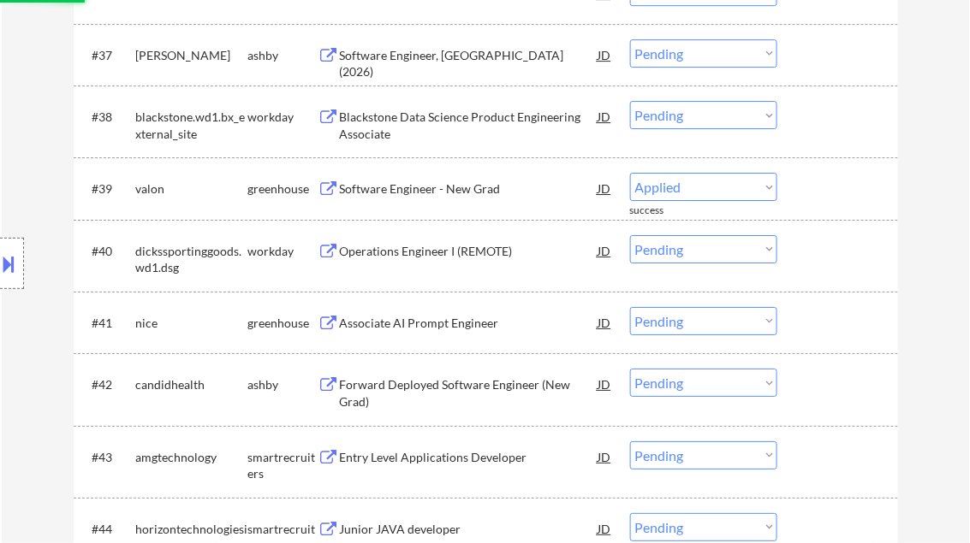
select select ""pending""
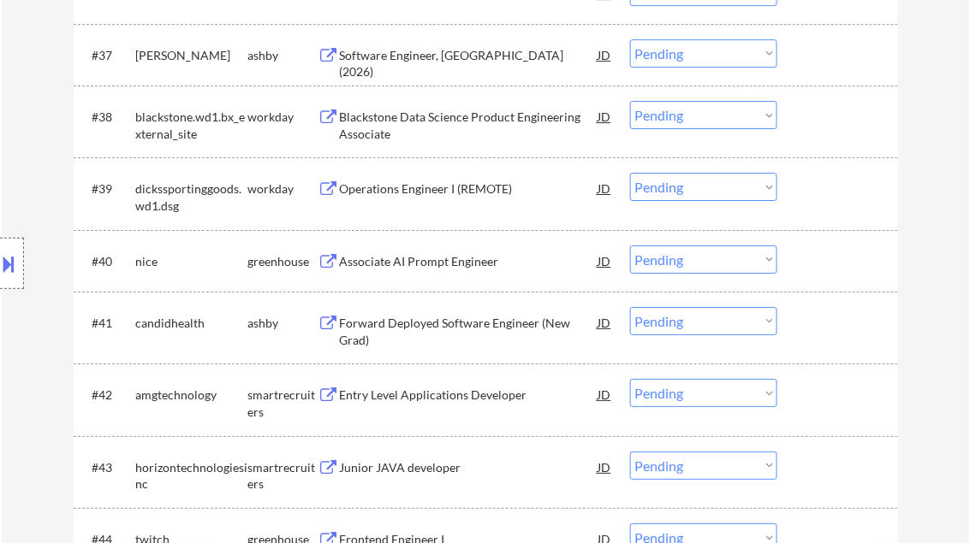
click at [448, 269] on div "Associate AI Prompt Engineer" at bounding box center [469, 261] width 258 height 17
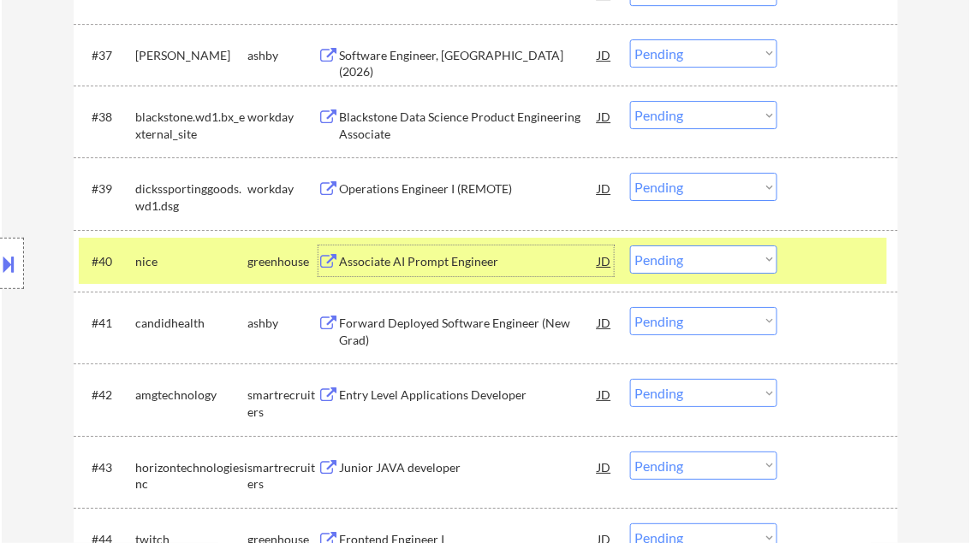
click at [698, 262] on select "Choose an option... Pending Applied Excluded (Questions) Excluded (Expired) Exc…" at bounding box center [703, 260] width 147 height 28
click at [630, 246] on select "Choose an option... Pending Applied Excluded (Questions) Excluded (Expired) Exc…" at bounding box center [703, 260] width 147 height 28
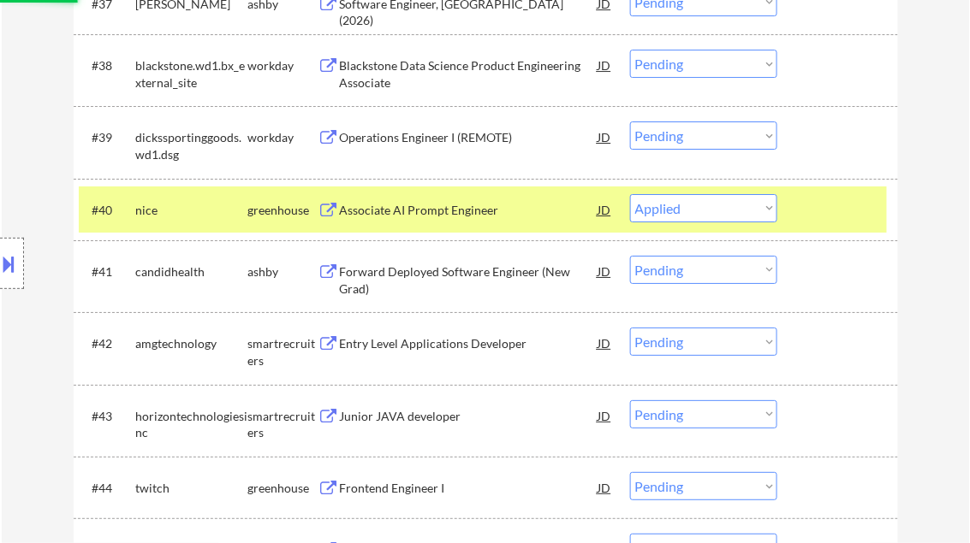
scroll to position [3081, 0]
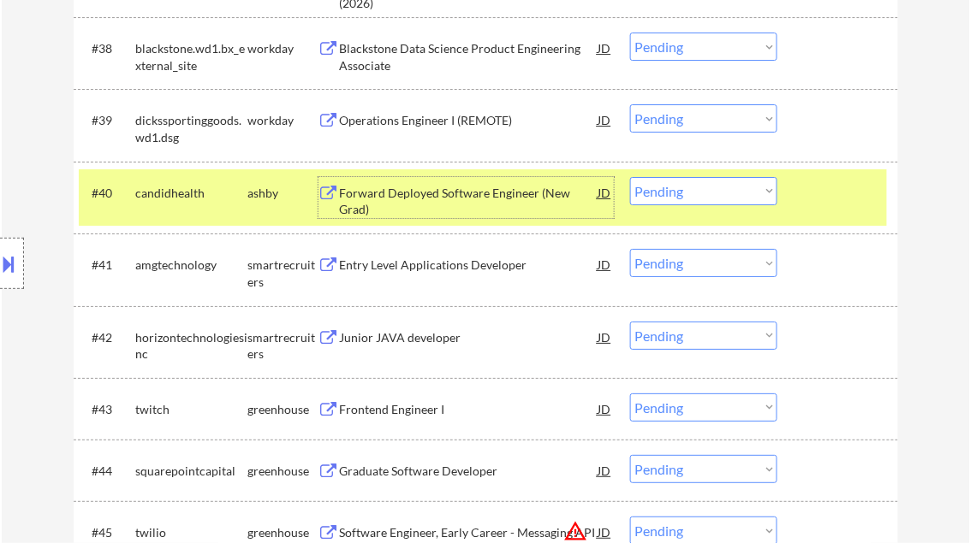
click at [421, 193] on div "Forward Deployed Software Engineer (New Grad)" at bounding box center [469, 201] width 258 height 33
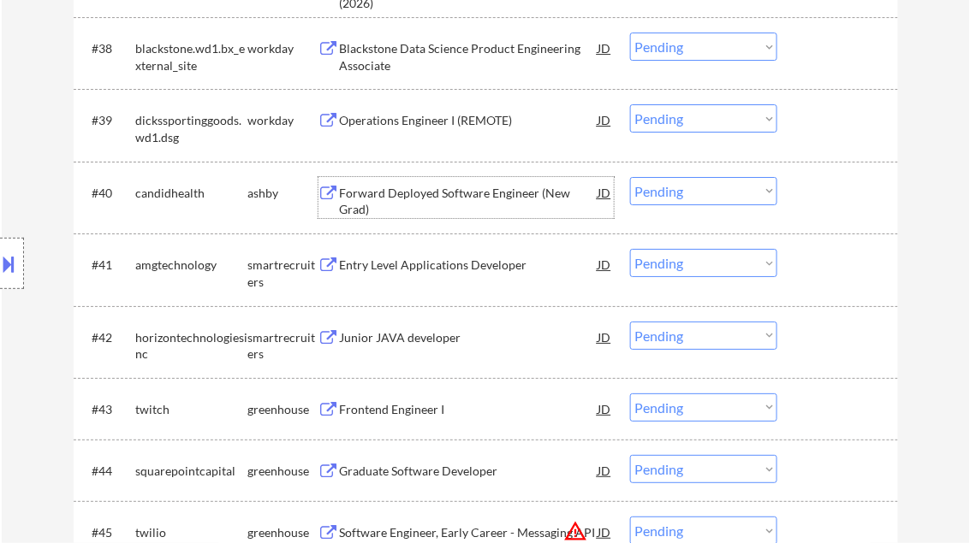
click at [721, 189] on select "Choose an option... Pending Applied Excluded (Questions) Excluded (Expired) Exc…" at bounding box center [703, 191] width 147 height 28
click at [630, 177] on select "Choose an option... Pending Applied Excluded (Questions) Excluded (Expired) Exc…" at bounding box center [703, 191] width 147 height 28
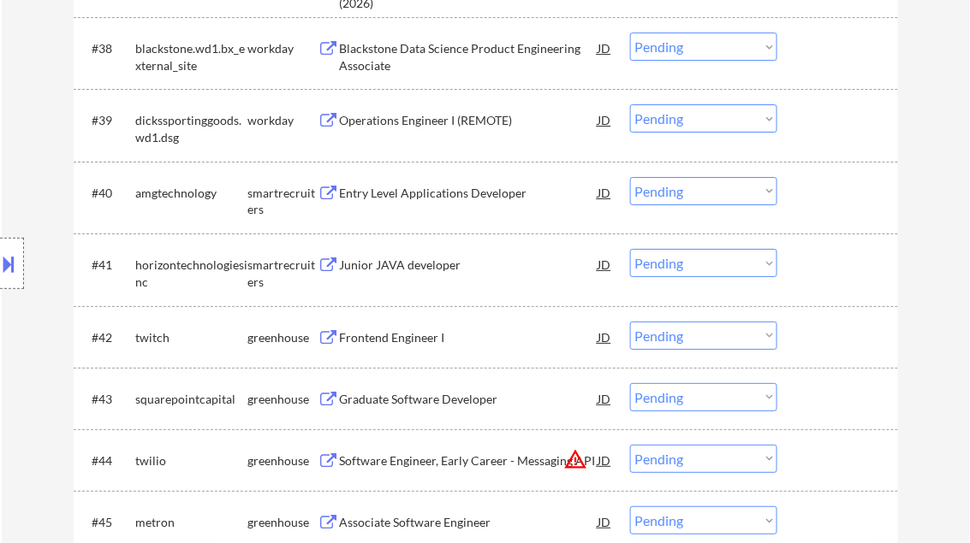
click at [377, 195] on div "Entry Level Applications Developer" at bounding box center [469, 193] width 258 height 17
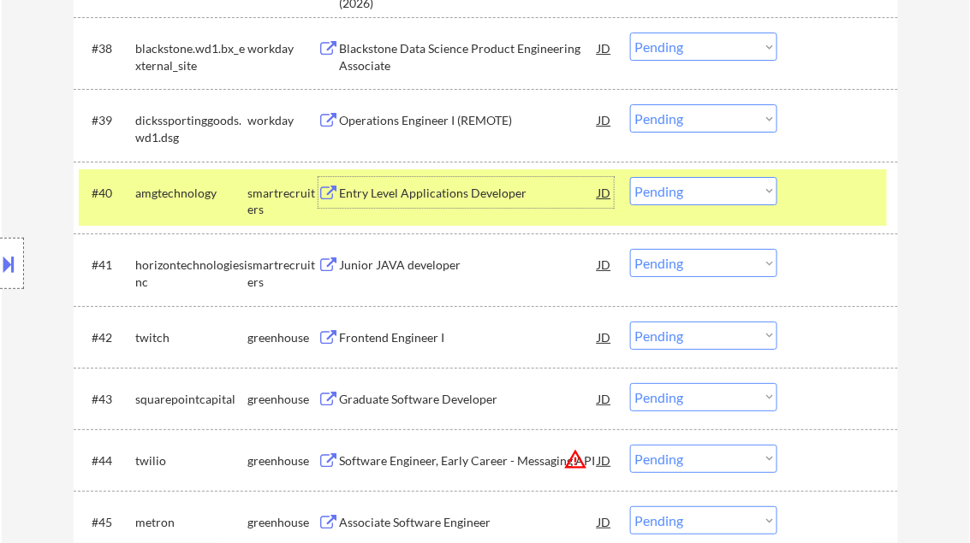
drag, startPoint x: 681, startPoint y: 192, endPoint x: 690, endPoint y: 205, distance: 16.1
click at [681, 192] on select "Choose an option... Pending Applied Excluded (Questions) Excluded (Expired) Exc…" at bounding box center [703, 191] width 147 height 28
click at [630, 177] on select "Choose an option... Pending Applied Excluded (Questions) Excluded (Expired) Exc…" at bounding box center [703, 191] width 147 height 28
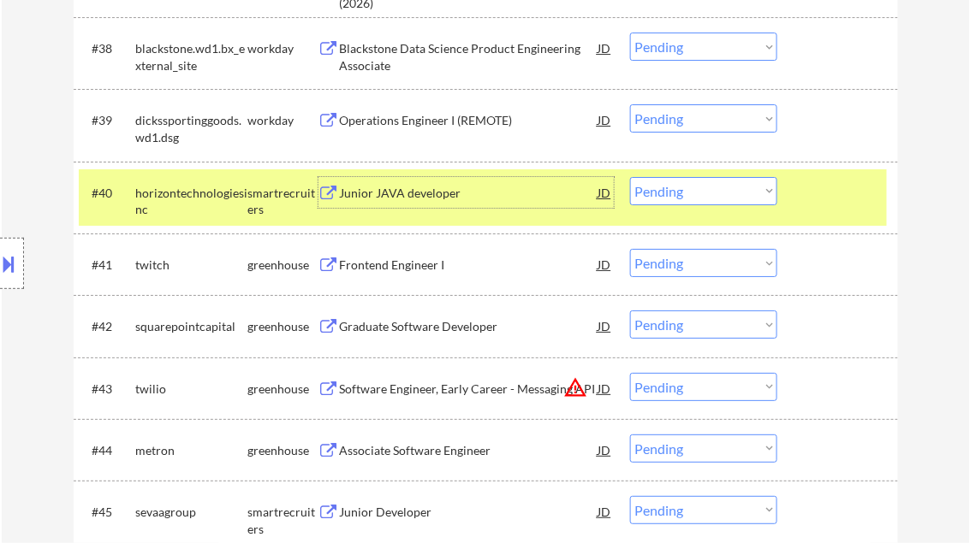
click at [409, 186] on div "Junior JAVA developer" at bounding box center [469, 193] width 258 height 17
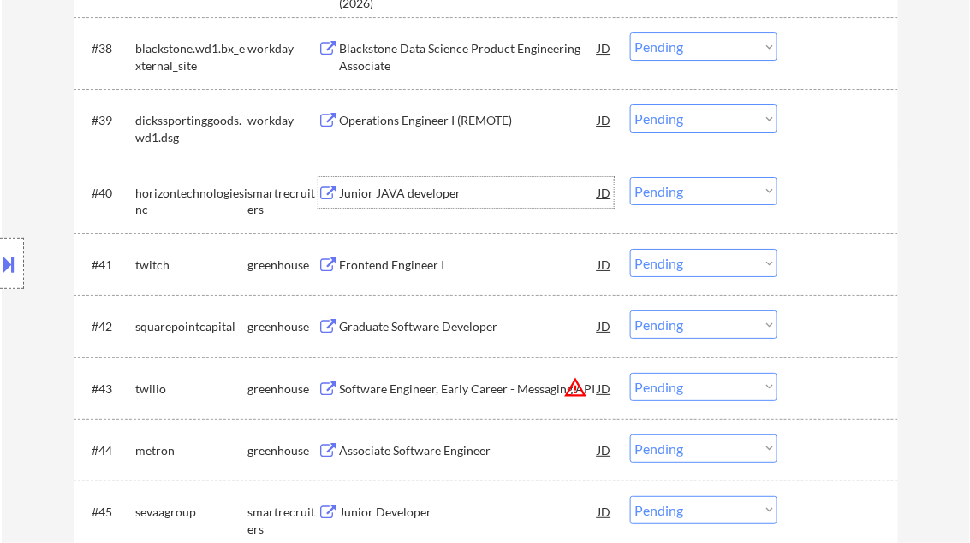
click at [685, 187] on select "Choose an option... Pending Applied Excluded (Questions) Excluded (Expired) Exc…" at bounding box center [703, 191] width 147 height 28
click at [630, 177] on select "Choose an option... Pending Applied Excluded (Questions) Excluded (Expired) Exc…" at bounding box center [703, 191] width 147 height 28
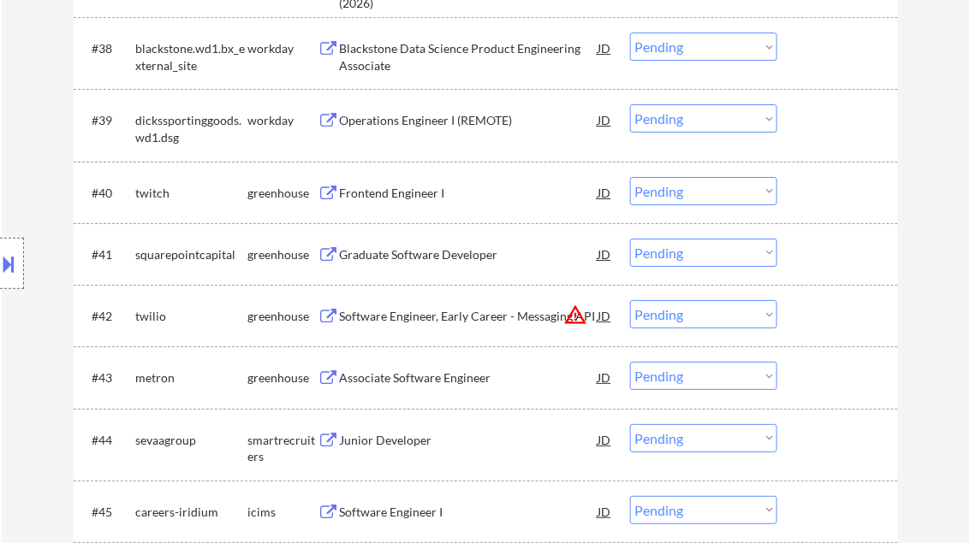
click at [422, 189] on div "Frontend Engineer I" at bounding box center [469, 193] width 258 height 17
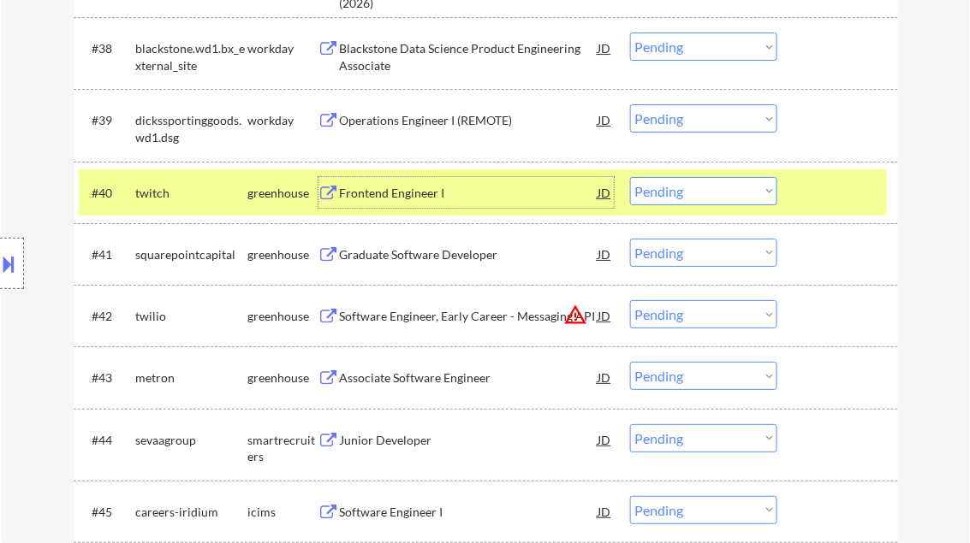
click at [681, 187] on select "Choose an option... Pending Applied Excluded (Questions) Excluded (Expired) Exc…" at bounding box center [703, 191] width 147 height 28
click at [630, 177] on select "Choose an option... Pending Applied Excluded (Questions) Excluded (Expired) Exc…" at bounding box center [703, 191] width 147 height 28
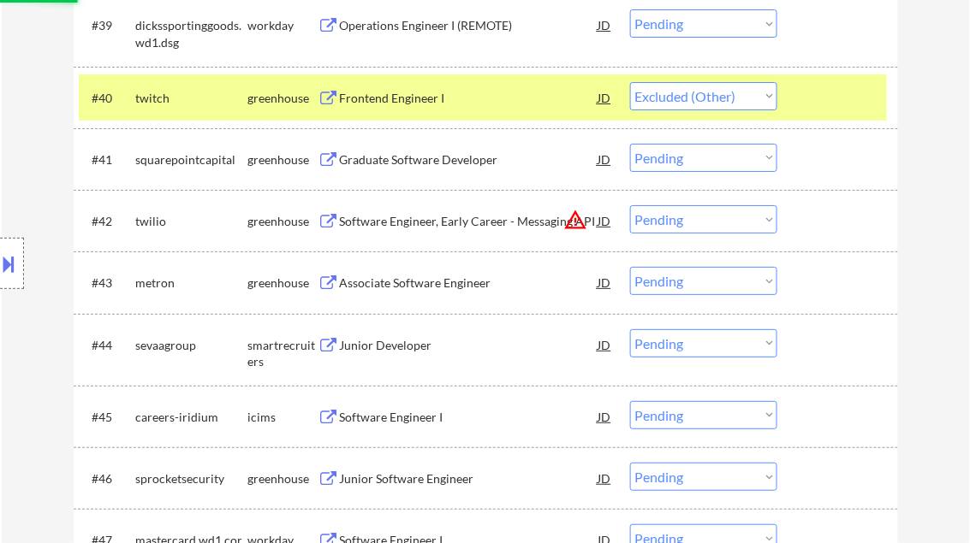
scroll to position [3218, 0]
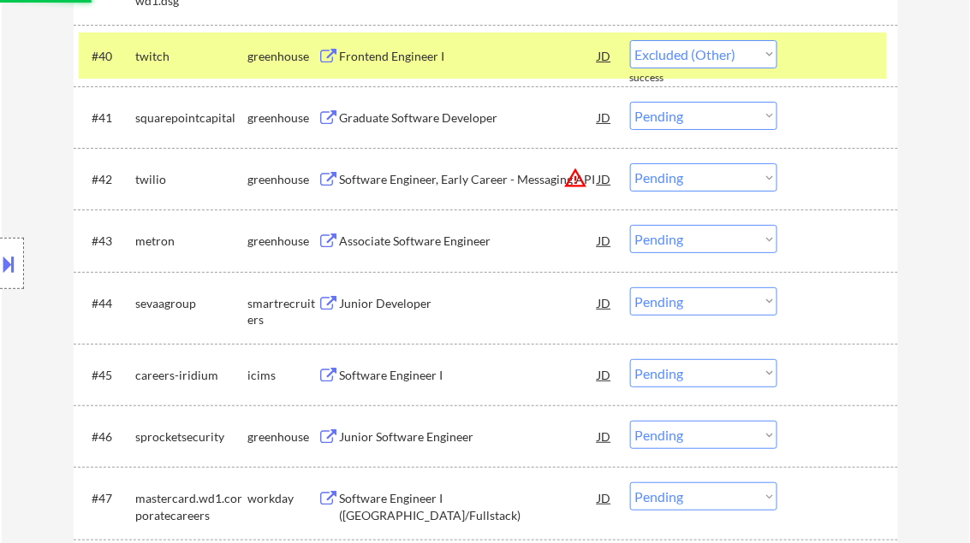
select select ""pending""
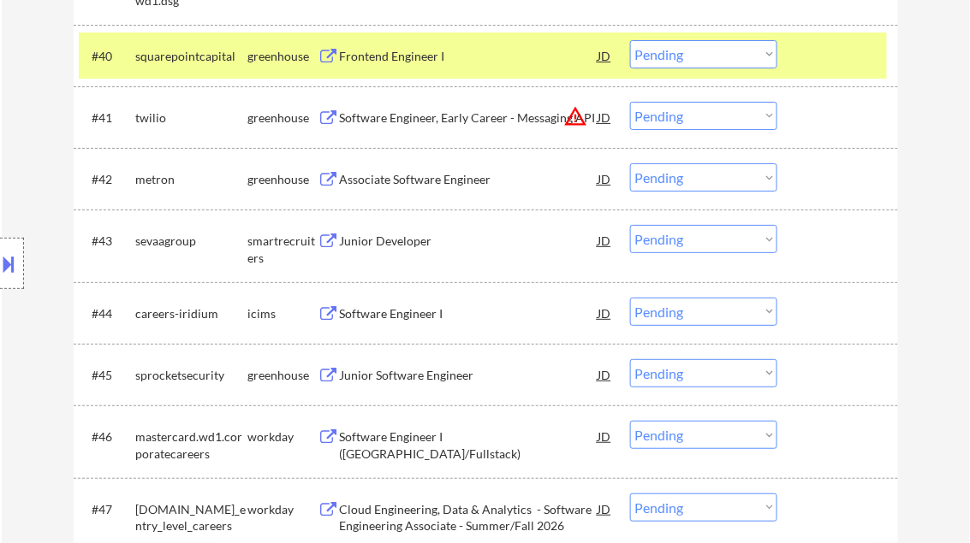
scroll to position [3150, 0]
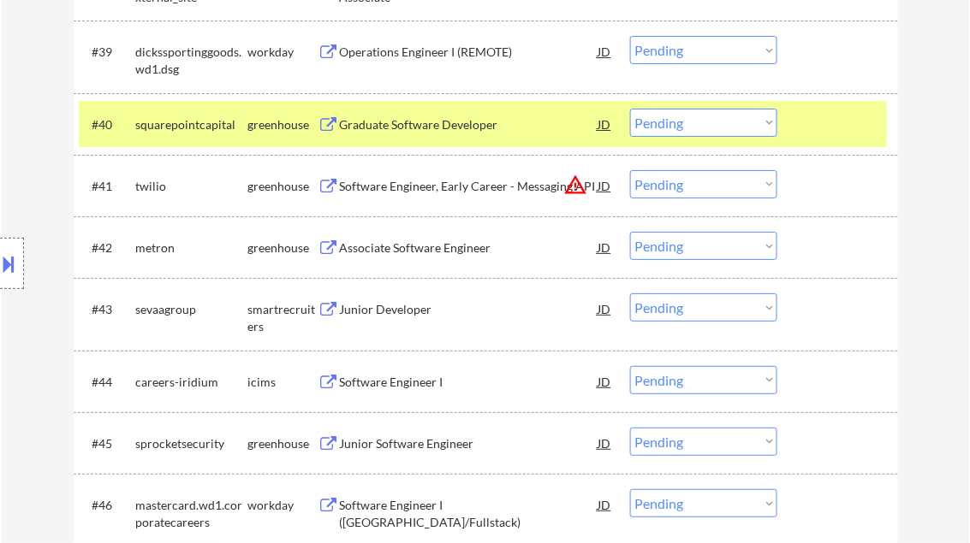
click at [413, 118] on div "Graduate Software Developer" at bounding box center [469, 124] width 258 height 17
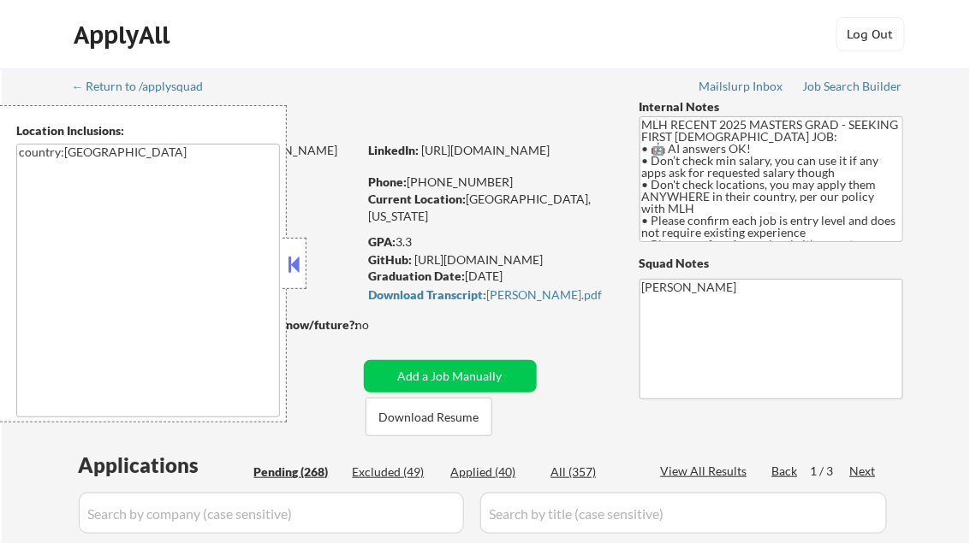
click at [298, 254] on button at bounding box center [294, 265] width 19 height 26
select select ""pending""
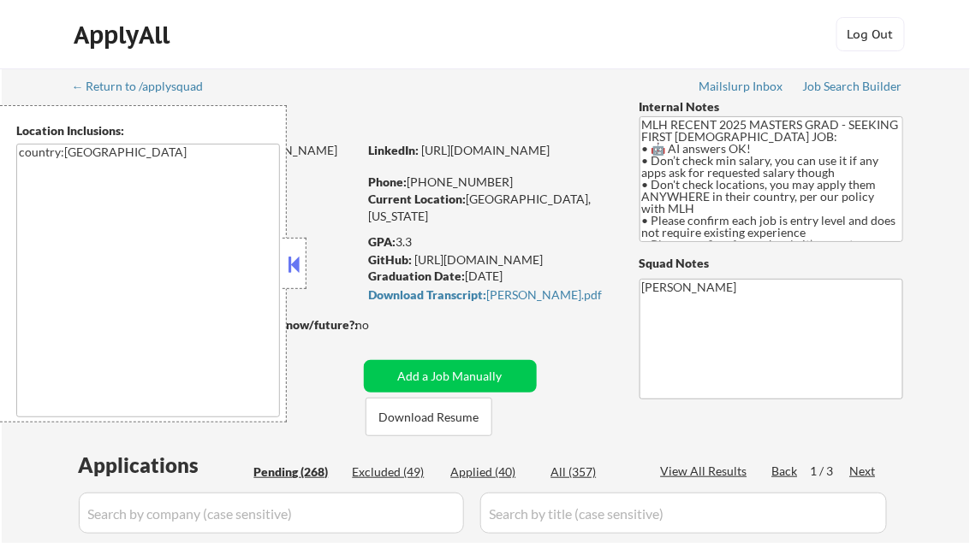
select select ""pending""
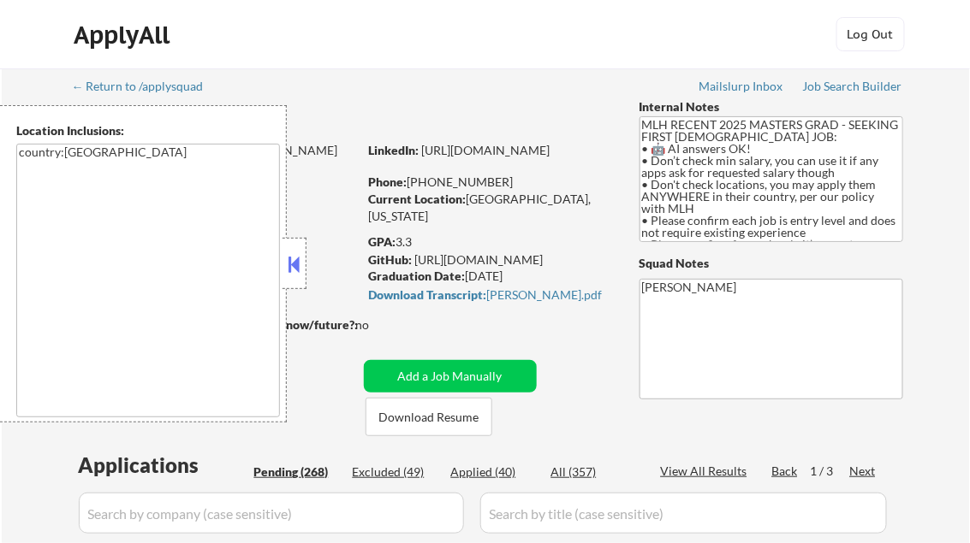
select select ""pending""
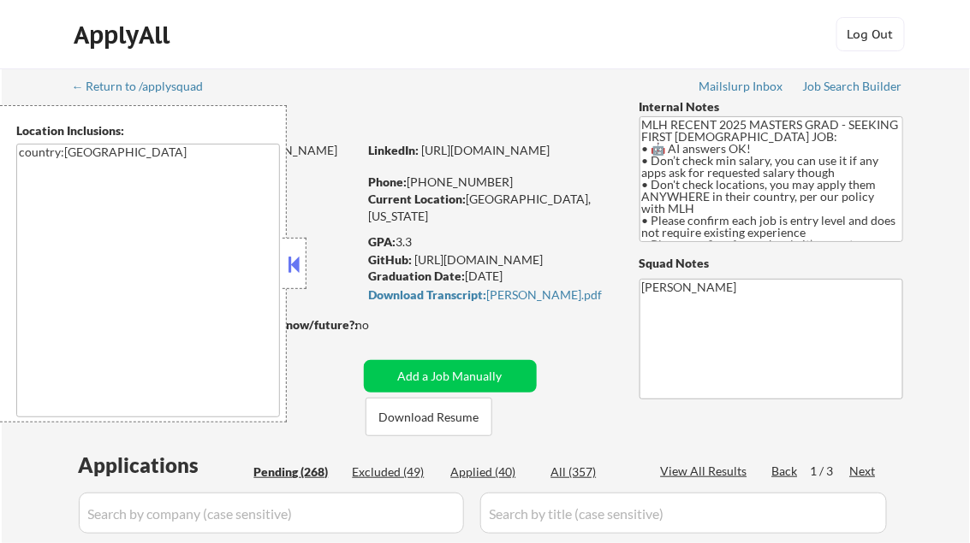
select select ""pending""
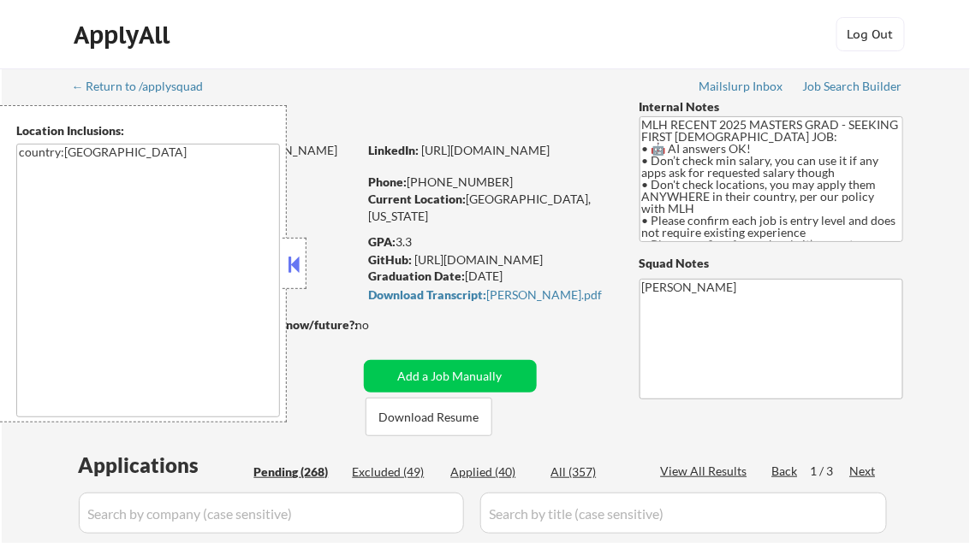
select select ""pending""
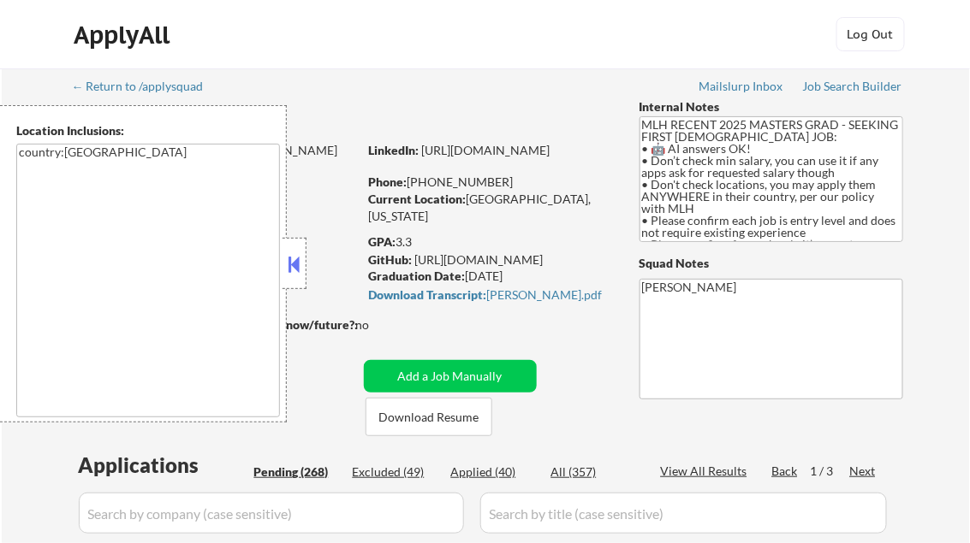
select select ""pending""
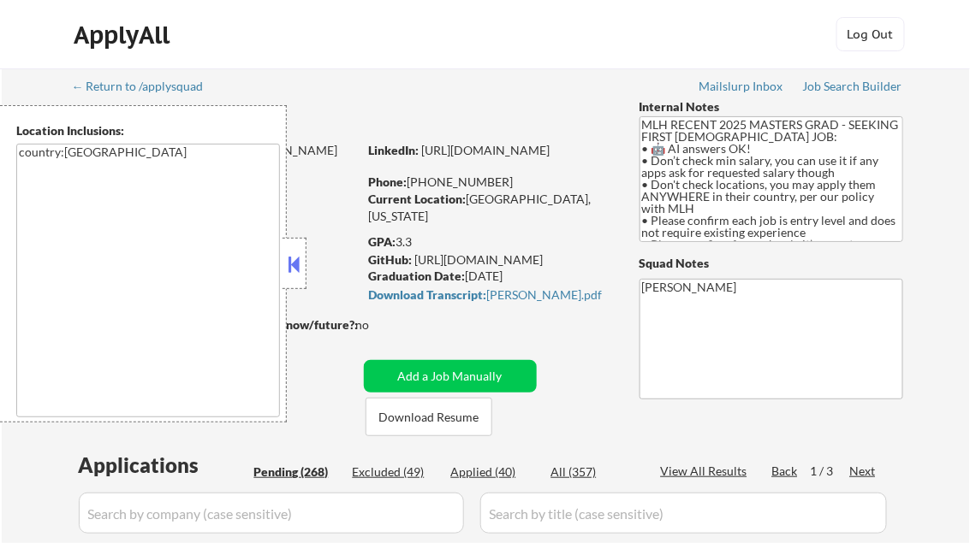
select select ""pending""
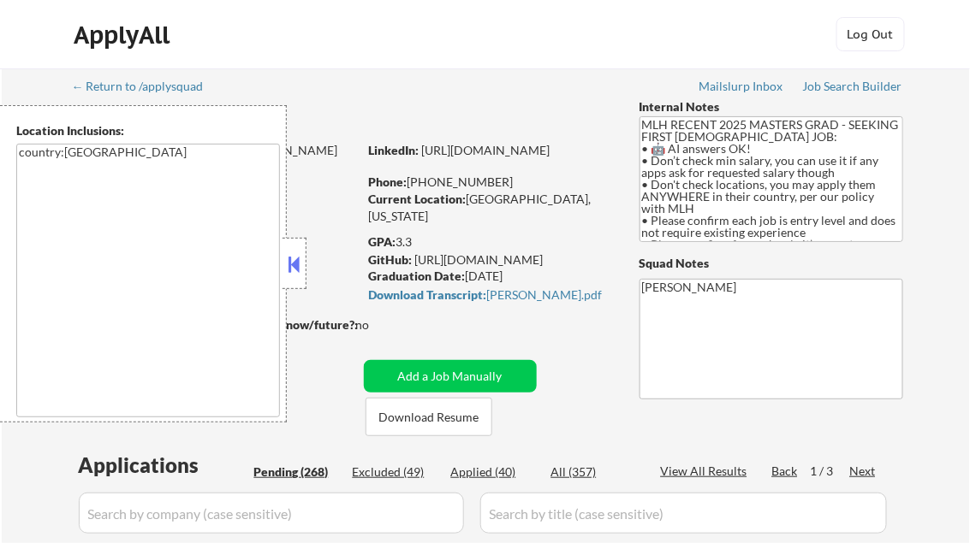
select select ""pending""
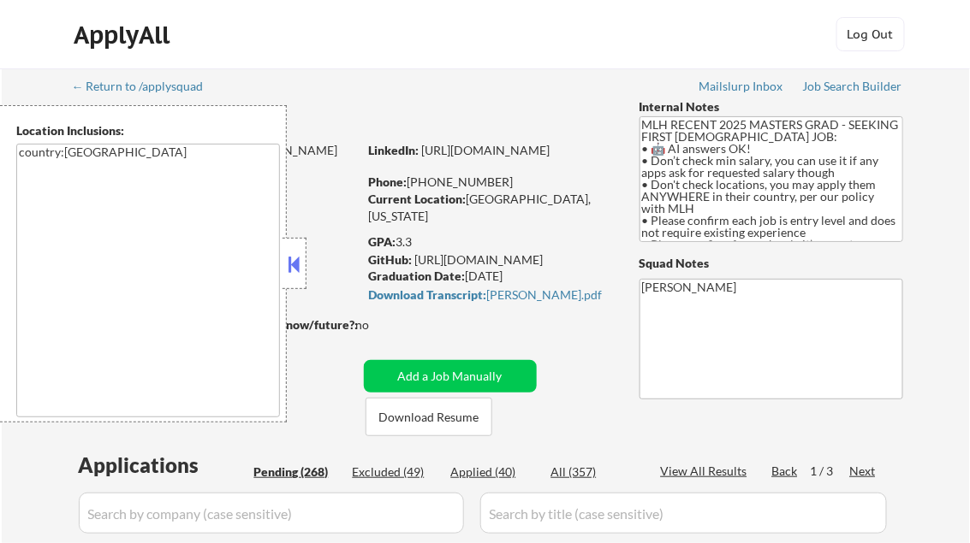
select select ""pending""
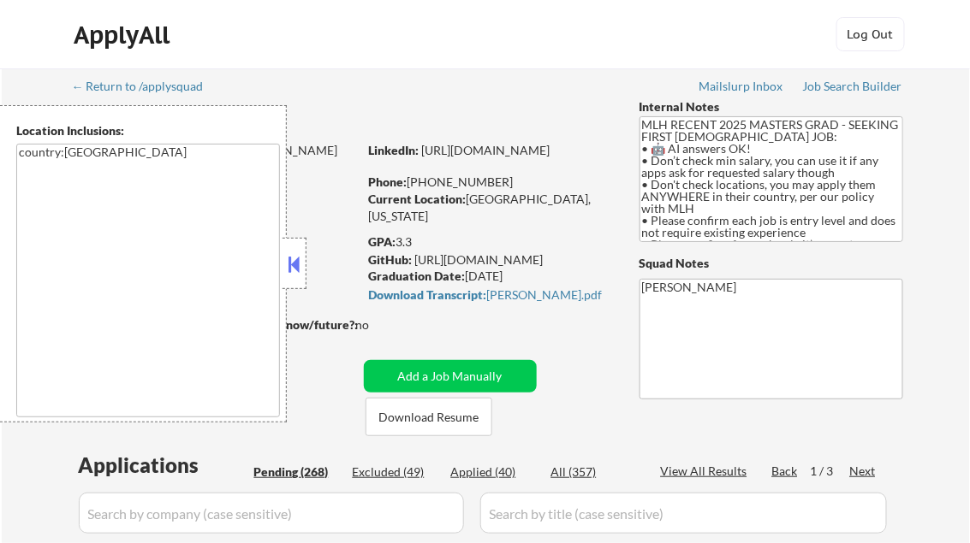
select select ""pending""
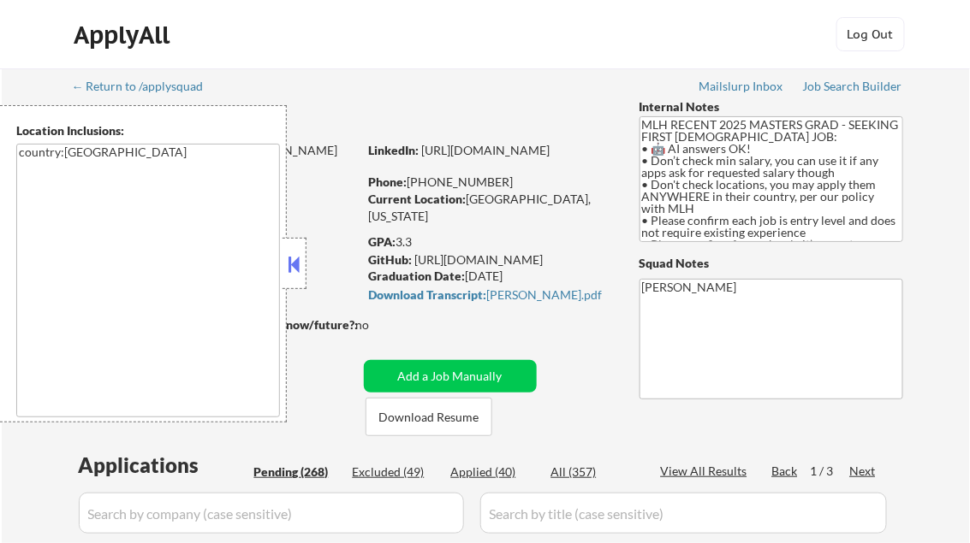
select select ""pending""
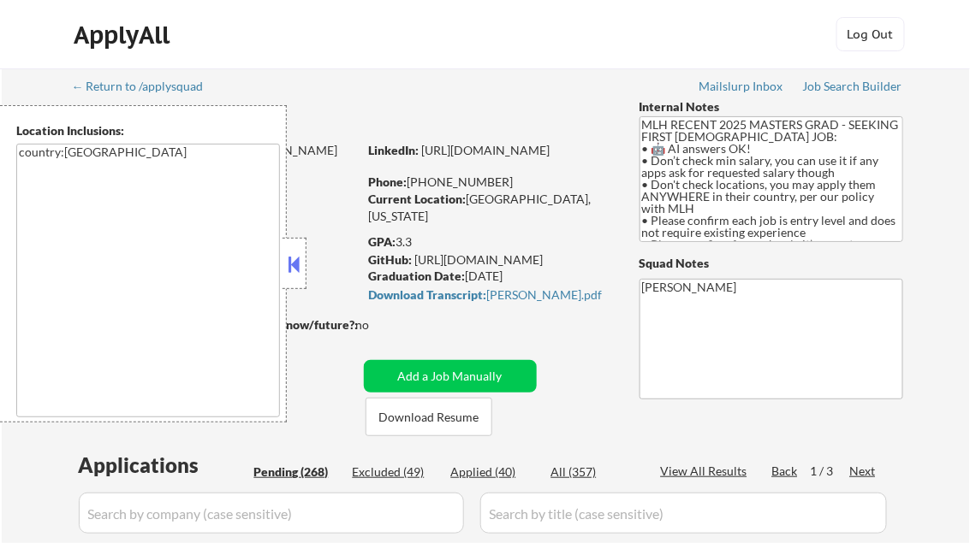
select select ""pending""
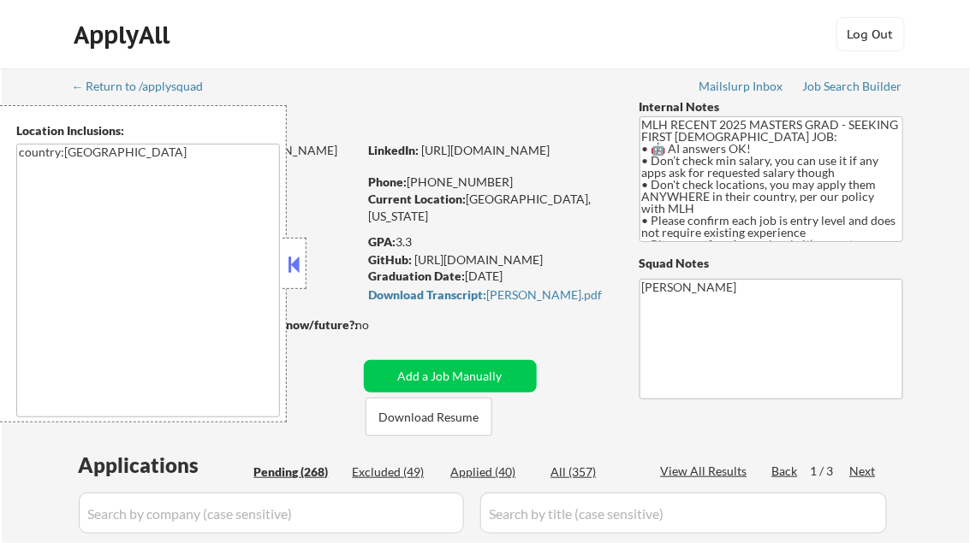
select select ""pending""
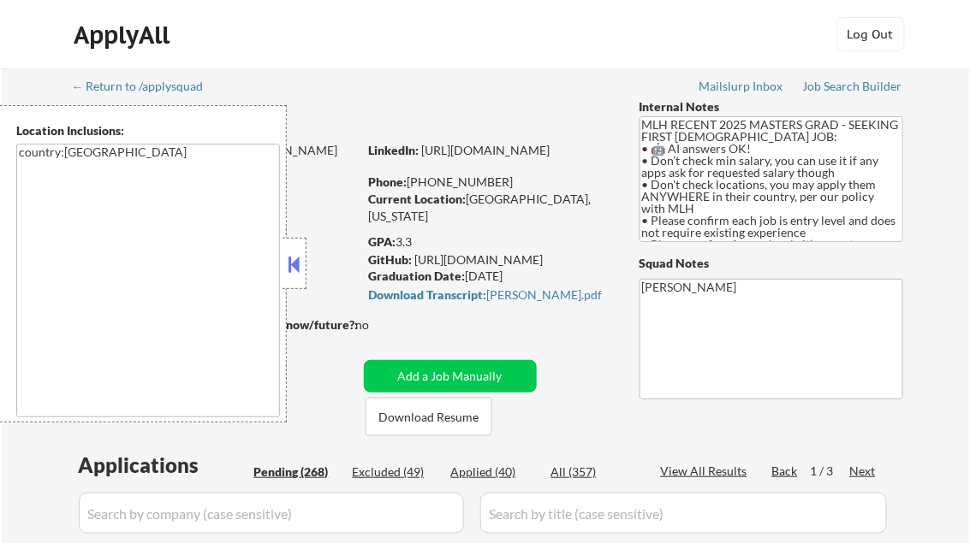
select select ""pending""
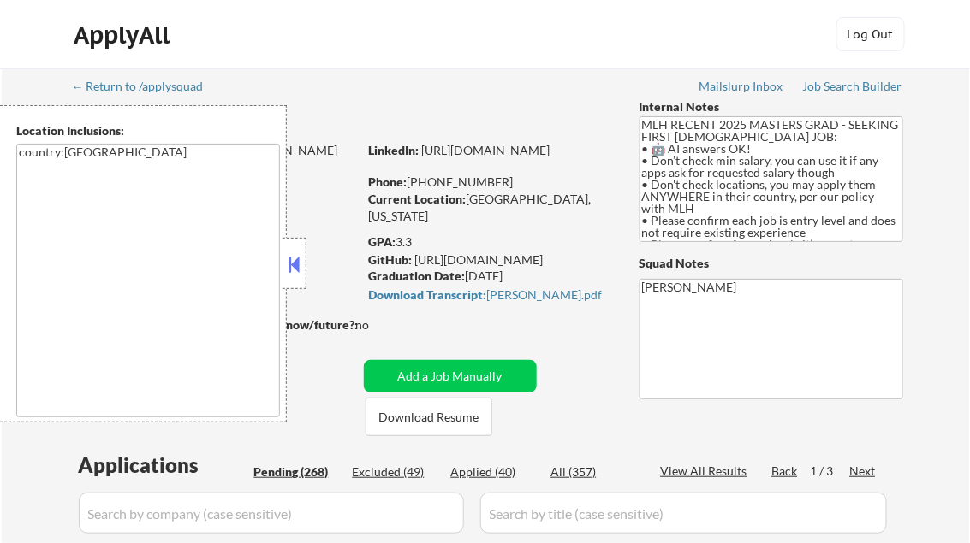
select select ""pending""
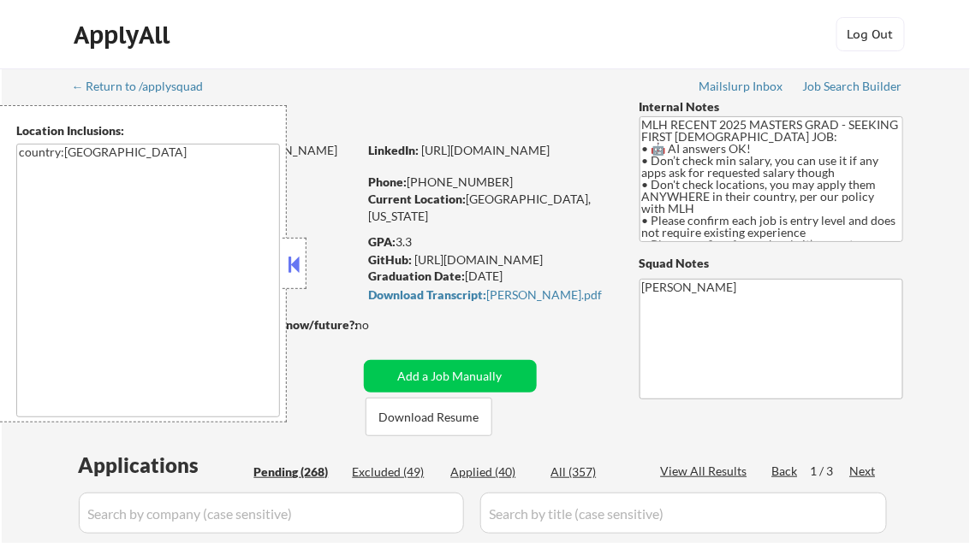
select select ""pending""
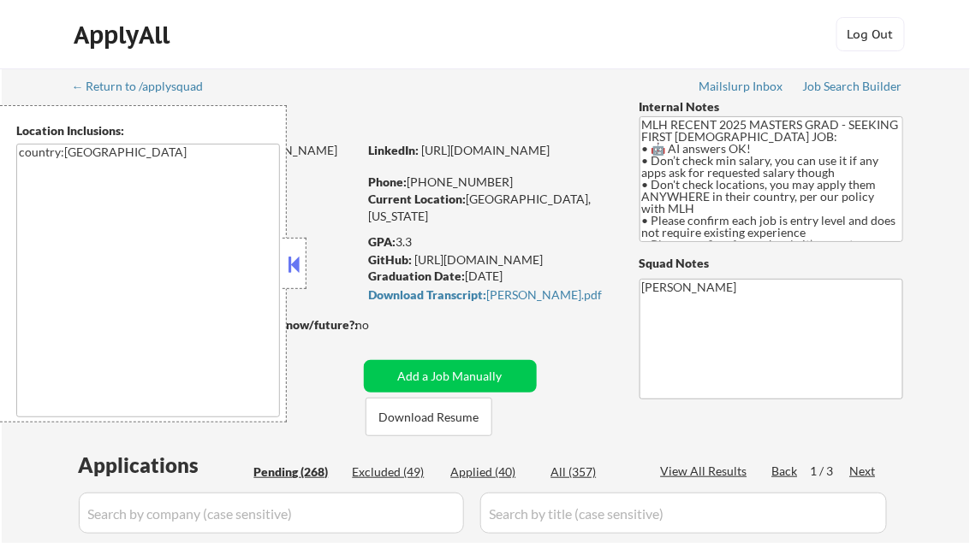
select select ""pending""
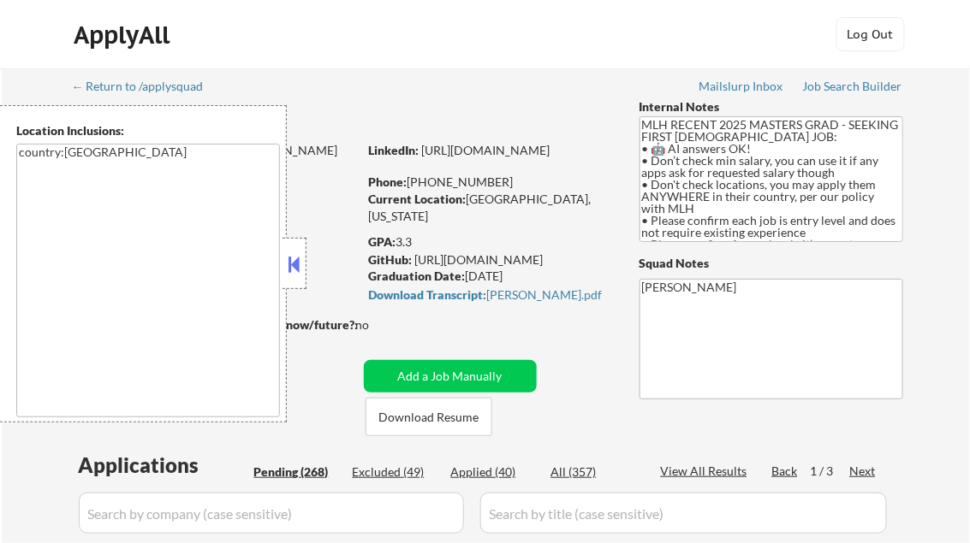
select select ""pending""
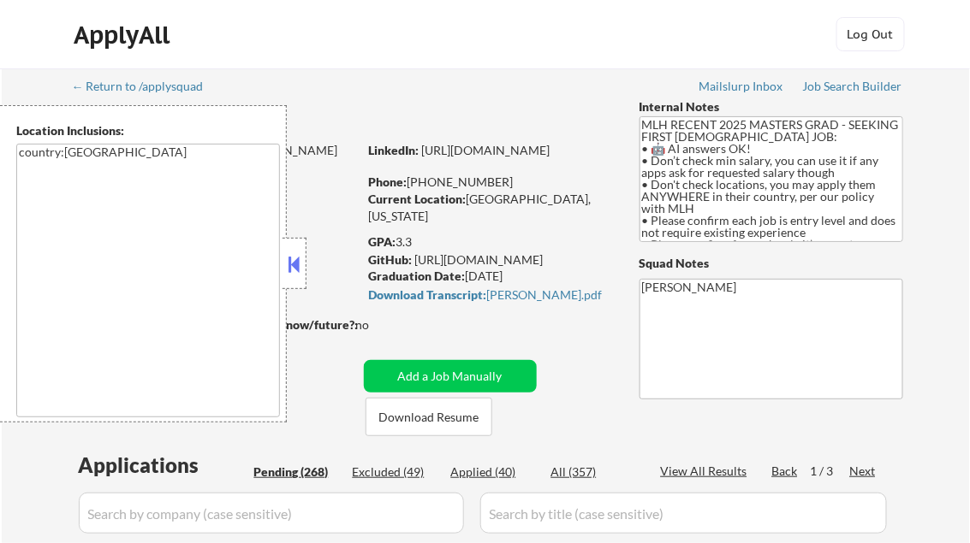
select select ""pending""
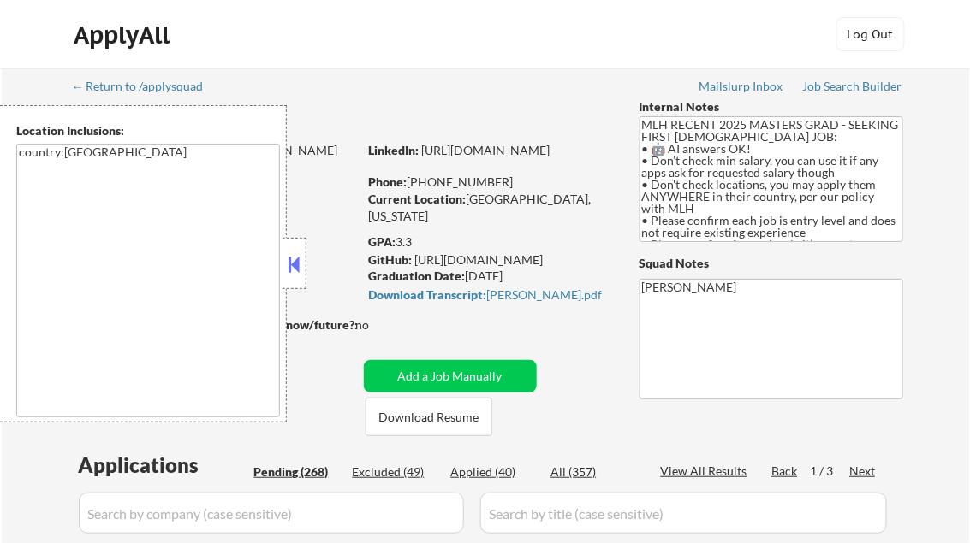
select select ""pending""
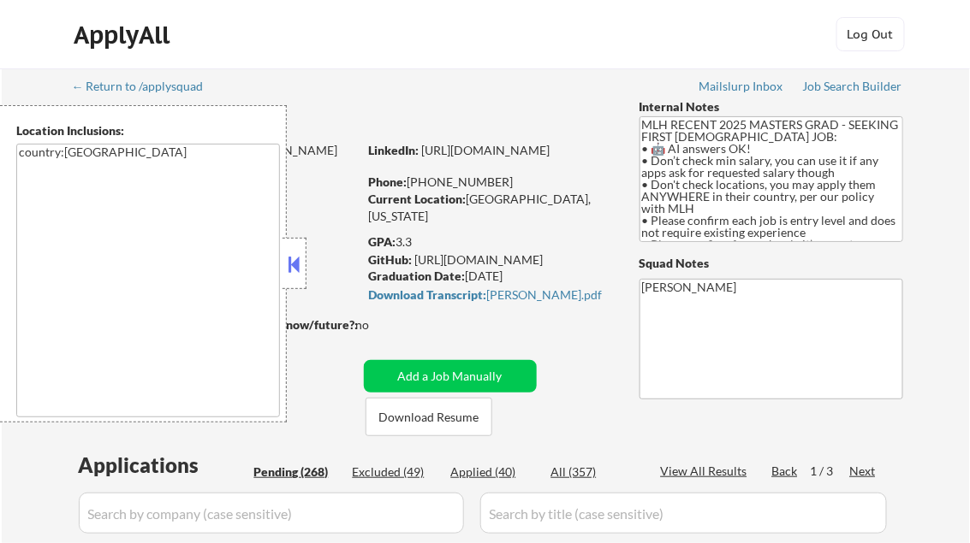
select select ""pending""
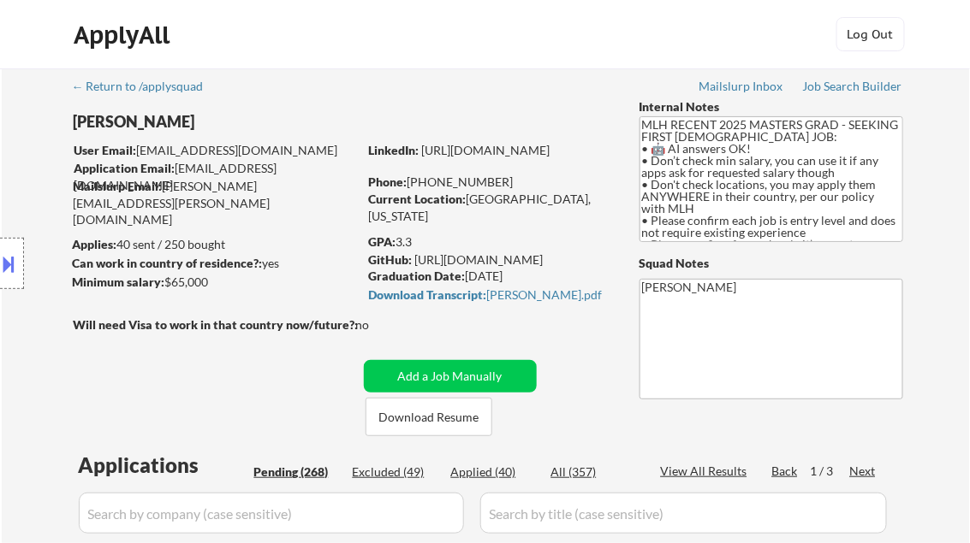
click at [493, 466] on div "Applied (40)" at bounding box center [494, 472] width 86 height 17
select select ""applied""
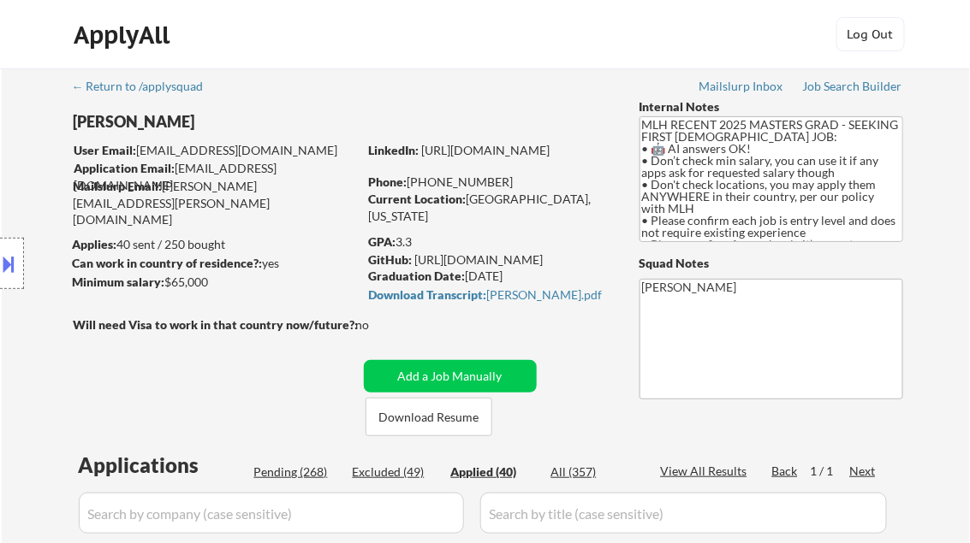
select select ""applied""
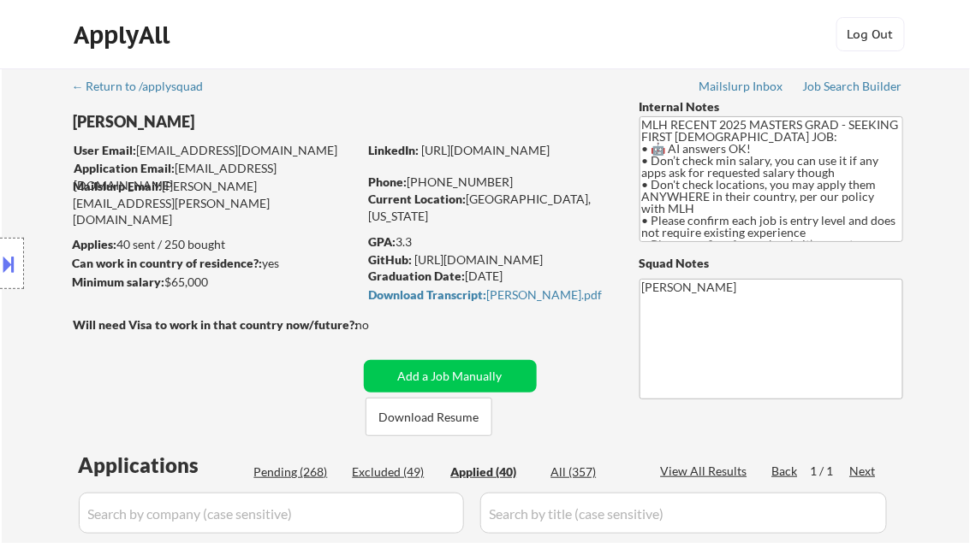
select select ""applied""
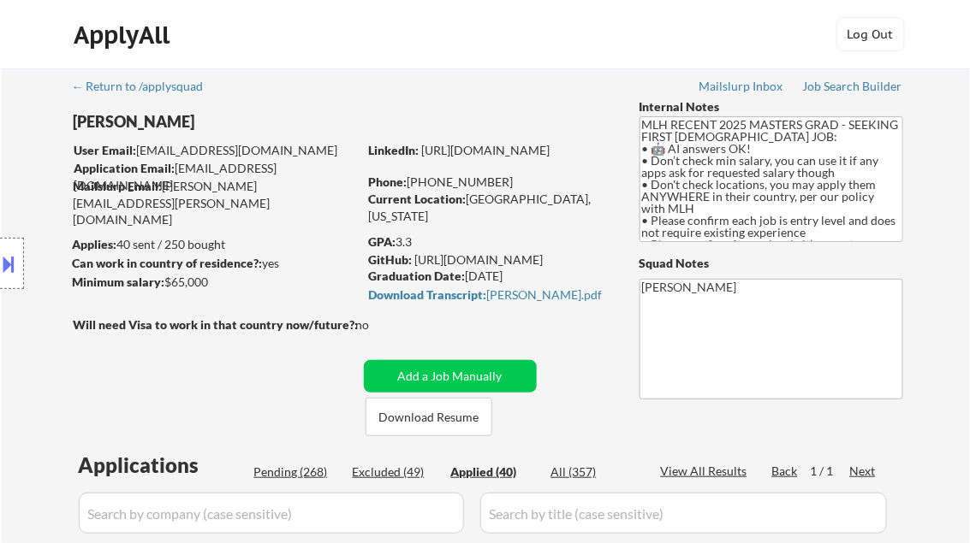
select select ""applied""
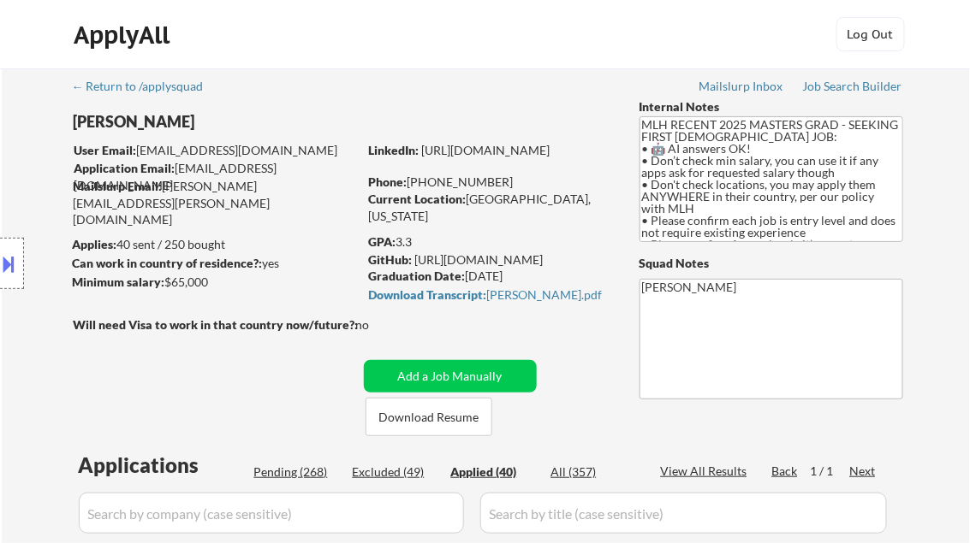
select select ""applied""
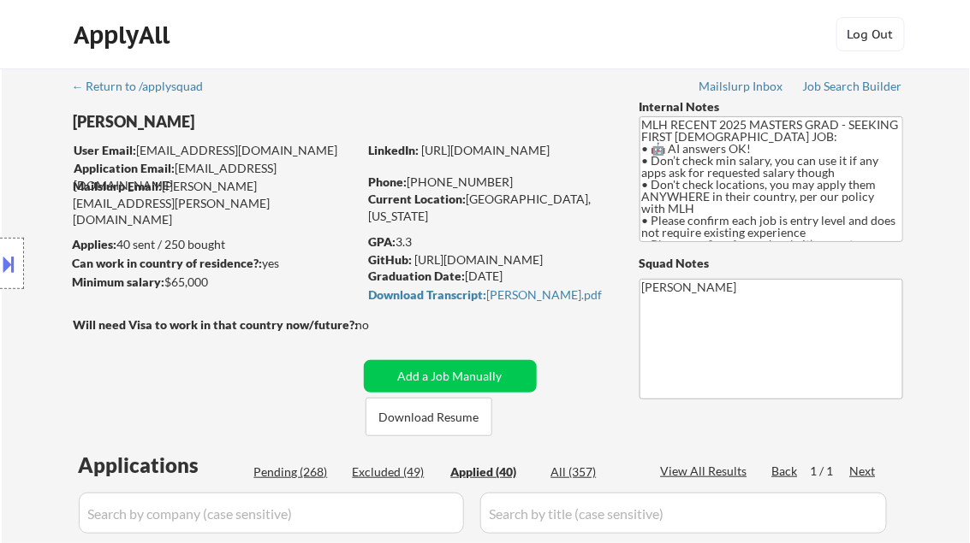
select select ""applied""
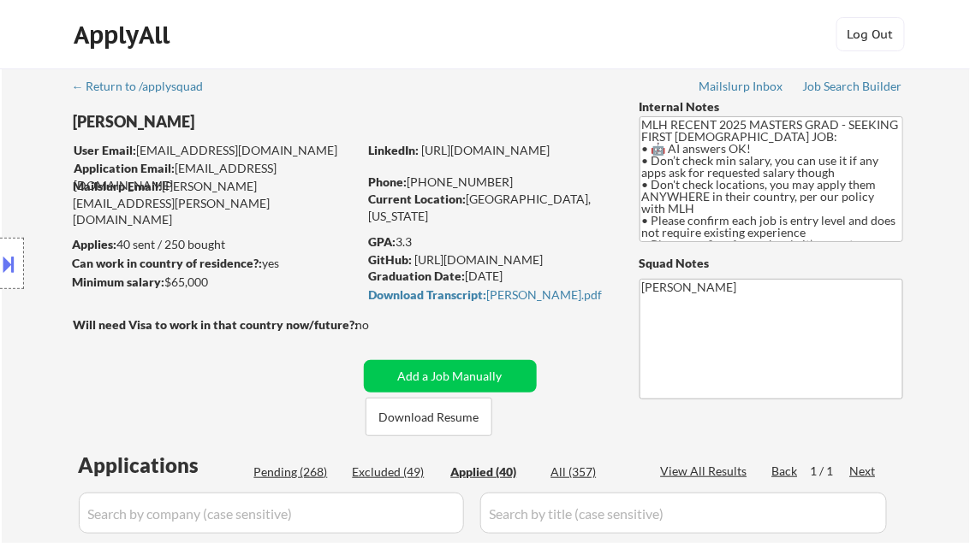
select select ""applied""
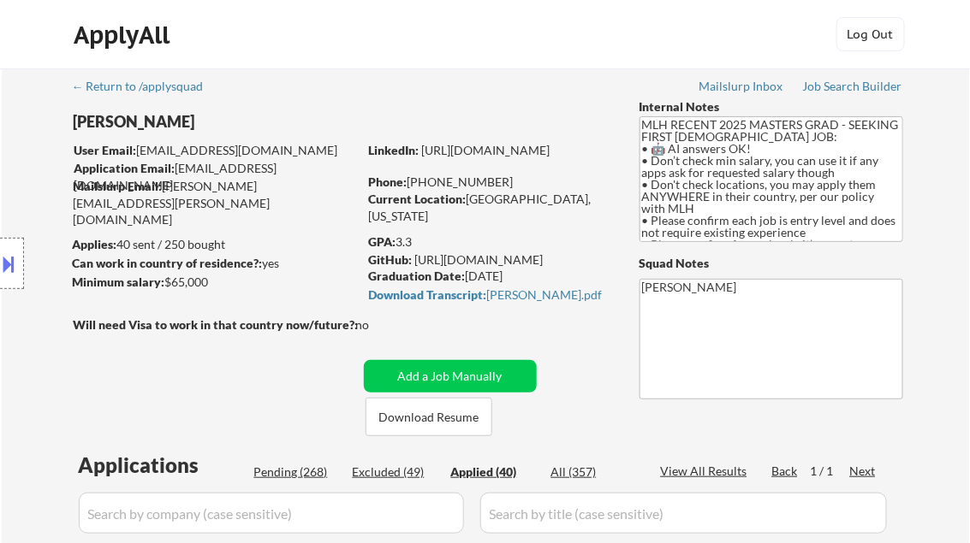
select select ""applied""
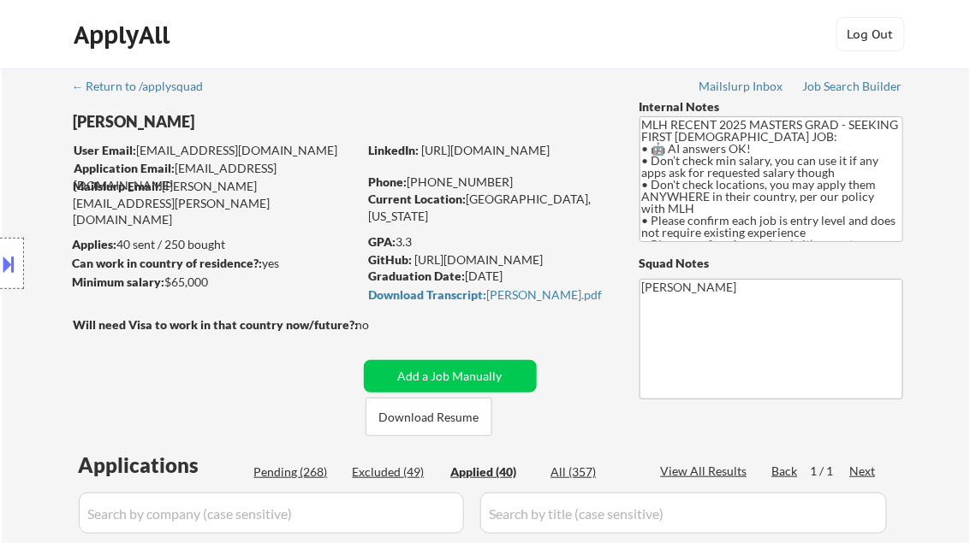
select select ""applied""
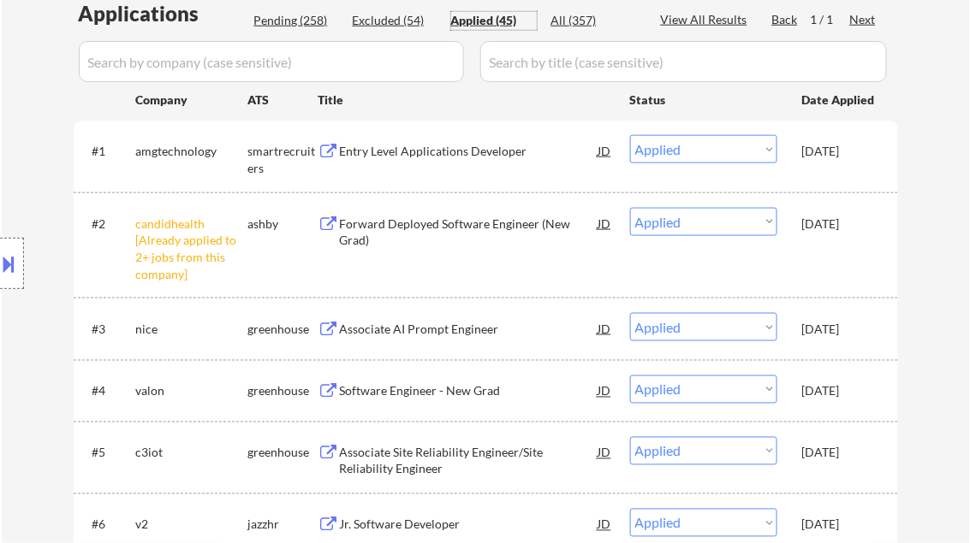
scroll to position [479, 0]
